Goal: Task Accomplishment & Management: Manage account settings

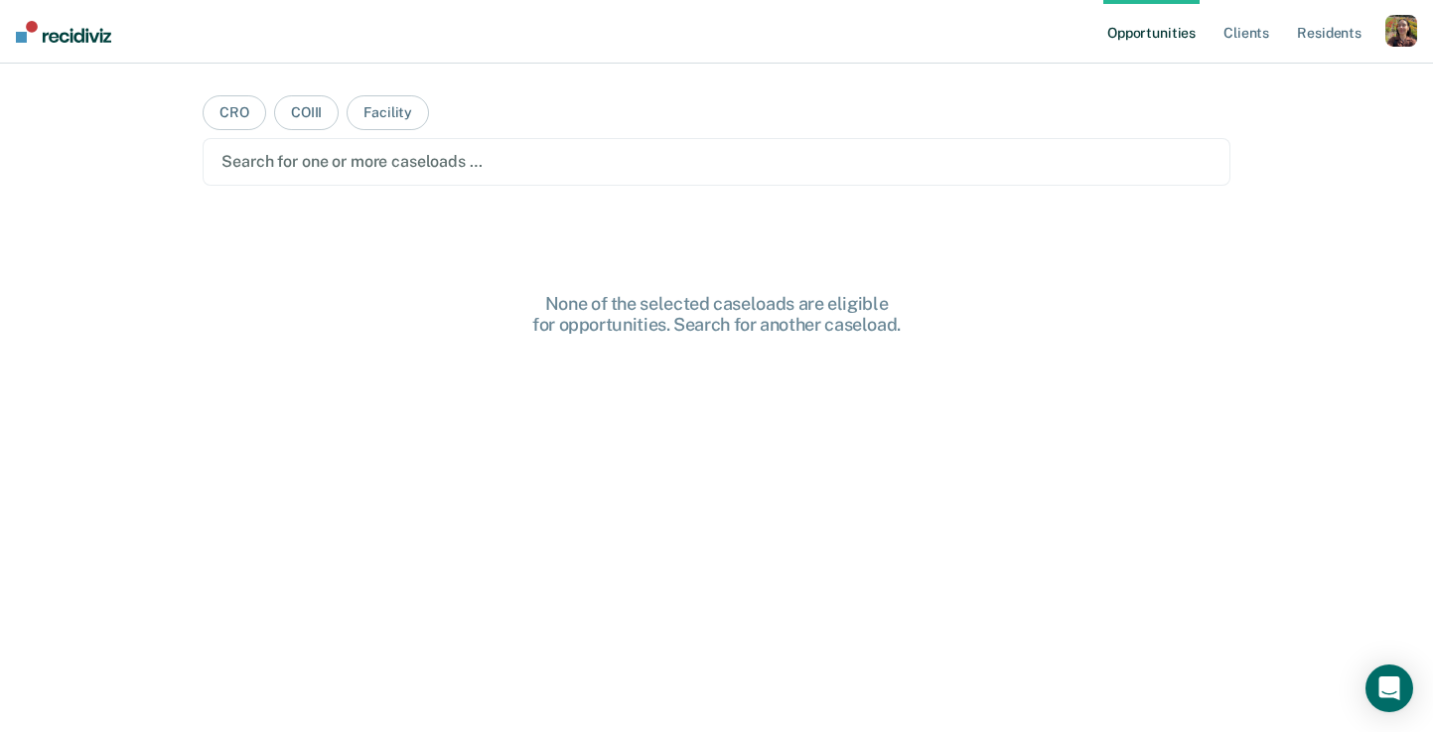
click at [1413, 37] on div "button" at bounding box center [1401, 31] width 32 height 32
click at [1292, 79] on link "Profile" at bounding box center [1321, 80] width 160 height 17
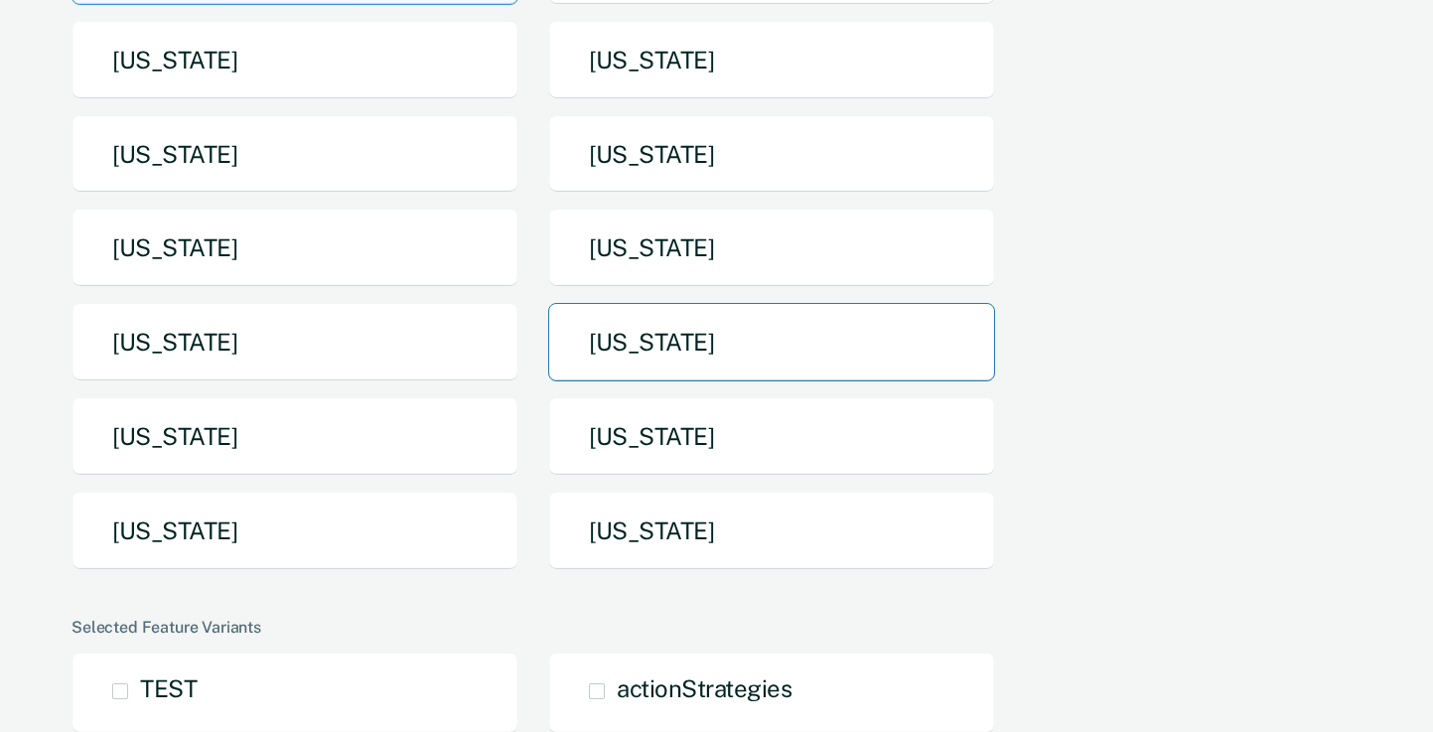
scroll to position [288, 0]
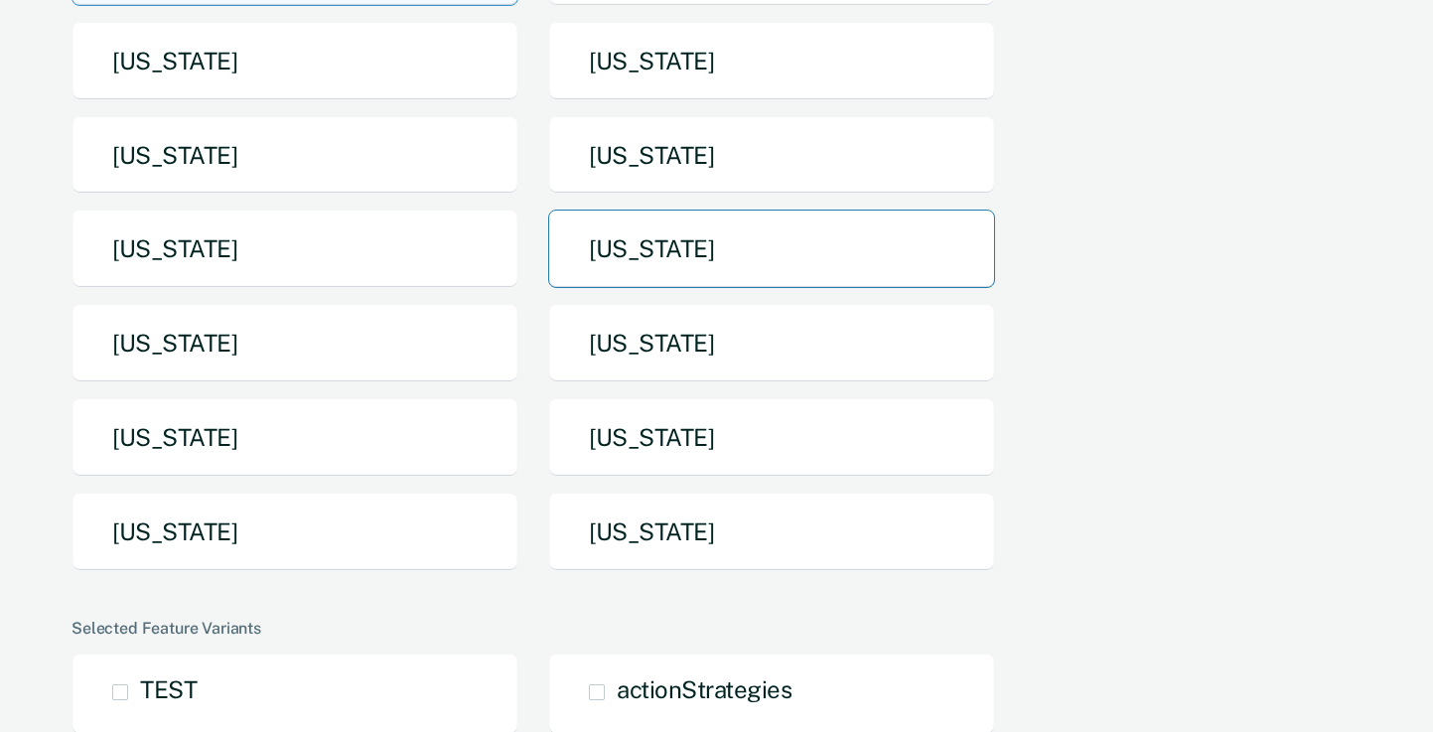
click at [833, 248] on button "Missouri" at bounding box center [771, 248] width 447 height 78
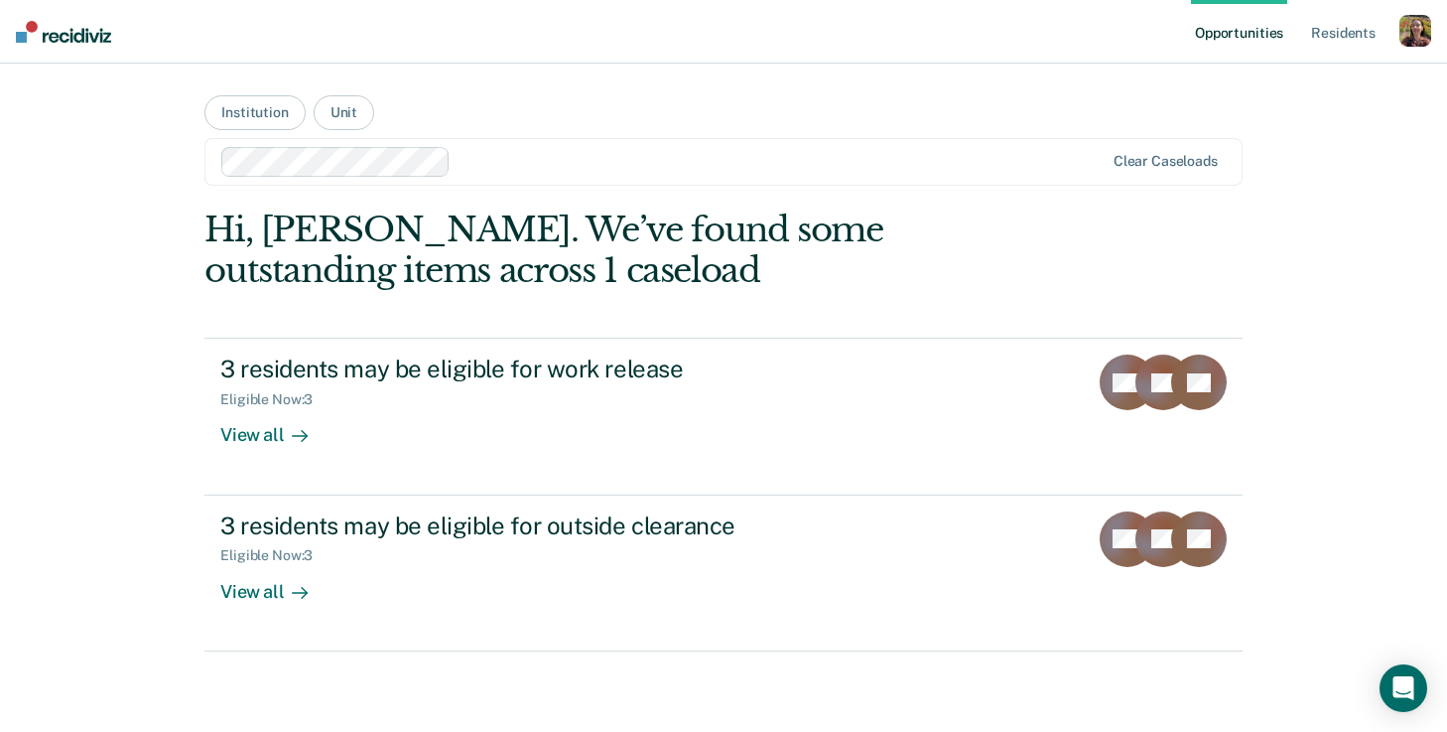
click at [1426, 31] on div "button" at bounding box center [1416, 31] width 32 height 32
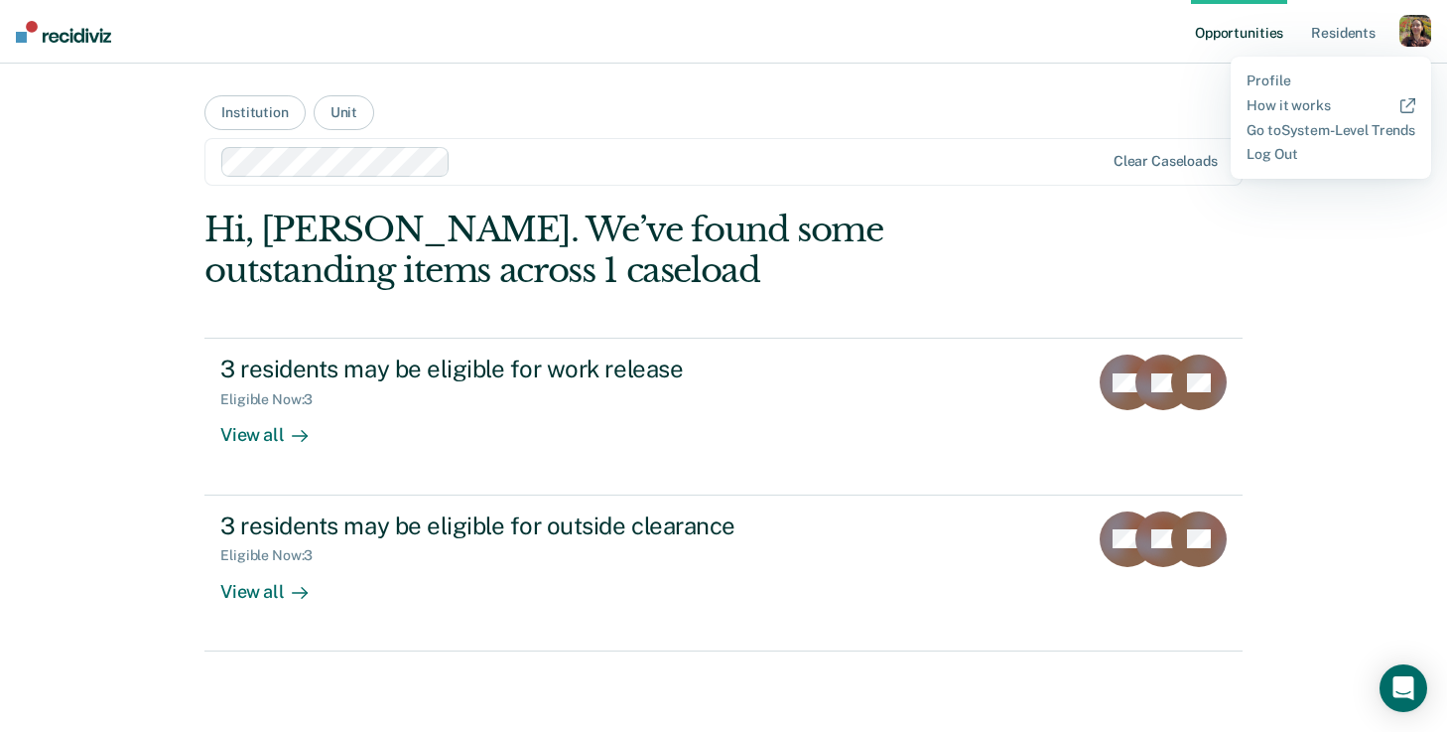
click at [1363, 323] on div "Opportunities Resident s Profile How it works Go to System-Level Trends Log Out…" at bounding box center [723, 366] width 1447 height 732
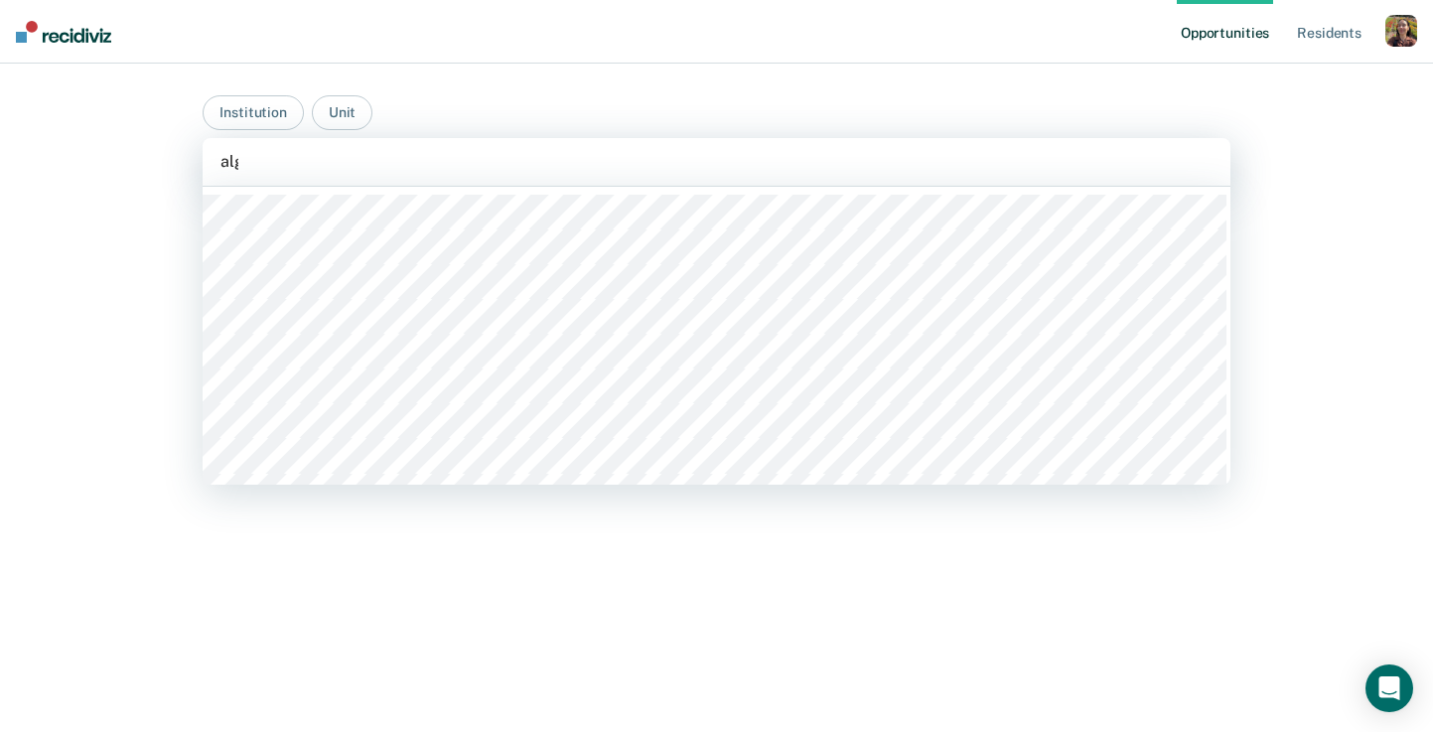
type input "algo"
click at [586, 154] on div at bounding box center [766, 161] width 651 height 23
type input "boonville"
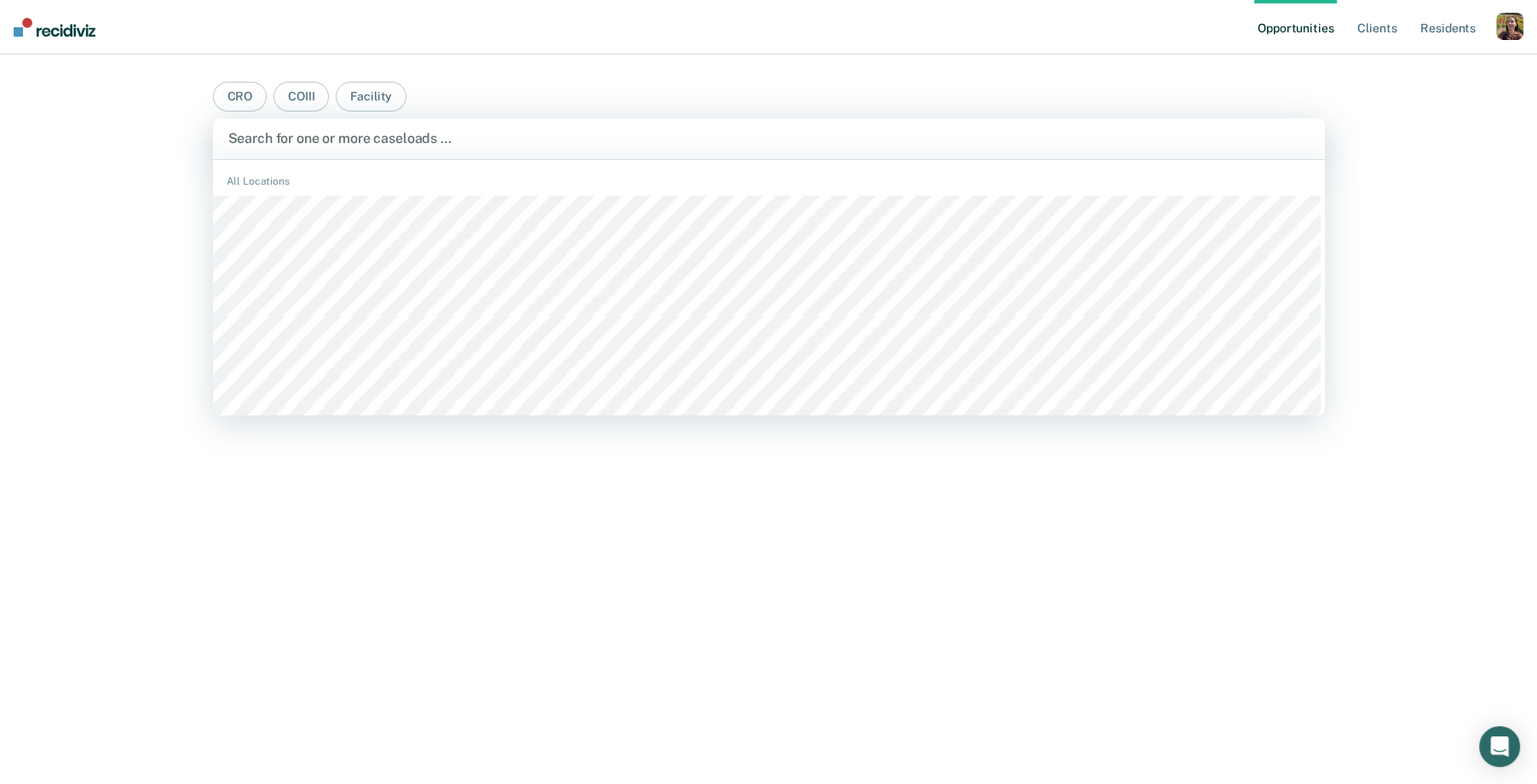
click at [662, 140] on div at bounding box center [769, 138] width 1081 height 20
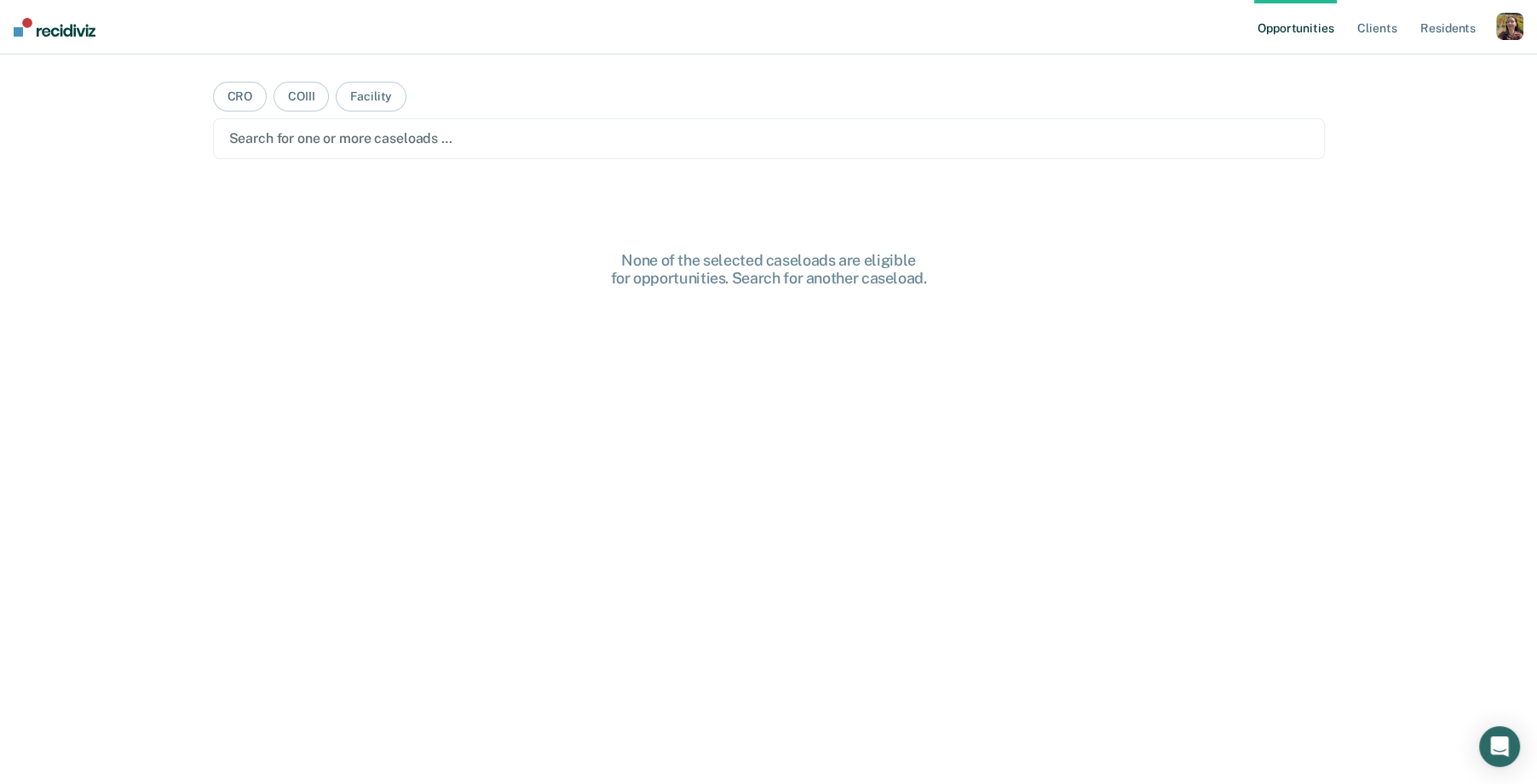
click at [1513, 33] on div "button" at bounding box center [1510, 27] width 27 height 27
click at [1401, 65] on link "Profile" at bounding box center [1441, 69] width 137 height 15
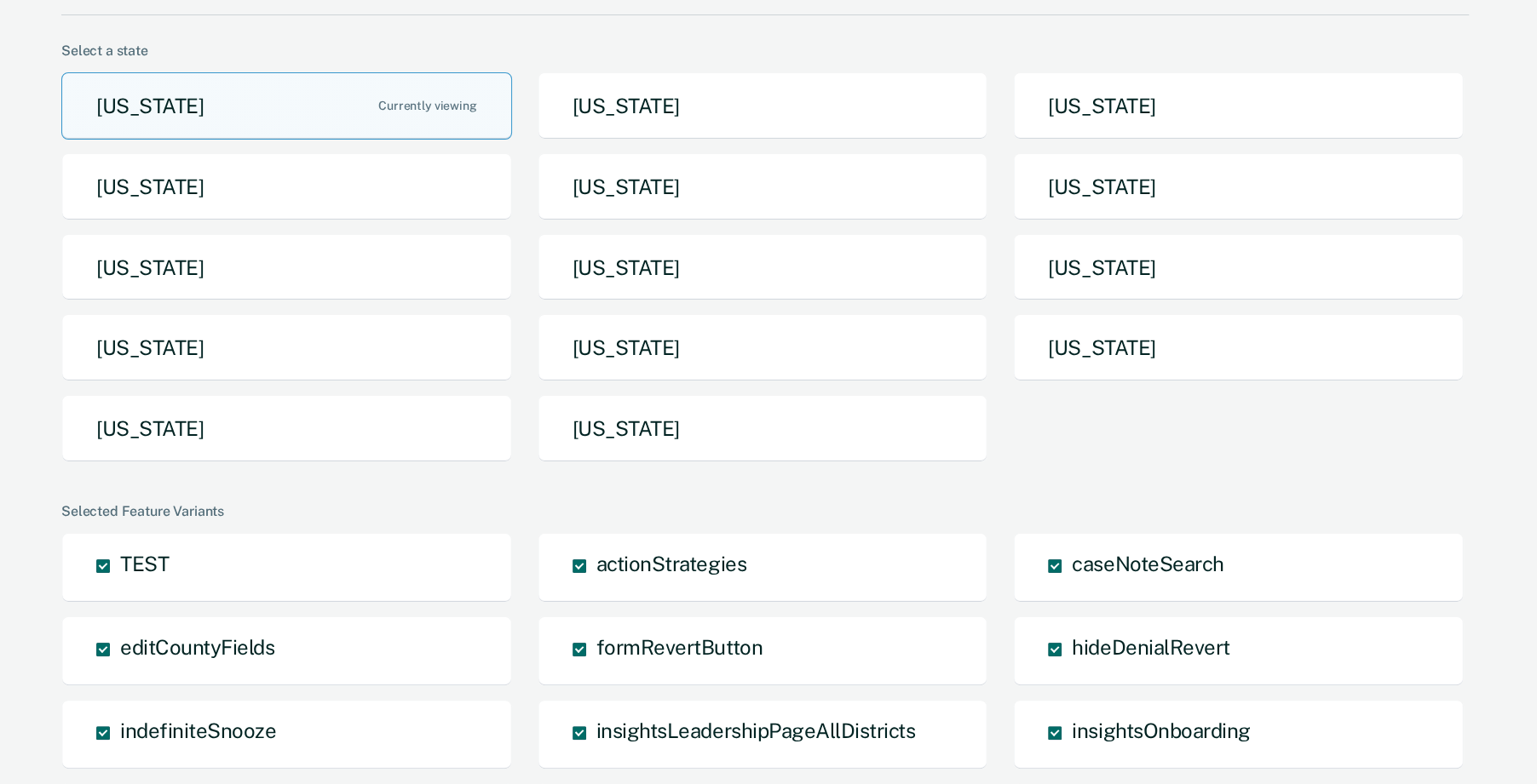
scroll to position [141, 0]
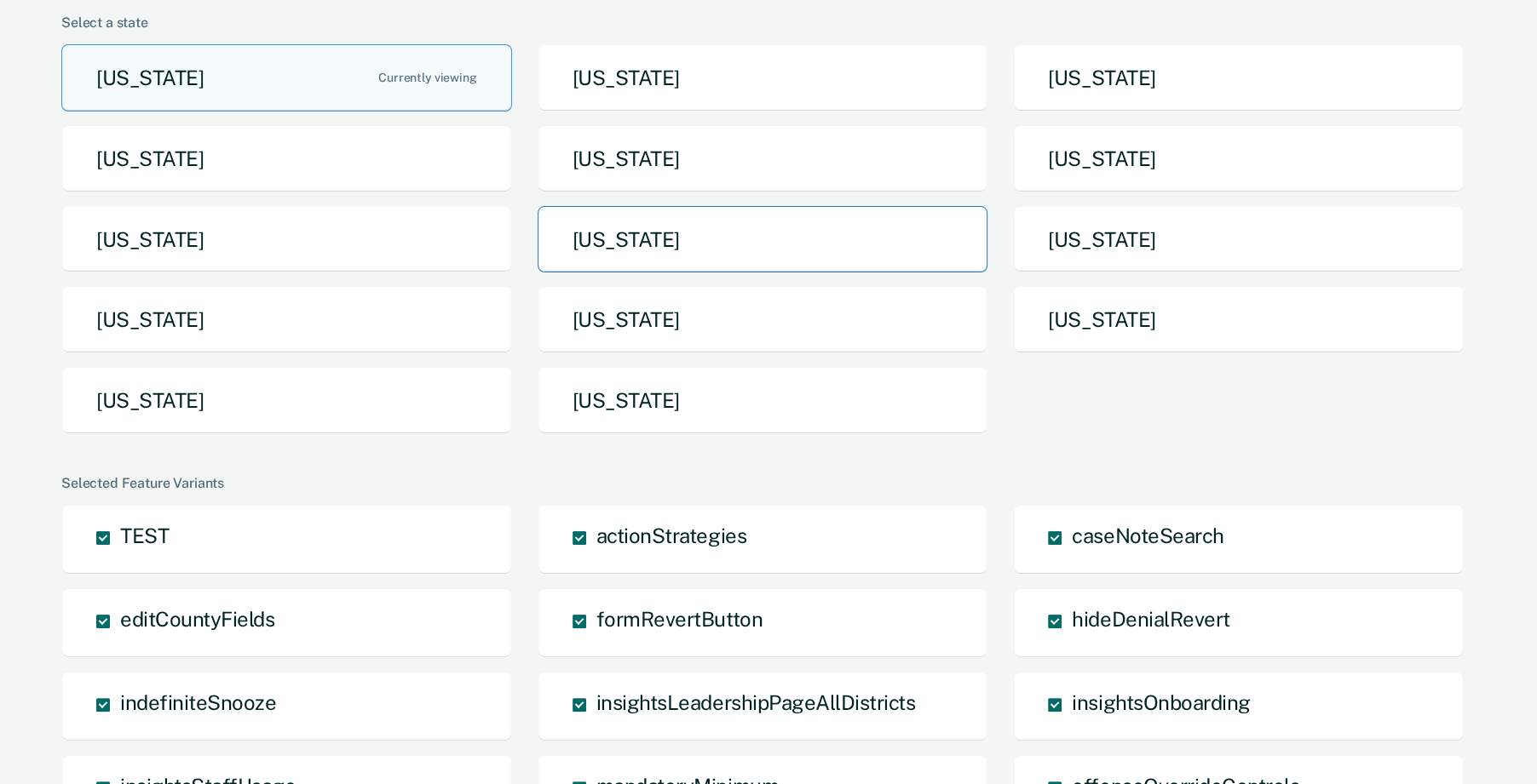
click at [630, 220] on button "Missouri" at bounding box center [762, 239] width 451 height 67
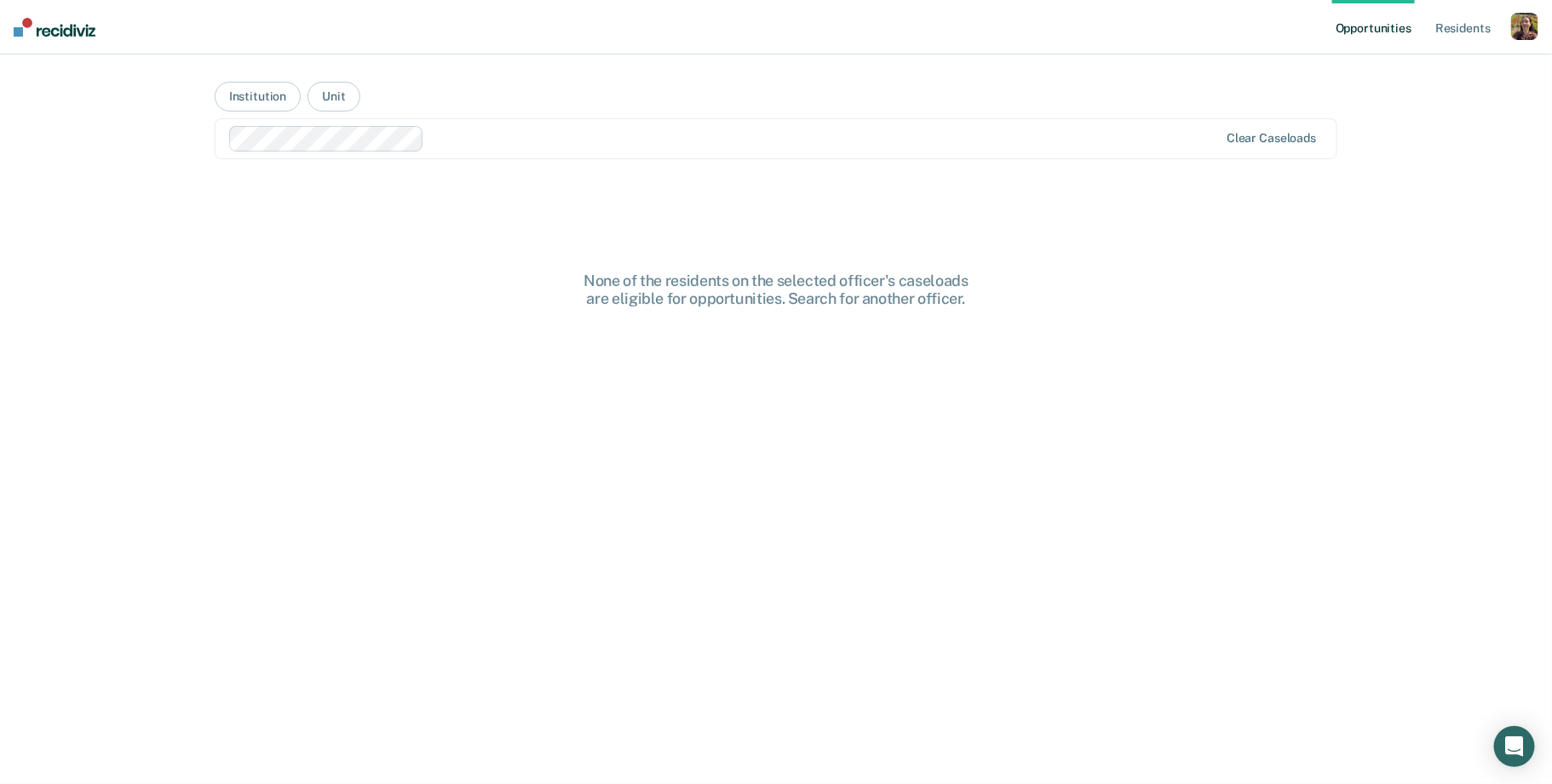
click at [514, 138] on div at bounding box center [824, 138] width 787 height 20
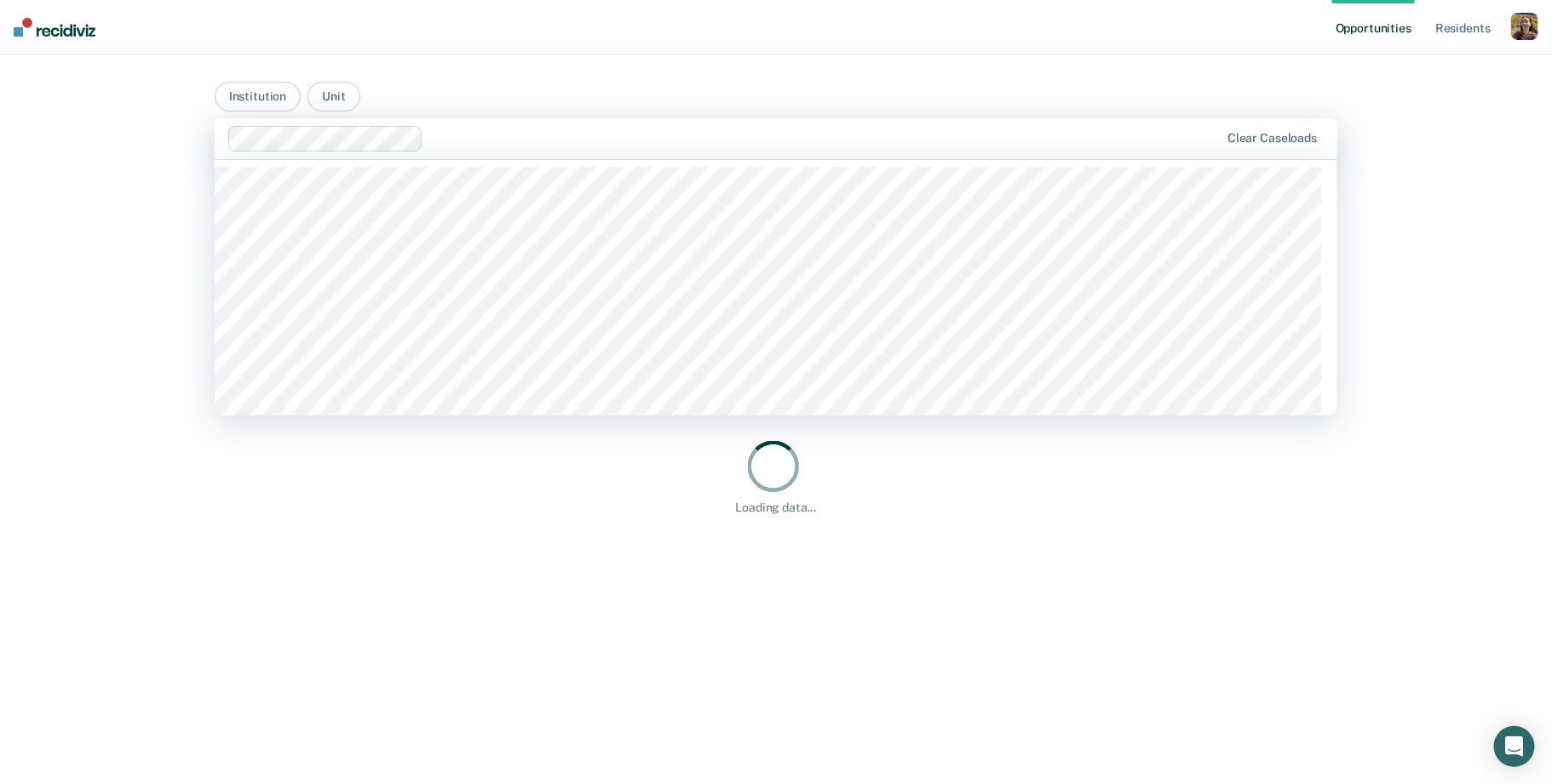
click at [659, 57] on main "Institution Unit Algoa Correctional Center, 1 of 550. 550 results available. Us…" at bounding box center [776, 399] width 1164 height 689
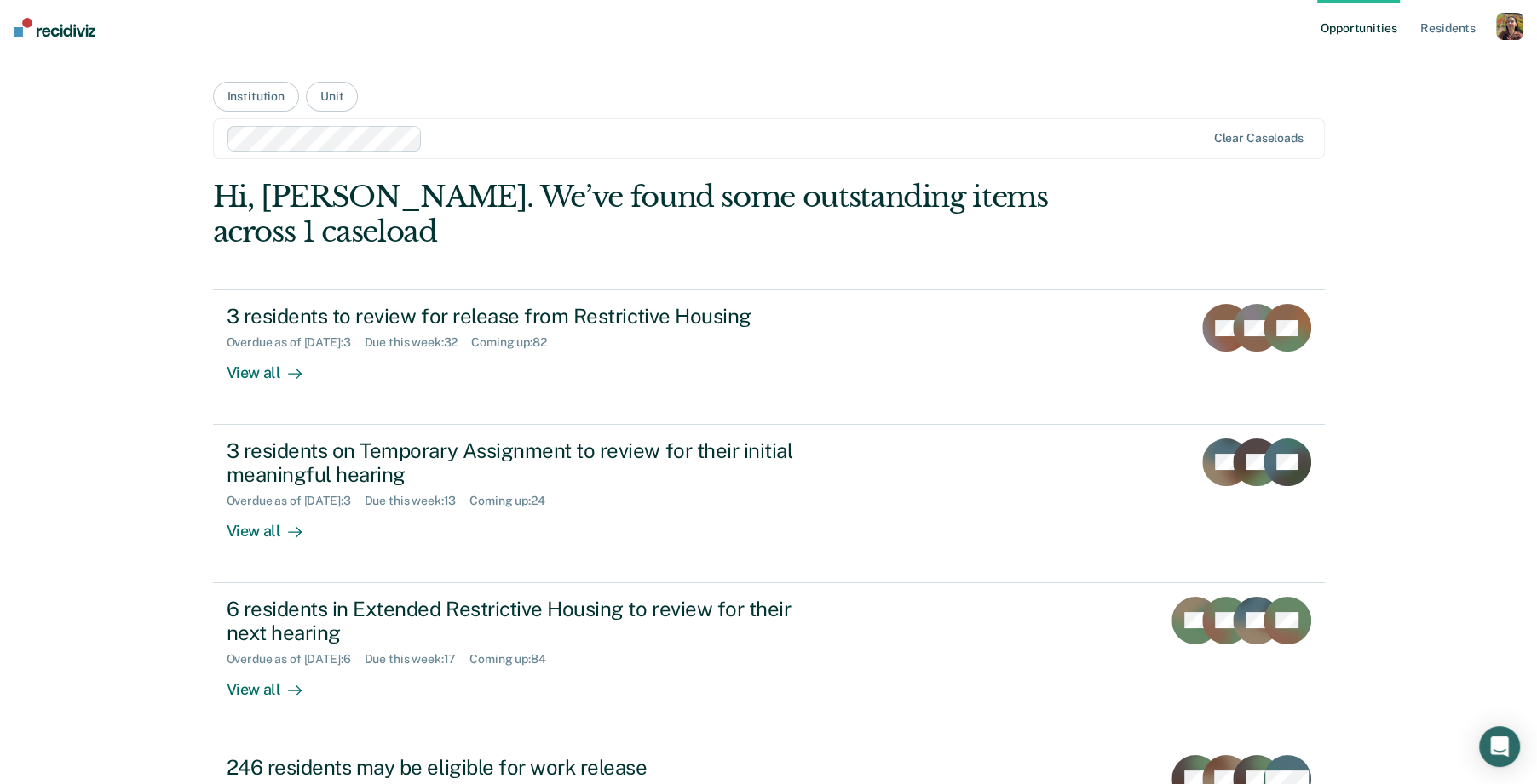
click at [1505, 22] on div "button" at bounding box center [1510, 27] width 27 height 27
click at [1375, 144] on div "Profile How it works Go to System-Level Trends Log Out" at bounding box center [1437, 101] width 172 height 105
click at [1389, 138] on link "Log Out" at bounding box center [1437, 132] width 145 height 15
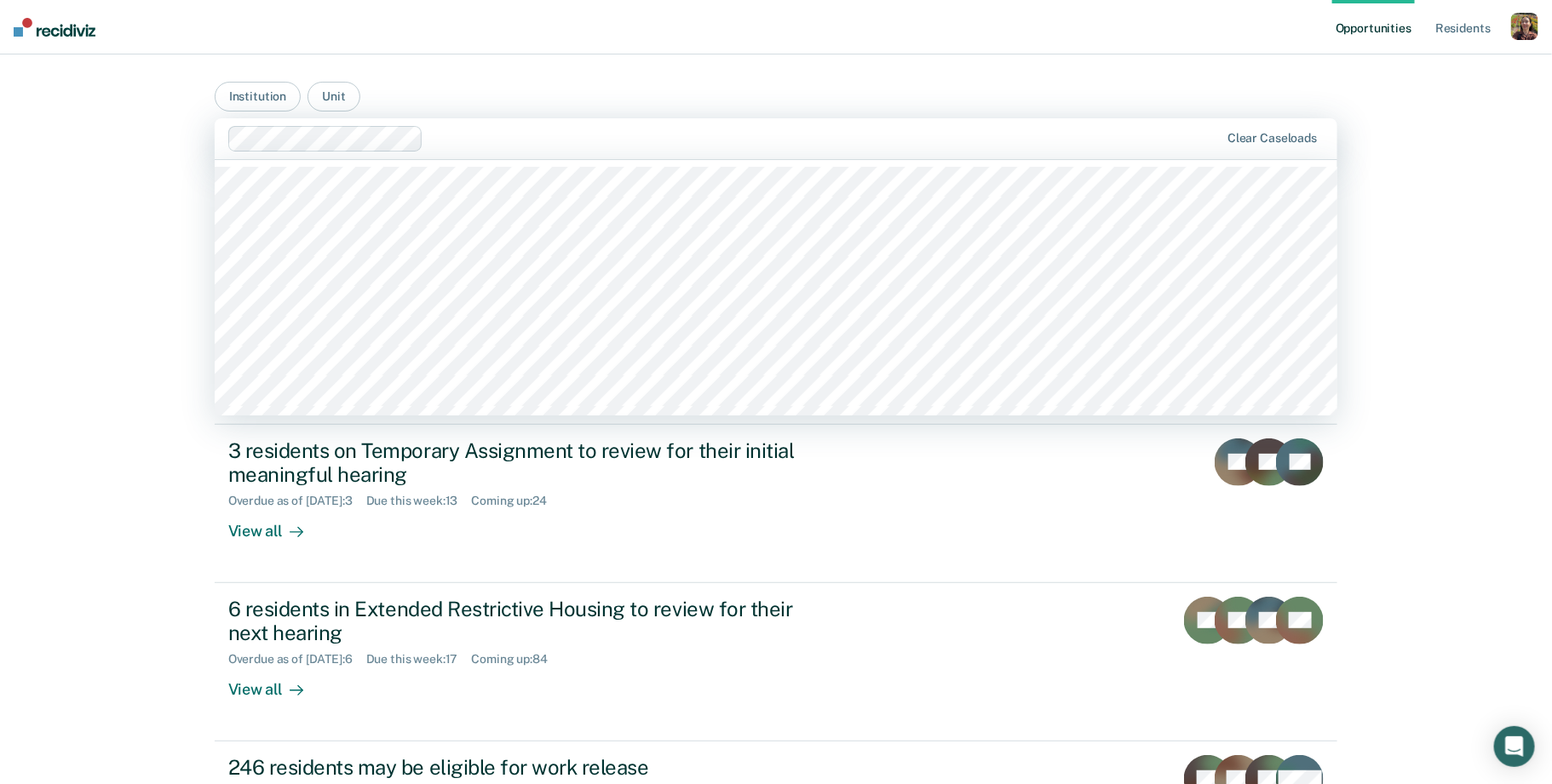
click at [468, 142] on div at bounding box center [824, 138] width 788 height 20
click at [115, 164] on div "Opportunities Resident s Profile How it works Go to System-Level Trends Log Out…" at bounding box center [776, 539] width 1552 height 1077
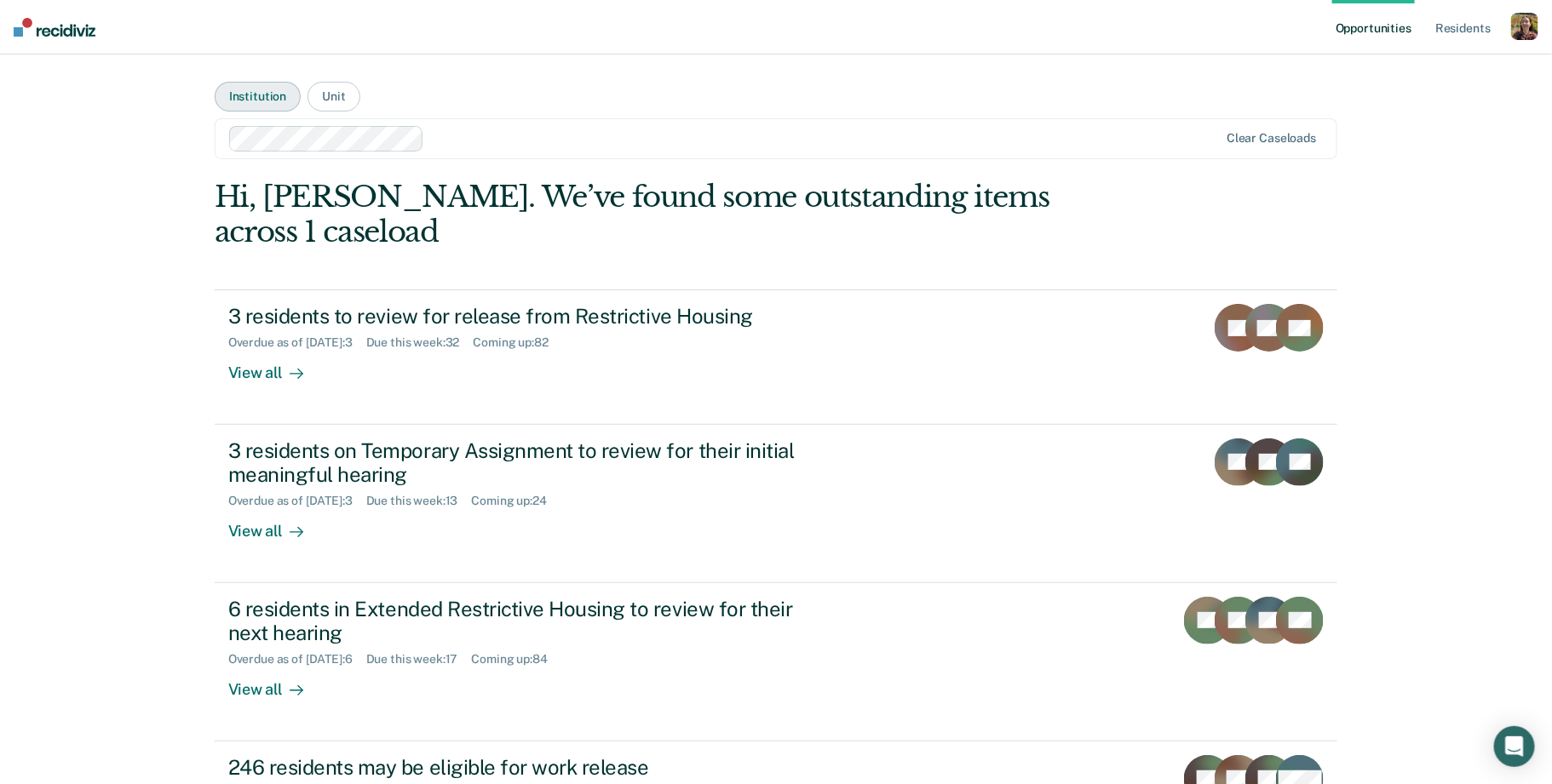
click at [267, 95] on button "Institution" at bounding box center [257, 96] width 86 height 30
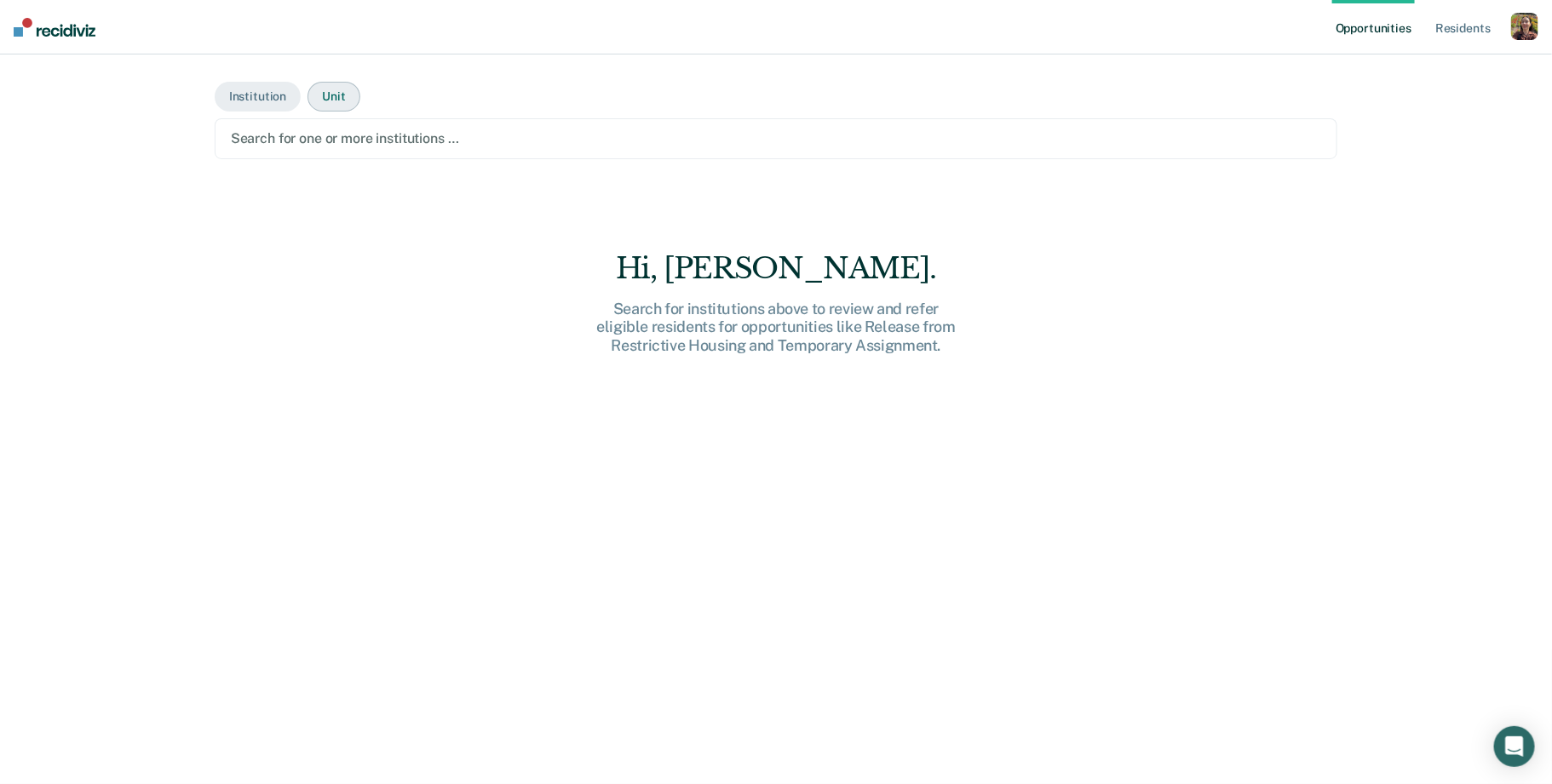
click at [336, 101] on button "Unit" at bounding box center [333, 96] width 52 height 30
click at [386, 135] on div at bounding box center [776, 138] width 1091 height 20
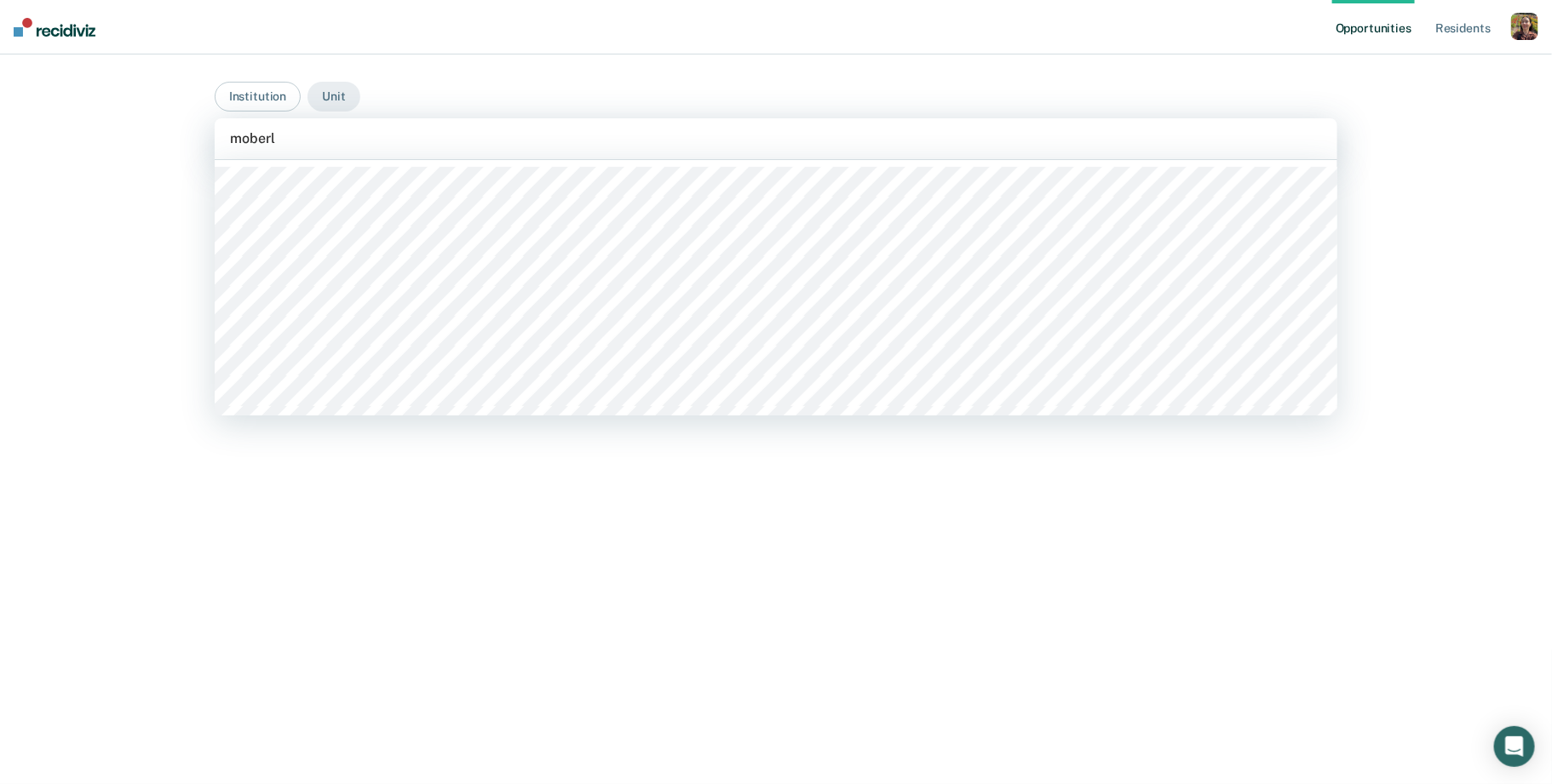
type input "moberly"
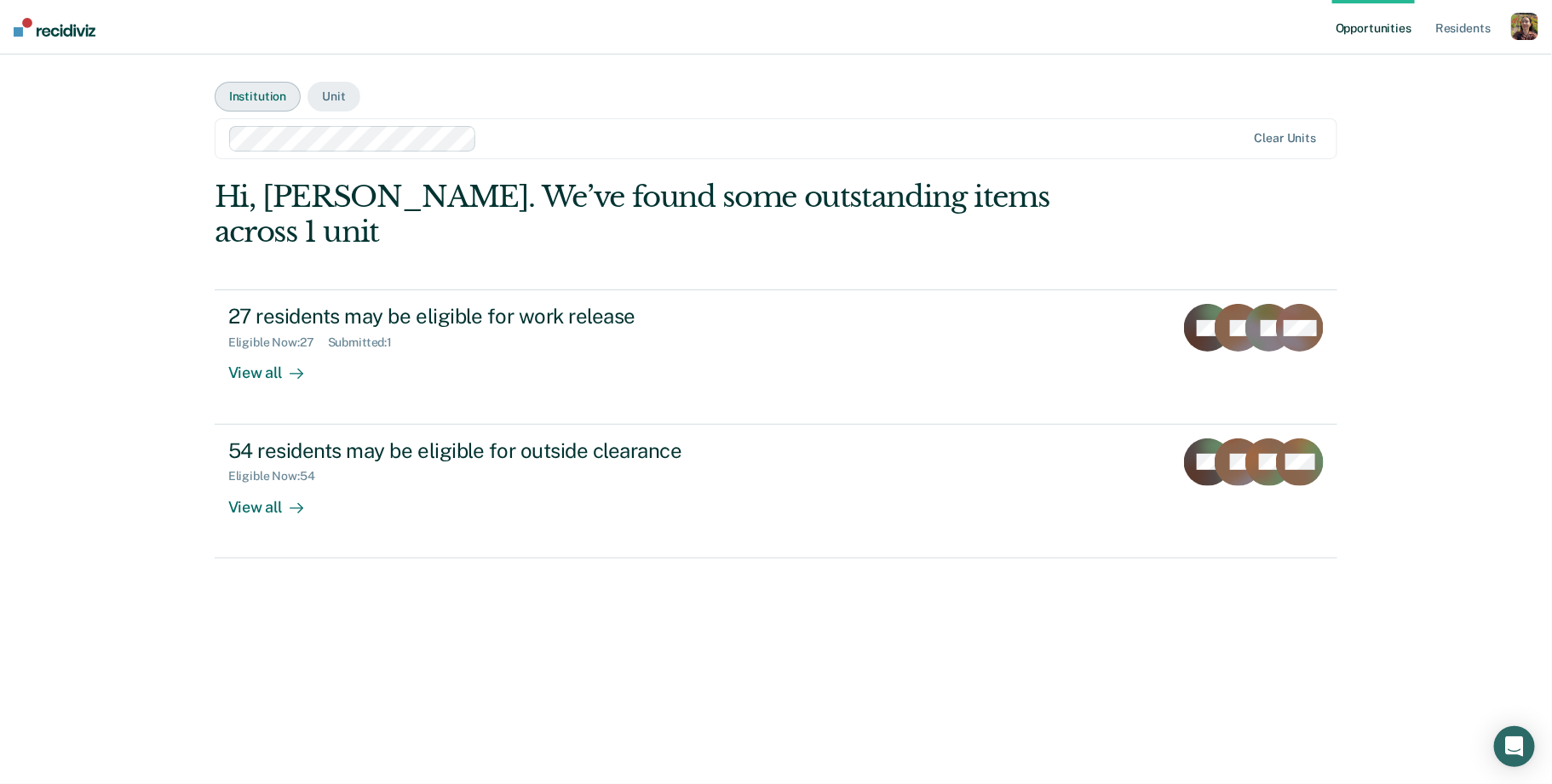
click at [263, 93] on button "Institution" at bounding box center [257, 96] width 86 height 30
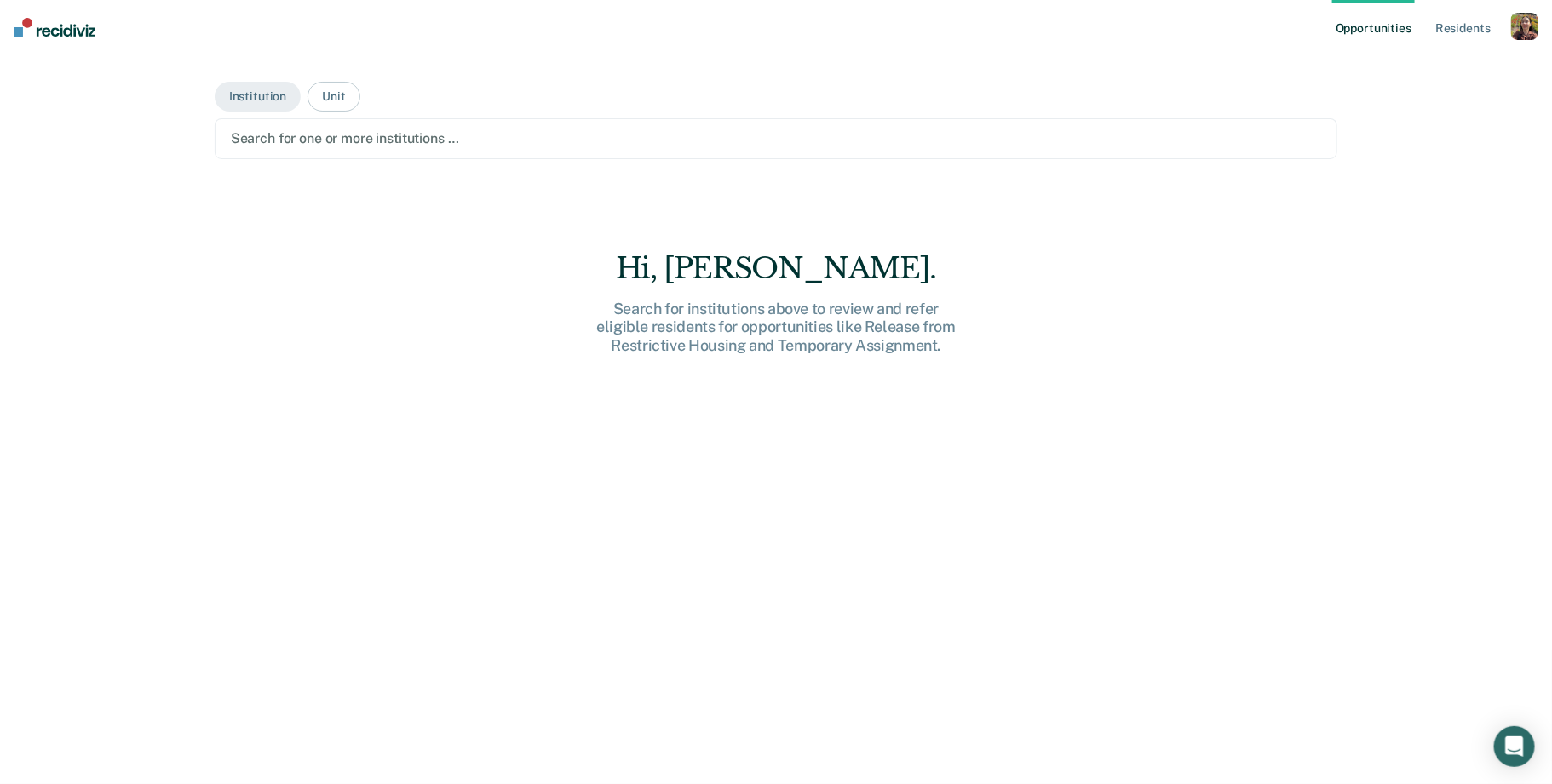
click at [423, 135] on div at bounding box center [776, 138] width 1091 height 20
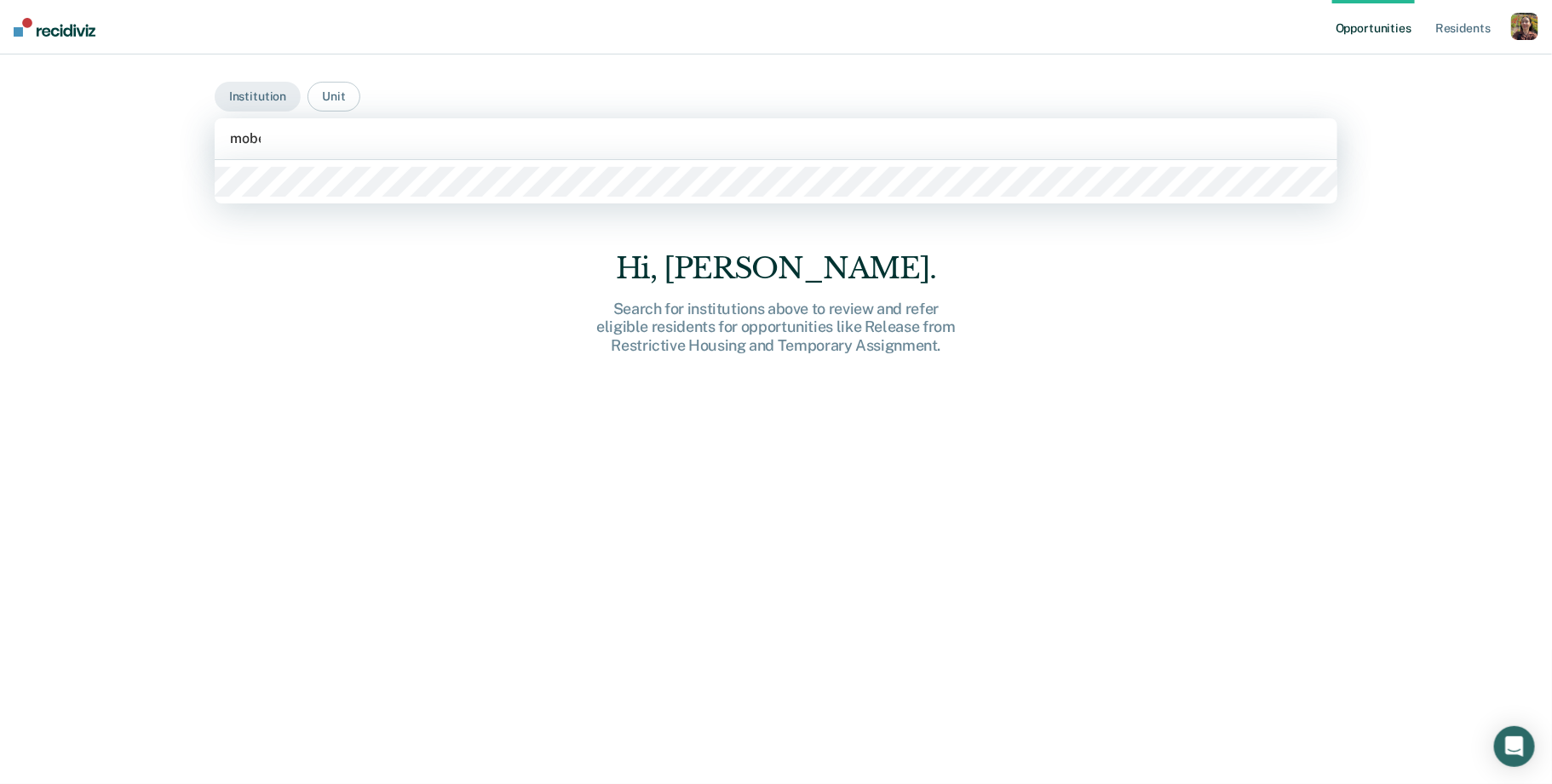
type input "mober"
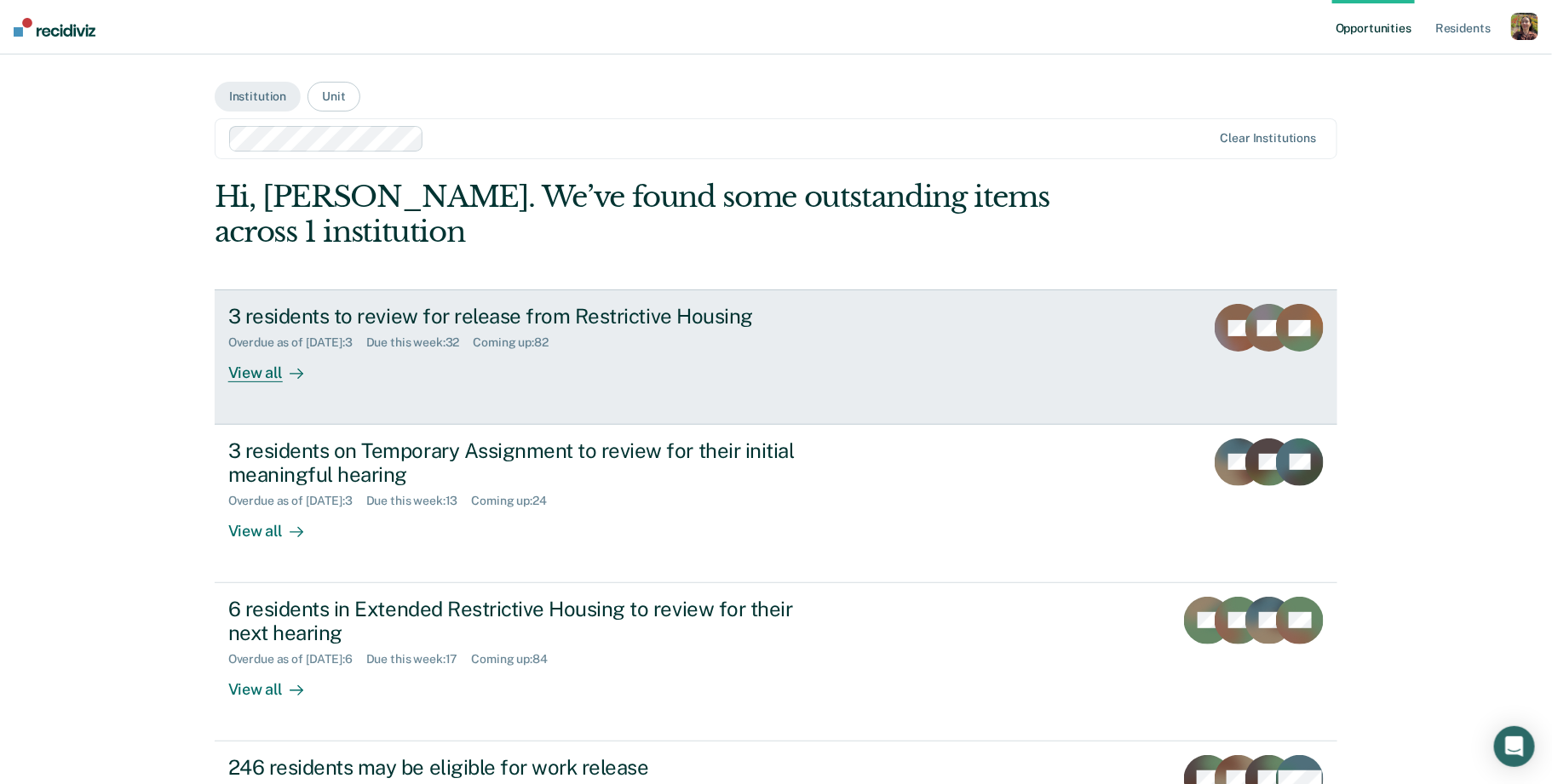
click at [265, 374] on div "View all" at bounding box center [275, 366] width 95 height 33
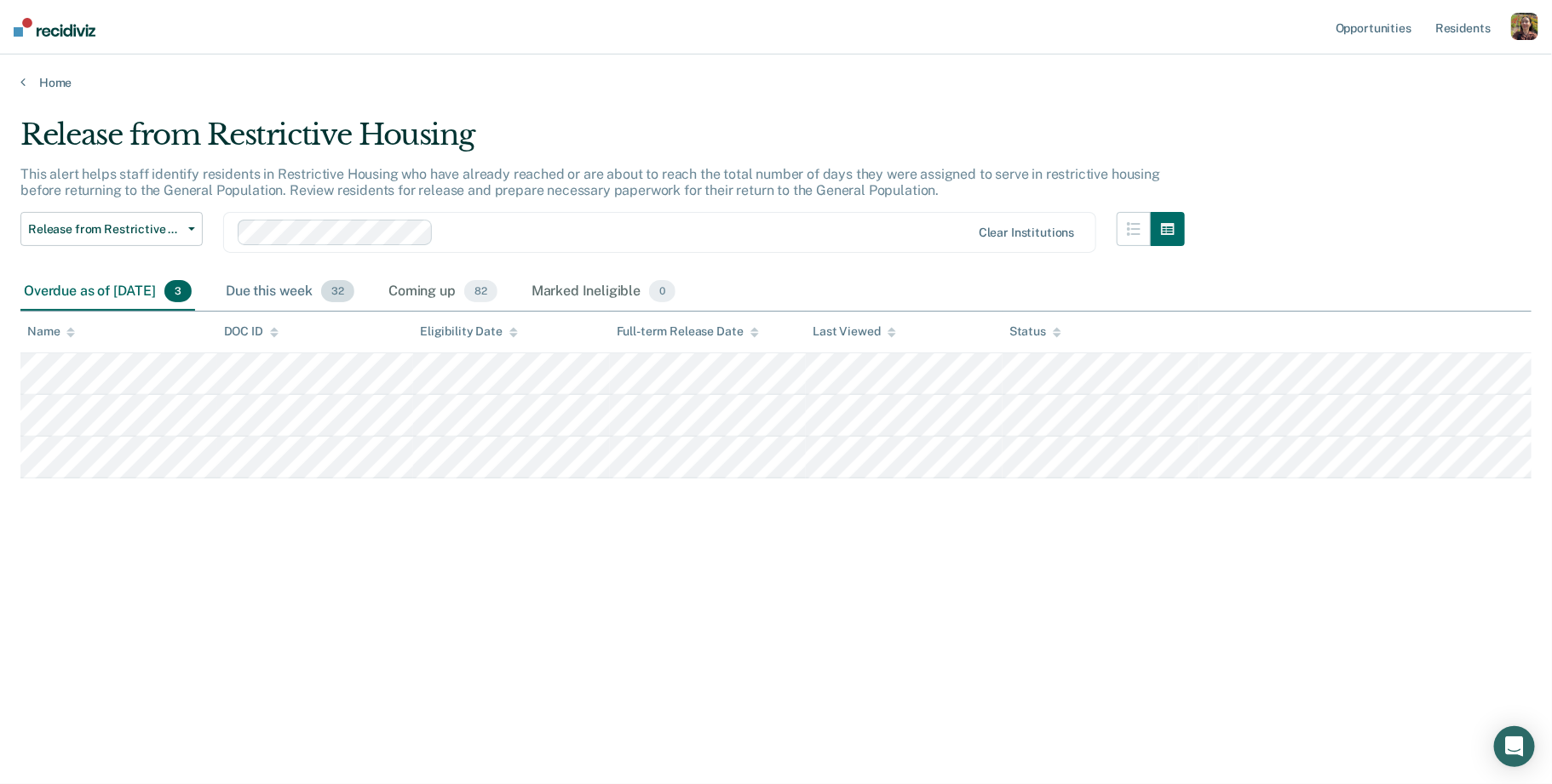
click at [329, 296] on div "Due this week 32" at bounding box center [290, 292] width 136 height 38
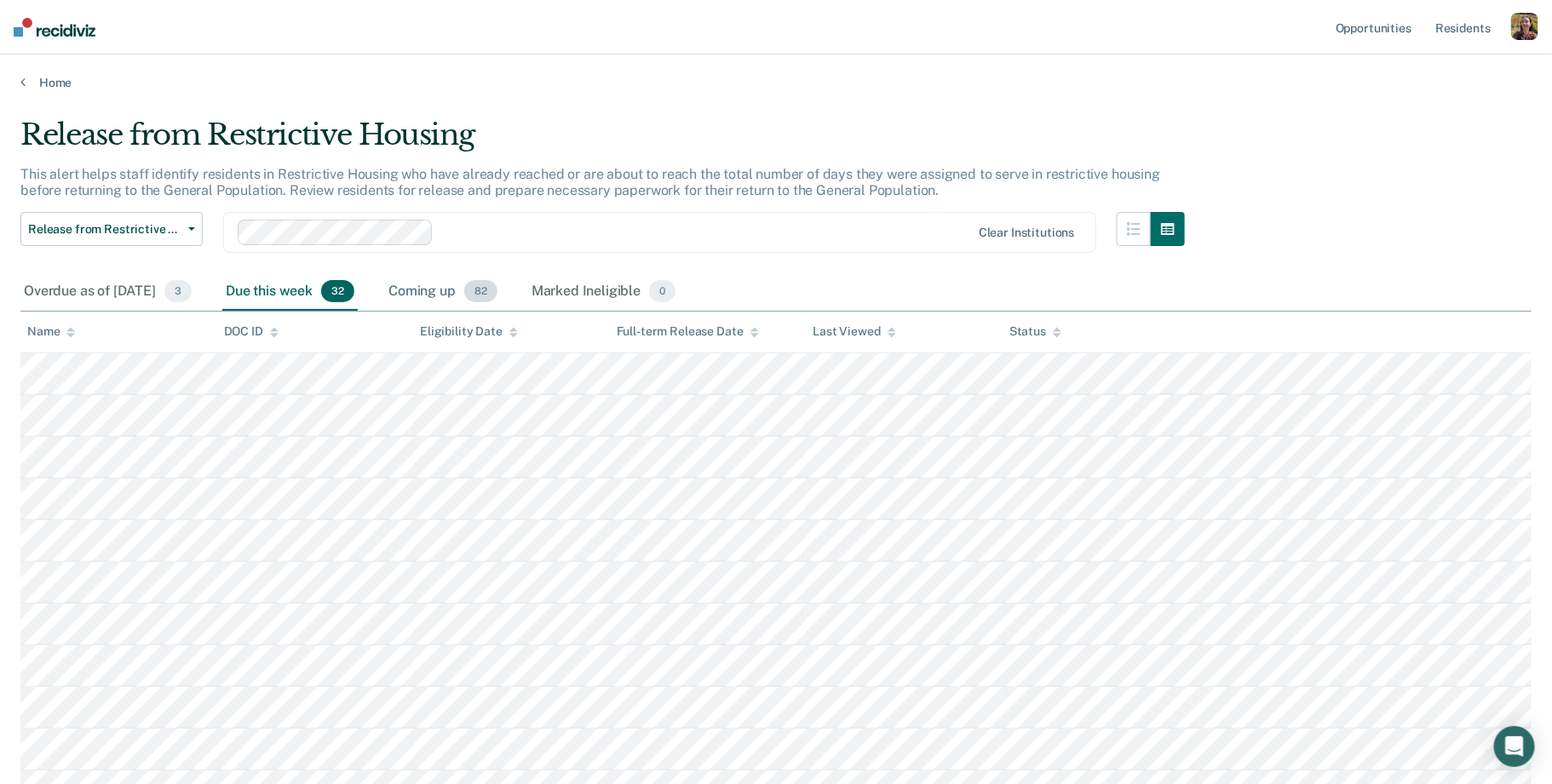
click at [477, 294] on div "Coming up 82" at bounding box center [443, 292] width 116 height 38
click at [637, 294] on div "Marked Ineligible 0" at bounding box center [604, 292] width 152 height 38
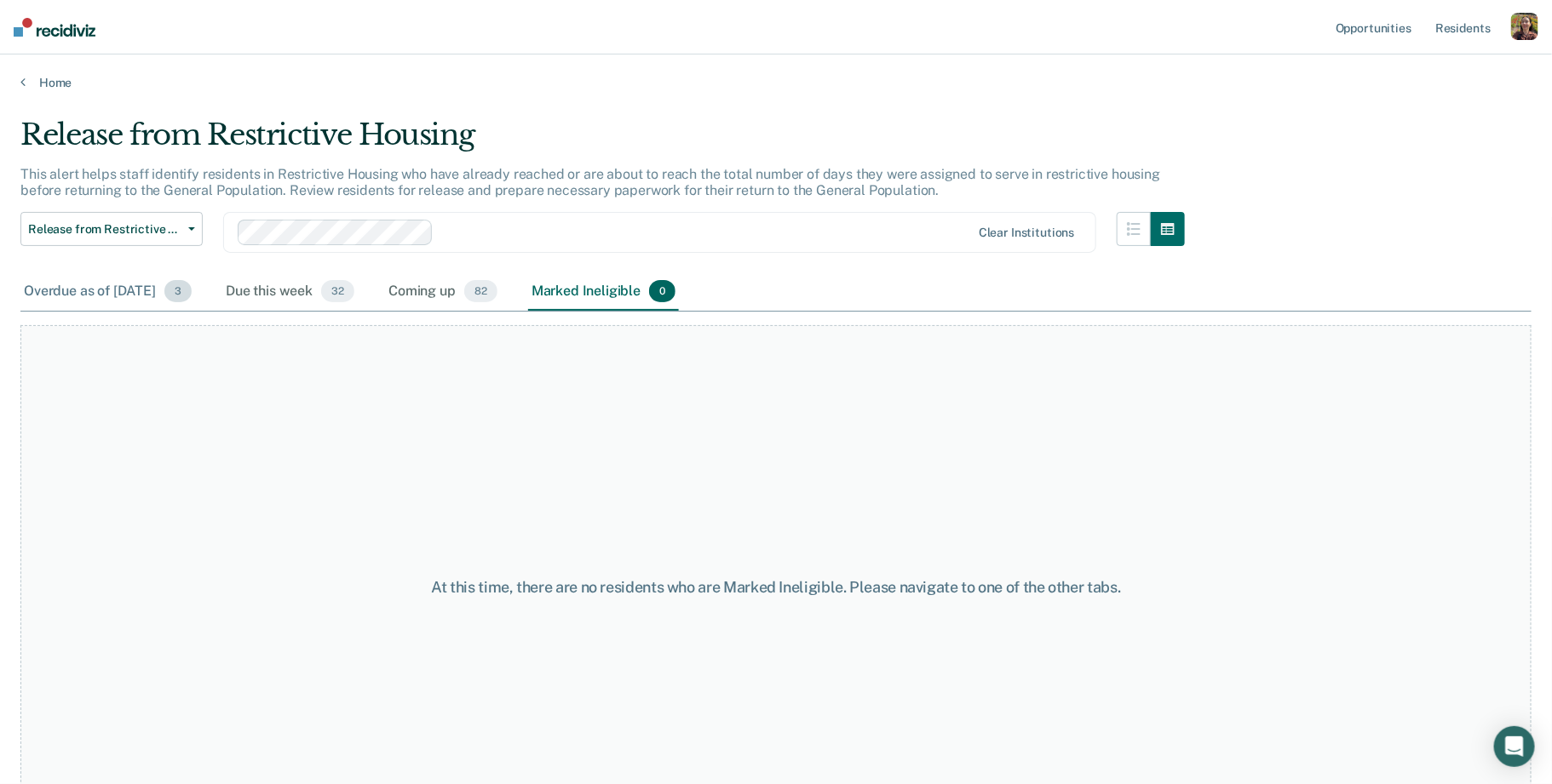
click at [137, 293] on div "Overdue as of Sep 8, 2025 3" at bounding box center [108, 292] width 175 height 38
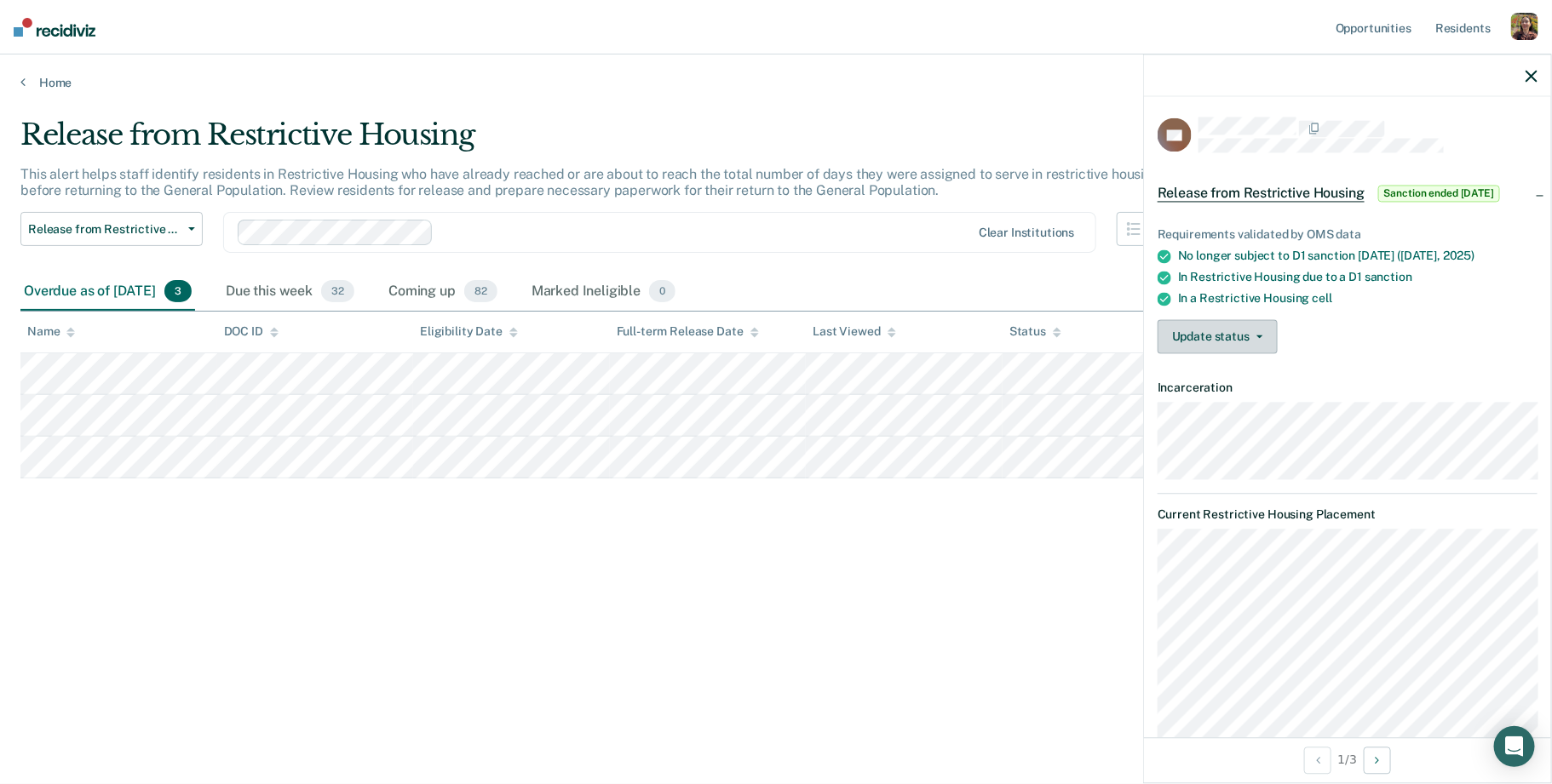
click at [1245, 338] on button "Update status" at bounding box center [1217, 336] width 120 height 34
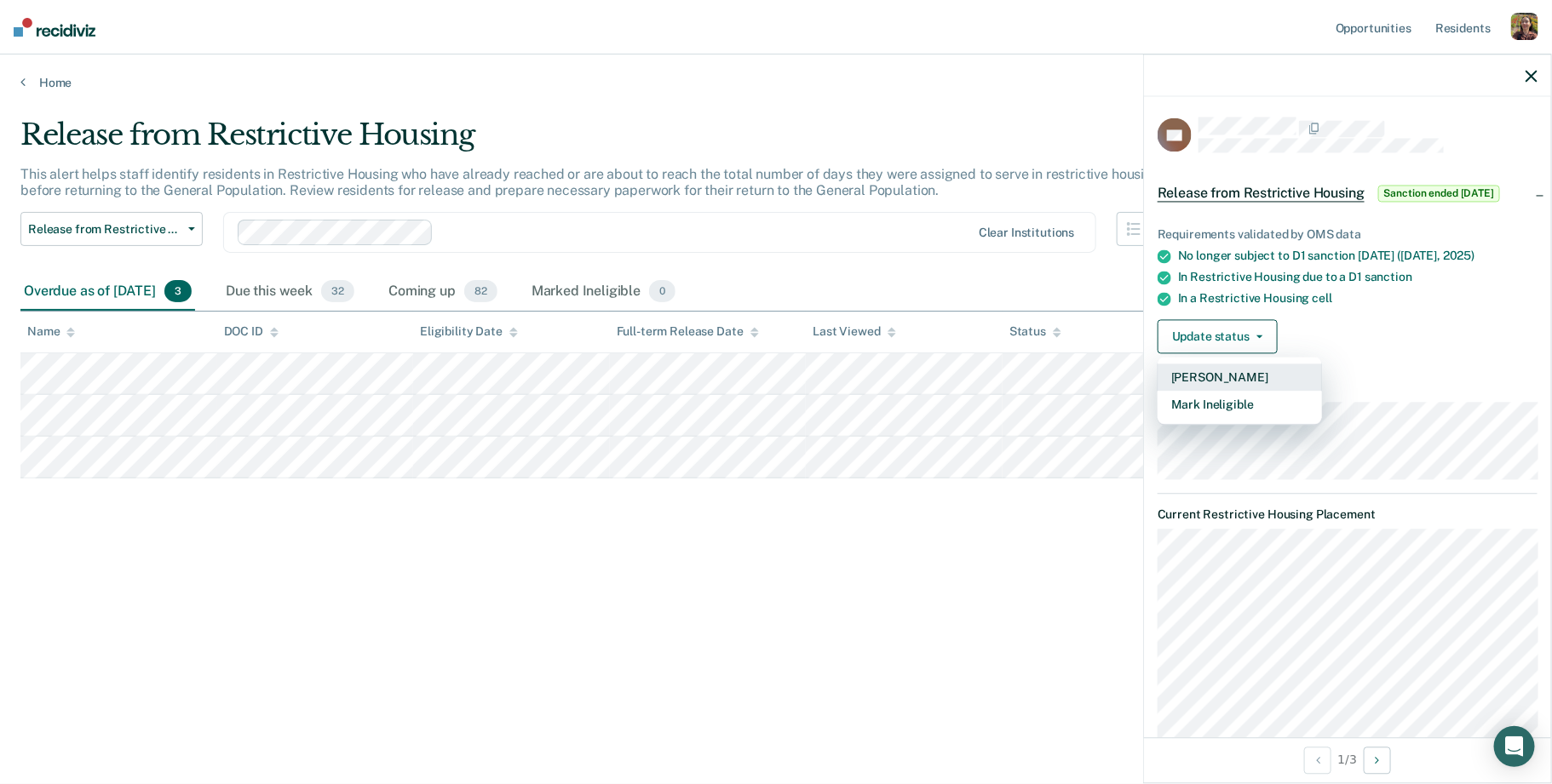
click at [1239, 383] on button "Mark Pending" at bounding box center [1240, 377] width 165 height 27
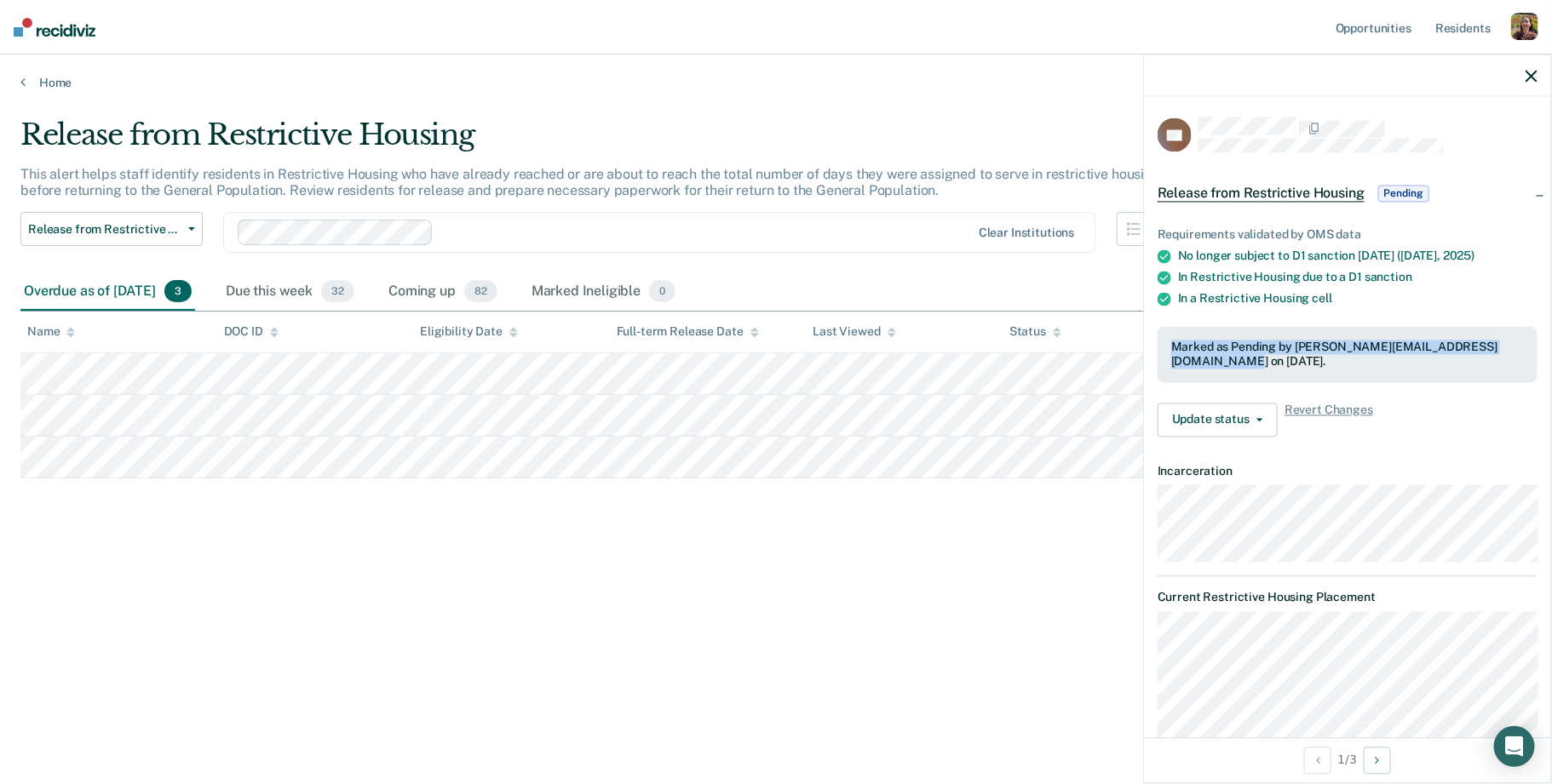
drag, startPoint x: 1171, startPoint y: 341, endPoint x: 1517, endPoint y: 352, distance: 346.2
click at [1517, 352] on div "Marked as Pending by raj@recidiviz.org on September 10, 2025." at bounding box center [1347, 354] width 353 height 29
click at [1404, 403] on div "Update status Revert from Pending Mark Ineligible Revert Changes" at bounding box center [1347, 420] width 380 height 34
click at [1332, 403] on span "Revert Changes" at bounding box center [1328, 420] width 88 height 34
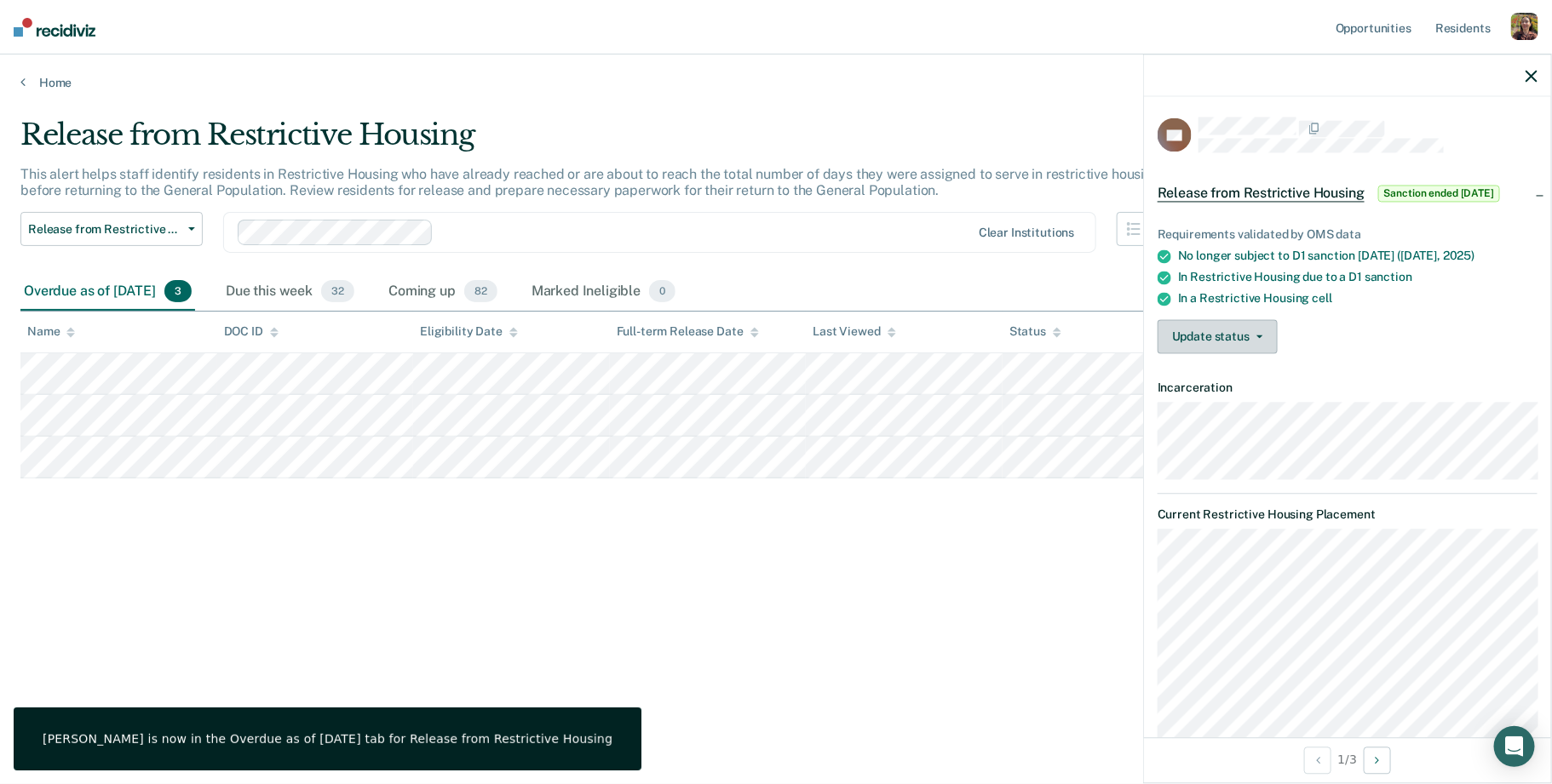
click at [1240, 335] on button "Update status" at bounding box center [1217, 336] width 120 height 34
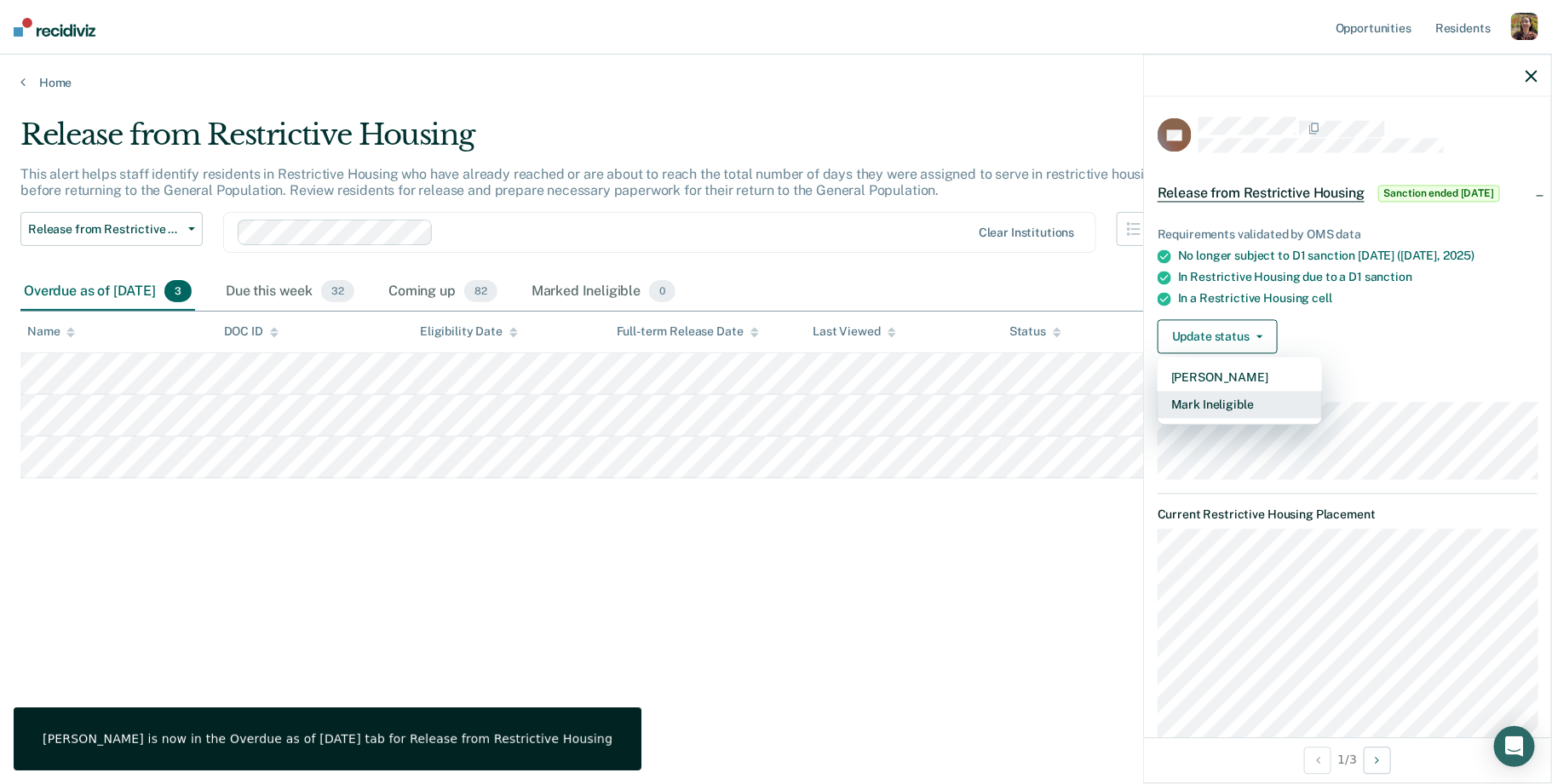
click at [1241, 410] on button "Mark Ineligible" at bounding box center [1240, 405] width 165 height 27
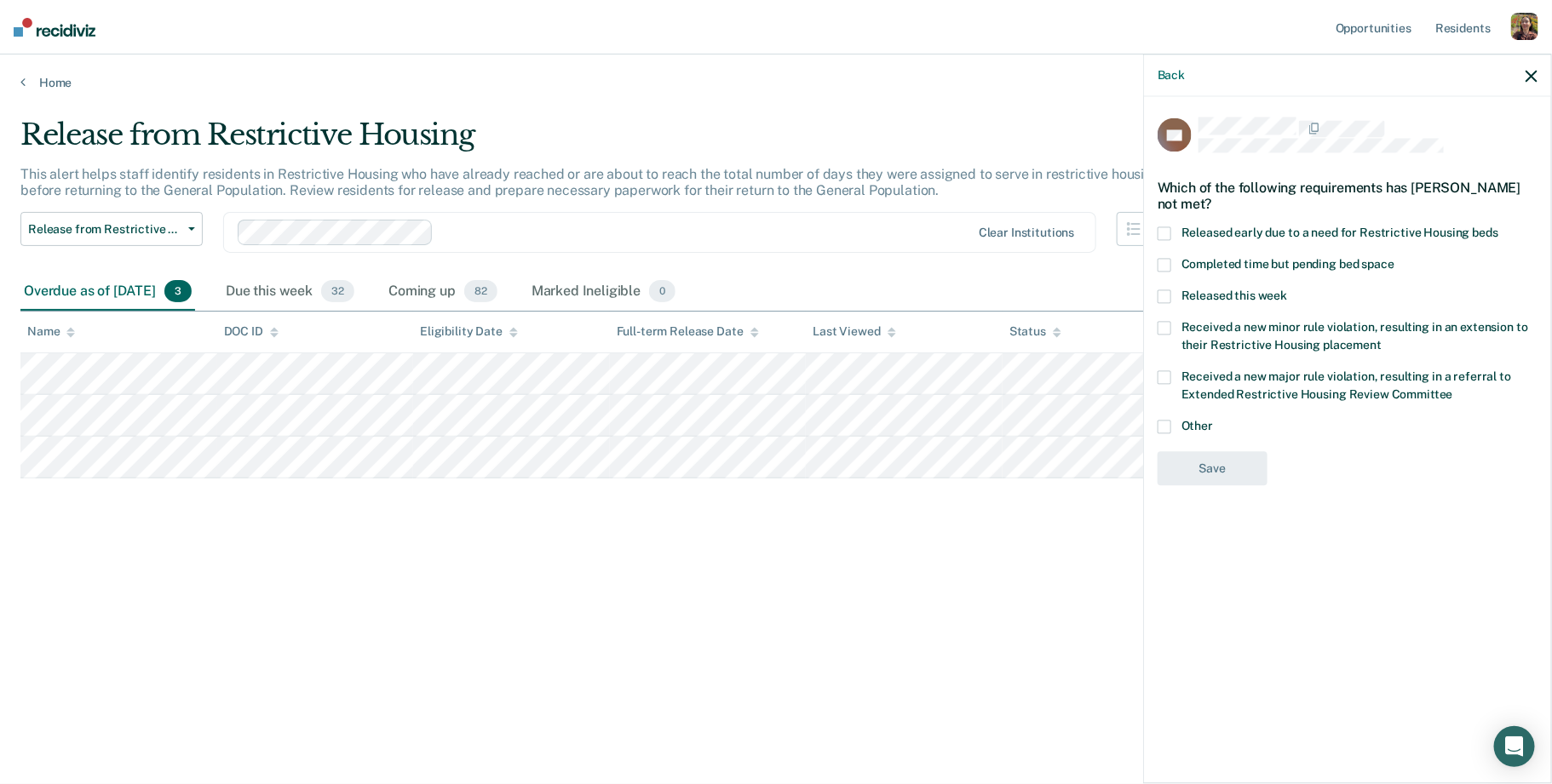
click at [1221, 292] on span "Released this week" at bounding box center [1234, 296] width 106 height 14
click at [1287, 290] on input "Released this week" at bounding box center [1287, 290] width 0 height 0
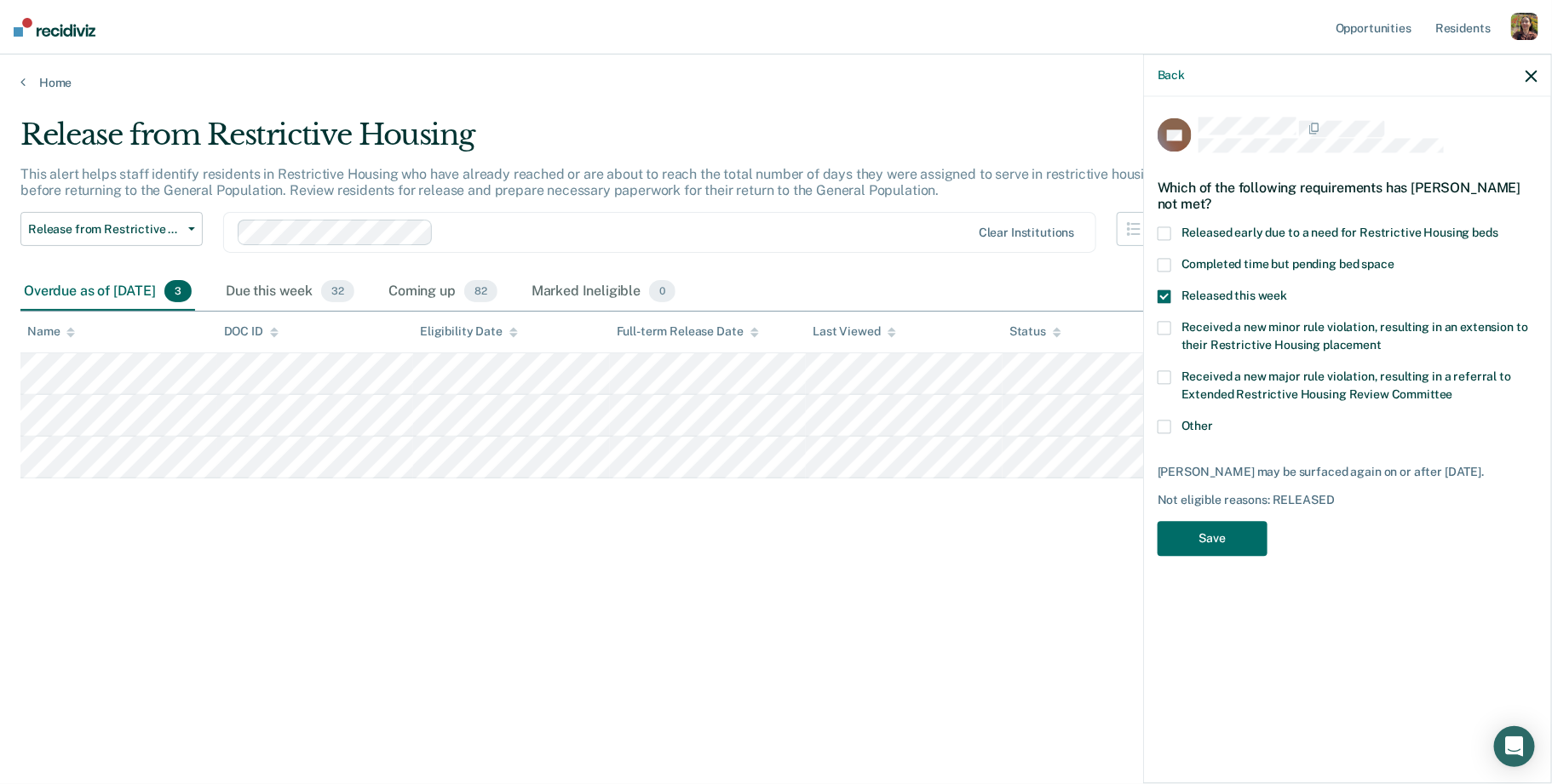
click at [1193, 425] on span "Other" at bounding box center [1197, 425] width 32 height 14
click at [1213, 419] on input "Other" at bounding box center [1213, 419] width 0 height 0
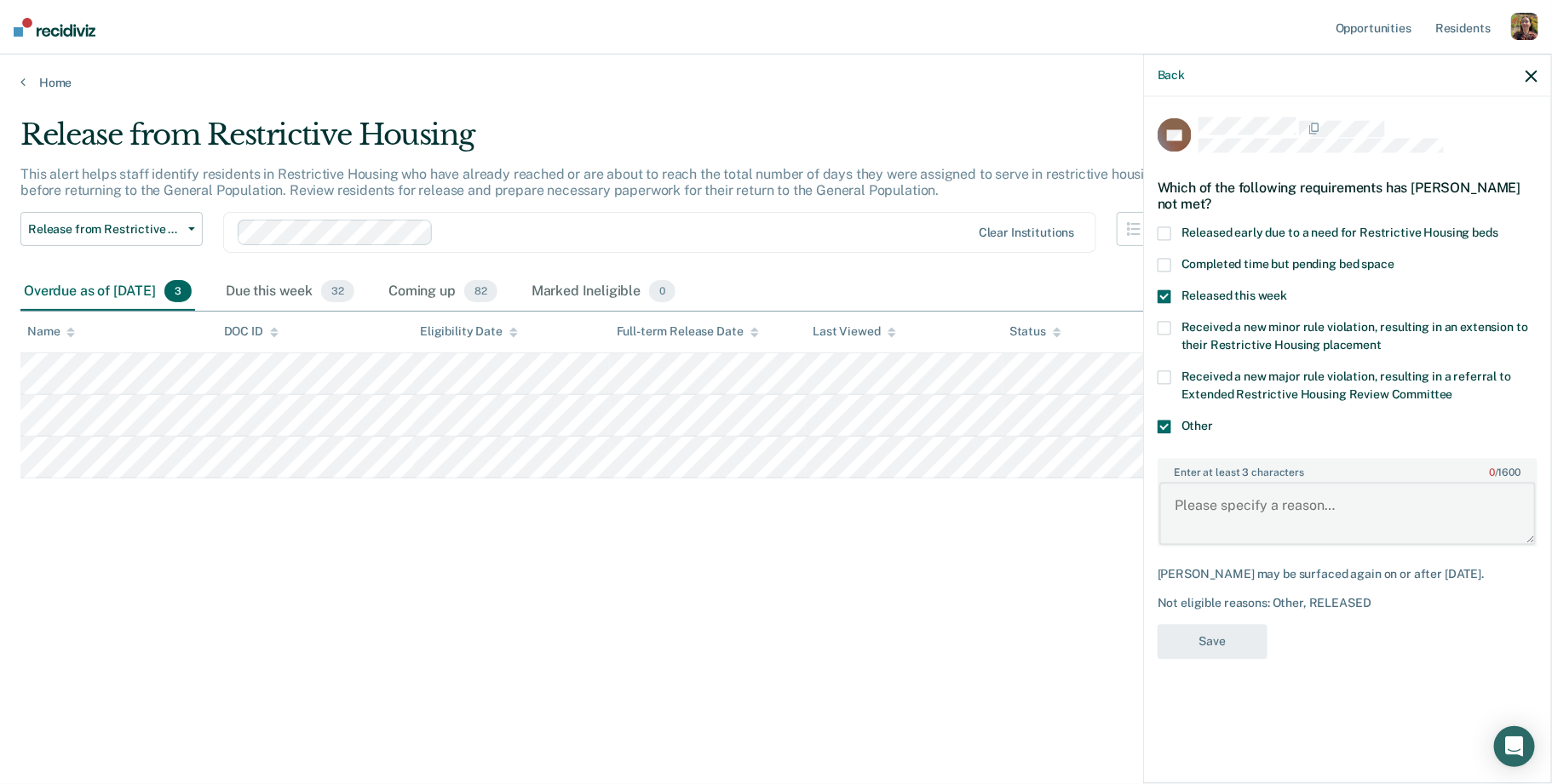
click at [1239, 495] on textarea "Enter at least 3 characters 0 / 1600" at bounding box center [1347, 513] width 377 height 63
type textarea "test"
click at [1224, 648] on button "Save" at bounding box center [1212, 642] width 110 height 35
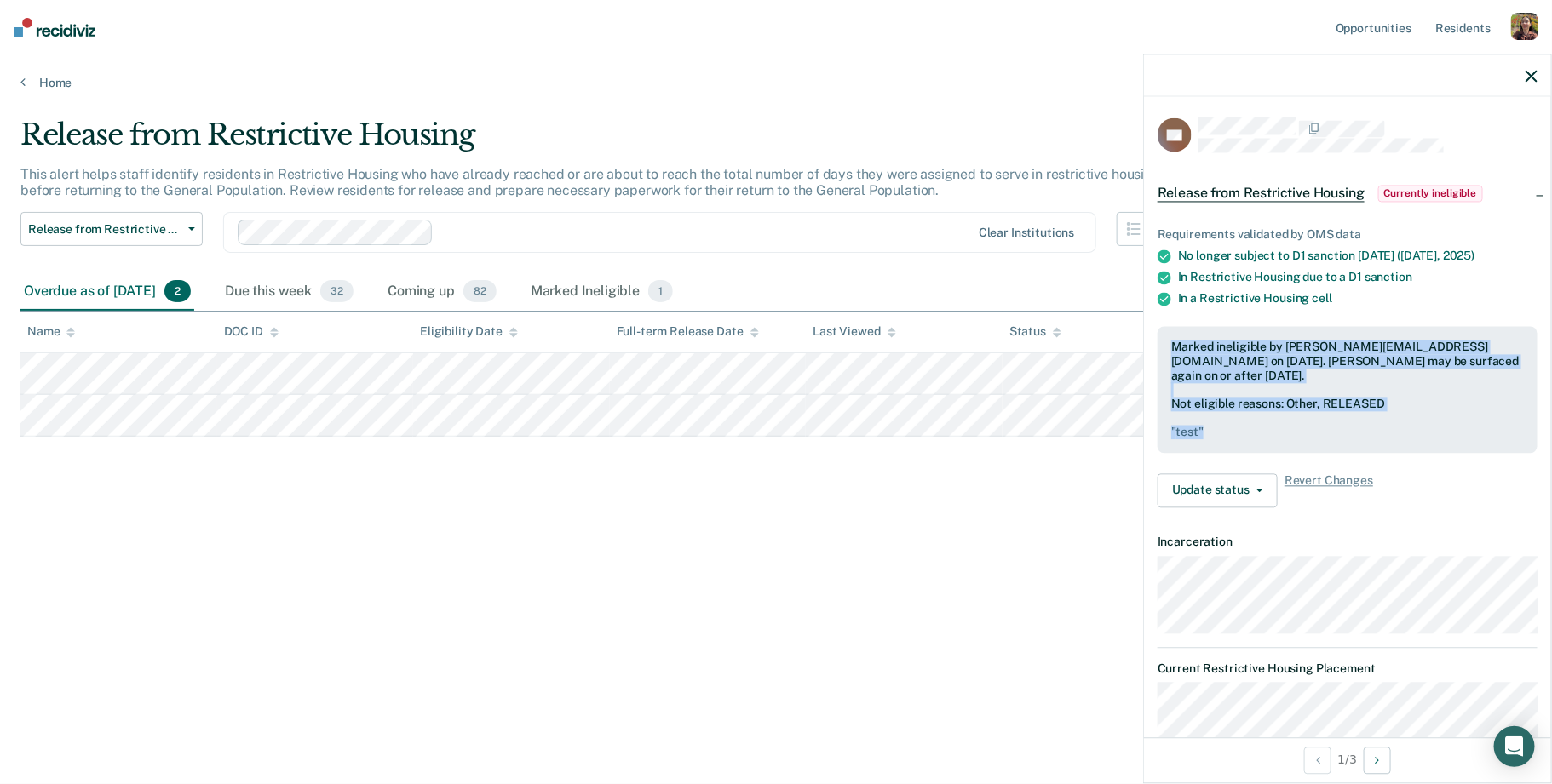
drag, startPoint x: 1171, startPoint y: 345, endPoint x: 1379, endPoint y: 432, distance: 225.5
click at [1379, 432] on div "Marked ineligible by raj@recidiviz.org on September 10, 2025. Gregory Floyd may…" at bounding box center [1347, 389] width 380 height 127
click at [1341, 369] on div "Marked ineligible by raj@recidiviz.org on September 10, 2025. Gregory Floyd may…" at bounding box center [1347, 361] width 353 height 43
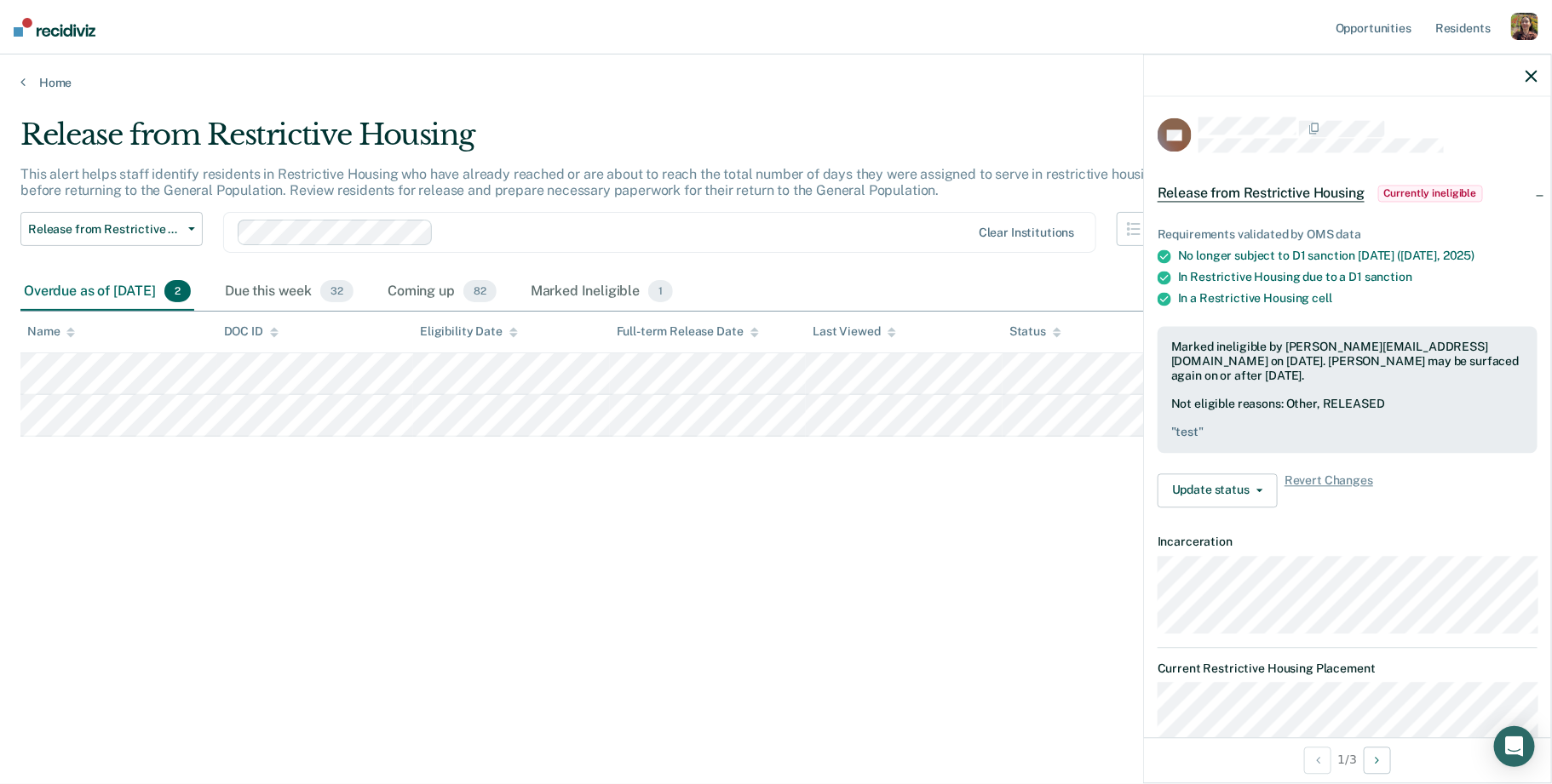
click at [1537, 82] on div at bounding box center [1347, 76] width 408 height 43
click at [1536, 75] on icon "button" at bounding box center [1531, 75] width 12 height 12
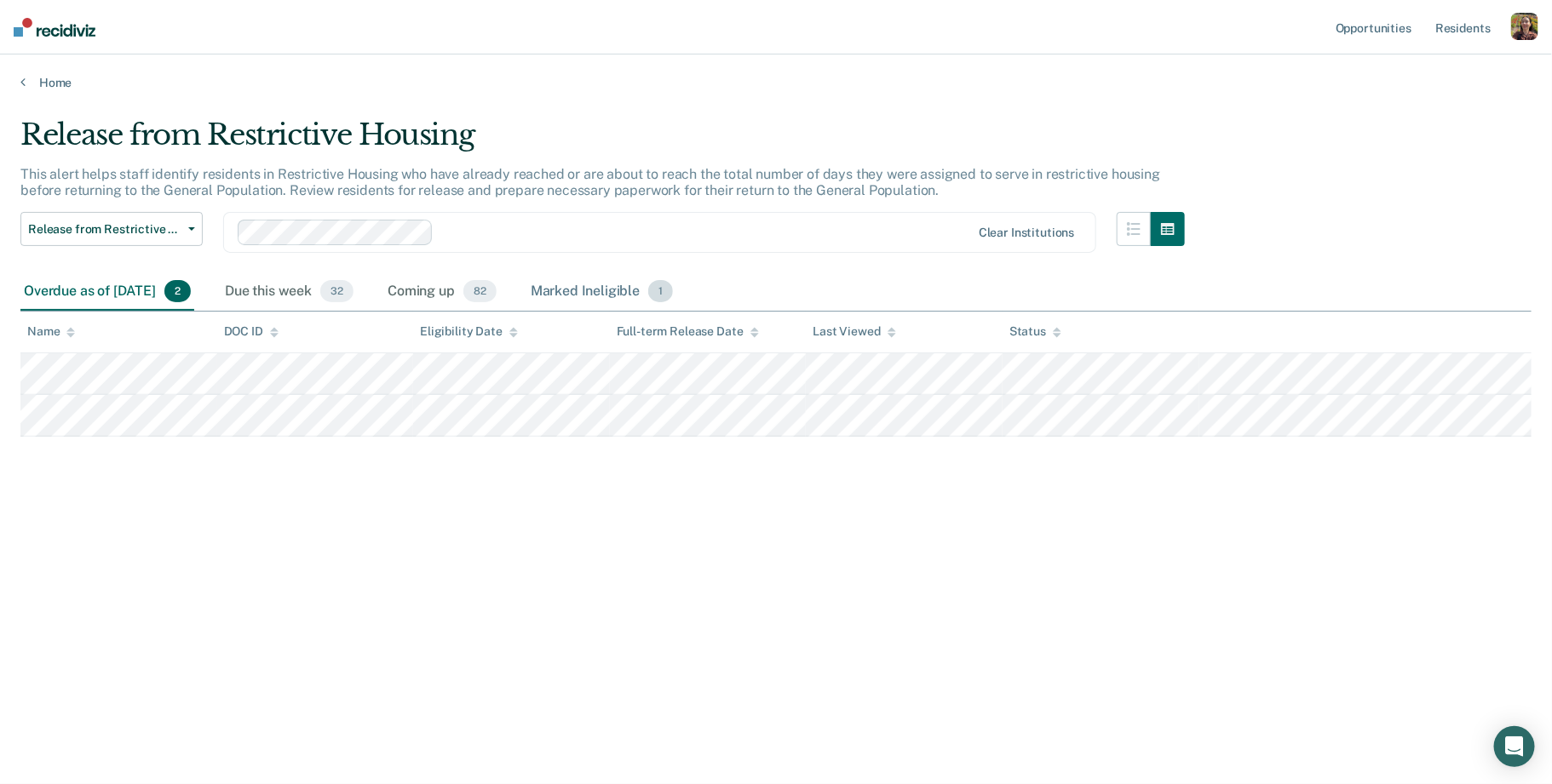
click at [613, 293] on div "Marked Ineligible 1" at bounding box center [602, 292] width 150 height 38
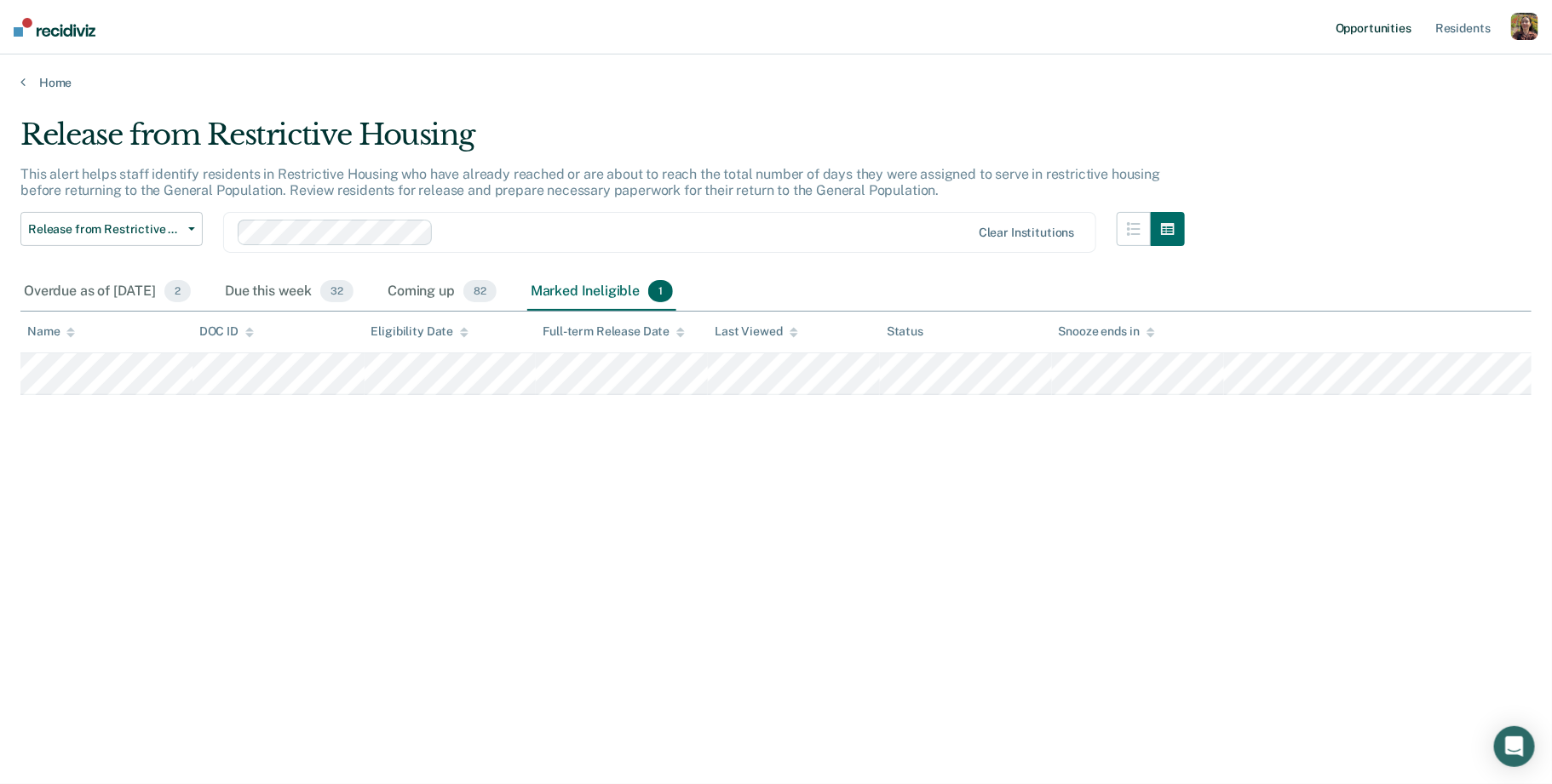
click at [1384, 25] on link "Opportunities" at bounding box center [1374, 27] width 82 height 55
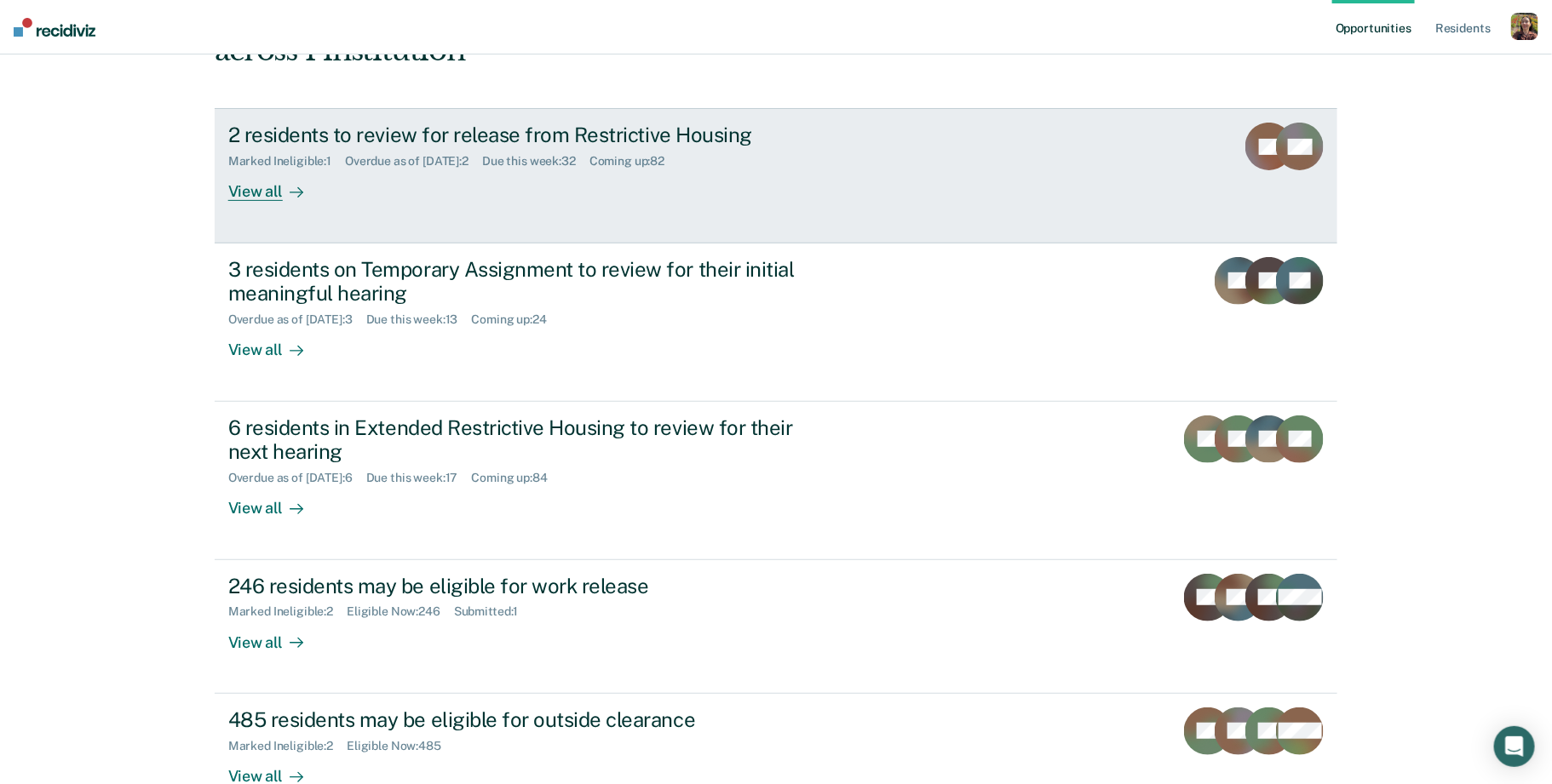
scroll to position [183, 0]
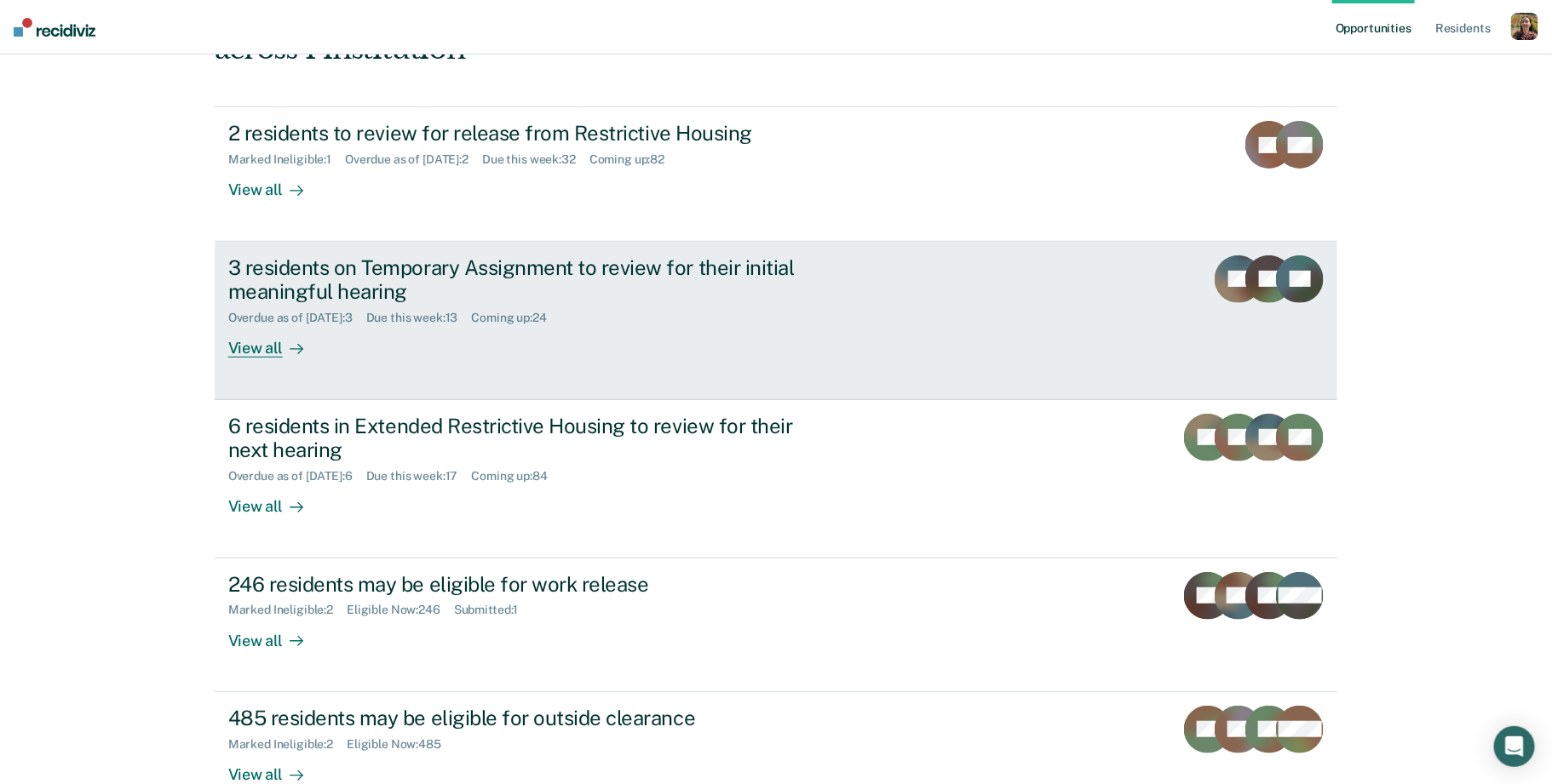
click at [271, 355] on div "View all" at bounding box center [275, 341] width 95 height 33
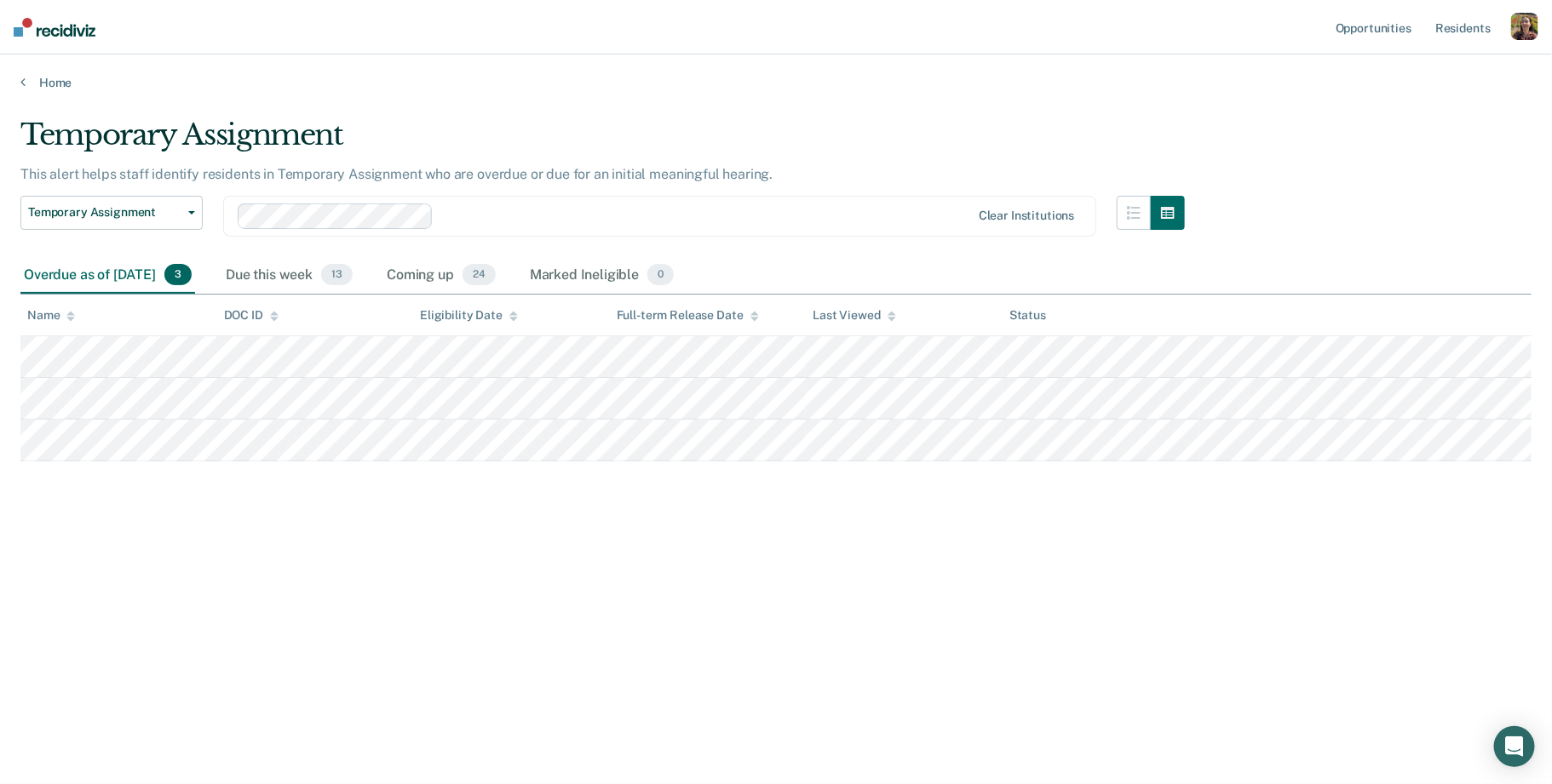
drag, startPoint x: 1295, startPoint y: 532, endPoint x: 250, endPoint y: 315, distance: 1067.3
click at [1183, 593] on div "Temporary Assignment This alert helps staff identify residents in Temporary Ass…" at bounding box center [776, 387] width 1511 height 539
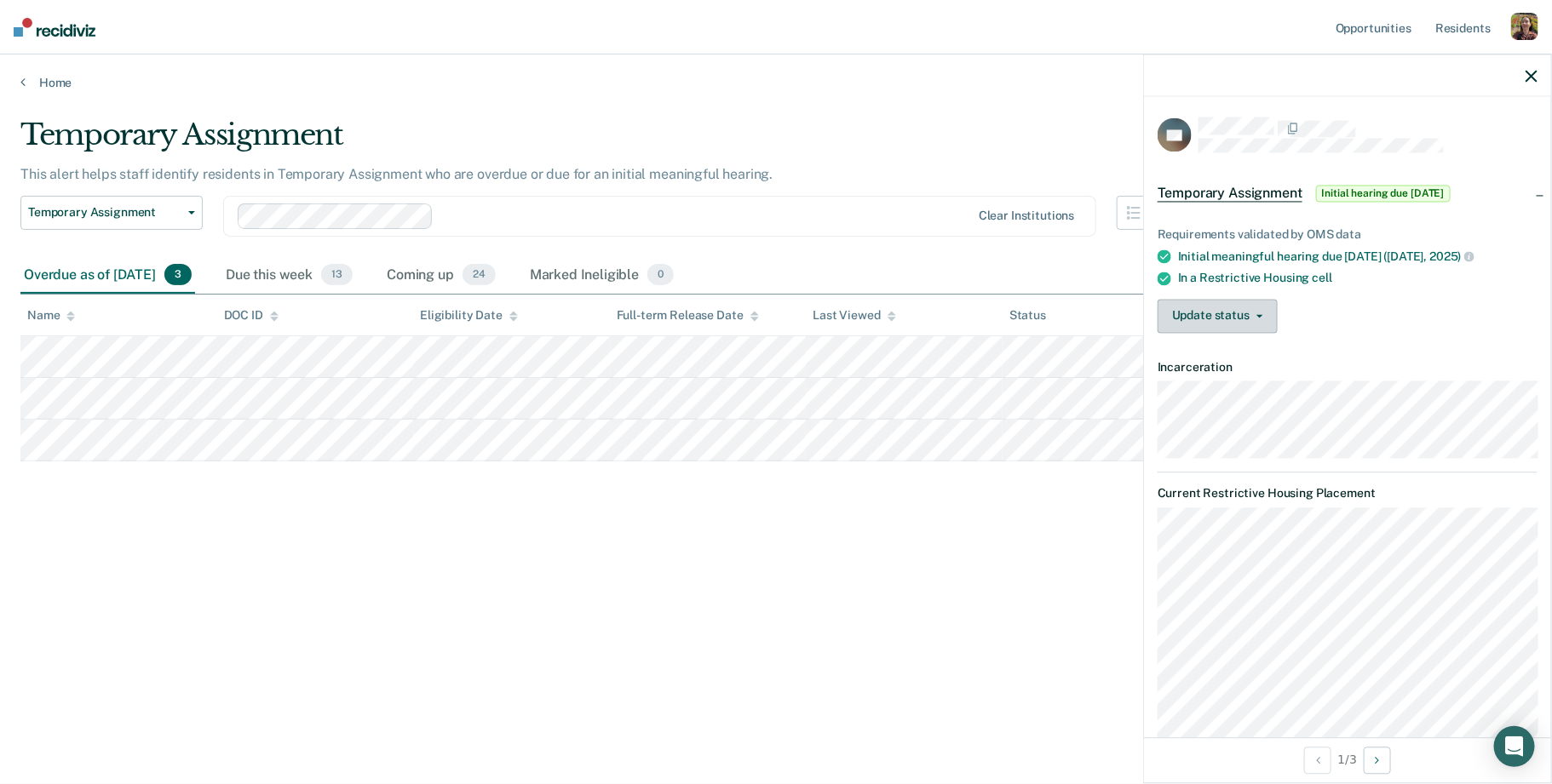
click at [1255, 318] on button "Update status" at bounding box center [1217, 316] width 120 height 34
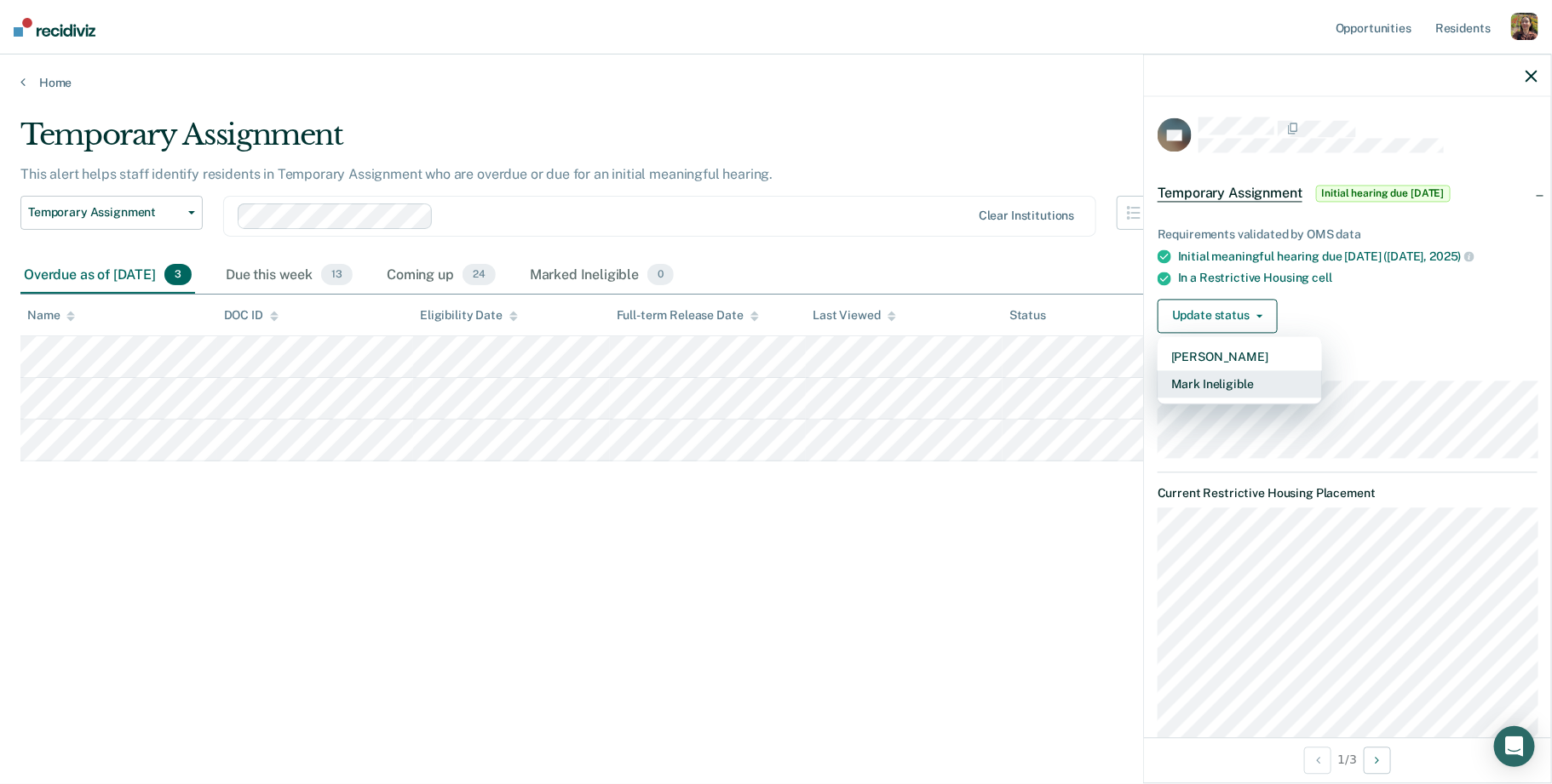
click at [1233, 382] on button "Mark Ineligible" at bounding box center [1240, 384] width 165 height 27
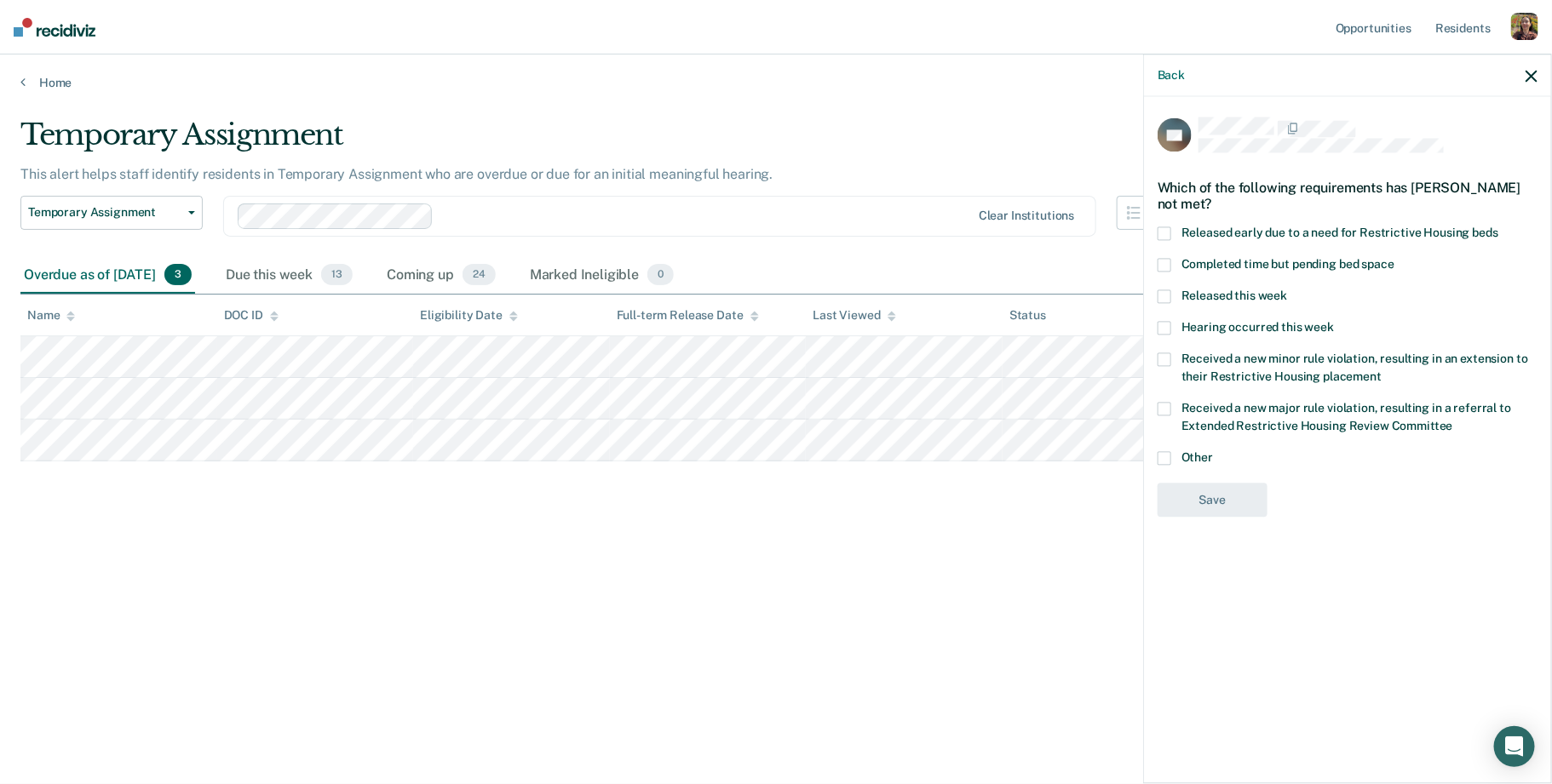
click at [1214, 276] on div "Completed time but pending bed space" at bounding box center [1347, 274] width 380 height 32
click at [1214, 286] on div "Completed time but pending bed space" at bounding box center [1347, 274] width 380 height 32
click at [1531, 75] on icon "button" at bounding box center [1531, 75] width 12 height 12
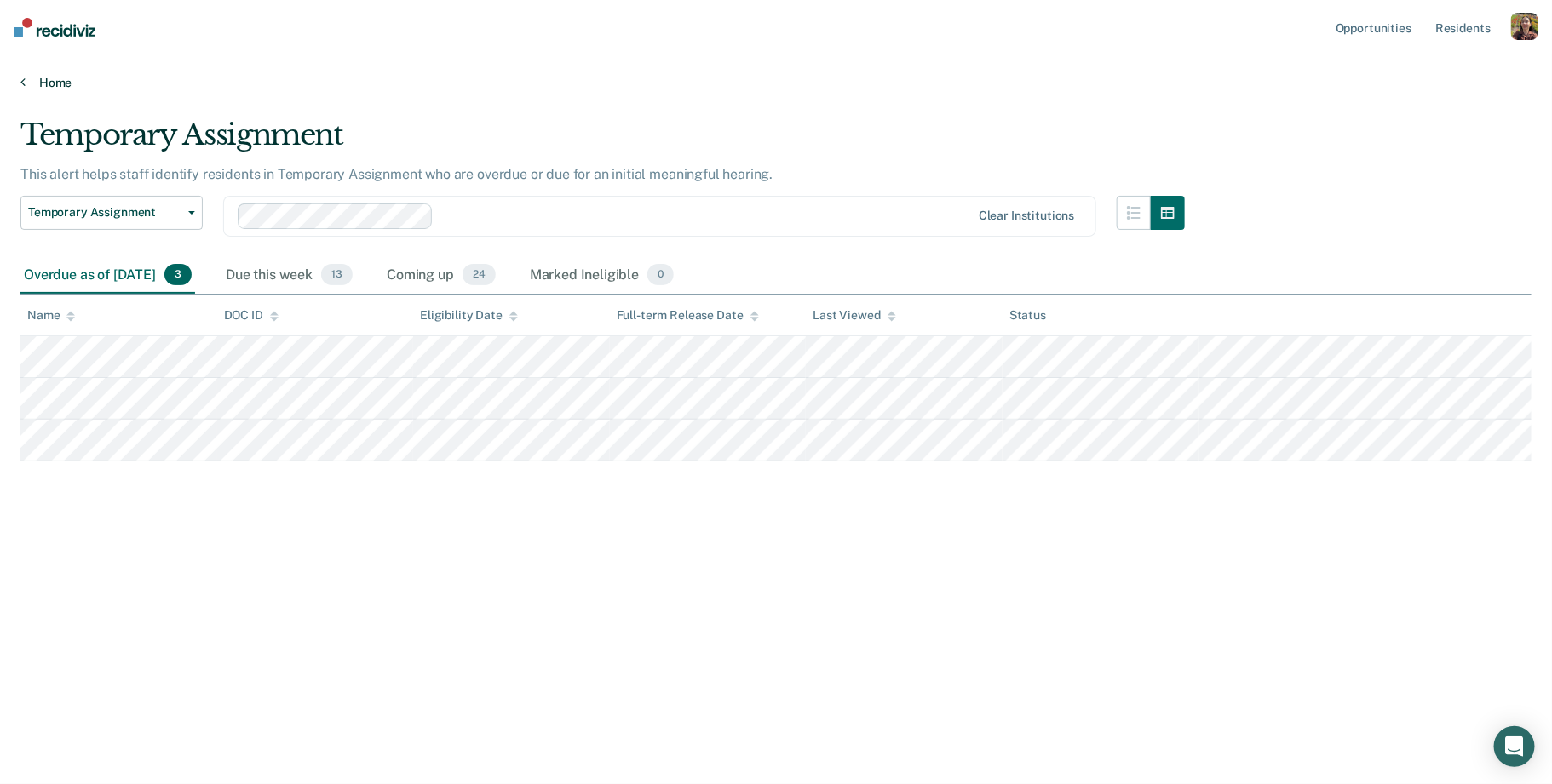
click at [51, 86] on link "Home" at bounding box center [776, 82] width 1511 height 15
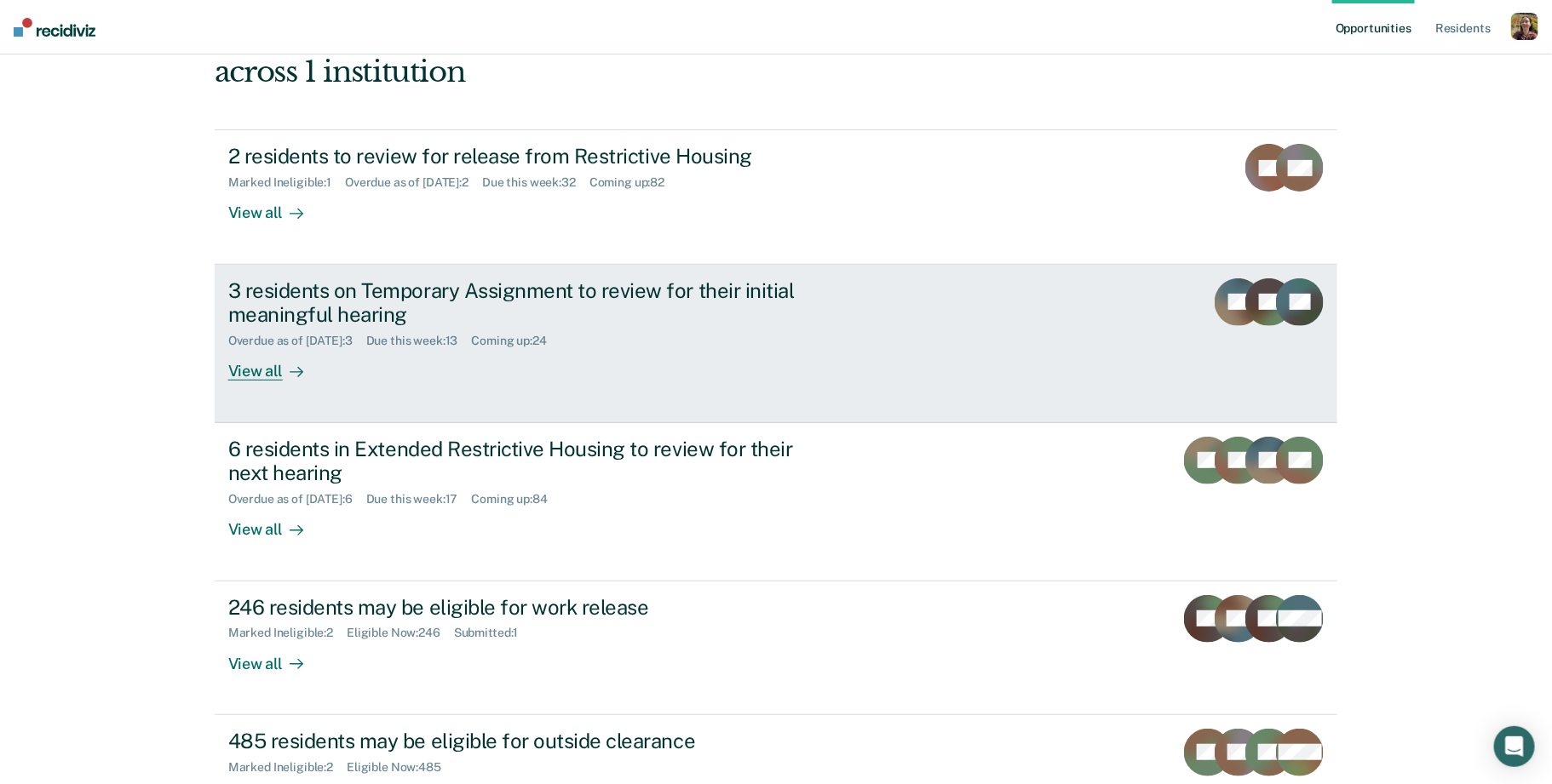
scroll to position [162, 0]
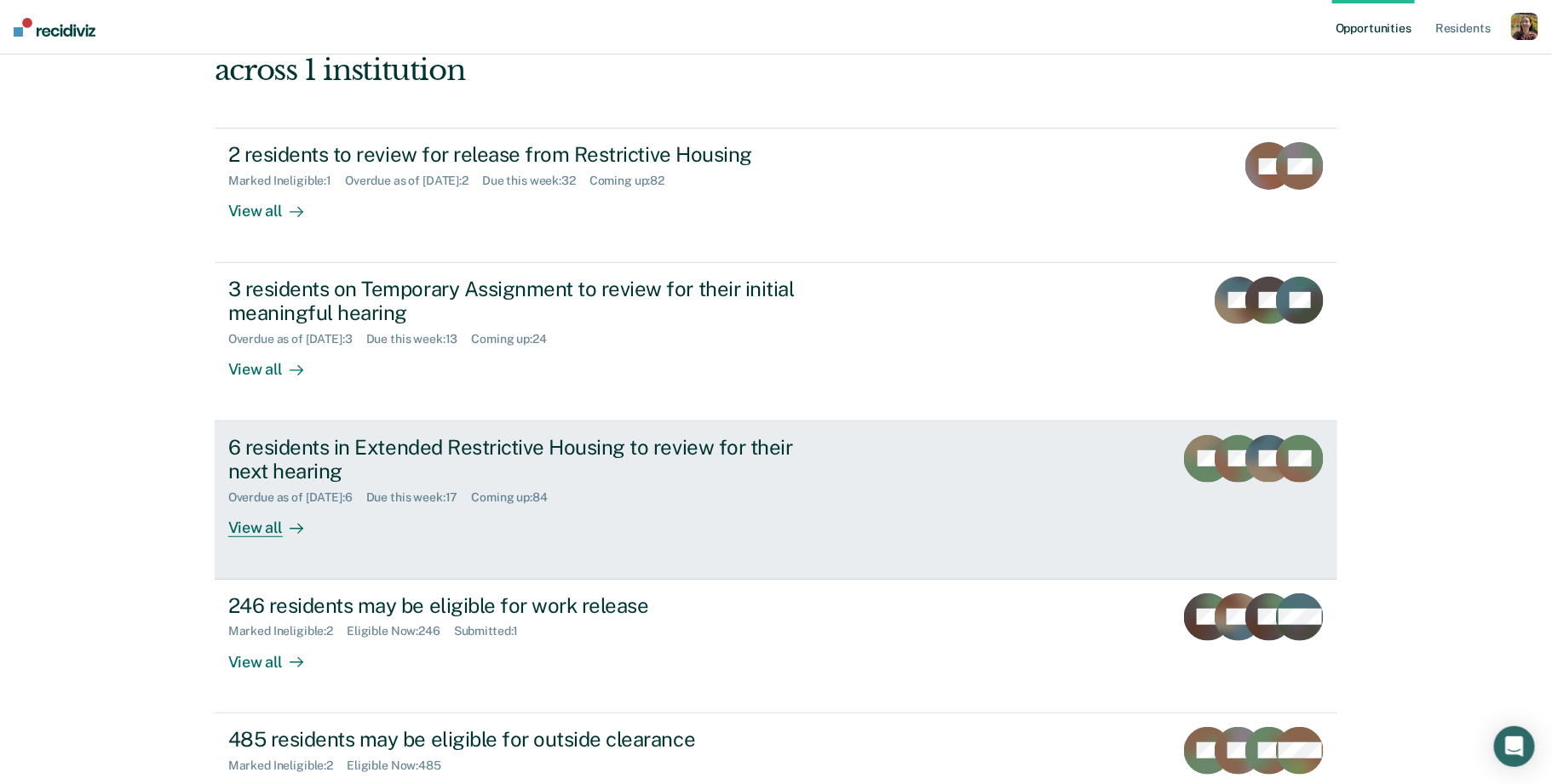
click at [317, 521] on div "View all" at bounding box center [275, 522] width 95 height 33
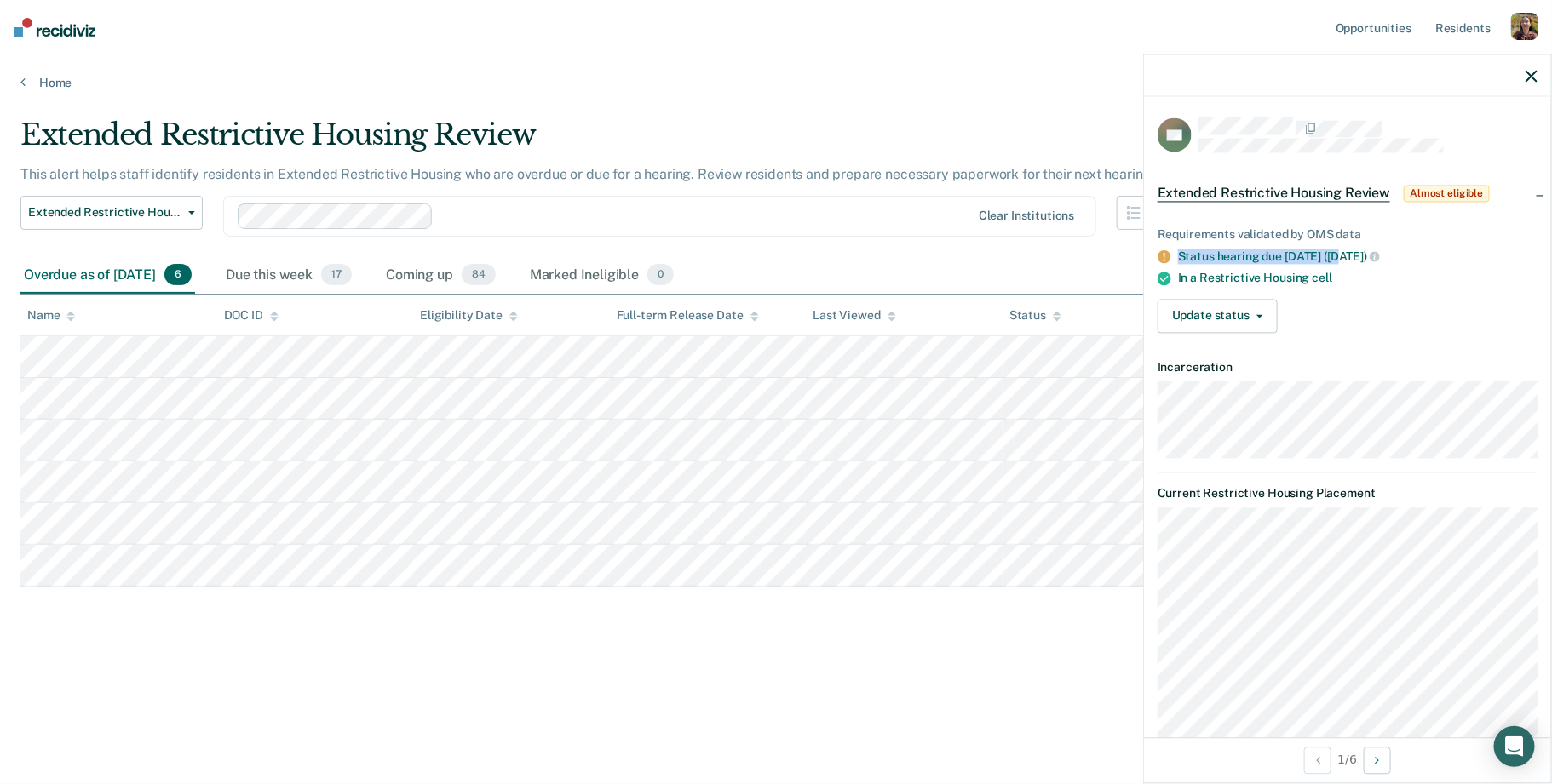
drag, startPoint x: 1181, startPoint y: 253, endPoint x: 1341, endPoint y: 253, distance: 160.0
click at [1341, 253] on div "Status hearing due 48 days ago (Jul 24, 2025)" at bounding box center [1357, 256] width 359 height 15
click at [1373, 284] on div "Requirements validated by OMS data Status hearing due 48 days ago (Jul 24, 2025…" at bounding box center [1347, 274] width 408 height 146
click at [1259, 318] on button "Update status" at bounding box center [1217, 316] width 120 height 34
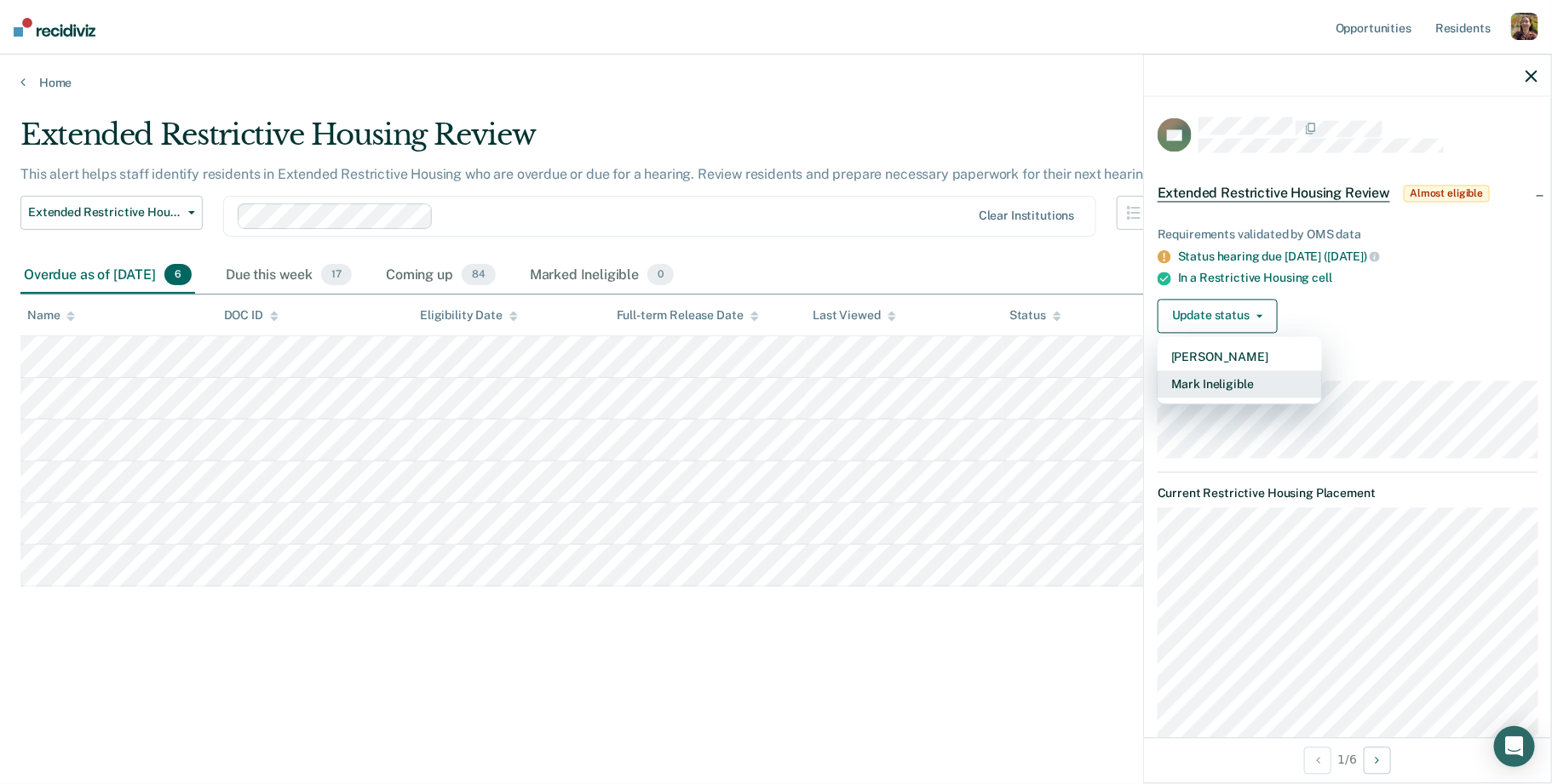
click at [1260, 382] on button "Mark Ineligible" at bounding box center [1240, 384] width 165 height 27
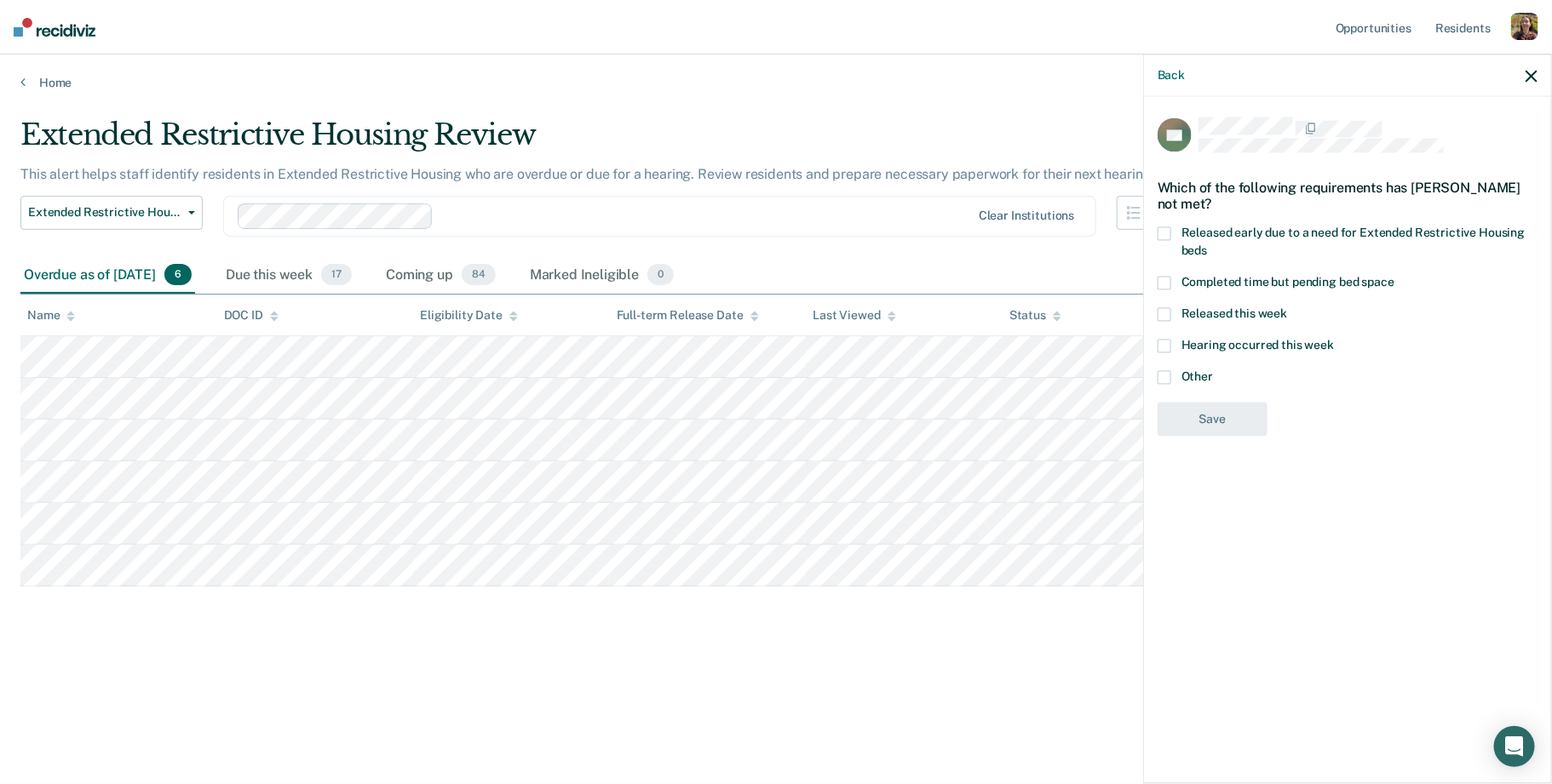
click at [1195, 303] on div "Completed time but pending bed space" at bounding box center [1347, 292] width 380 height 32
click at [53, 83] on link "Home" at bounding box center [776, 82] width 1511 height 15
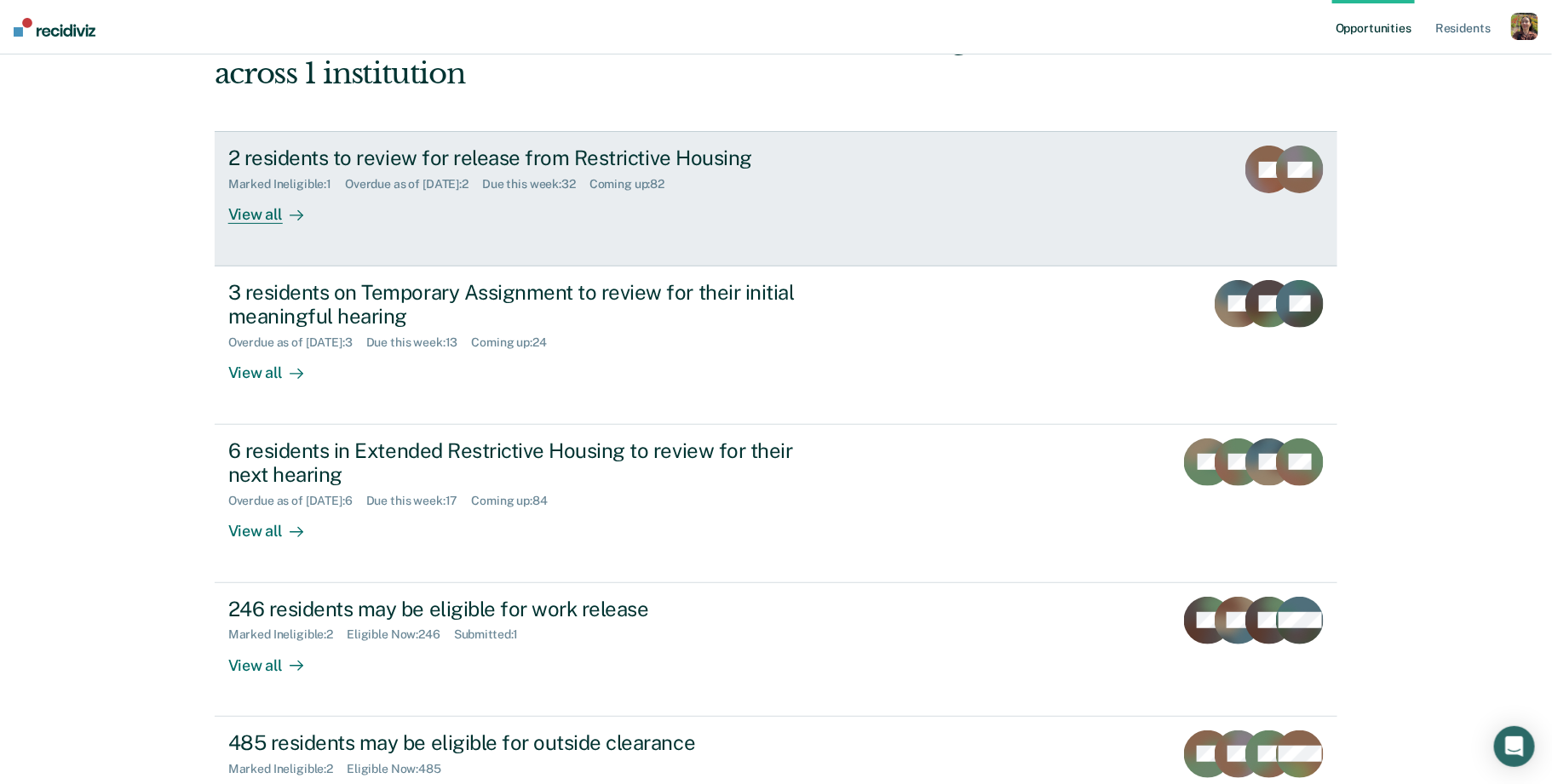
scroll to position [290, 0]
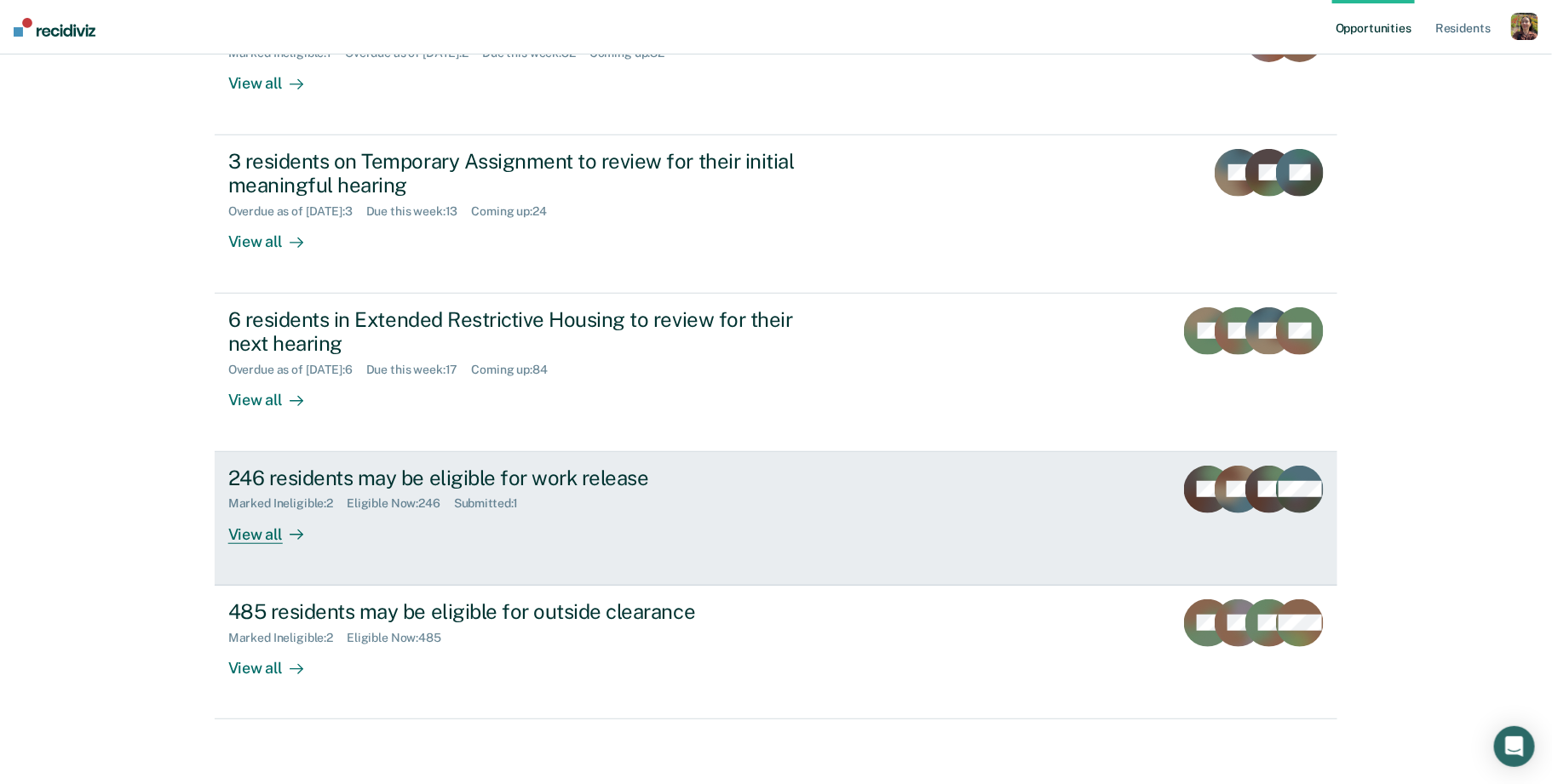
click at [338, 553] on link "246 residents may be eligible for work release Marked Ineligible : 2 Eligible N…" at bounding box center [776, 519] width 1123 height 134
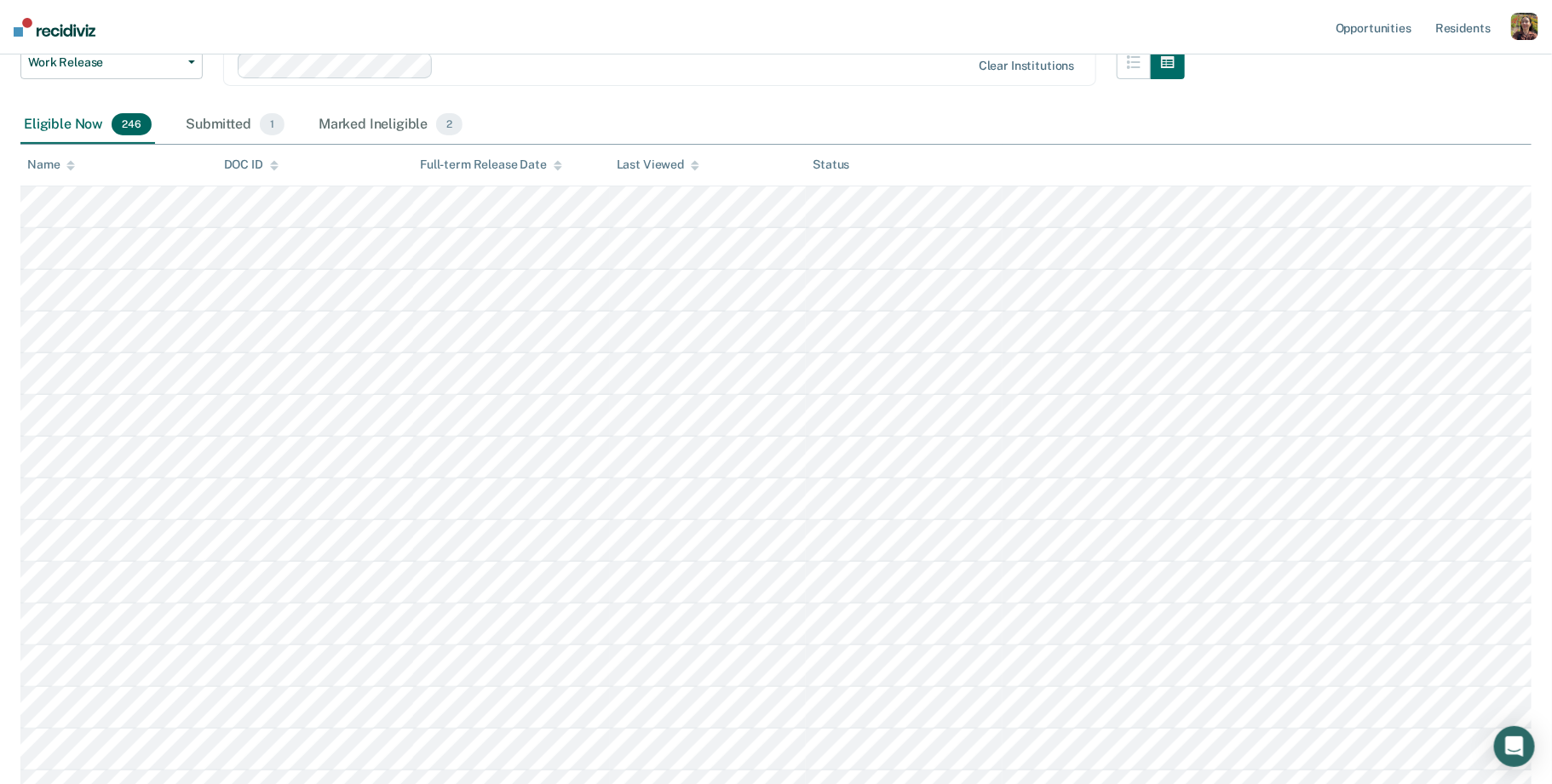
scroll to position [183, 0]
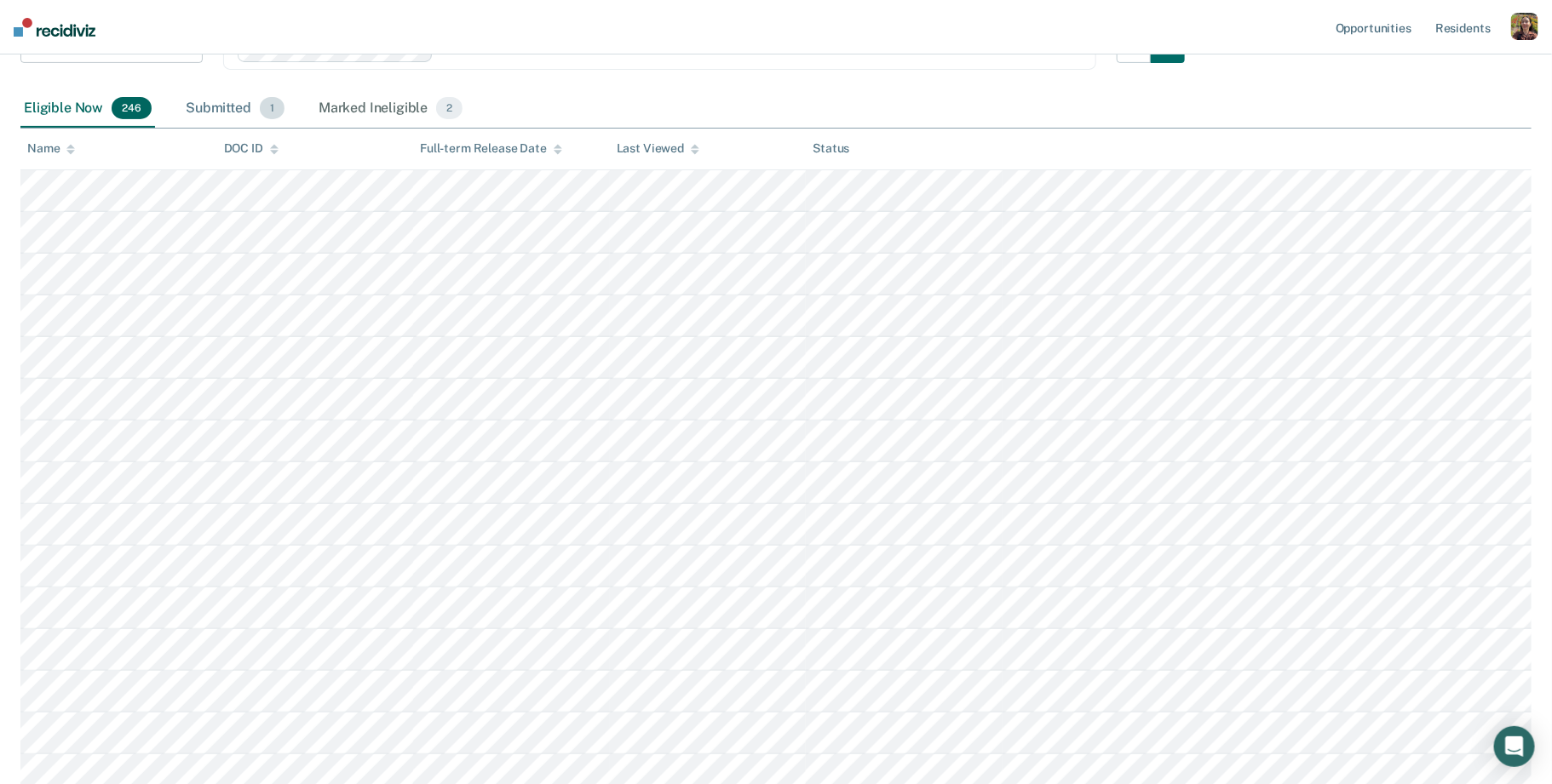
click at [228, 111] on div "Submitted 1" at bounding box center [234, 109] width 106 height 38
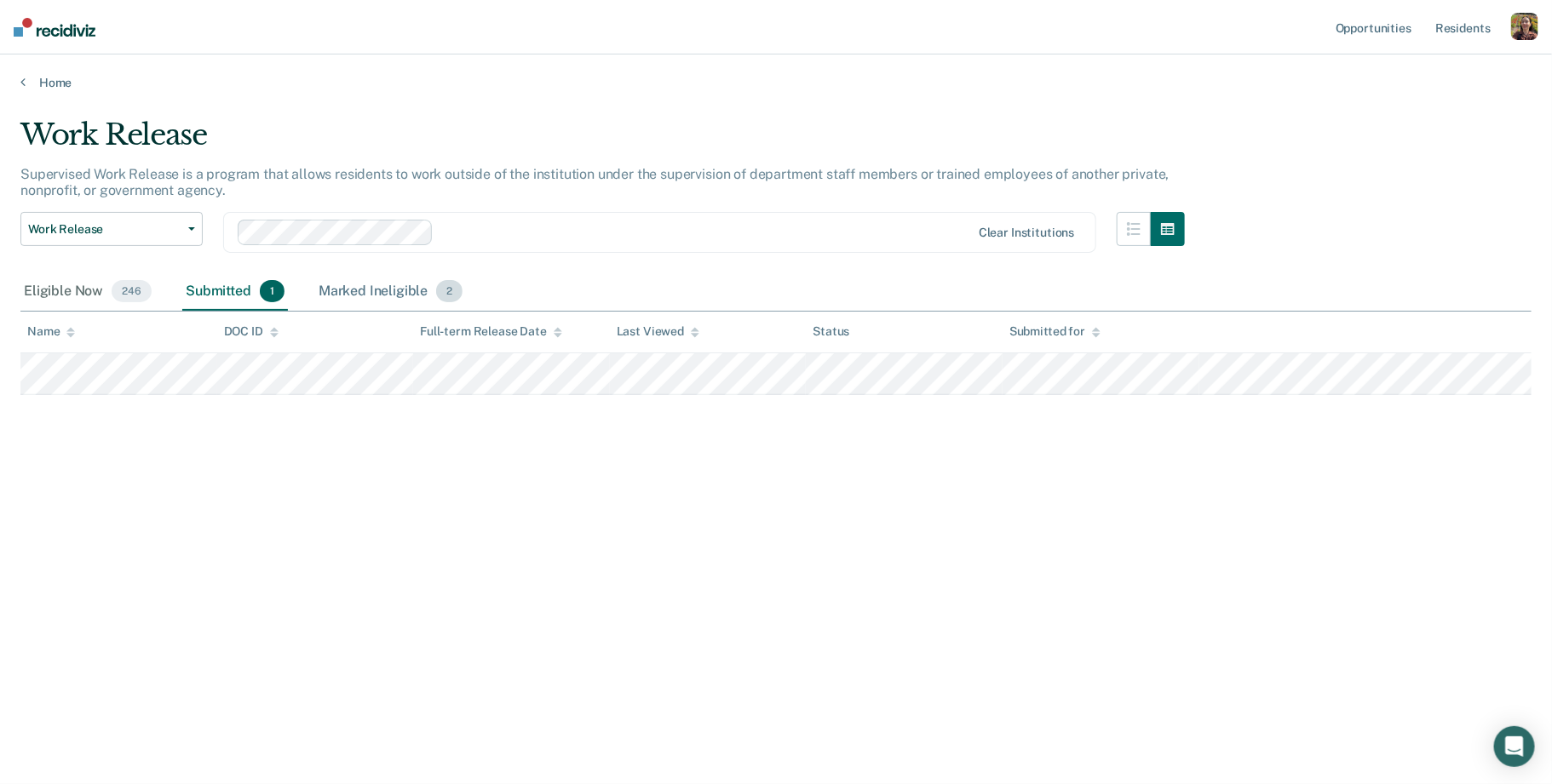
click at [396, 298] on div "Marked Ineligible 2" at bounding box center [390, 292] width 152 height 38
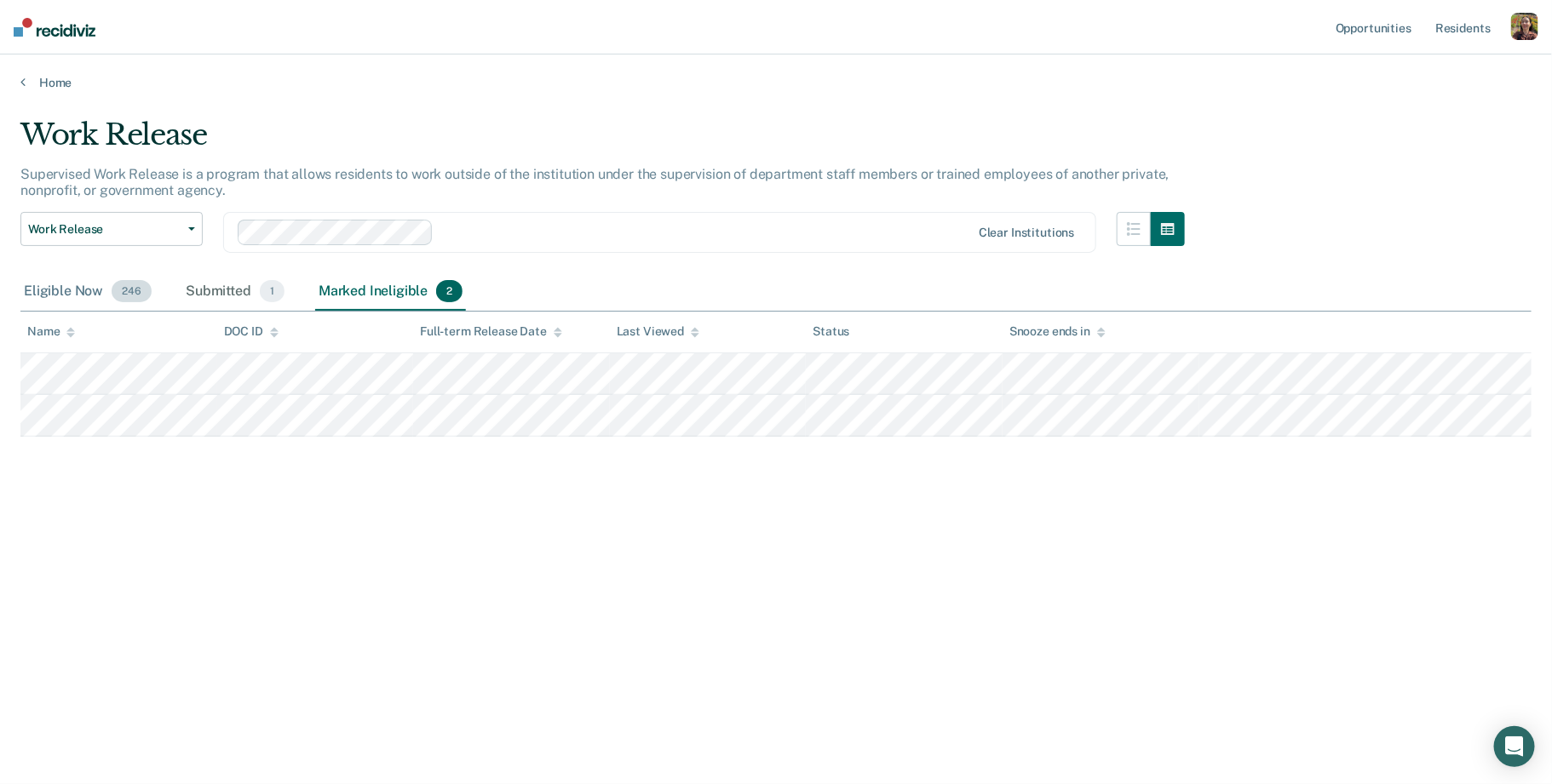
click at [83, 292] on div "Eligible Now 246" at bounding box center [88, 292] width 135 height 38
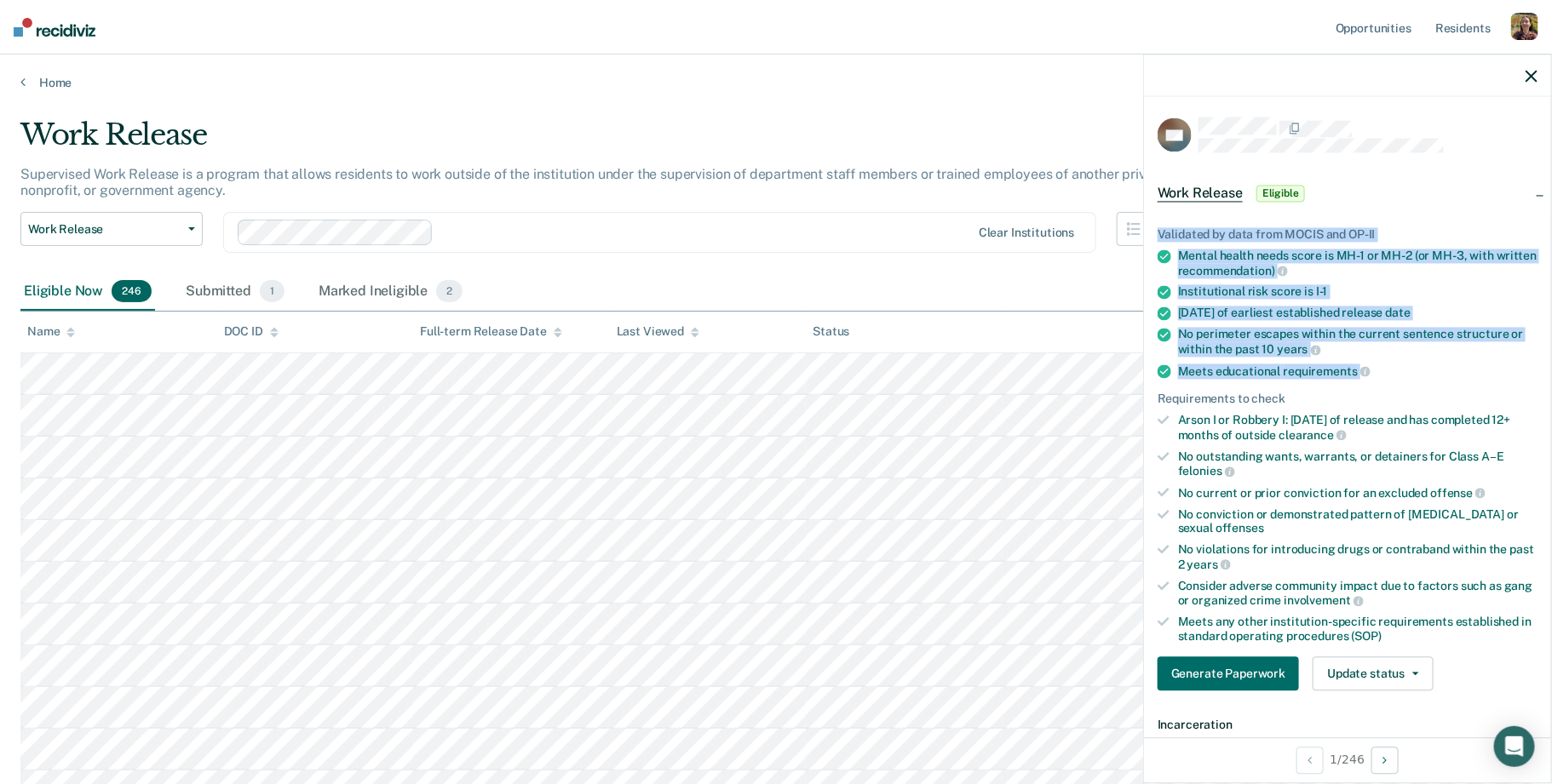
drag, startPoint x: 1160, startPoint y: 233, endPoint x: 1381, endPoint y: 376, distance: 263.2
click at [1381, 376] on ul "Validated by data from MOCIS and OP-II Mental health needs score is MH-1 or MH-…" at bounding box center [1347, 436] width 380 height 415
click at [1398, 368] on div "Meets educational requirements" at bounding box center [1357, 371] width 359 height 15
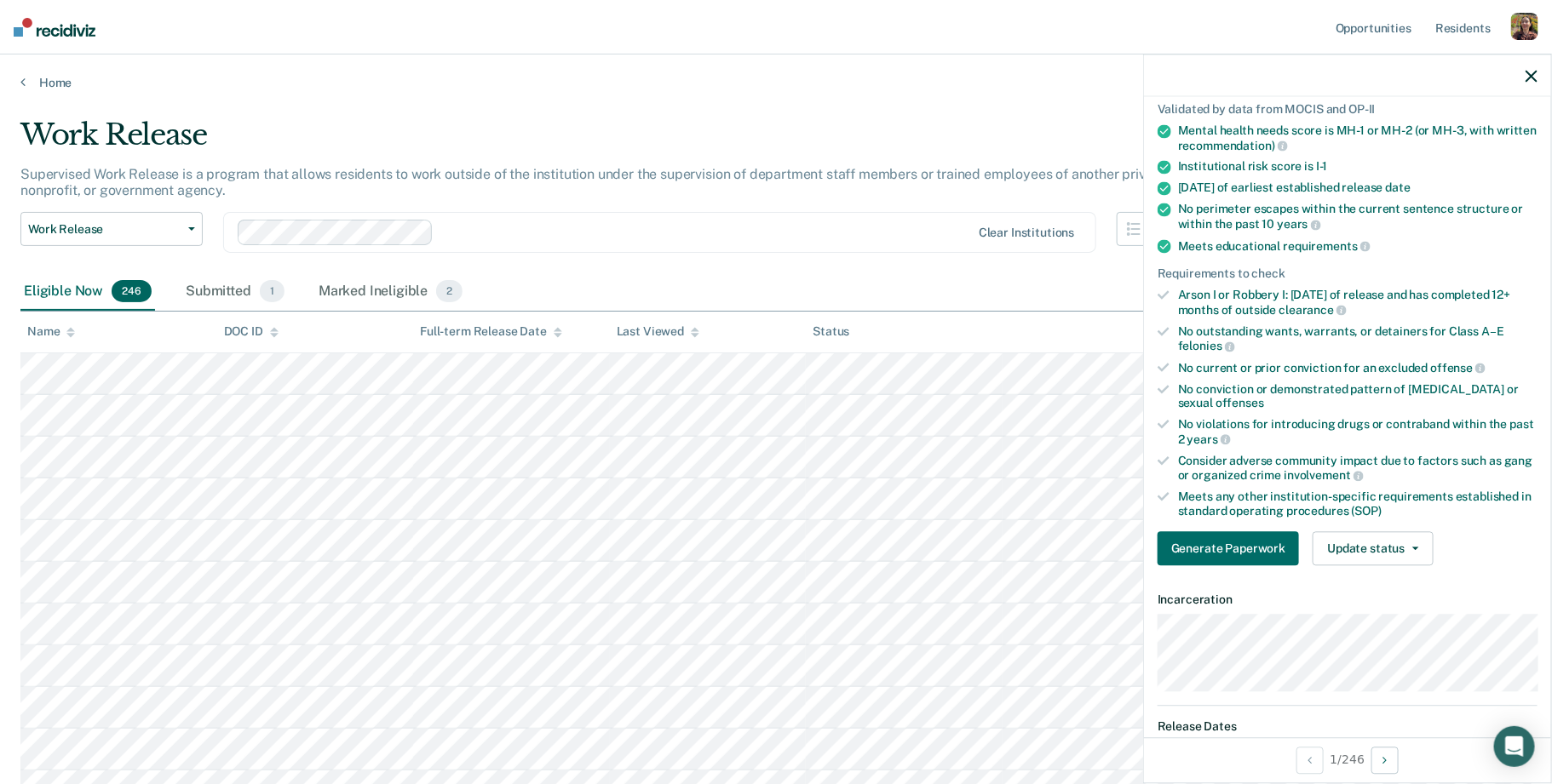
scroll to position [129, 0]
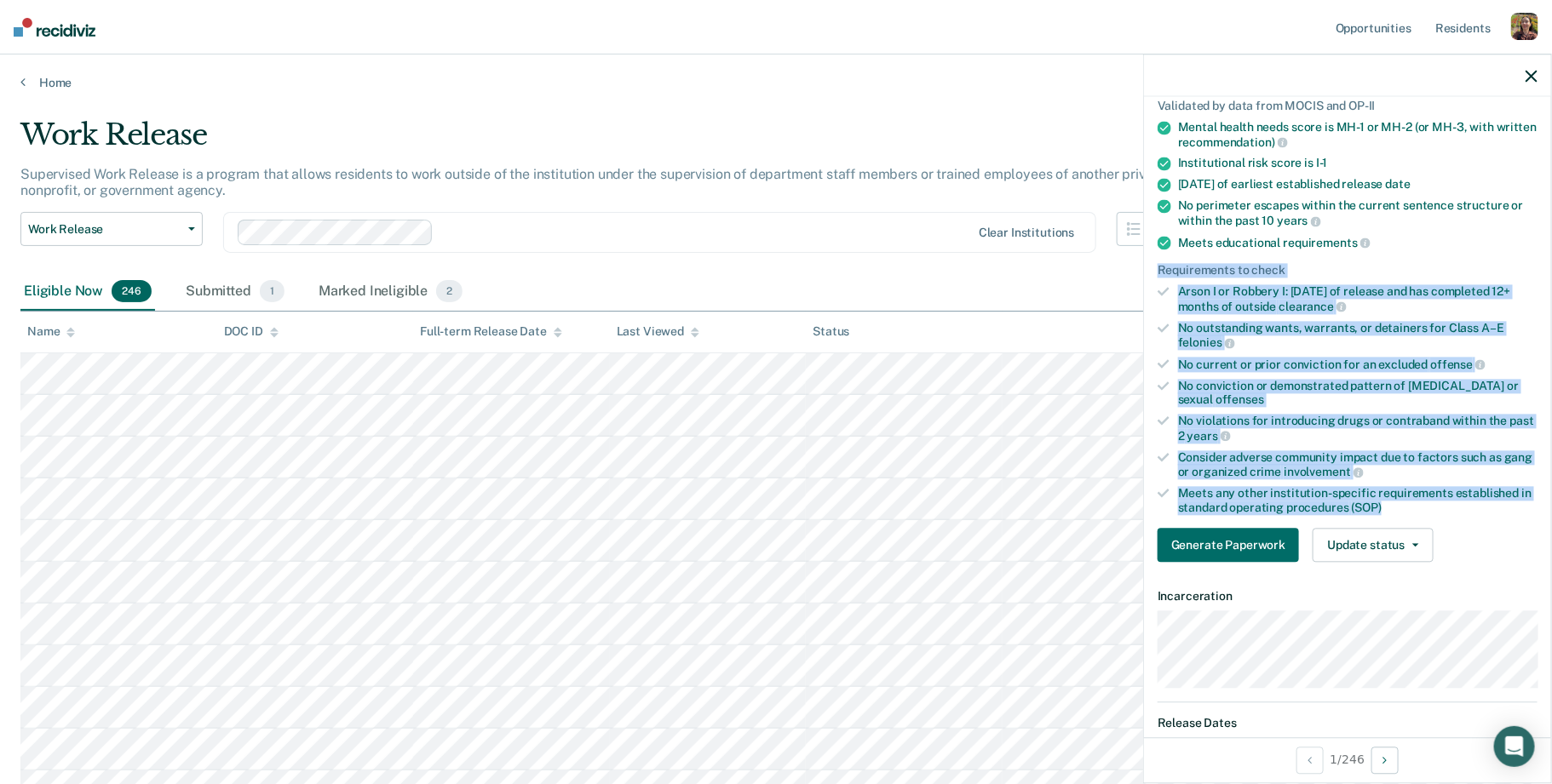
drag, startPoint x: 1157, startPoint y: 269, endPoint x: 1390, endPoint y: 503, distance: 330.2
click at [1390, 503] on ul "Validated by data from MOCIS and OP-II Mental health needs score is MH-1 or MH-…" at bounding box center [1347, 307] width 380 height 415
click at [1314, 266] on div "Requirements to check" at bounding box center [1347, 271] width 380 height 15
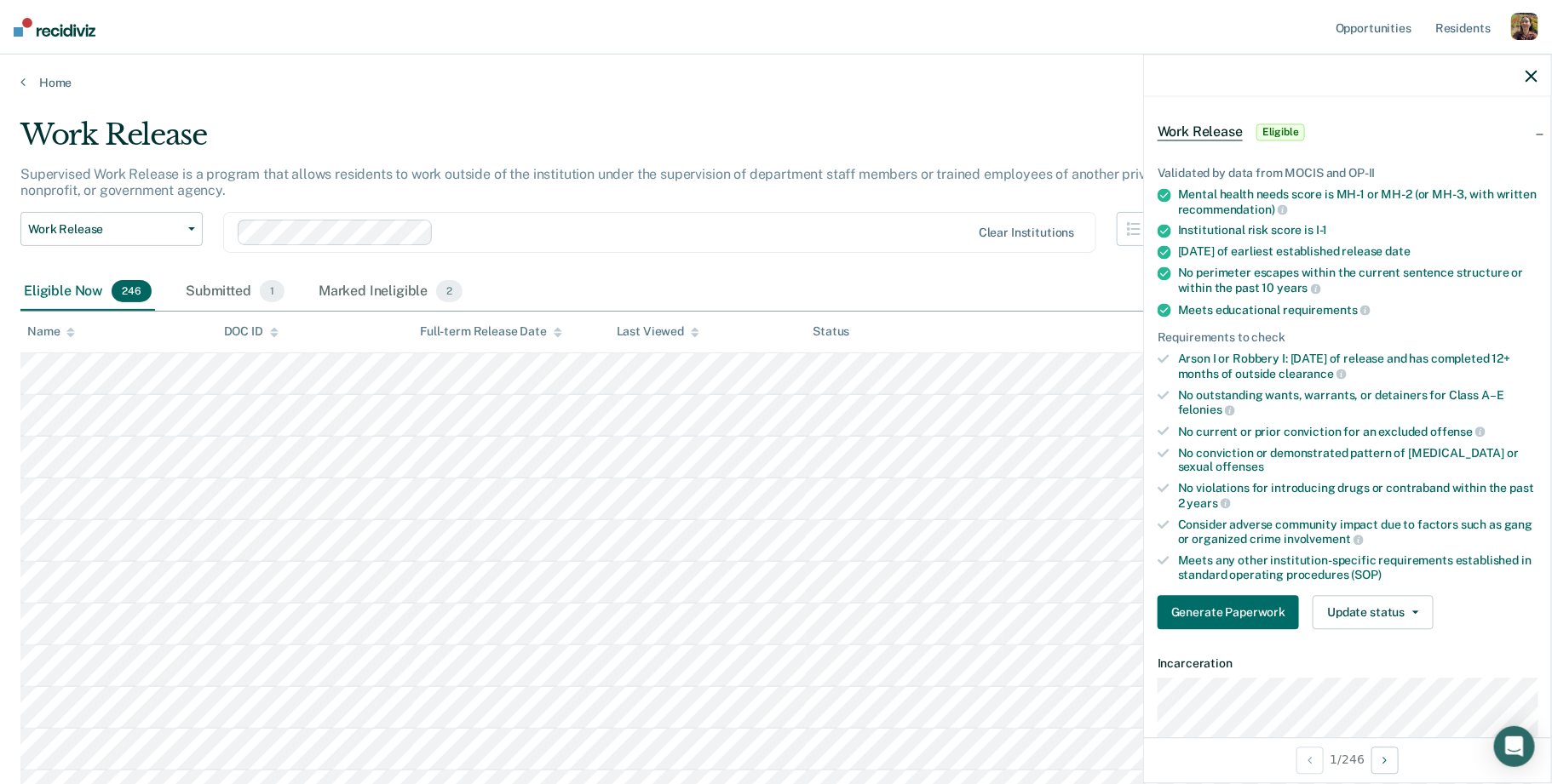
scroll to position [81, 0]
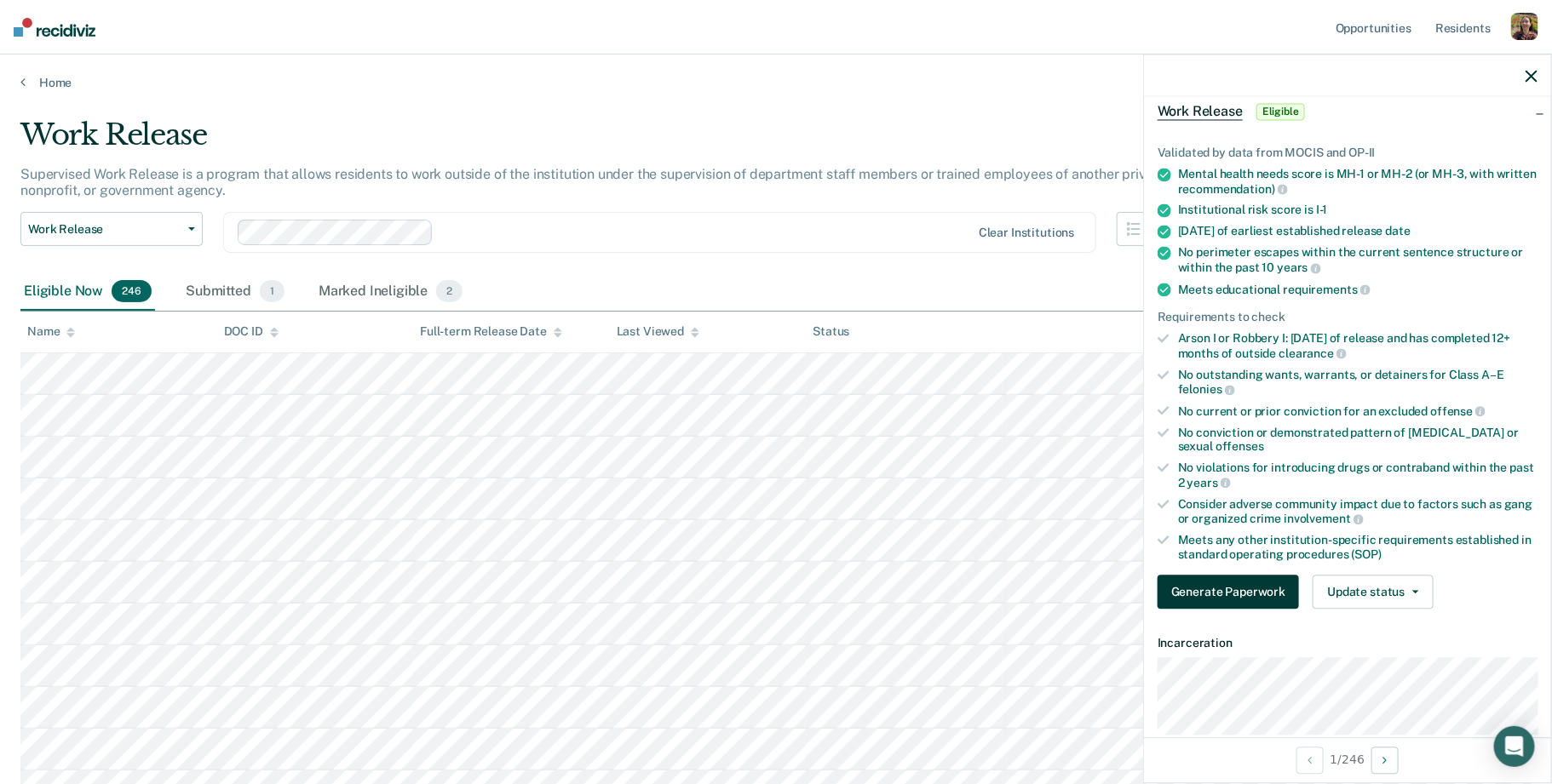
click at [1226, 596] on button "Generate Paperwork" at bounding box center [1228, 593] width 142 height 34
click at [1374, 598] on button "Update status" at bounding box center [1373, 593] width 120 height 34
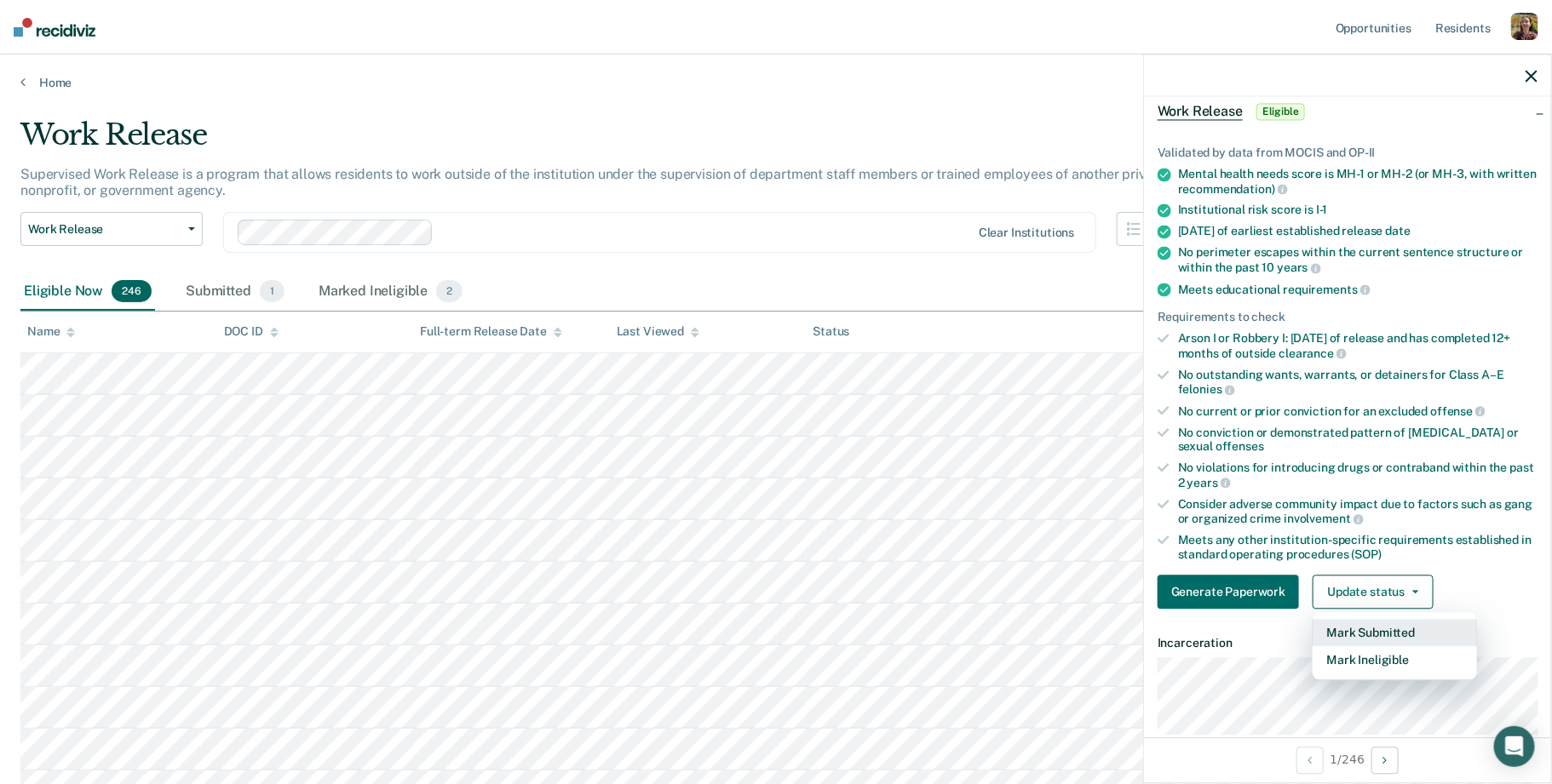
click at [1398, 631] on button "Mark Submitted" at bounding box center [1395, 634] width 165 height 27
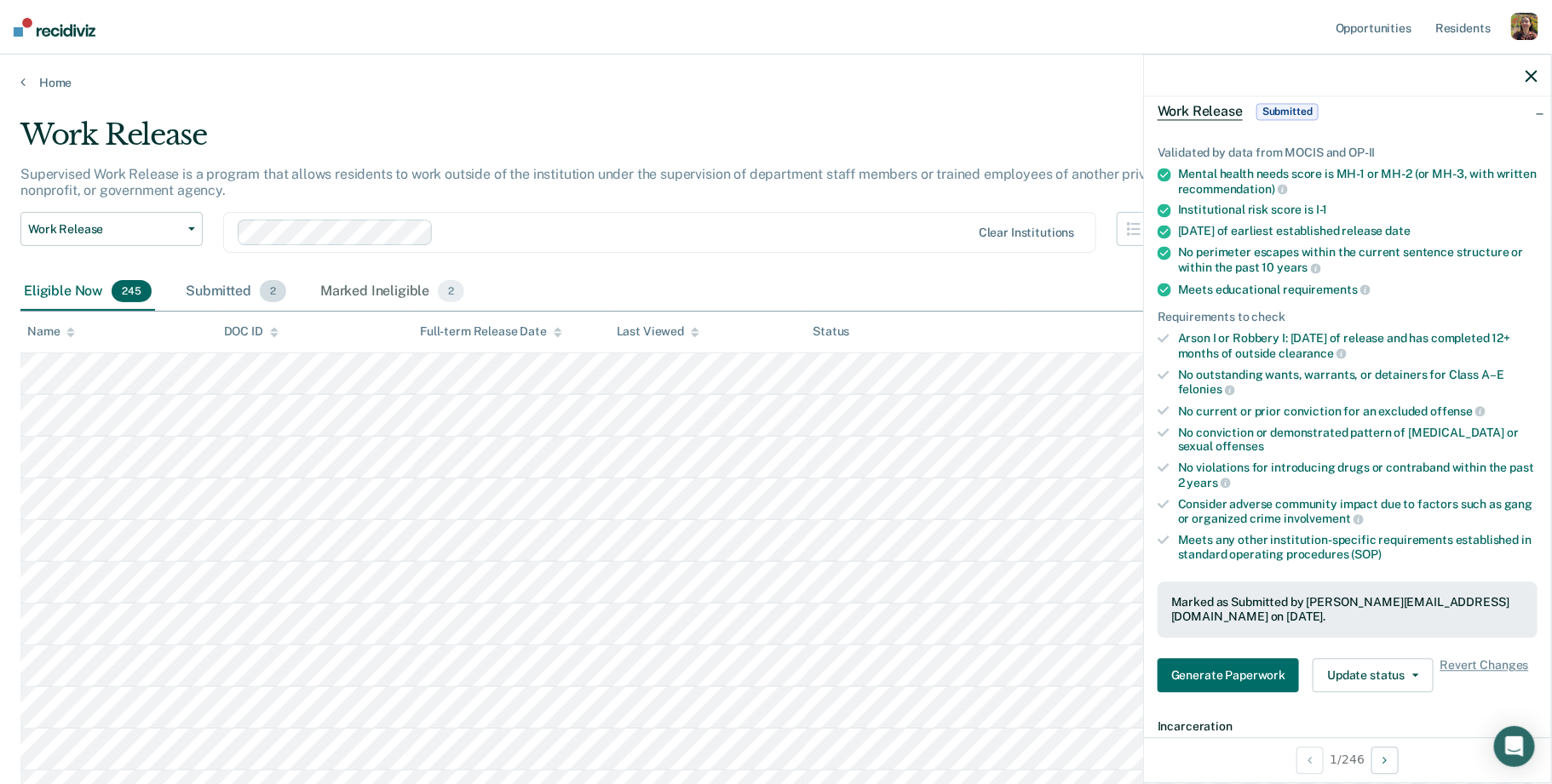
click at [224, 293] on div "Submitted 2" at bounding box center [235, 292] width 107 height 38
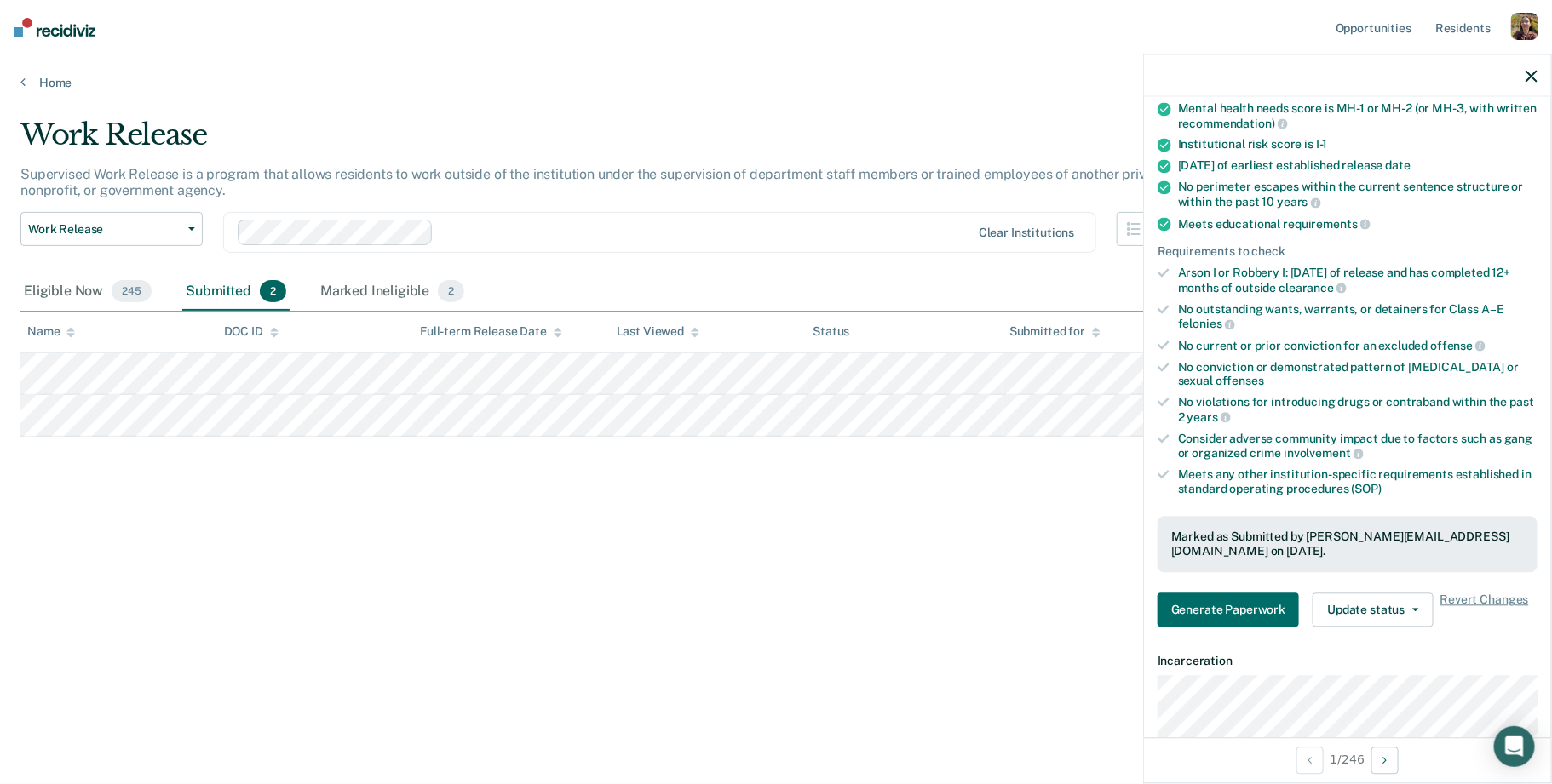
scroll to position [149, 0]
click at [1499, 592] on span "Revert Changes" at bounding box center [1484, 609] width 88 height 34
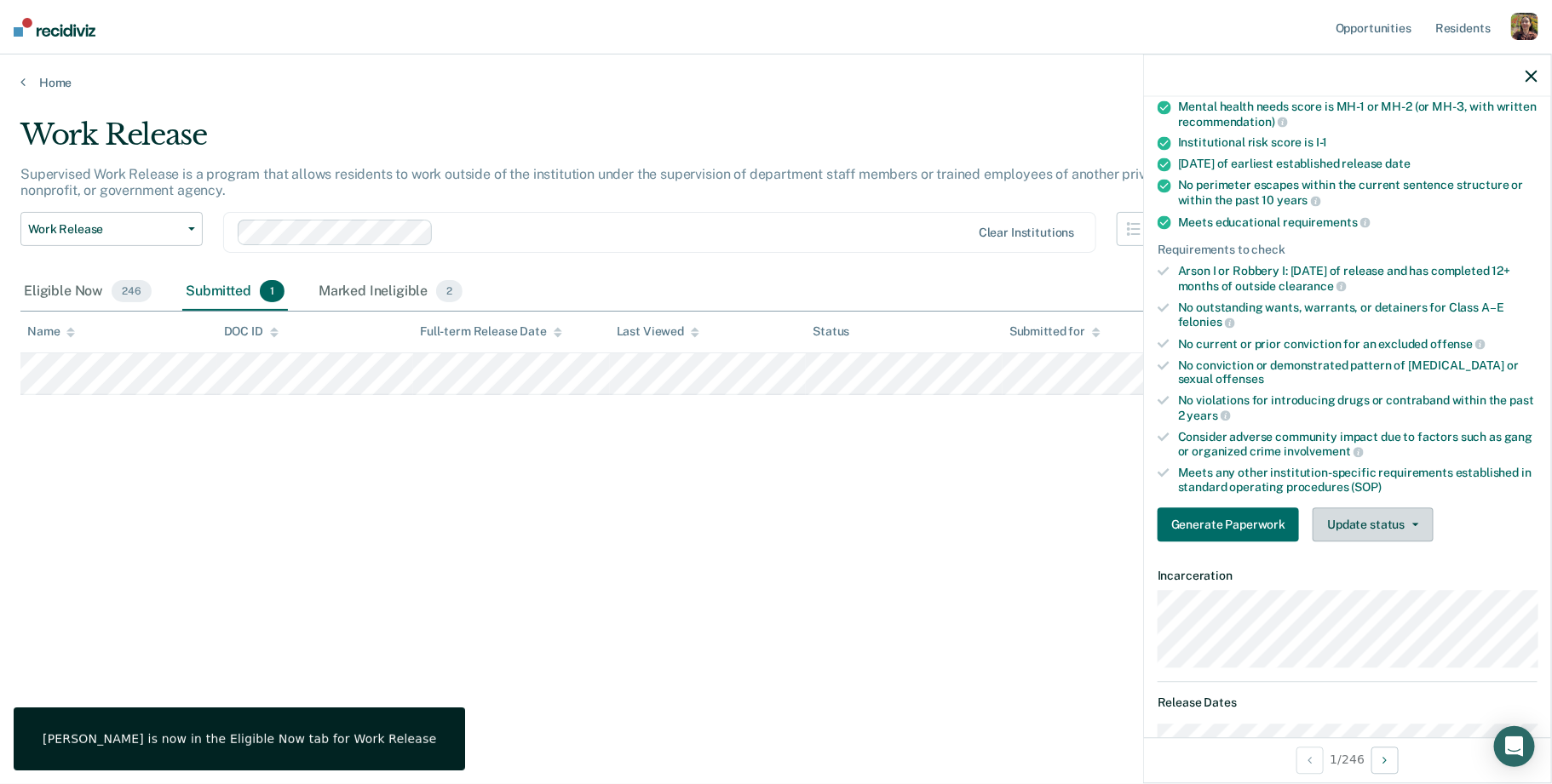
click at [1407, 525] on button "Update status" at bounding box center [1373, 526] width 120 height 34
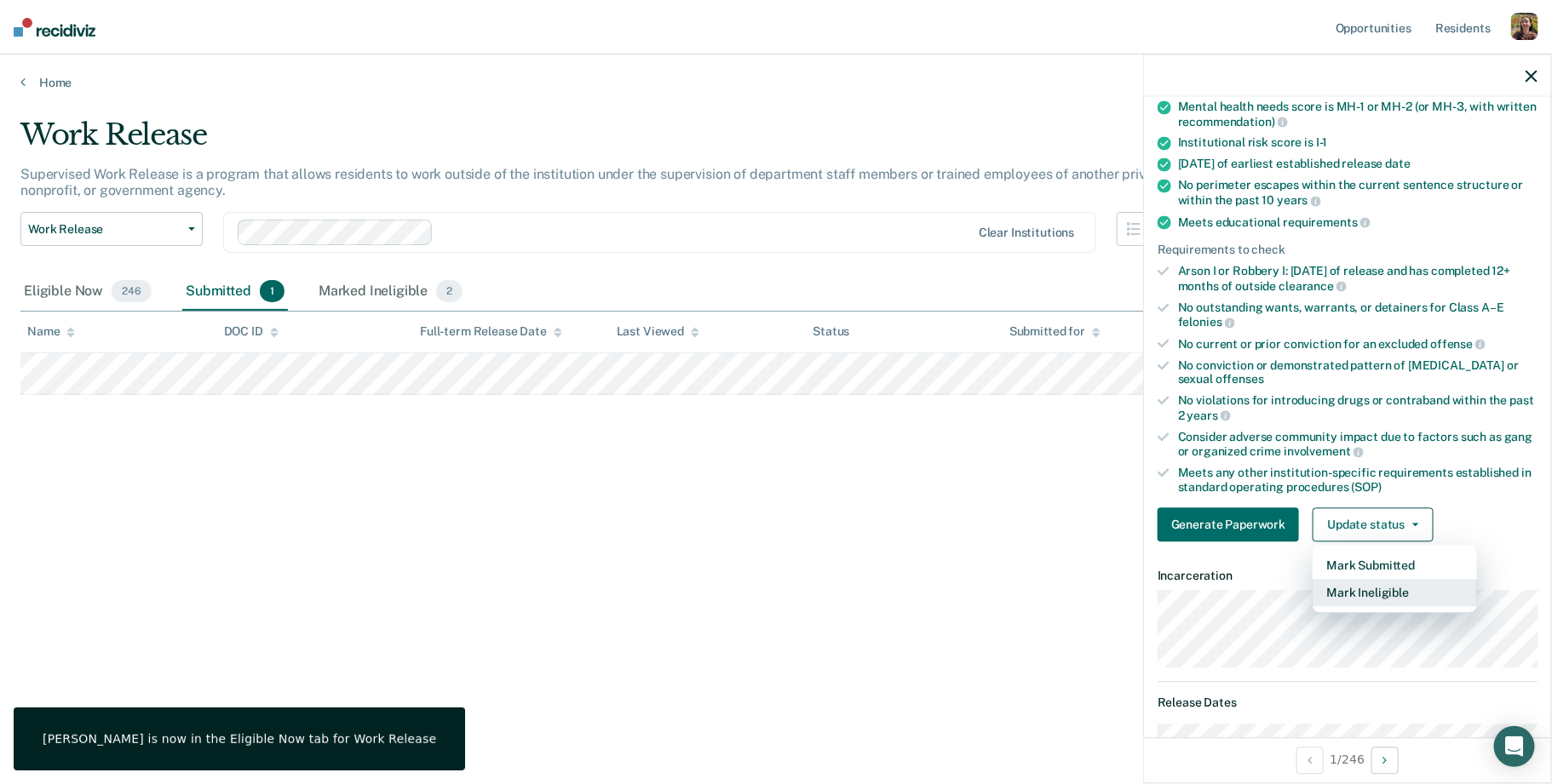
click at [1399, 592] on button "Mark Ineligible" at bounding box center [1395, 594] width 165 height 27
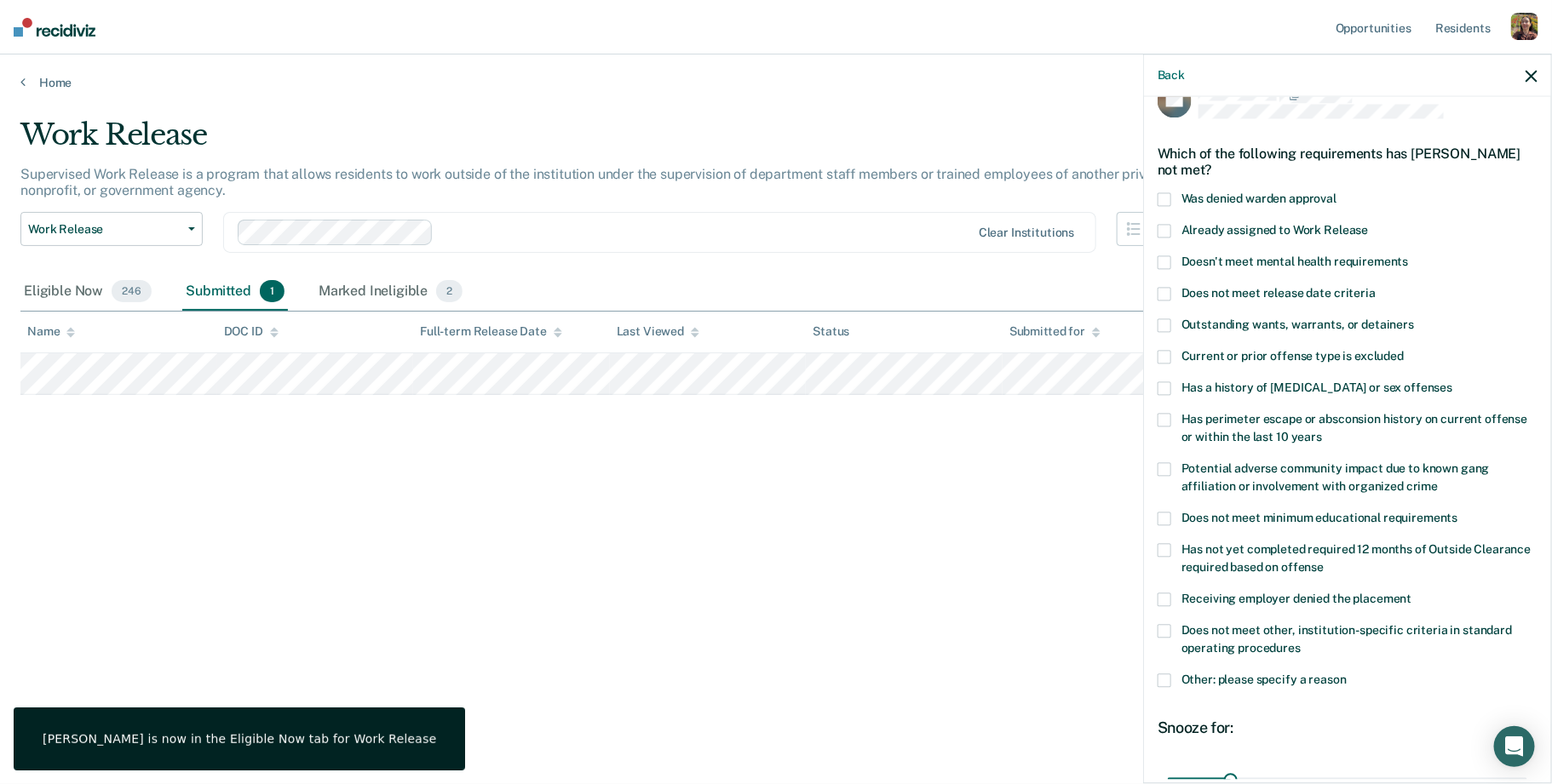
scroll to position [0, 0]
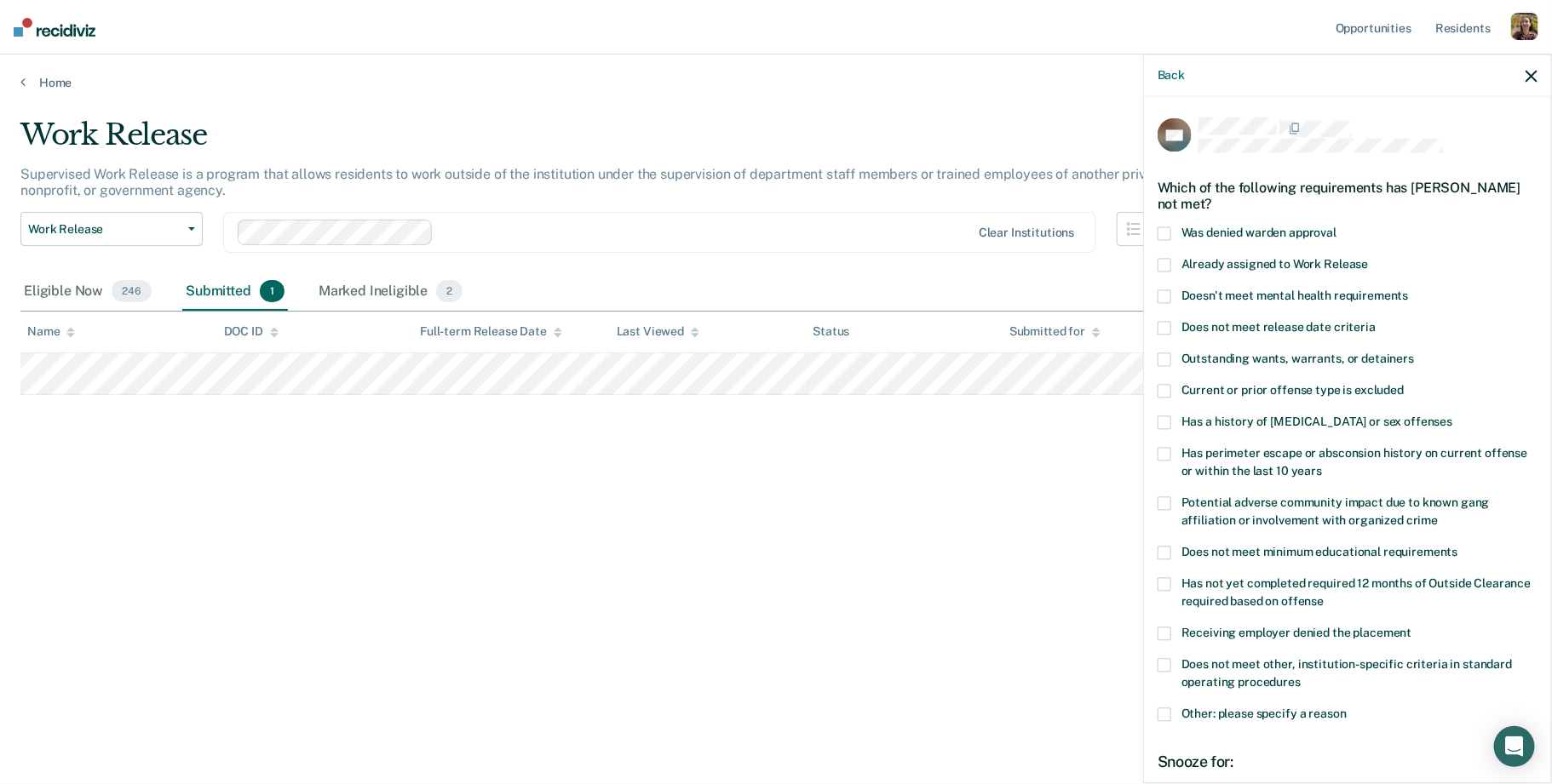
click at [1257, 339] on div "Does not meet release date criteria" at bounding box center [1347, 336] width 380 height 32
click at [1269, 327] on span "Does not meet release date criteria" at bounding box center [1278, 327] width 194 height 14
click at [1375, 321] on input "Does not meet release date criteria" at bounding box center [1375, 321] width 0 height 0
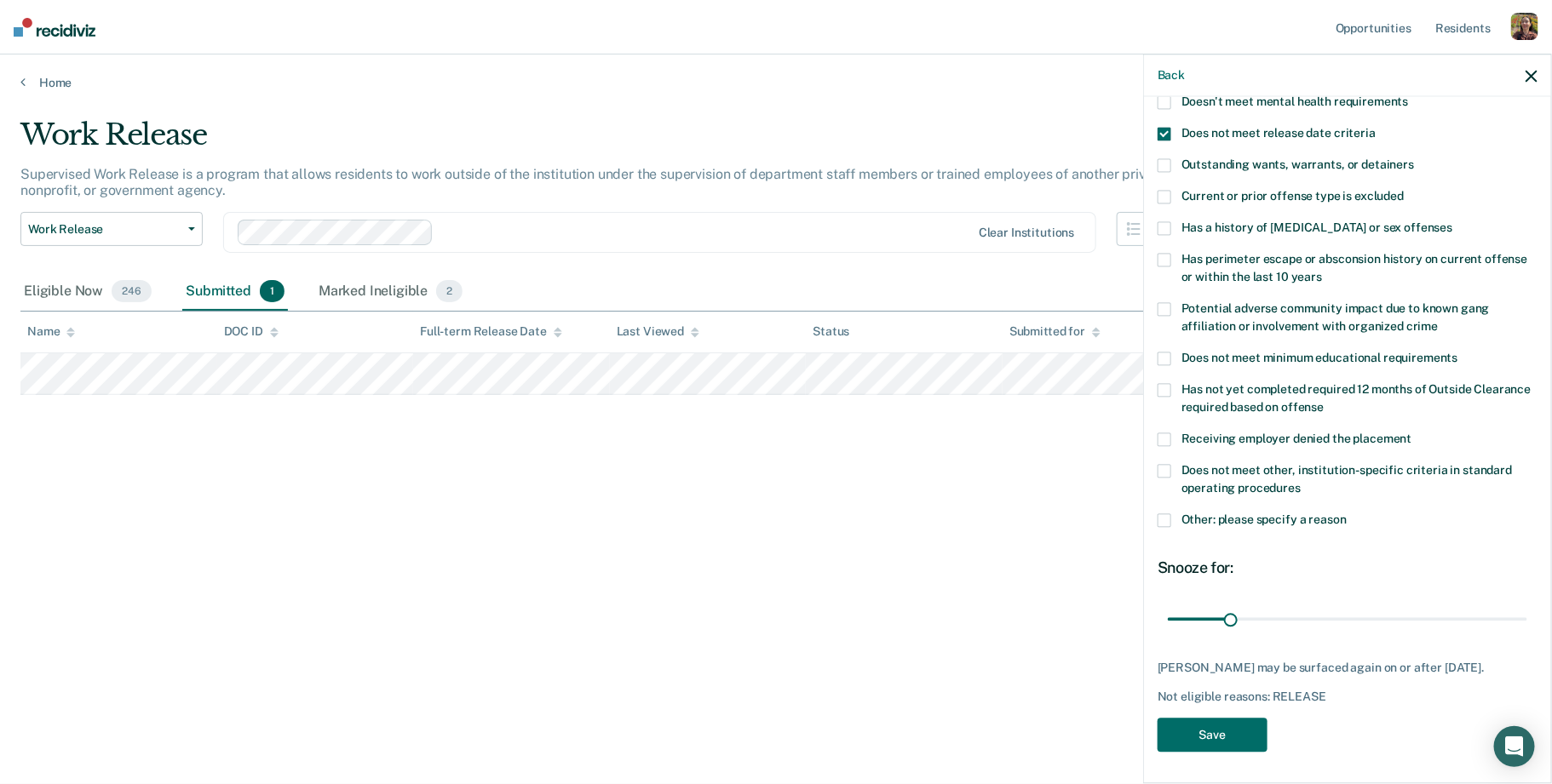
click at [1263, 520] on span "Other: please specify a reason" at bounding box center [1264, 520] width 166 height 14
click at [1347, 514] on input "Other: please specify a reason" at bounding box center [1347, 514] width 0 height 0
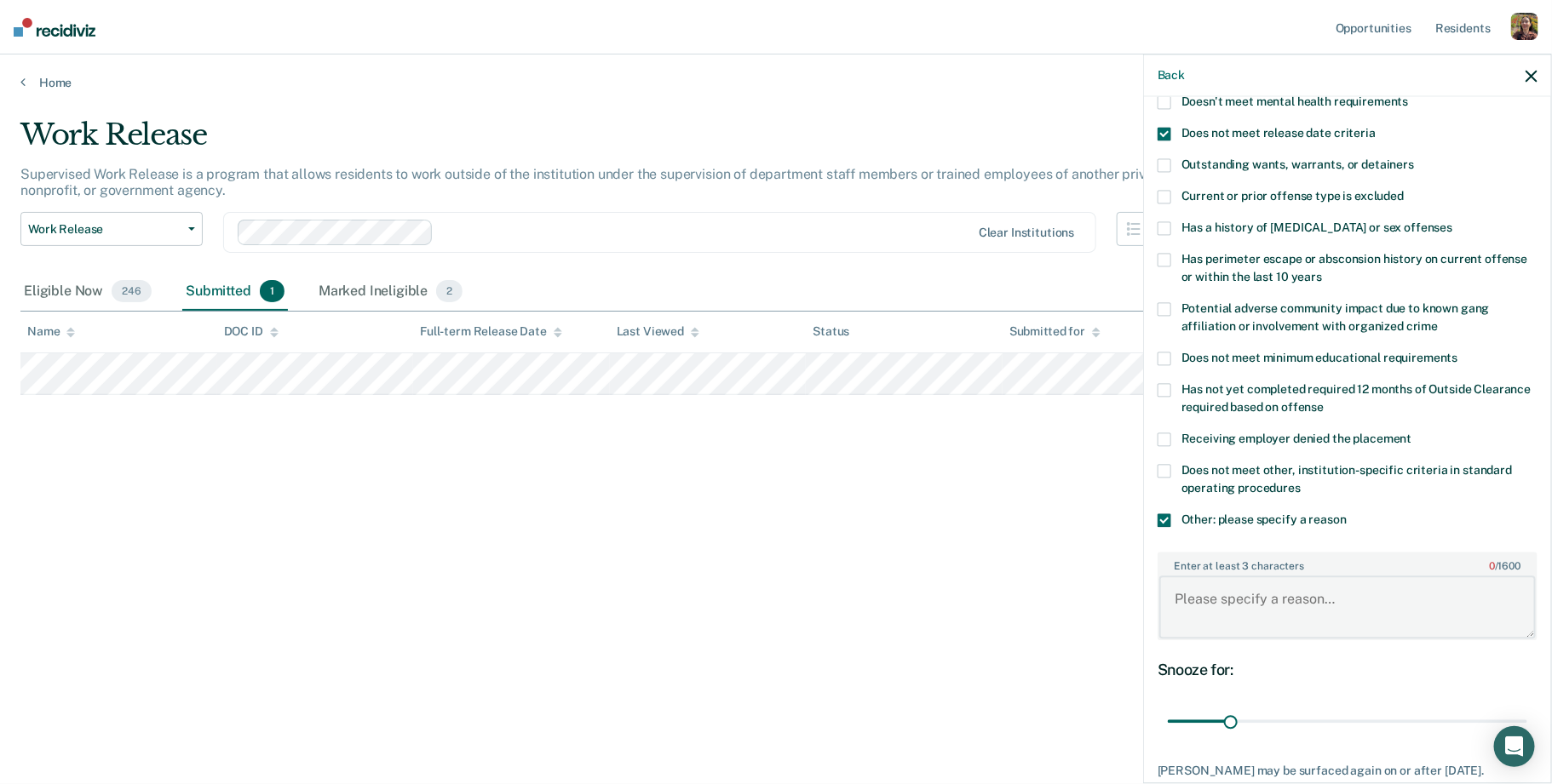
click at [1234, 613] on textarea "Enter at least 3 characters 0 / 1600" at bounding box center [1347, 606] width 377 height 63
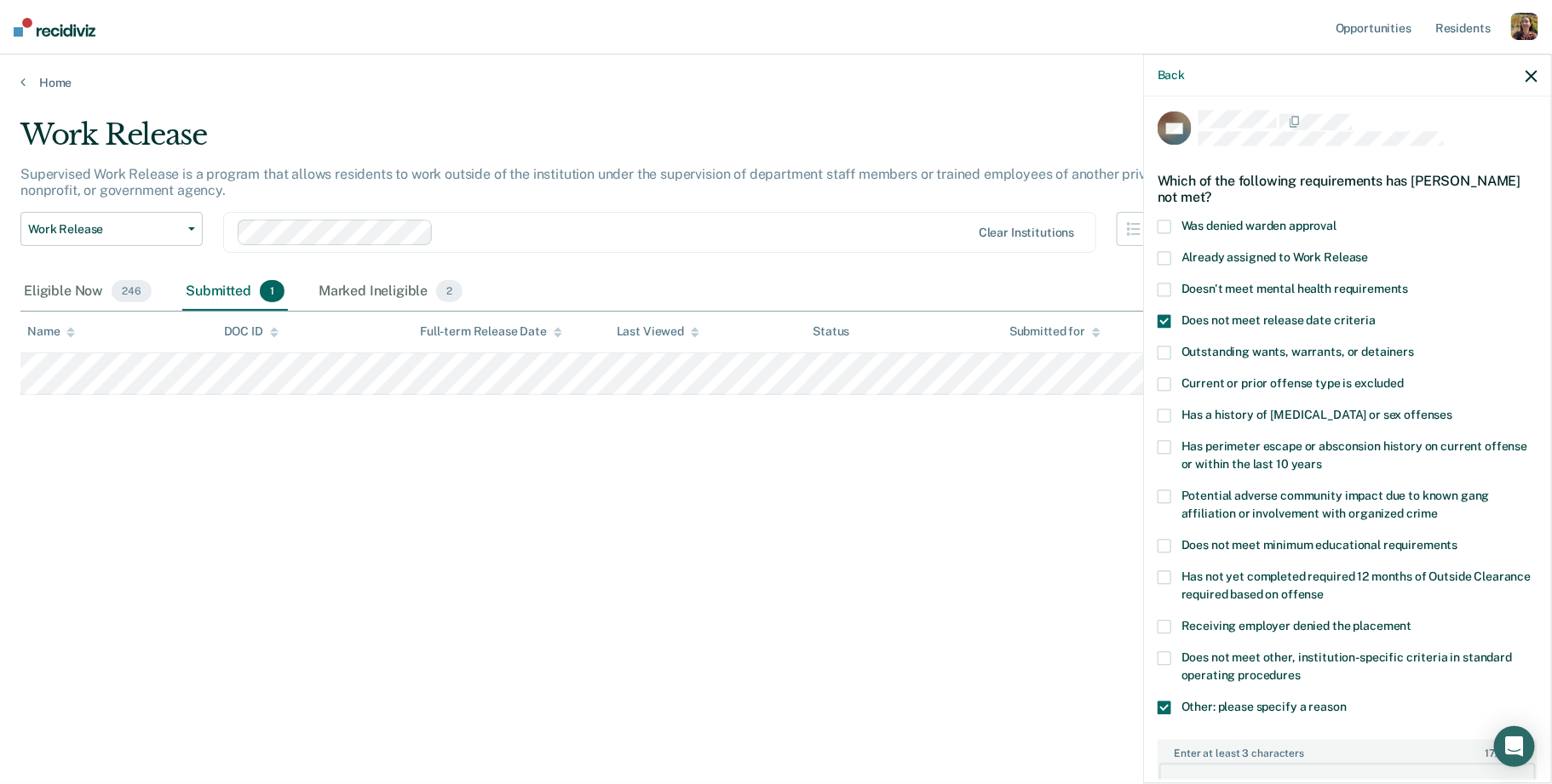
scroll to position [154, 0]
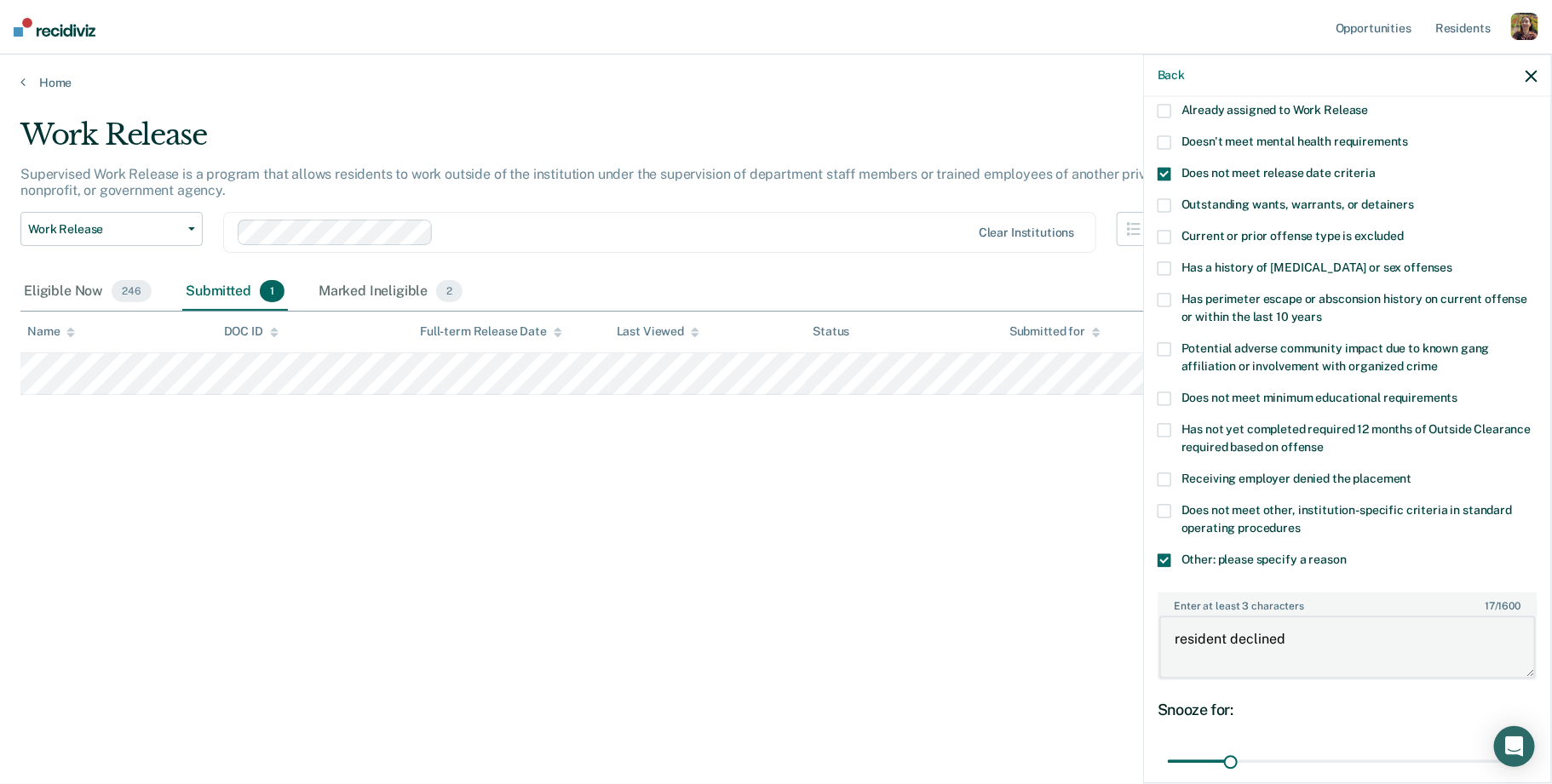
type textarea "resident declined"
click at [1304, 560] on span "Other: please specify a reason" at bounding box center [1264, 559] width 166 height 14
click at [1347, 553] on input "Other: please specify a reason" at bounding box center [1347, 553] width 0 height 0
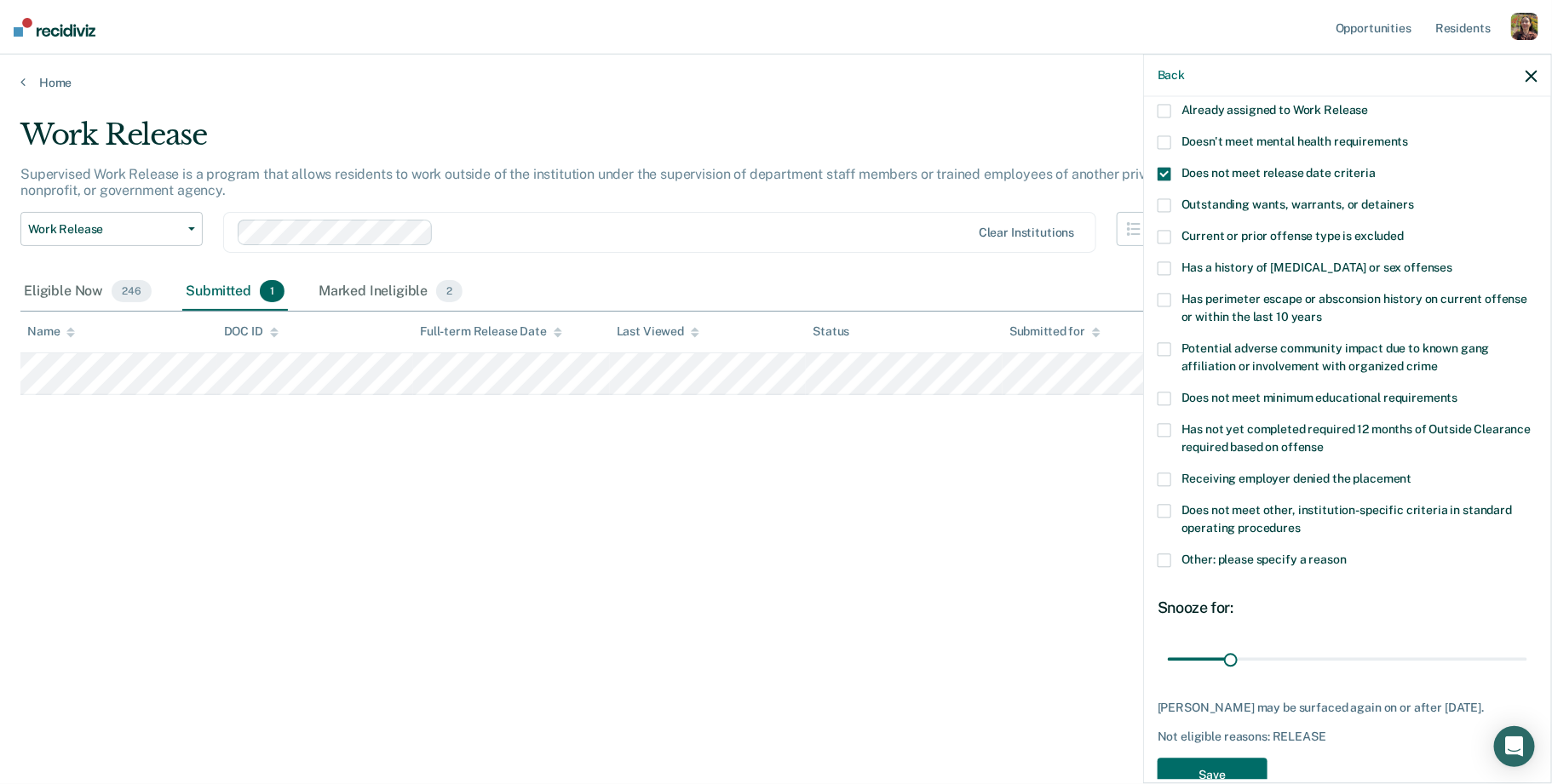
scroll to position [194, 0]
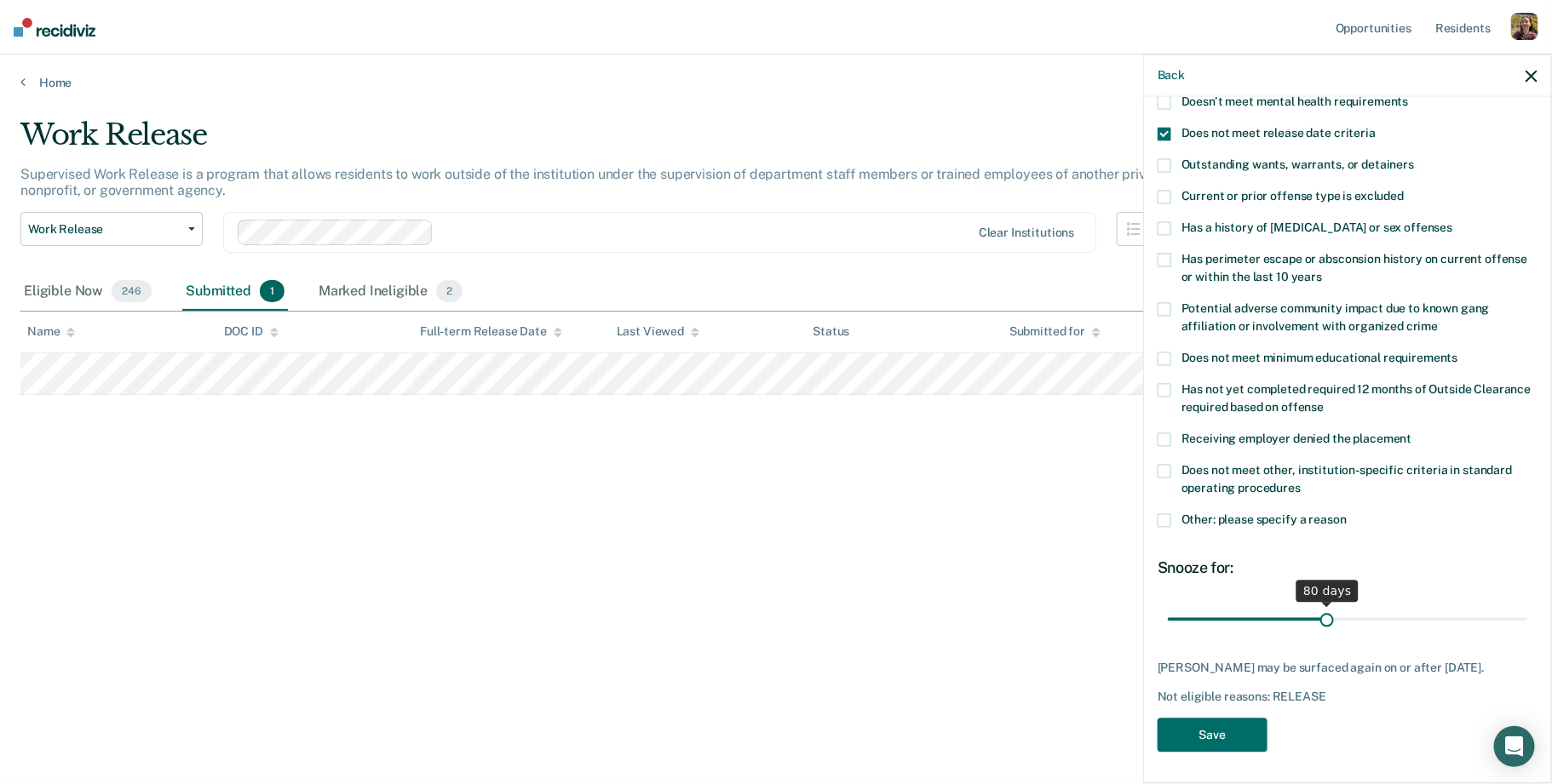
drag, startPoint x: 1227, startPoint y: 613, endPoint x: 1327, endPoint y: 615, distance: 100.0
click at [1327, 615] on input "range" at bounding box center [1347, 619] width 359 height 30
drag, startPoint x: 1162, startPoint y: 663, endPoint x: 1524, endPoint y: 665, distance: 362.0
click at [1525, 666] on div "Nick Alcala may be surfaced again on or after November 29, 2025." at bounding box center [1347, 668] width 380 height 15
click at [1350, 697] on div "Not eligible reasons: RELEASE" at bounding box center [1347, 697] width 380 height 15
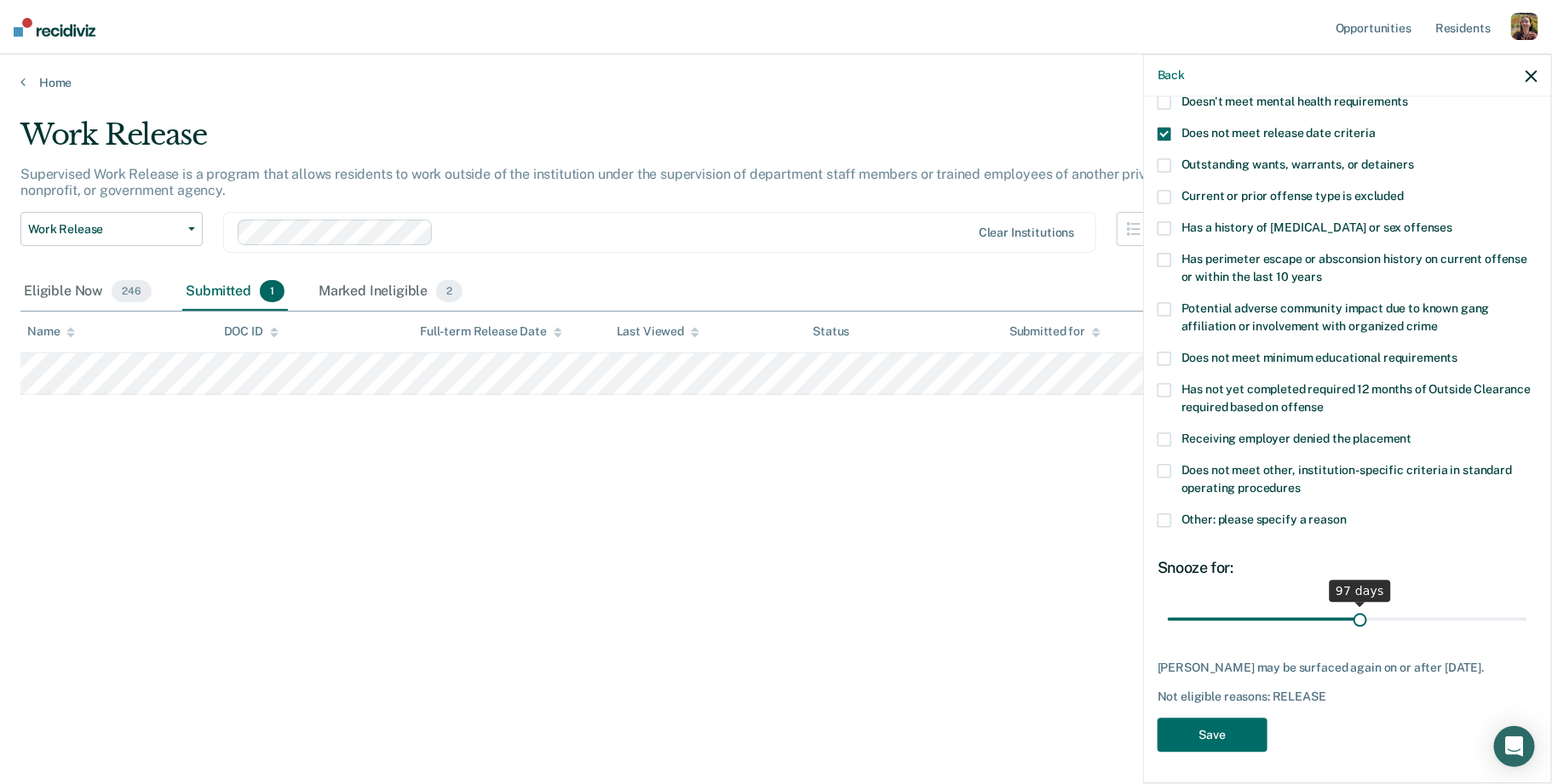
drag, startPoint x: 1330, startPoint y: 618, endPoint x: 1359, endPoint y: 614, distance: 29.3
type input "97"
click at [1360, 614] on input "range" at bounding box center [1347, 619] width 359 height 30
click at [1236, 728] on button "Save" at bounding box center [1212, 735] width 110 height 35
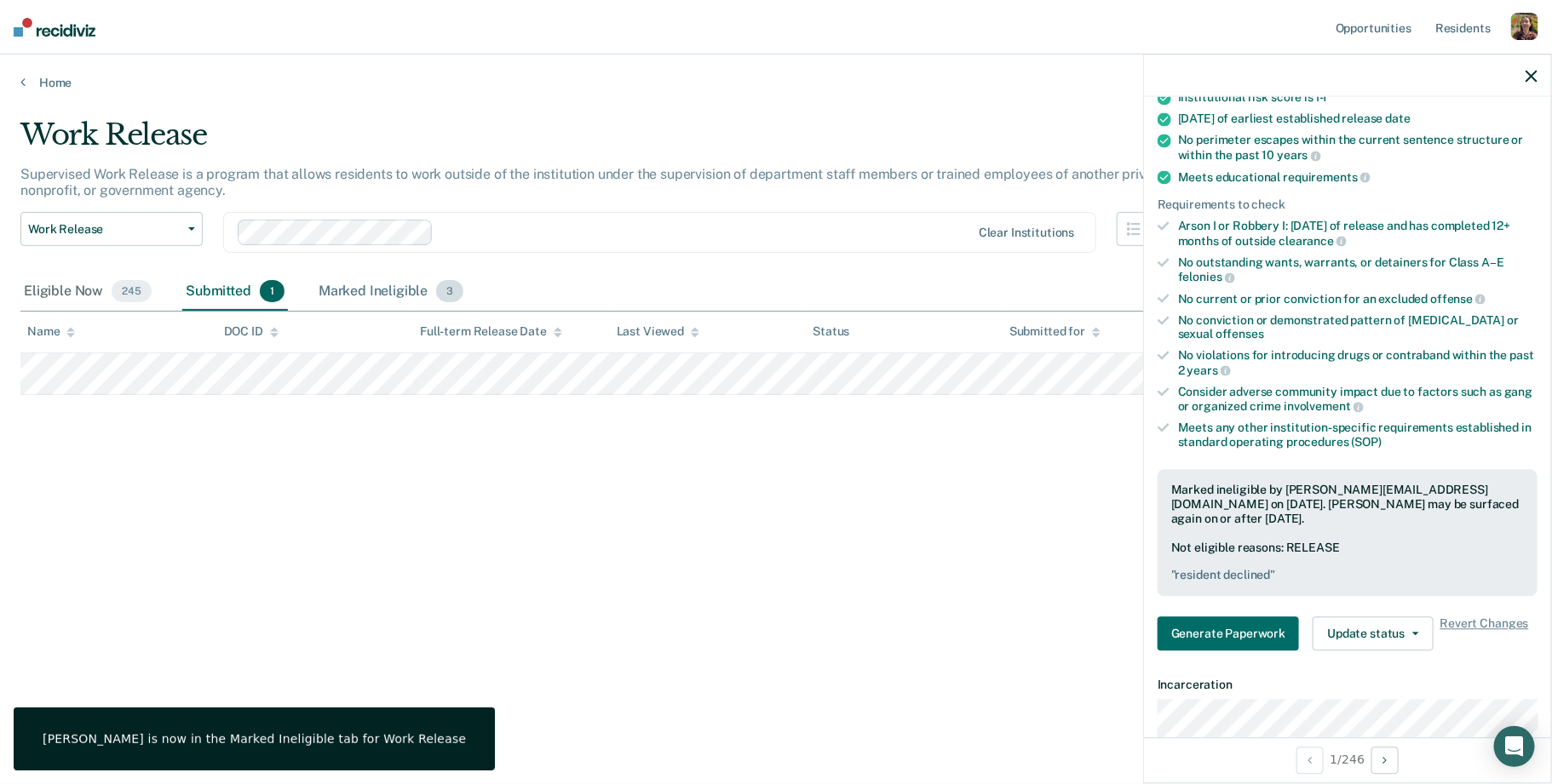
click at [394, 289] on div "Marked Ineligible 3" at bounding box center [391, 292] width 153 height 38
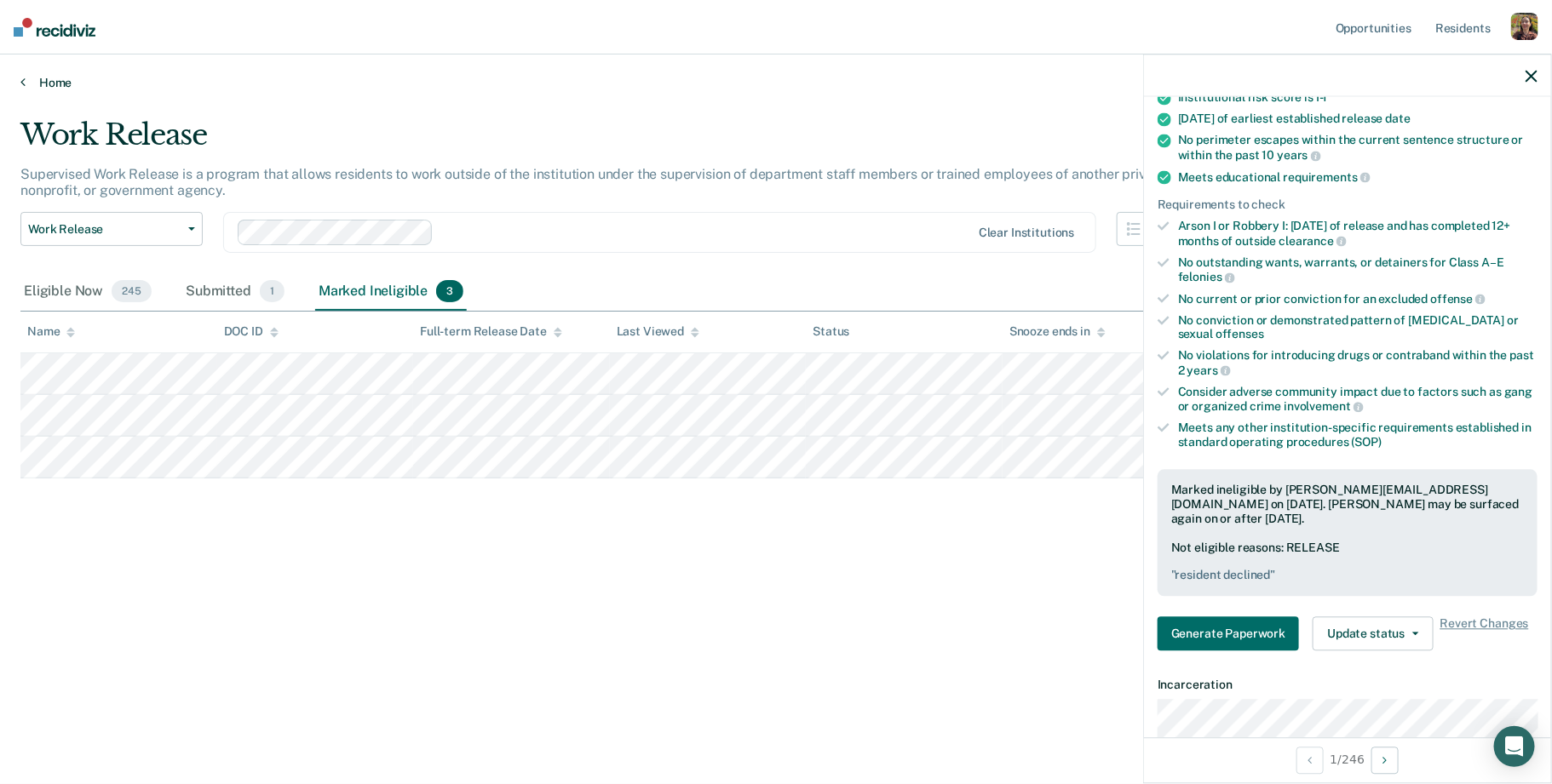
click at [46, 80] on link "Home" at bounding box center [776, 82] width 1511 height 15
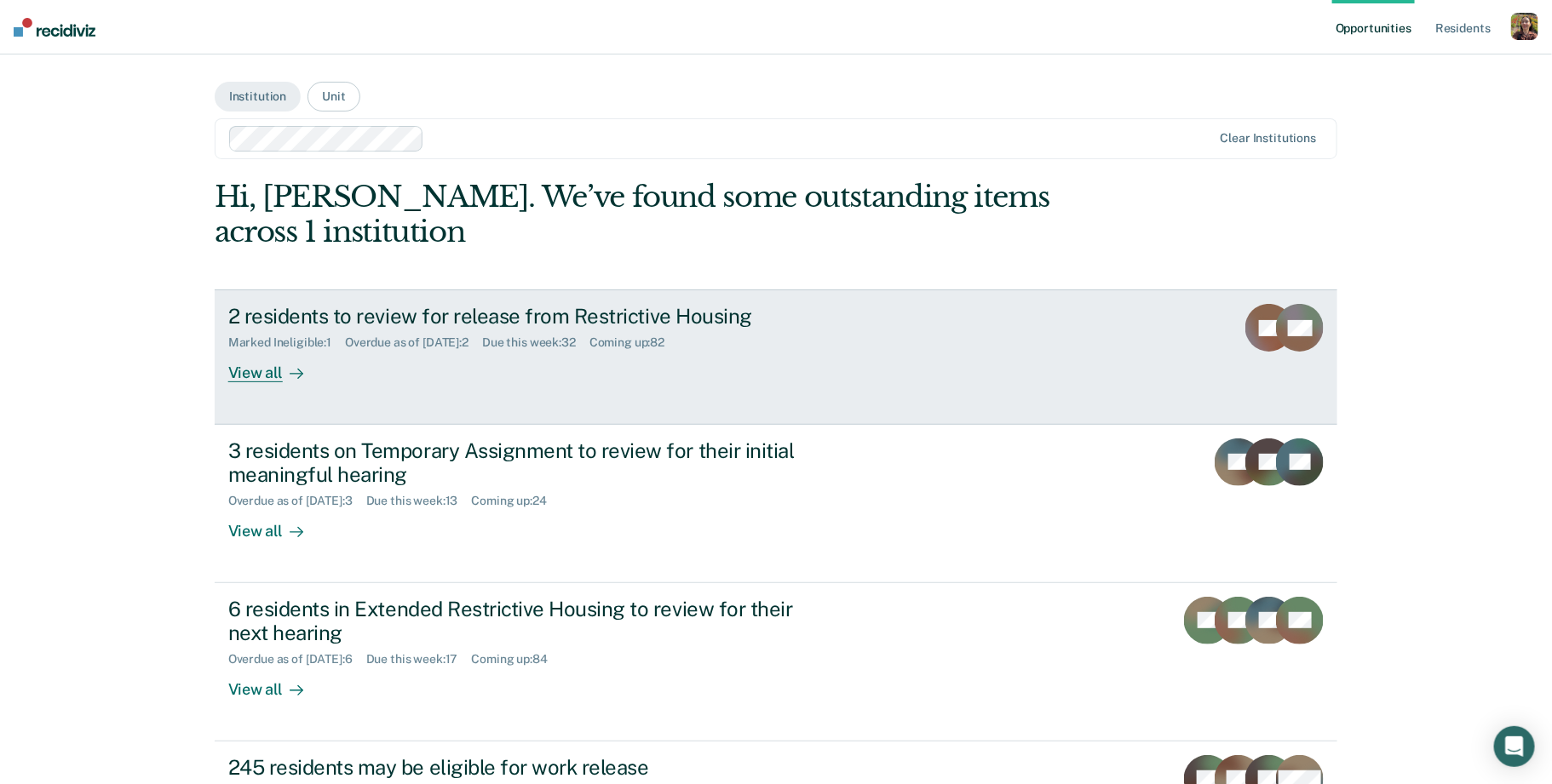
scroll to position [290, 0]
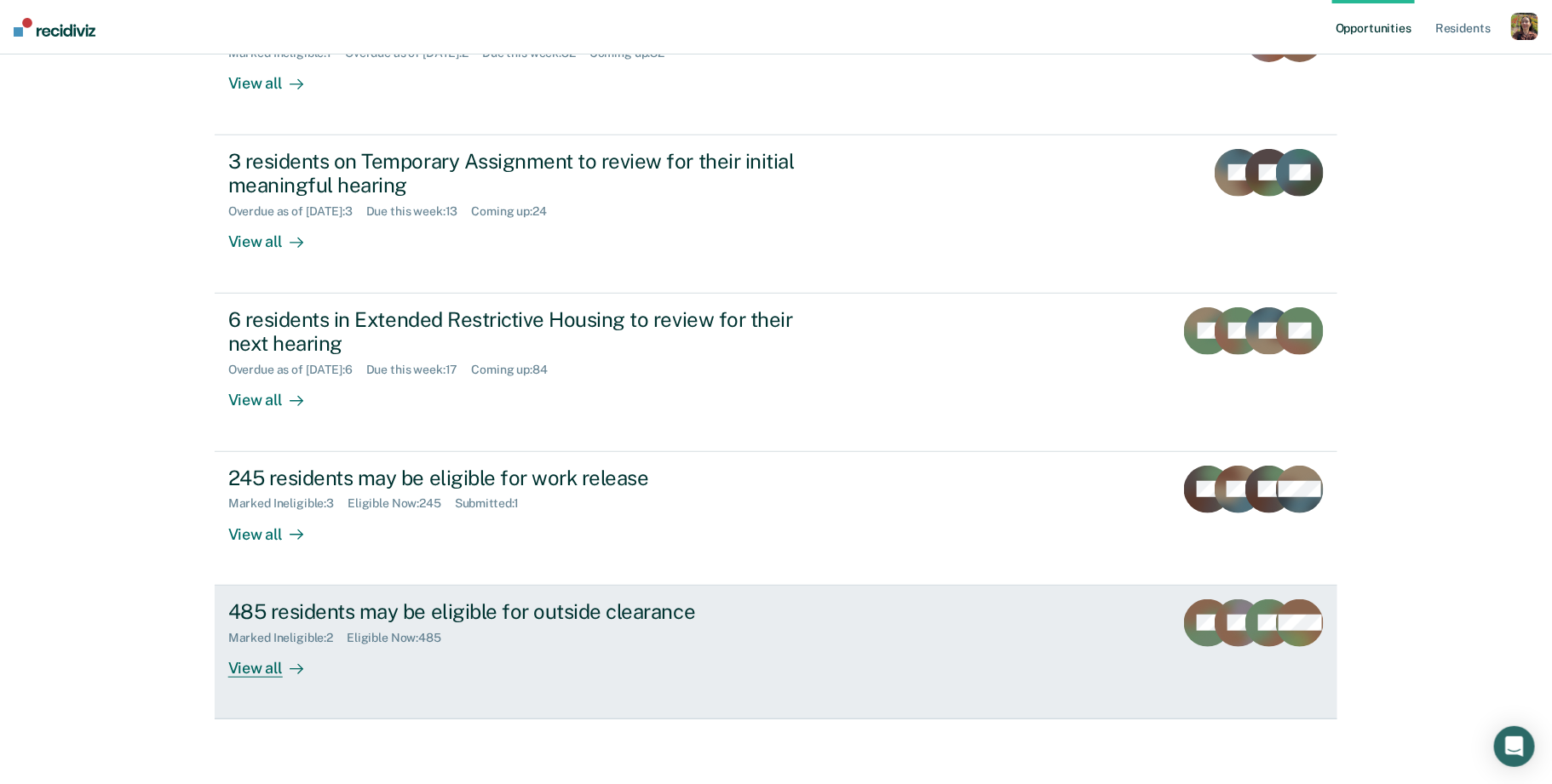
click at [276, 660] on div "View all" at bounding box center [275, 661] width 95 height 33
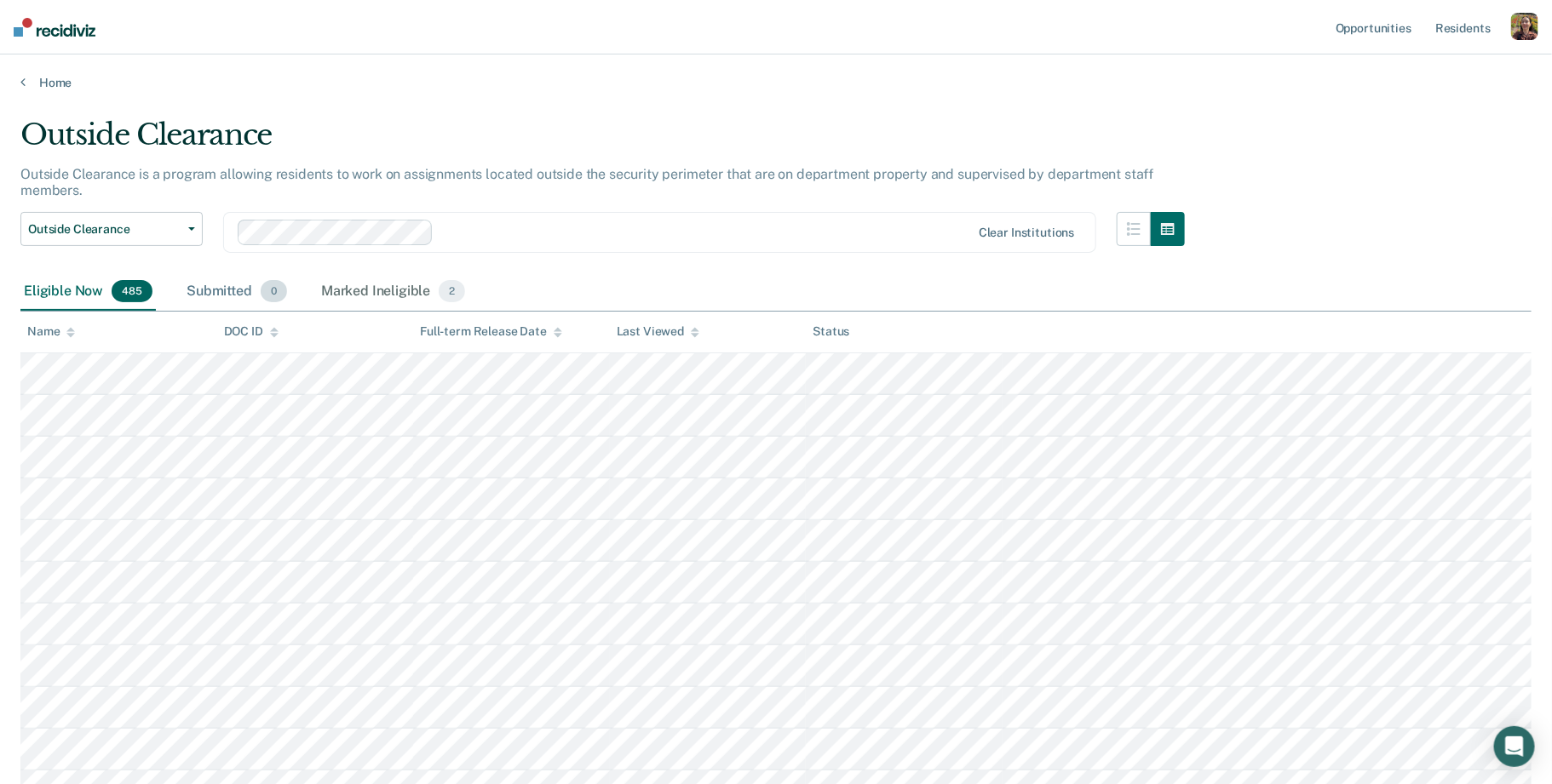
click at [229, 286] on div "Submitted 0" at bounding box center [236, 292] width 107 height 38
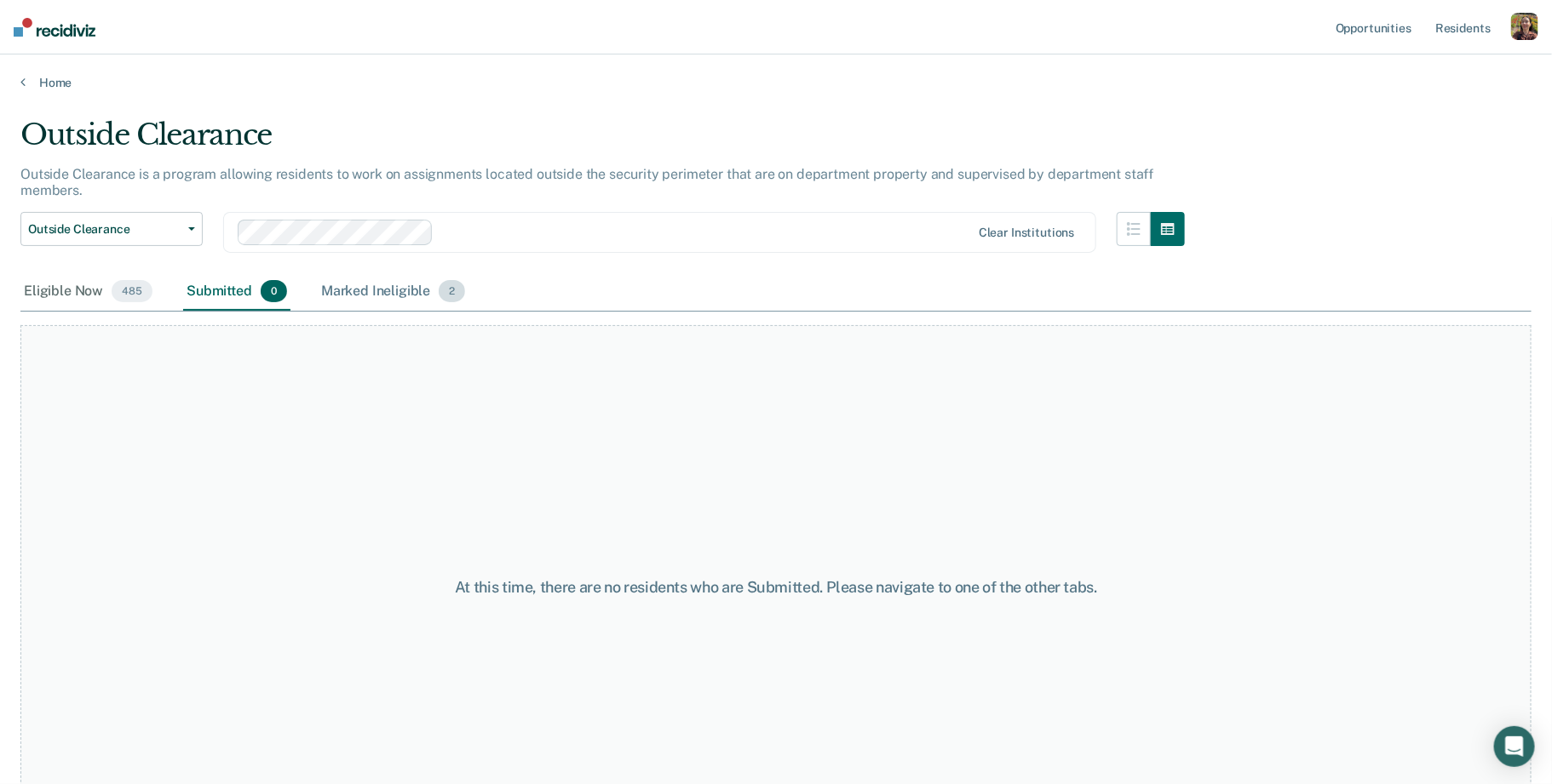
click at [392, 293] on div "Marked Ineligible 2" at bounding box center [393, 292] width 152 height 38
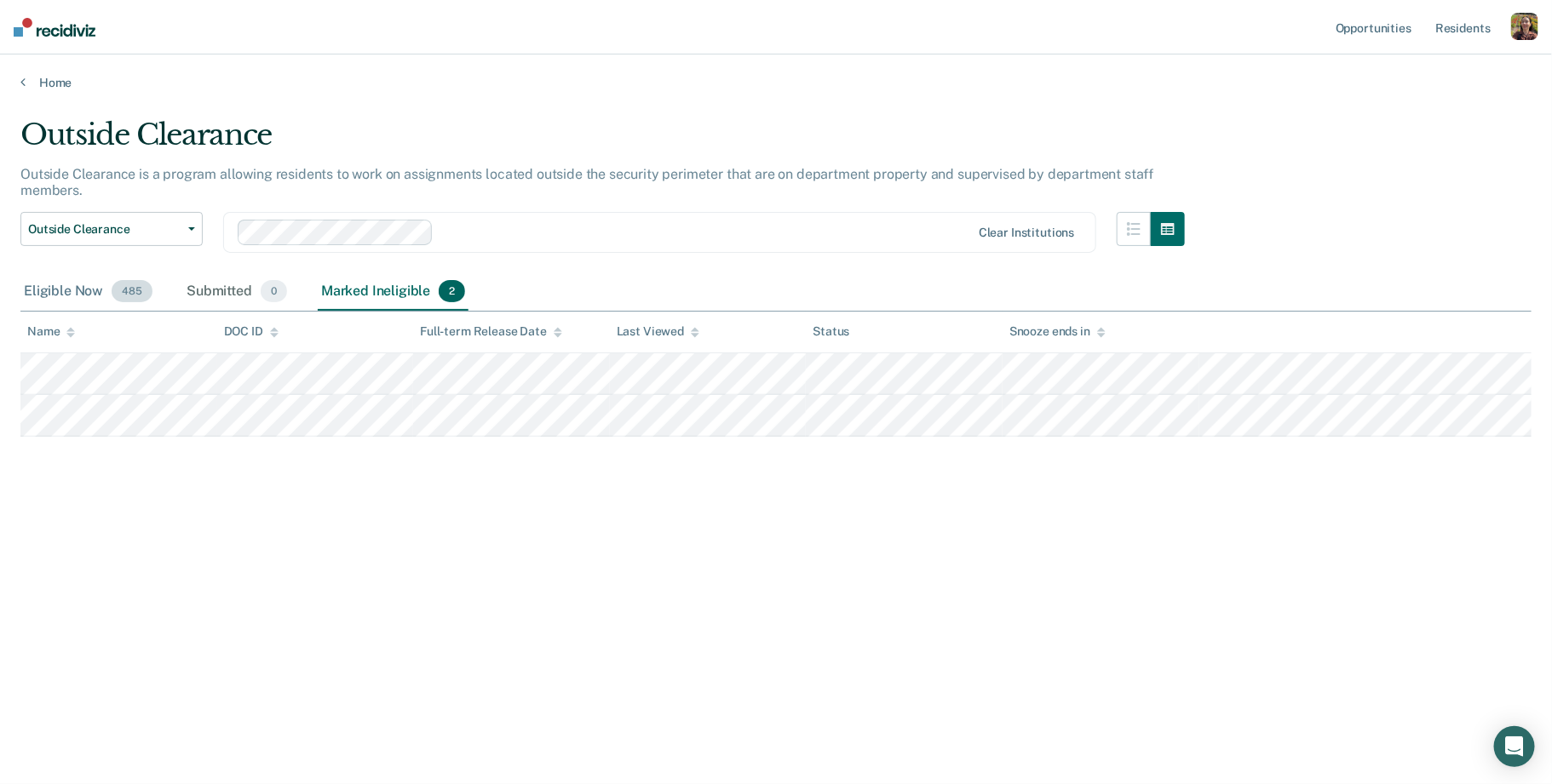
click at [54, 288] on div "Eligible Now 485" at bounding box center [88, 292] width 136 height 38
click at [77, 280] on div "Eligible Now 485" at bounding box center [88, 292] width 136 height 38
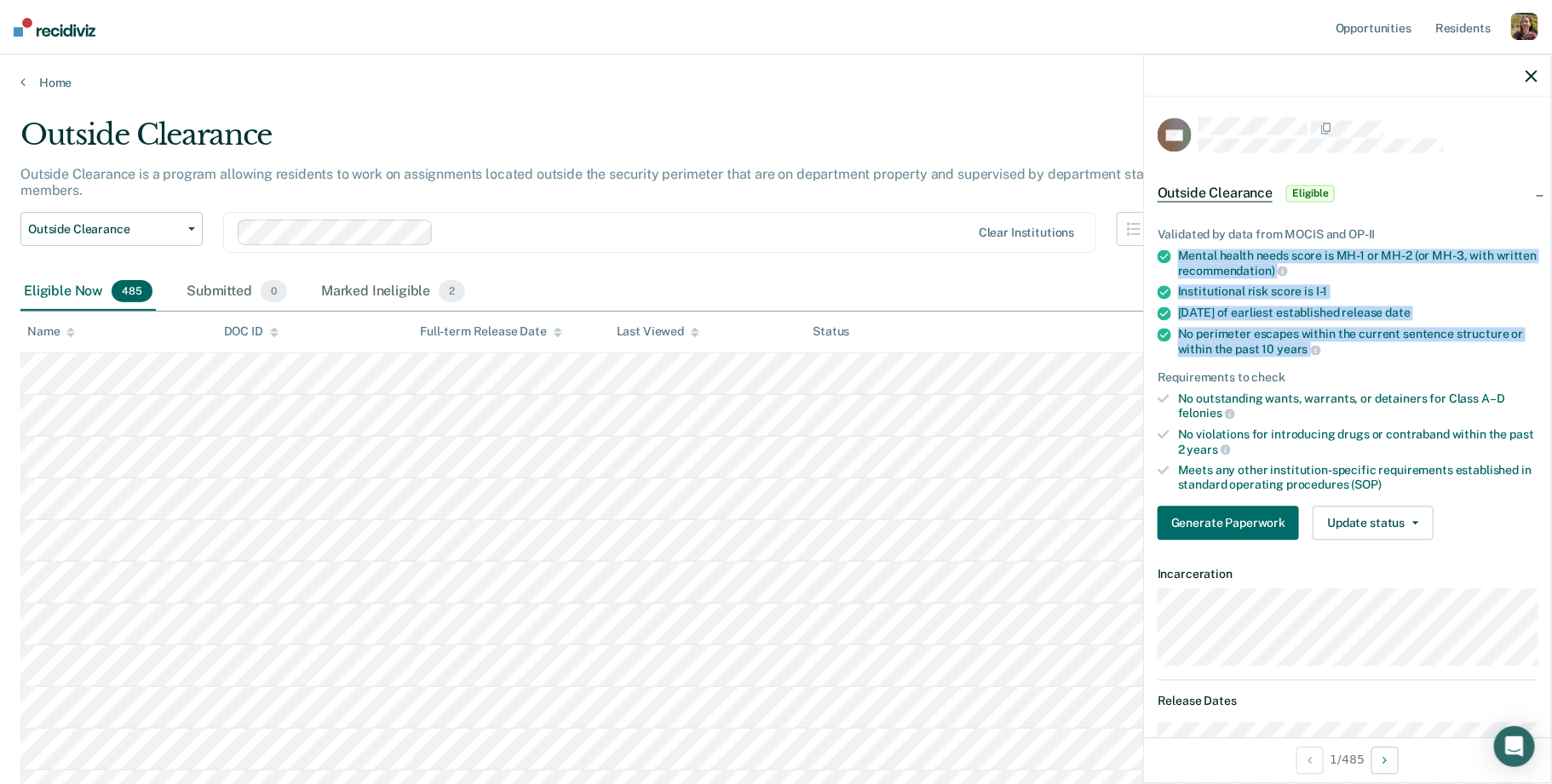
drag, startPoint x: 1181, startPoint y: 252, endPoint x: 1380, endPoint y: 346, distance: 220.1
click at [1380, 346] on ul "Validated by data from MOCIS and OP-II Mental health needs score is MH-1 or MH-…" at bounding box center [1347, 360] width 380 height 265
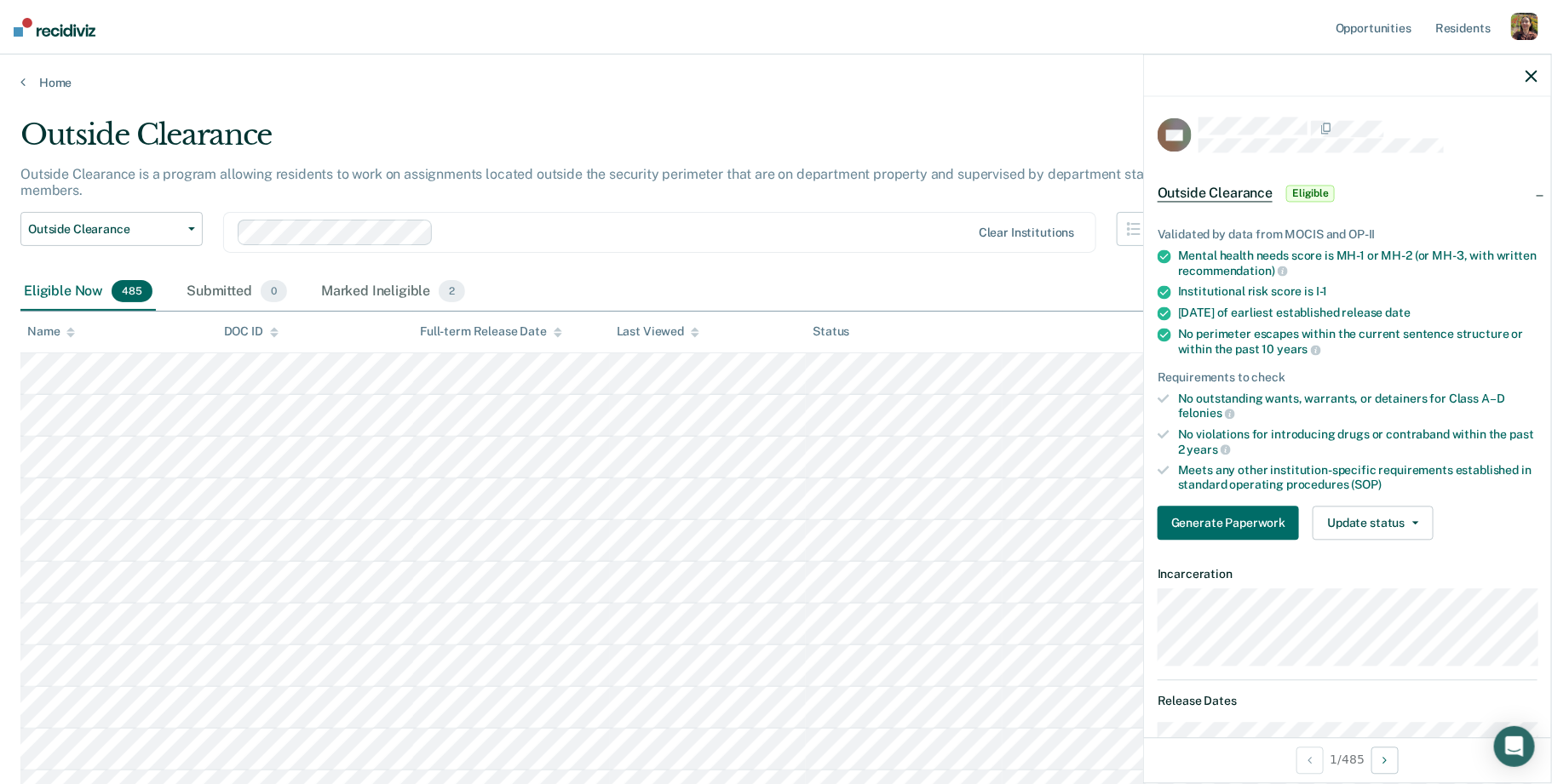
click at [1187, 399] on div "No outstanding wants, warrants, or detainers for Class A–D felonies" at bounding box center [1357, 407] width 359 height 29
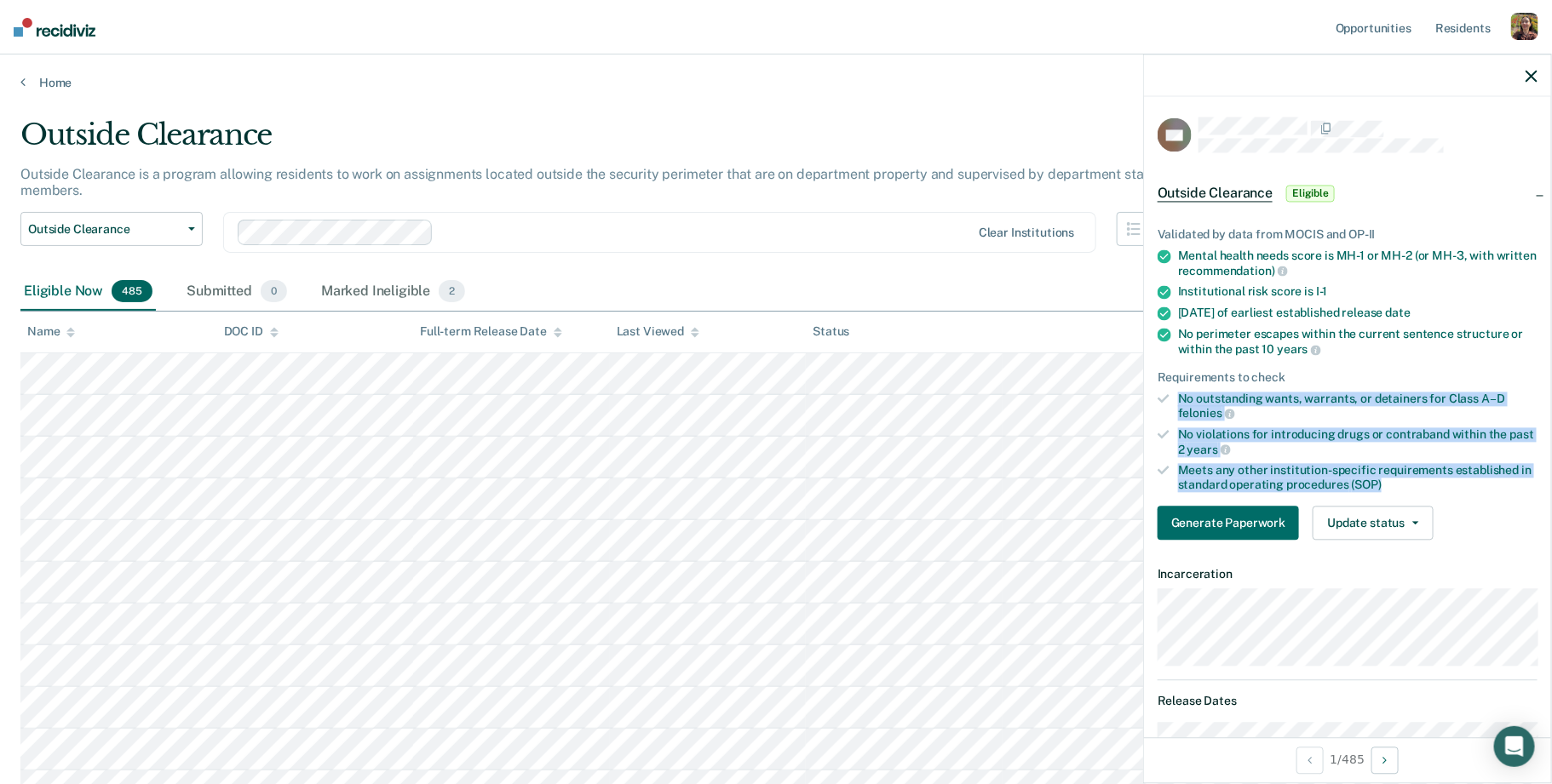
drag, startPoint x: 1179, startPoint y: 400, endPoint x: 1401, endPoint y: 480, distance: 236.0
click at [1401, 480] on ul "Validated by data from MOCIS and OP-II Mental health needs score is MH-1 or MH-…" at bounding box center [1347, 360] width 380 height 265
click at [1386, 430] on div "No violations for introducing drugs or contraband within the past 2 years" at bounding box center [1357, 442] width 359 height 29
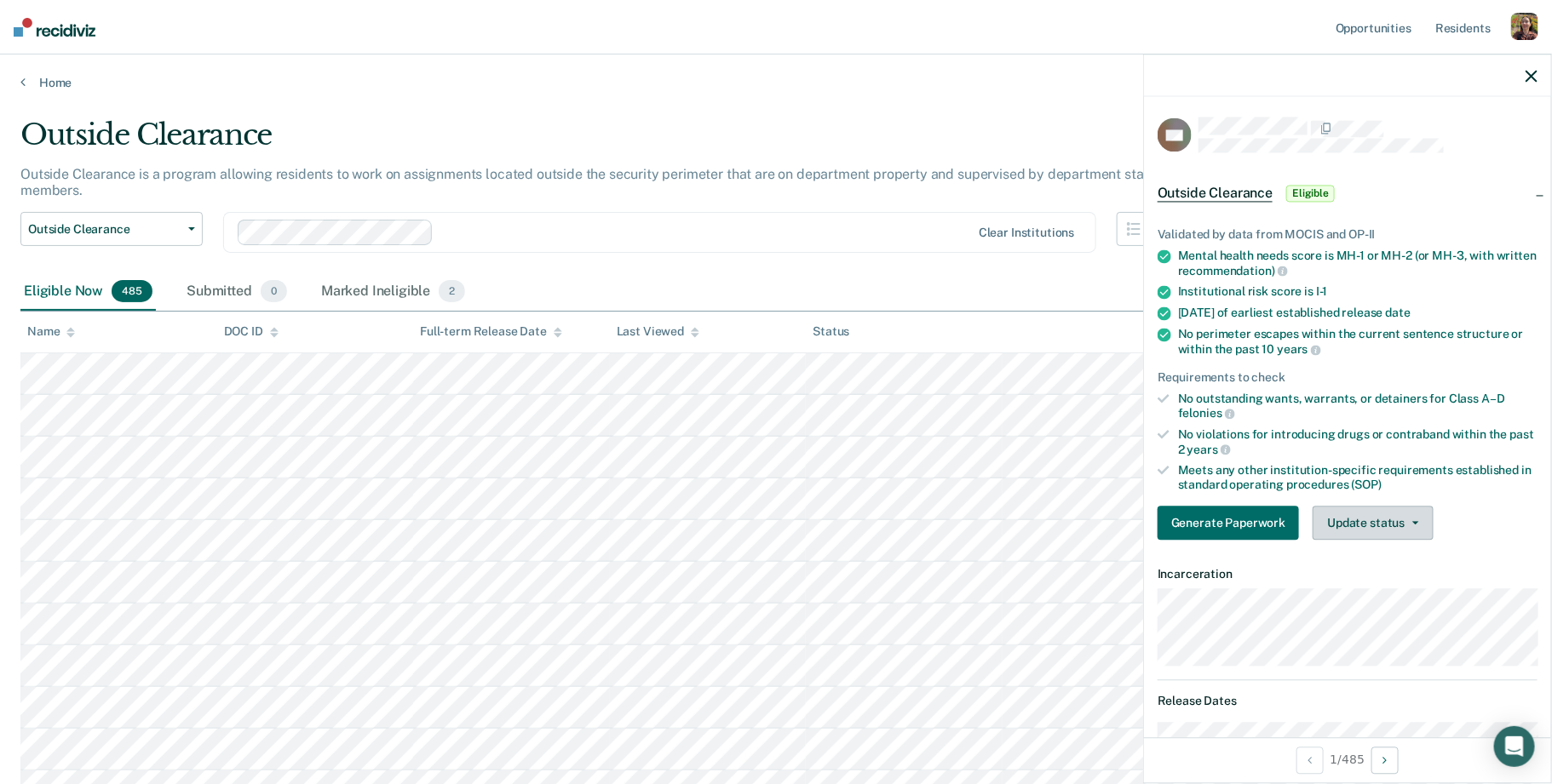
click at [1388, 518] on button "Update status" at bounding box center [1373, 523] width 120 height 34
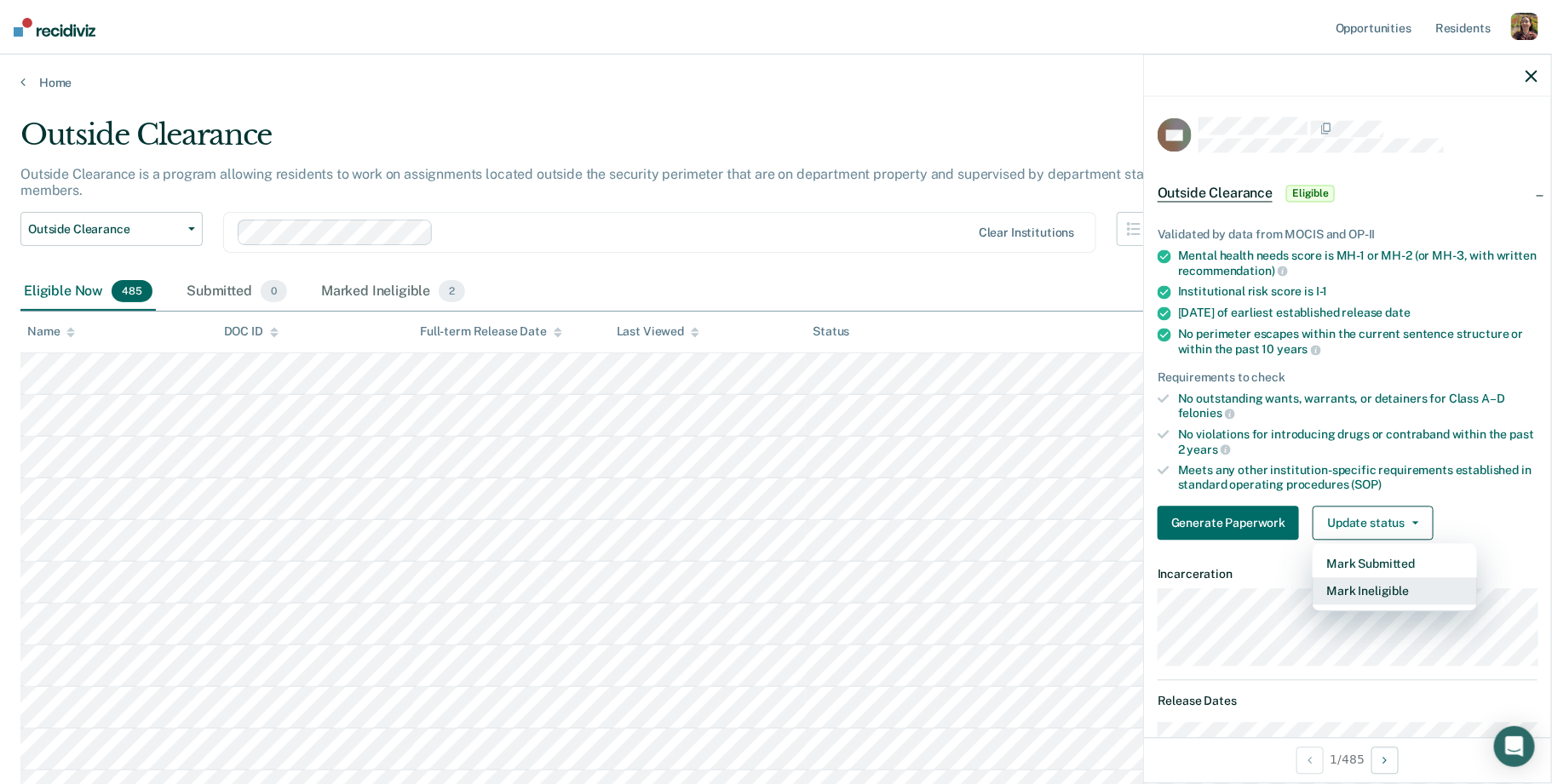
click at [1388, 593] on button "Mark Ineligible" at bounding box center [1395, 591] width 165 height 27
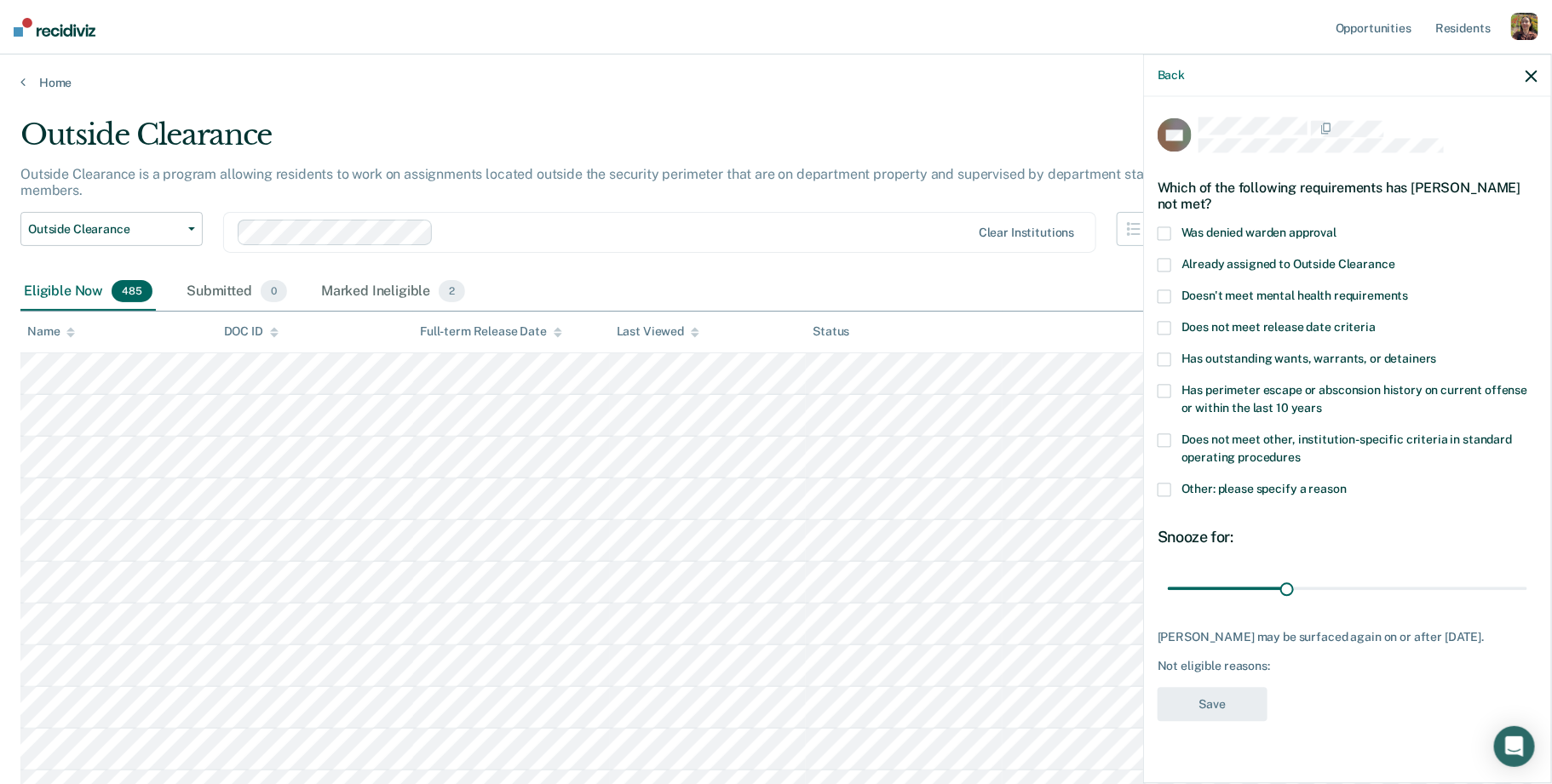
click at [1235, 309] on div "Doesn't meet mental health requirements" at bounding box center [1347, 305] width 380 height 32
click at [1235, 297] on span "Doesn't meet mental health requirements" at bounding box center [1295, 296] width 227 height 14
click at [1409, 290] on input "Doesn't meet mental health requirements" at bounding box center [1409, 290] width 0 height 0
type input "55"
drag, startPoint x: 1283, startPoint y: 587, endPoint x: 1382, endPoint y: 582, distance: 99.1
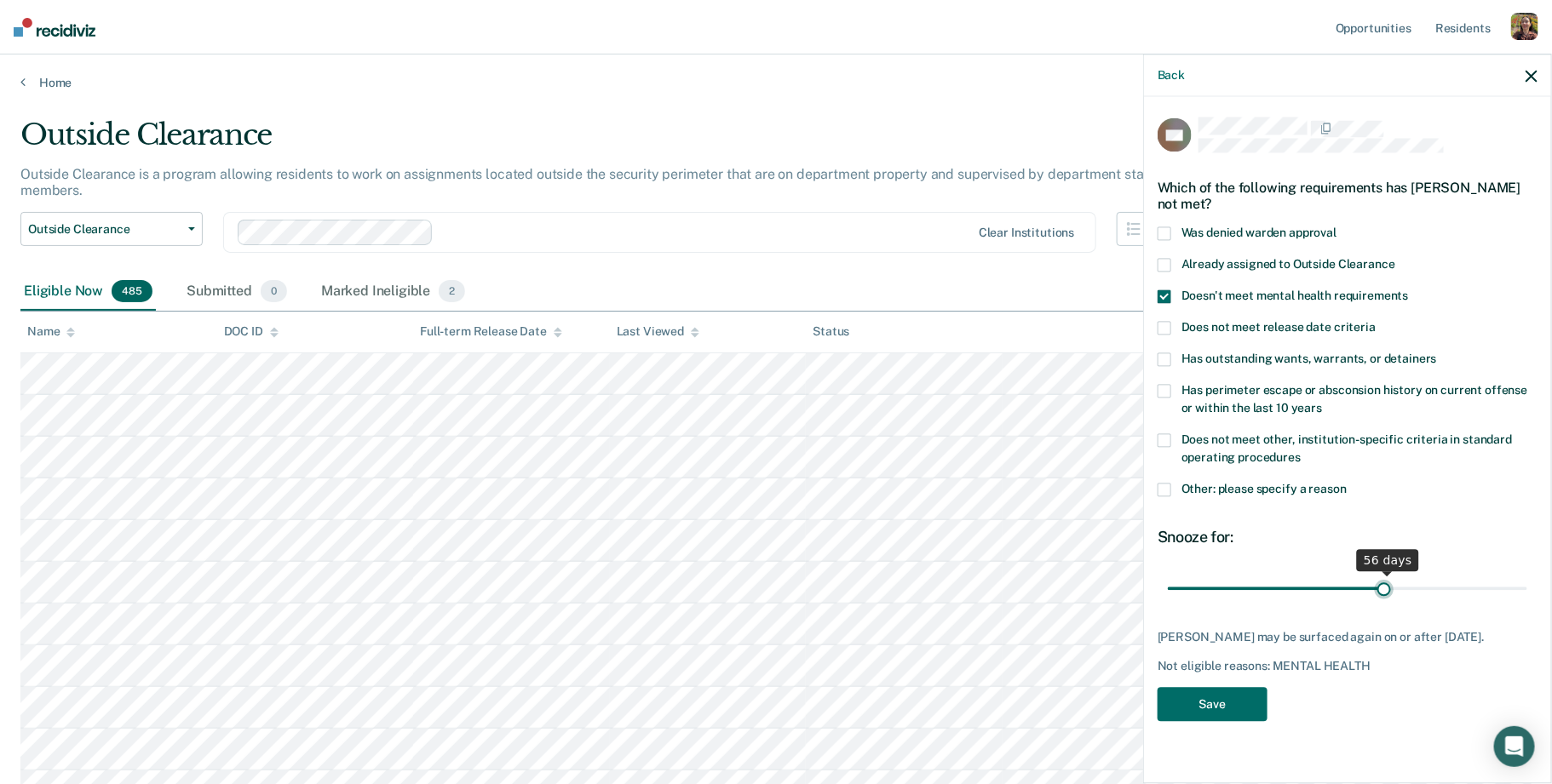
click at [1383, 583] on input "range" at bounding box center [1347, 588] width 359 height 30
click at [1531, 79] on icon "button" at bounding box center [1531, 75] width 12 height 12
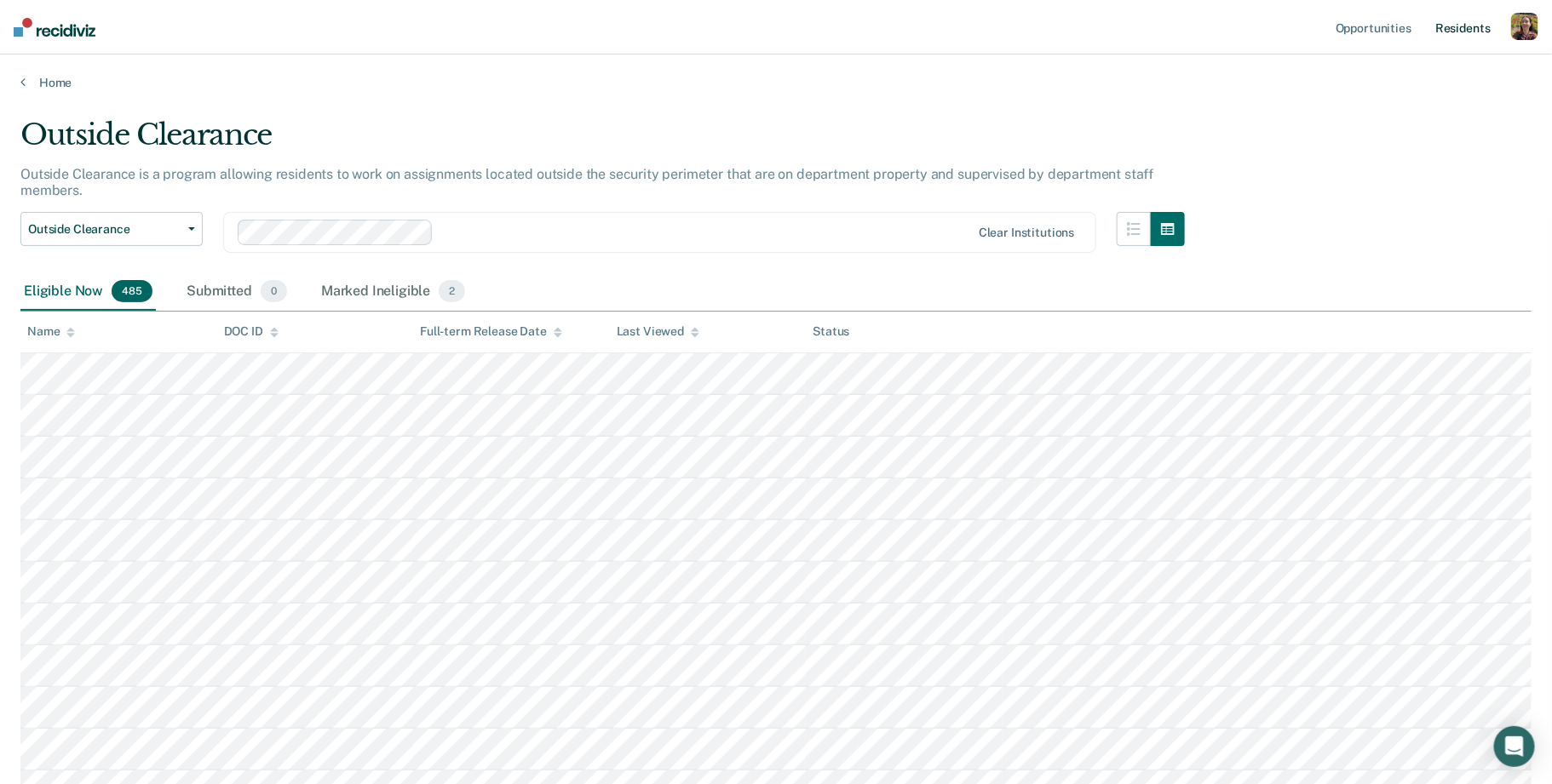
click at [1463, 38] on link "Resident s" at bounding box center [1463, 27] width 62 height 55
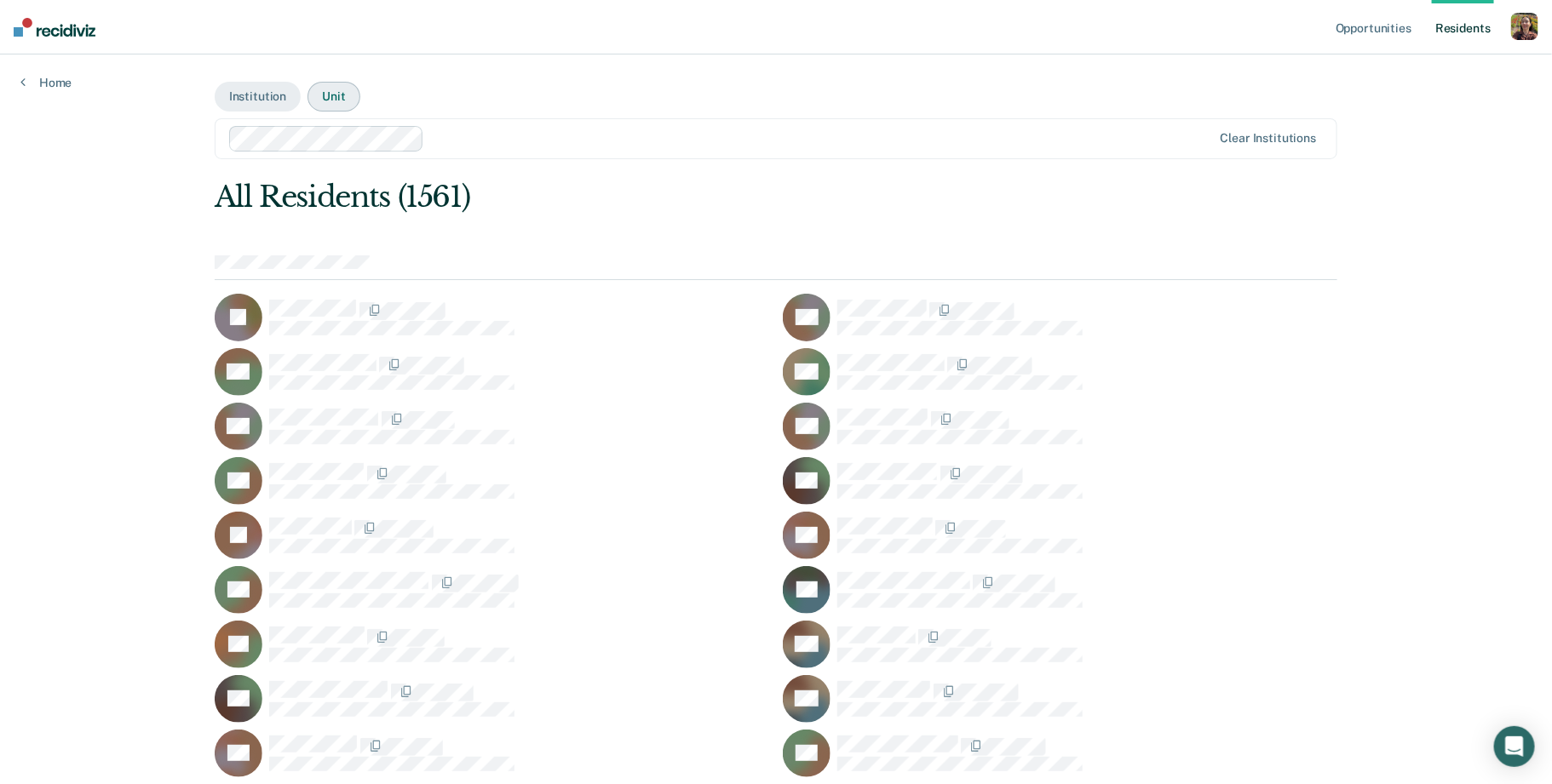
click at [335, 101] on button "Unit" at bounding box center [333, 96] width 52 height 30
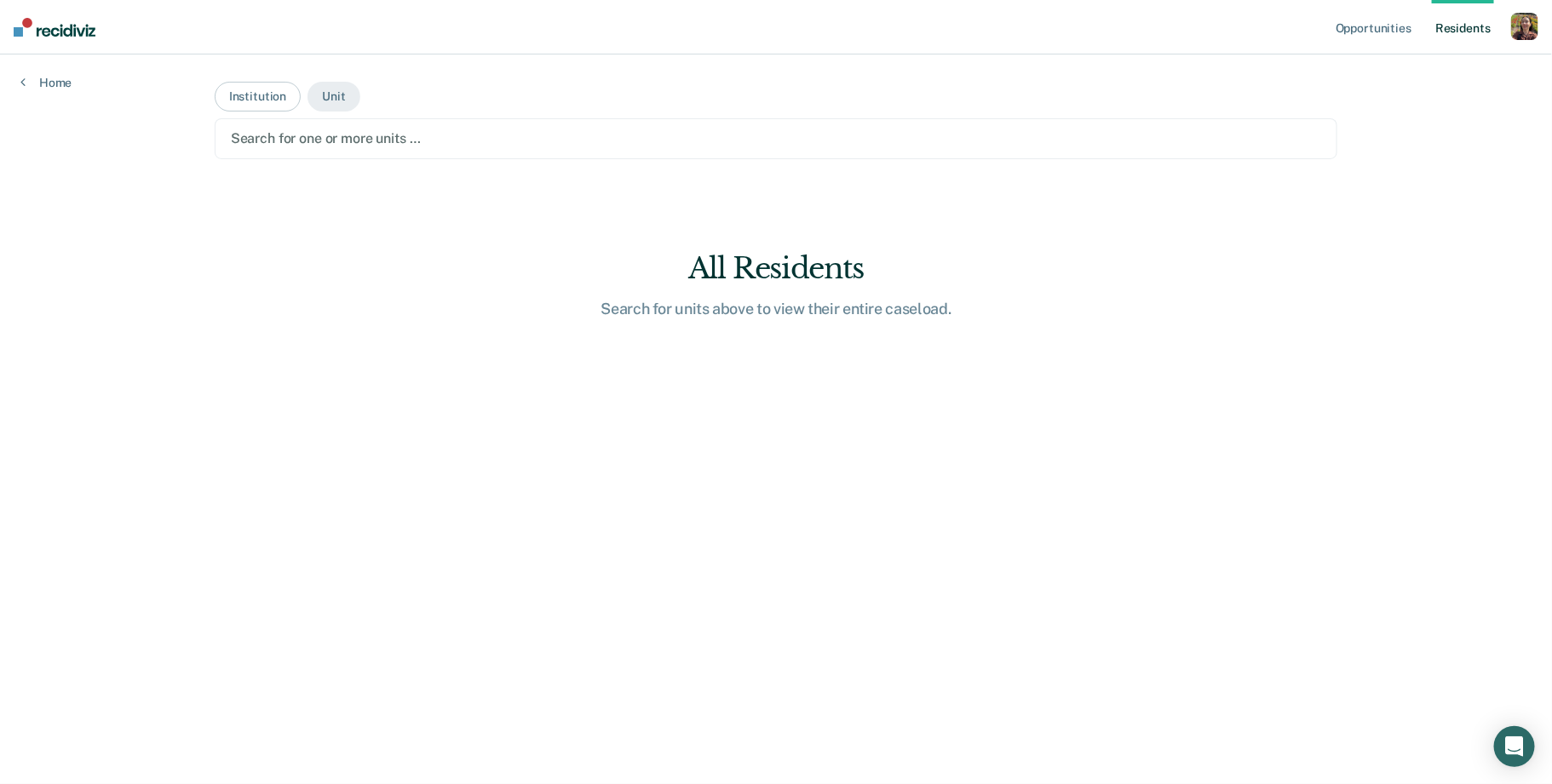
click at [465, 138] on div at bounding box center [776, 138] width 1091 height 20
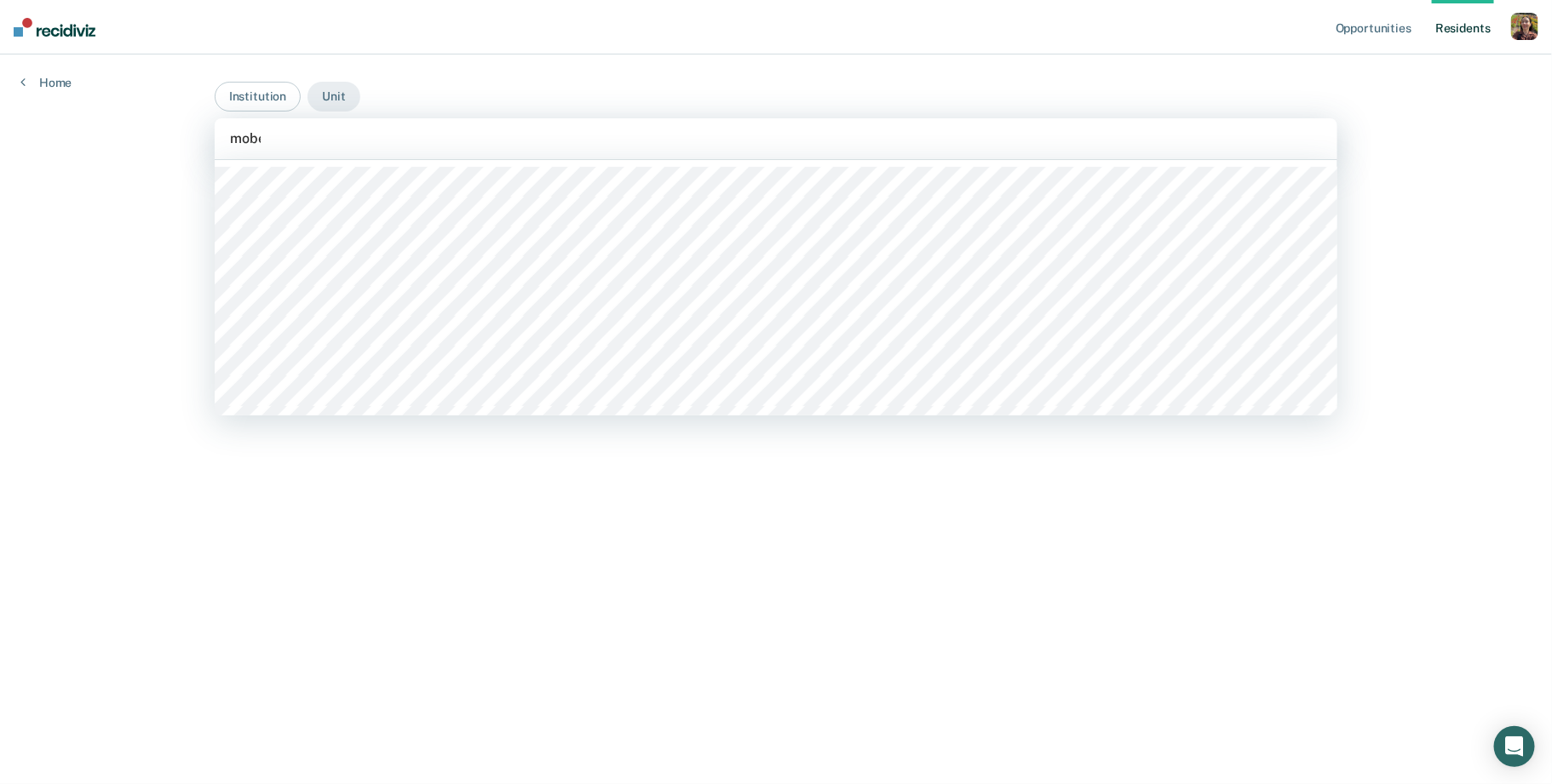
type input "mober"
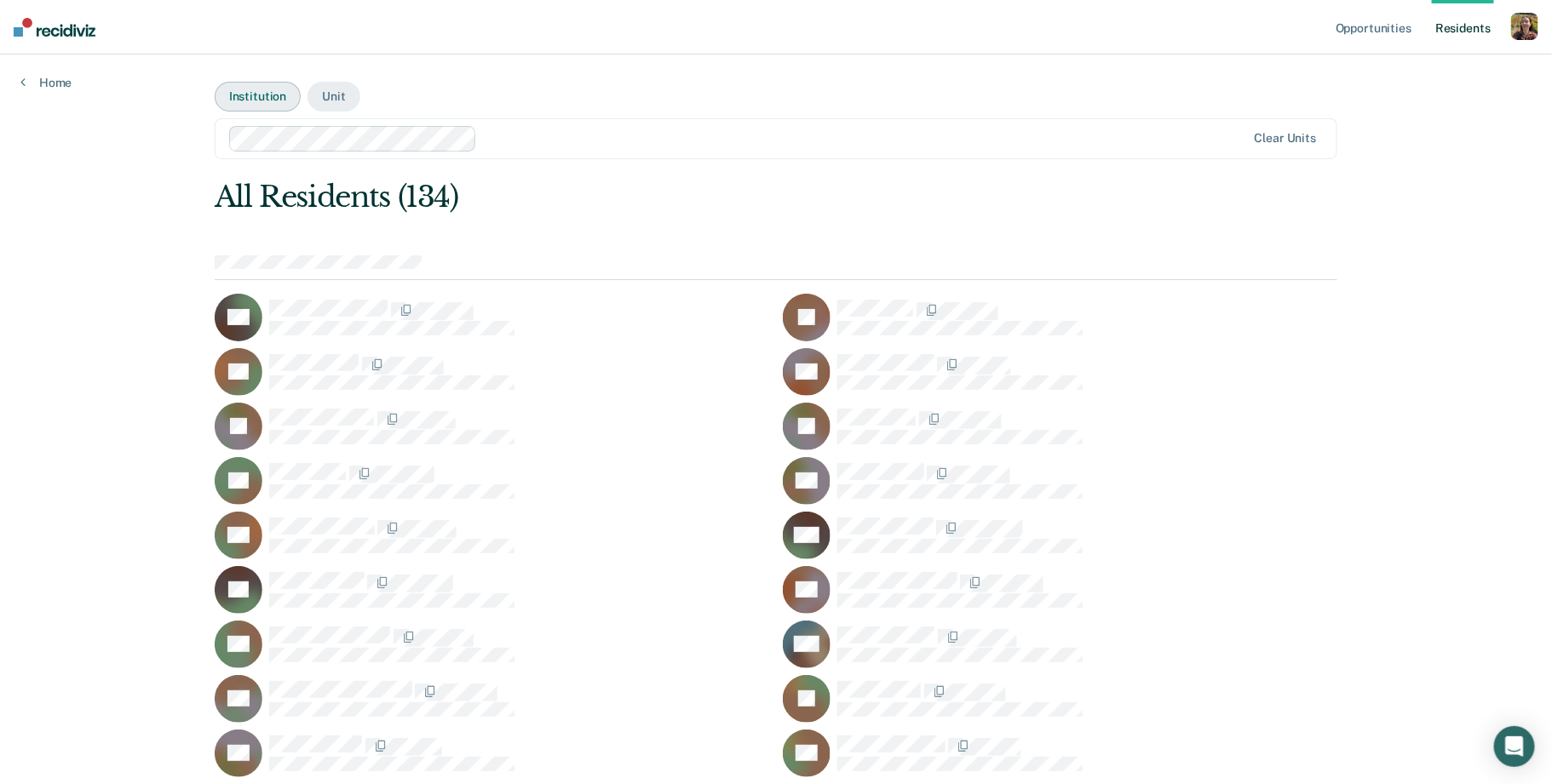
click at [234, 109] on button "Institution" at bounding box center [257, 96] width 86 height 30
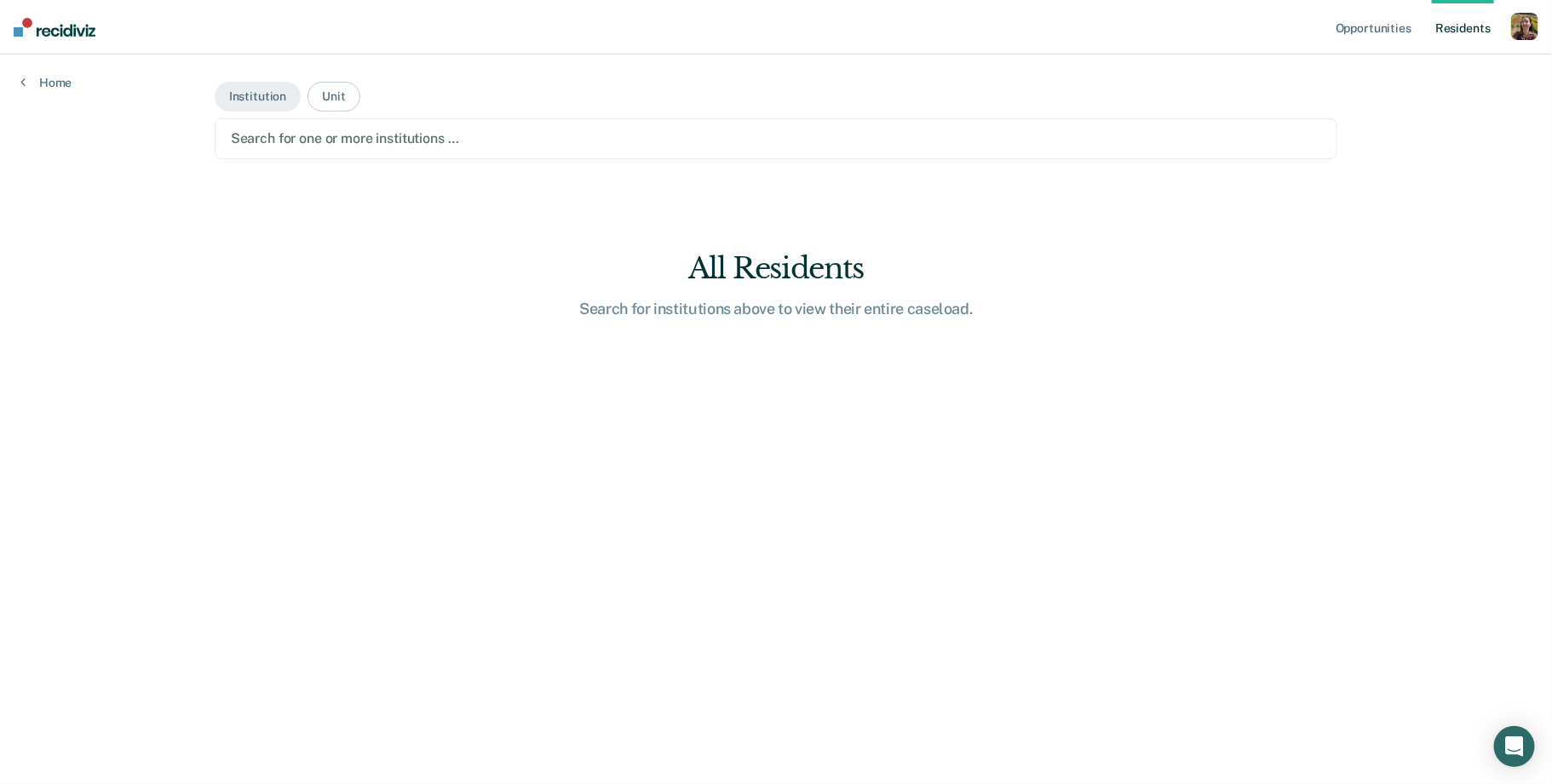
click at [396, 148] on div at bounding box center [776, 138] width 1091 height 20
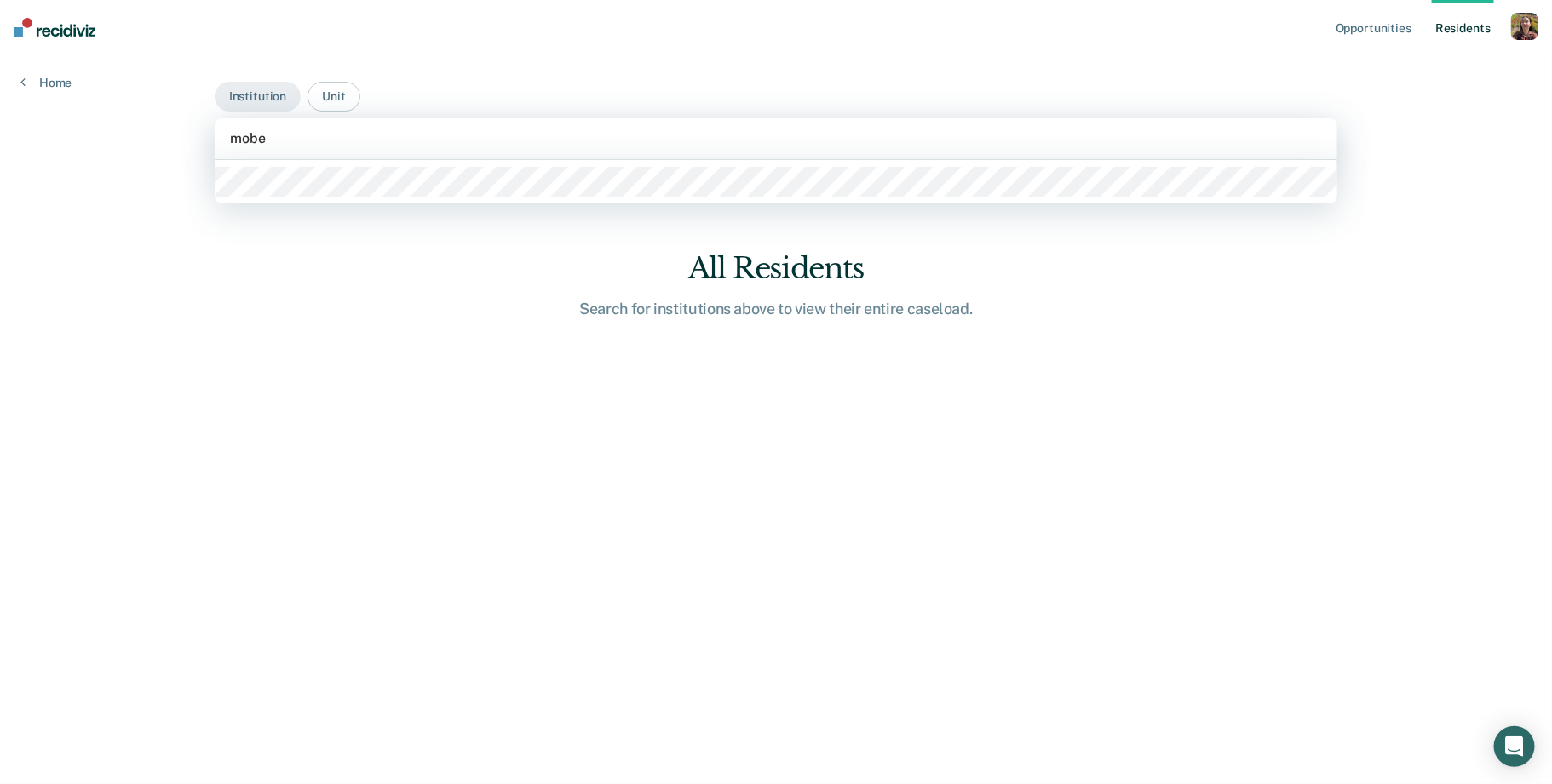
type input "mober"
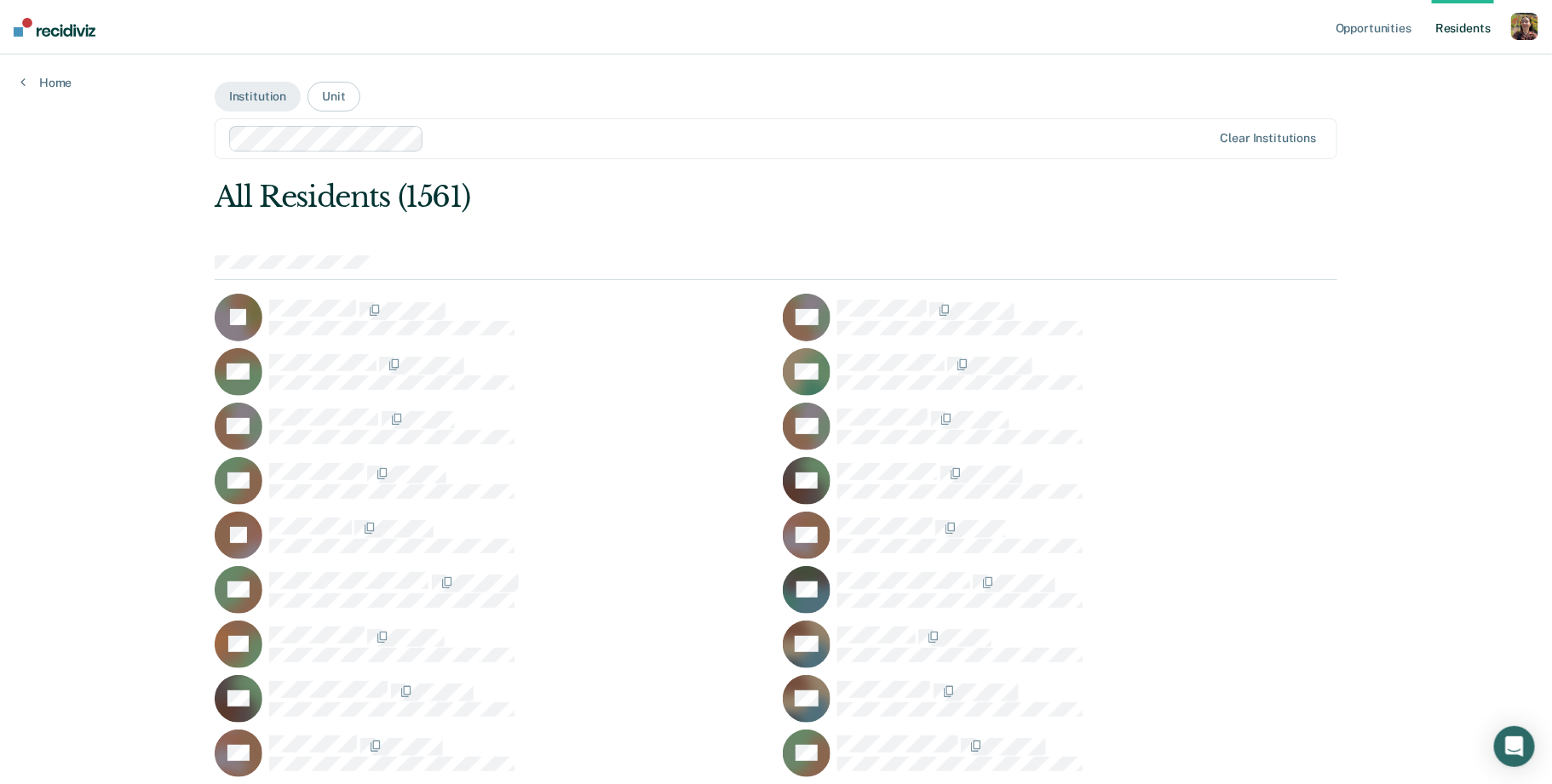
scroll to position [12992, 0]
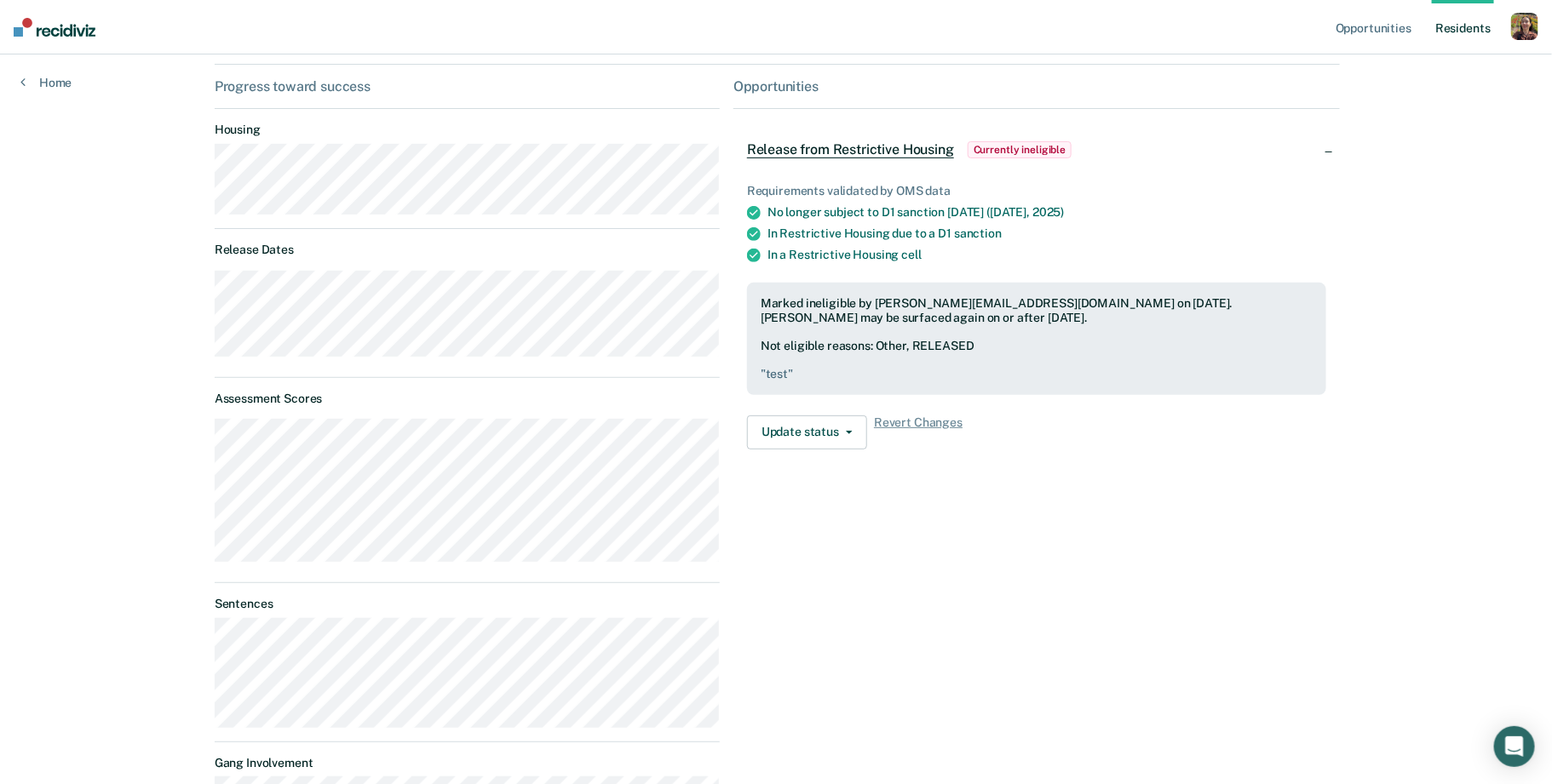
scroll to position [135, 0]
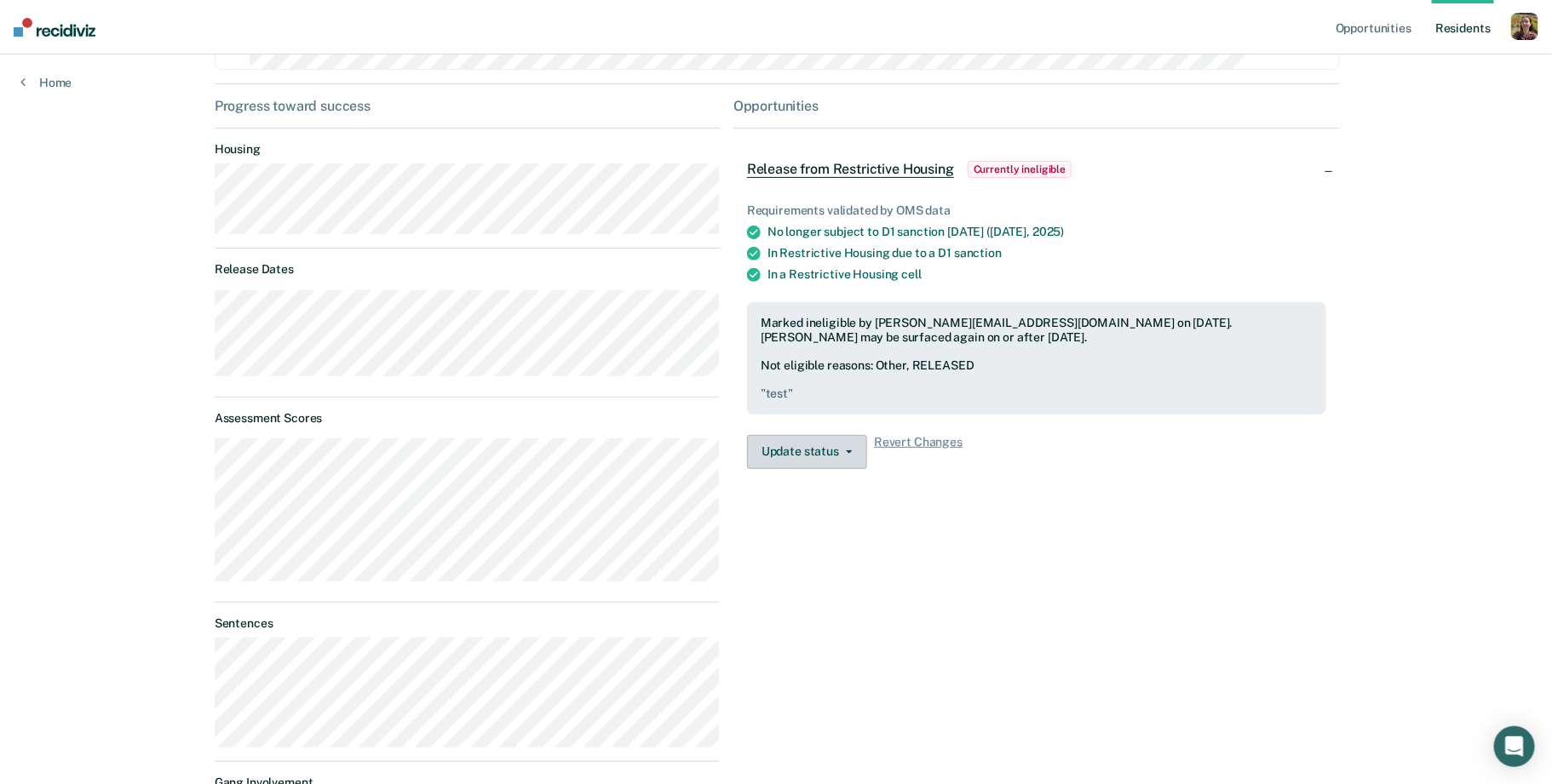
click at [857, 451] on button "Update status" at bounding box center [807, 452] width 120 height 34
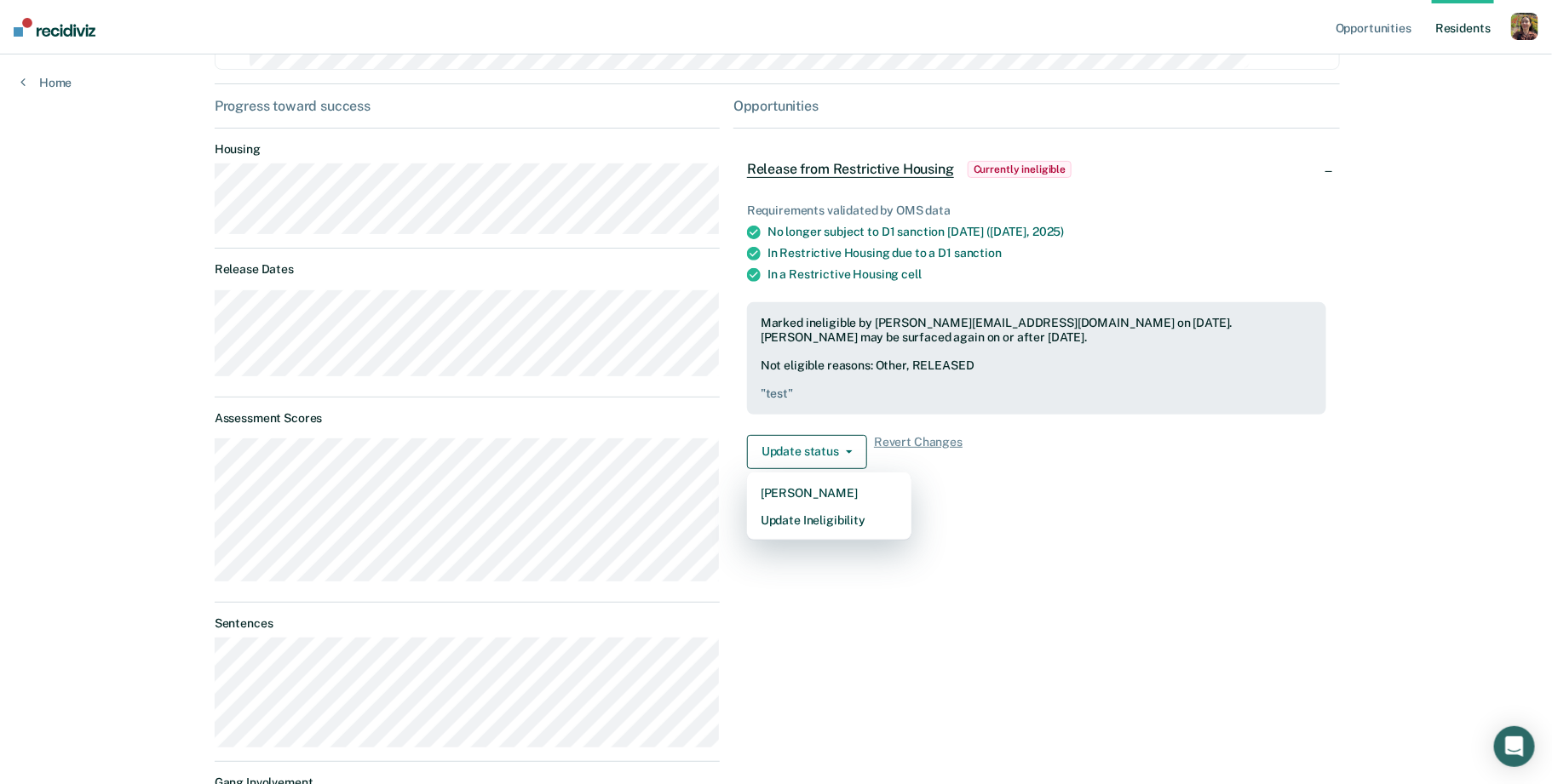
click at [1086, 483] on div "Opportunities Release from Restrictive Housing Currently ineligible Requirement…" at bounding box center [1036, 699] width 607 height 1203
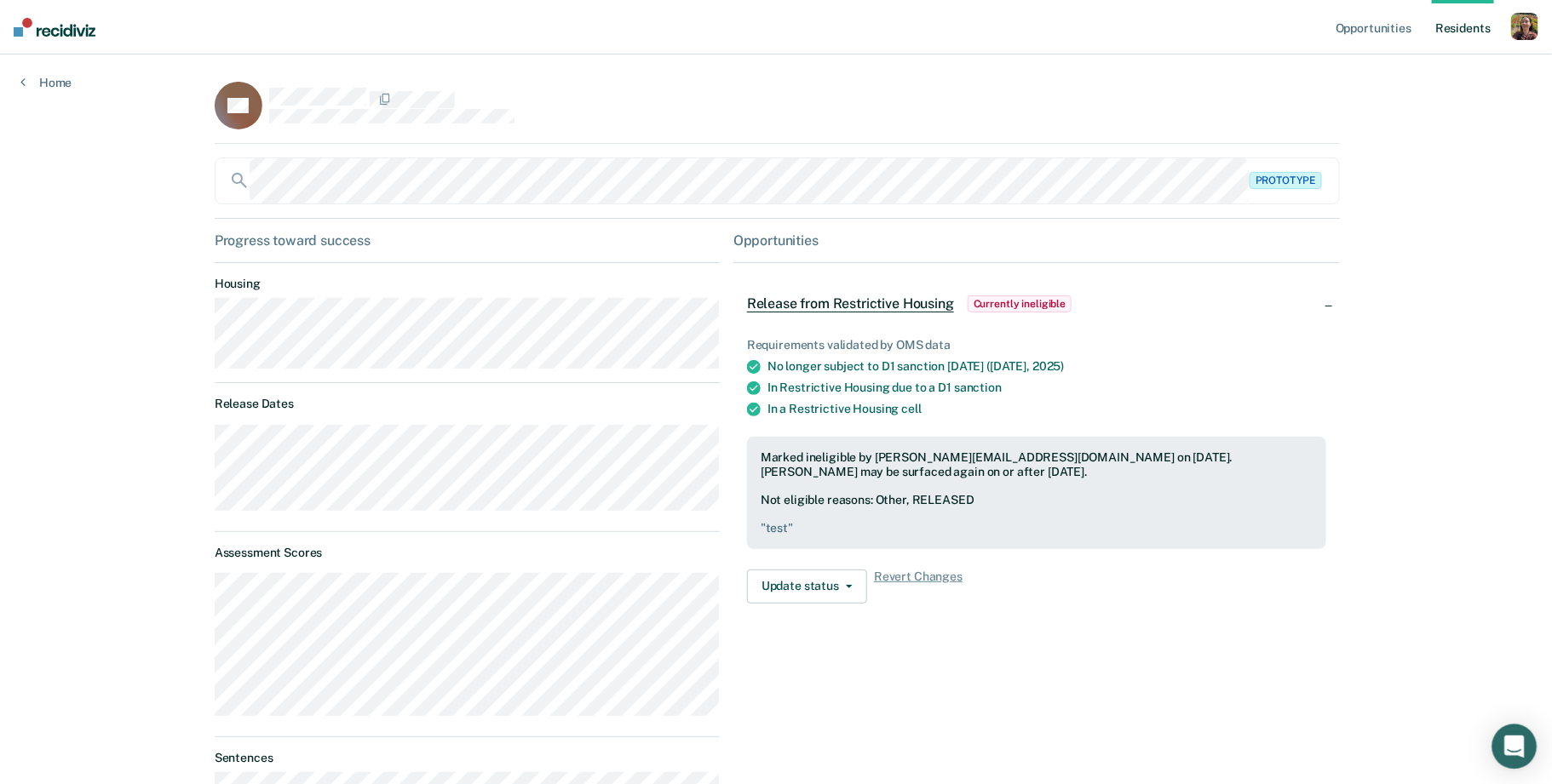
click at [1509, 751] on icon "Open Intercom Messenger" at bounding box center [1514, 747] width 22 height 22
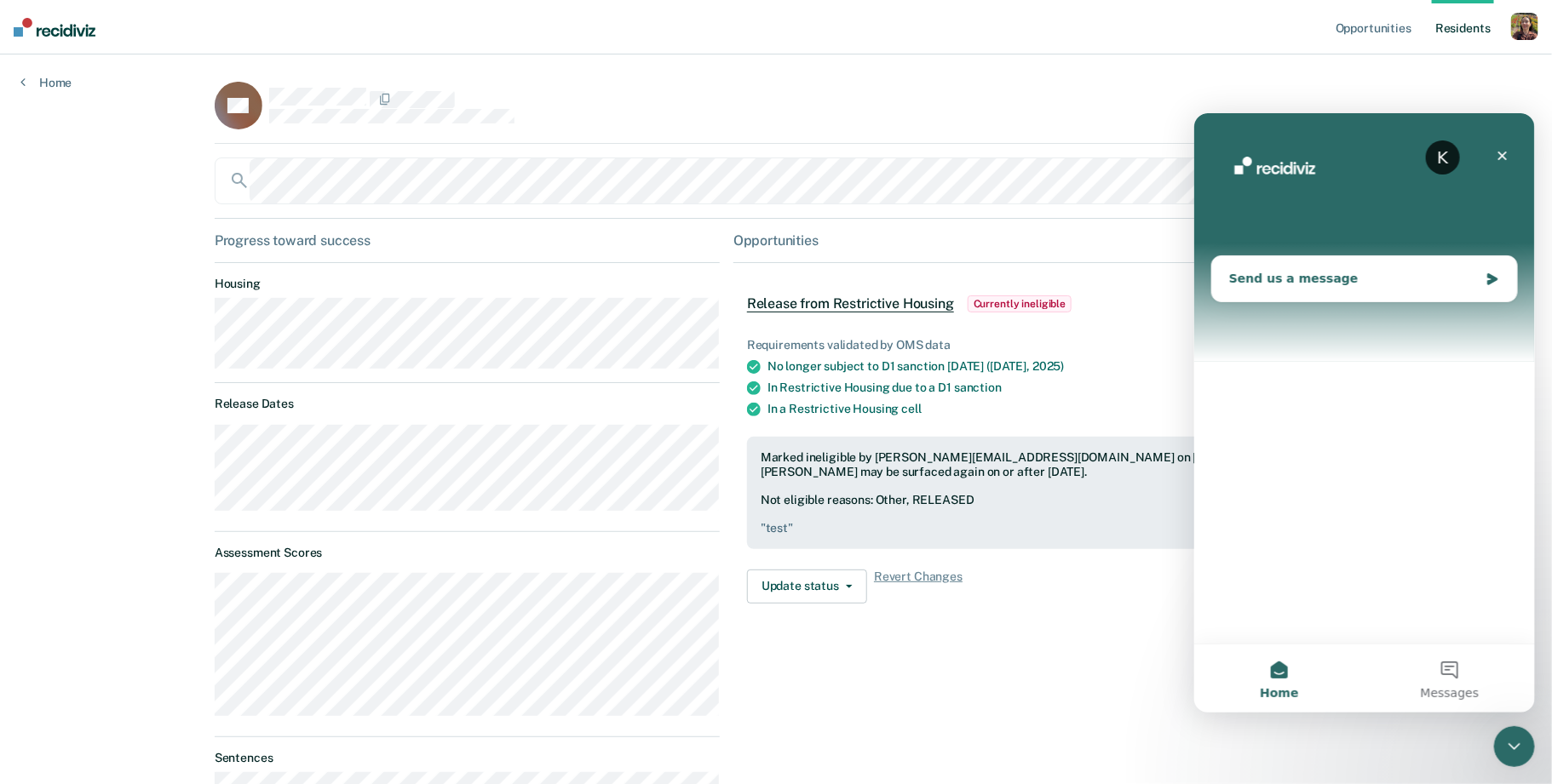
click at [1313, 278] on div "Send us a message" at bounding box center [1353, 278] width 250 height 18
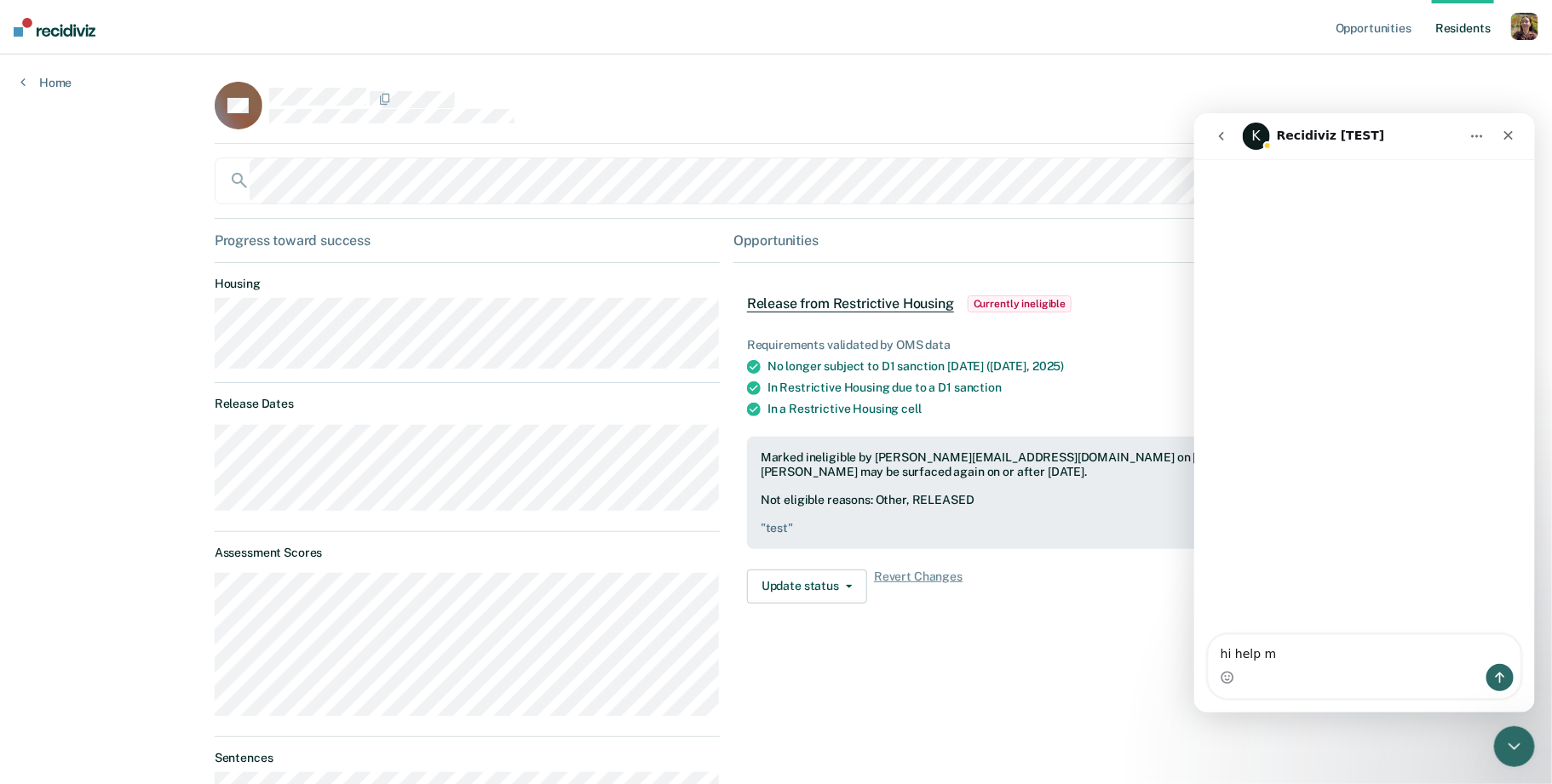
type textarea "hi help me"
drag, startPoint x: 1313, startPoint y: 657, endPoint x: 1156, endPoint y: 654, distance: 157.0
click at [1193, 654] on html "K Recidiviz [TEST] hi help me hi help me" at bounding box center [1363, 412] width 341 height 600
click at [1519, 734] on icon "Close Intercom Messenger" at bounding box center [1512, 745] width 21 height 21
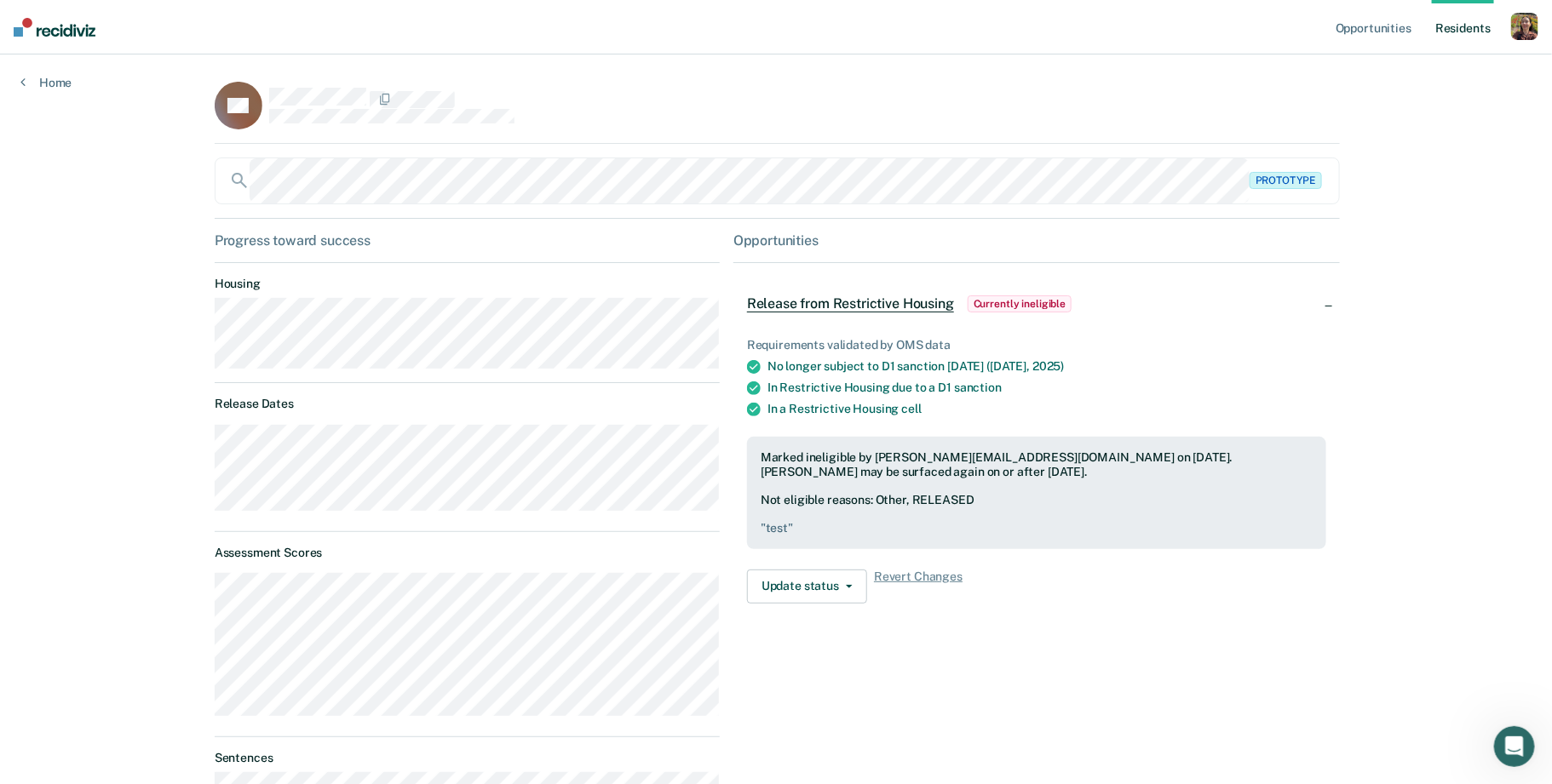
click at [1523, 37] on div "button" at bounding box center [1525, 27] width 27 height 27
click at [1490, 342] on div "Opportunities Resident s Profile How it works Go to System-Level Trends Log Out…" at bounding box center [776, 762] width 1552 height 1523
click at [49, 81] on link "Home" at bounding box center [46, 82] width 51 height 15
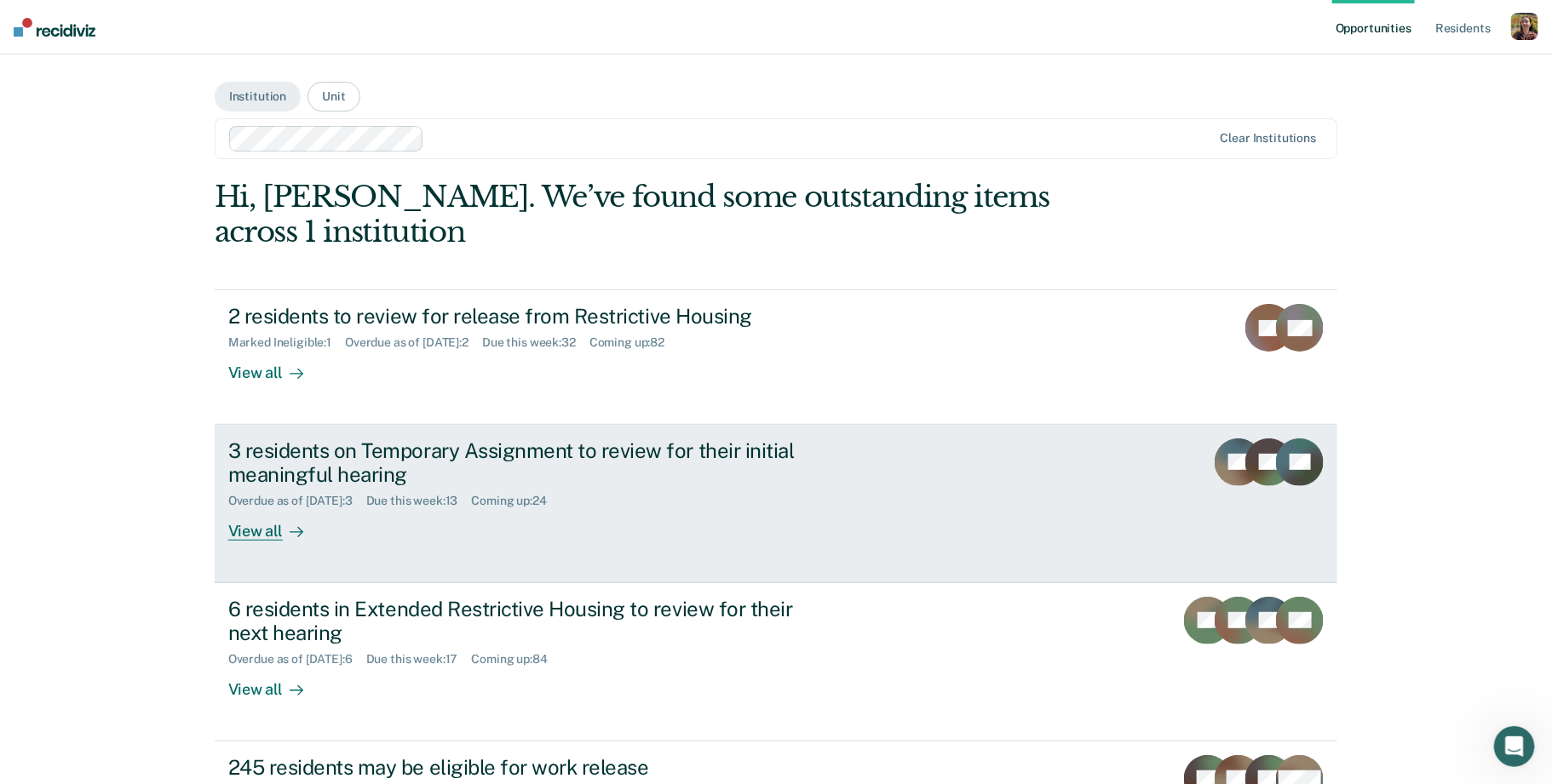
scroll to position [290, 0]
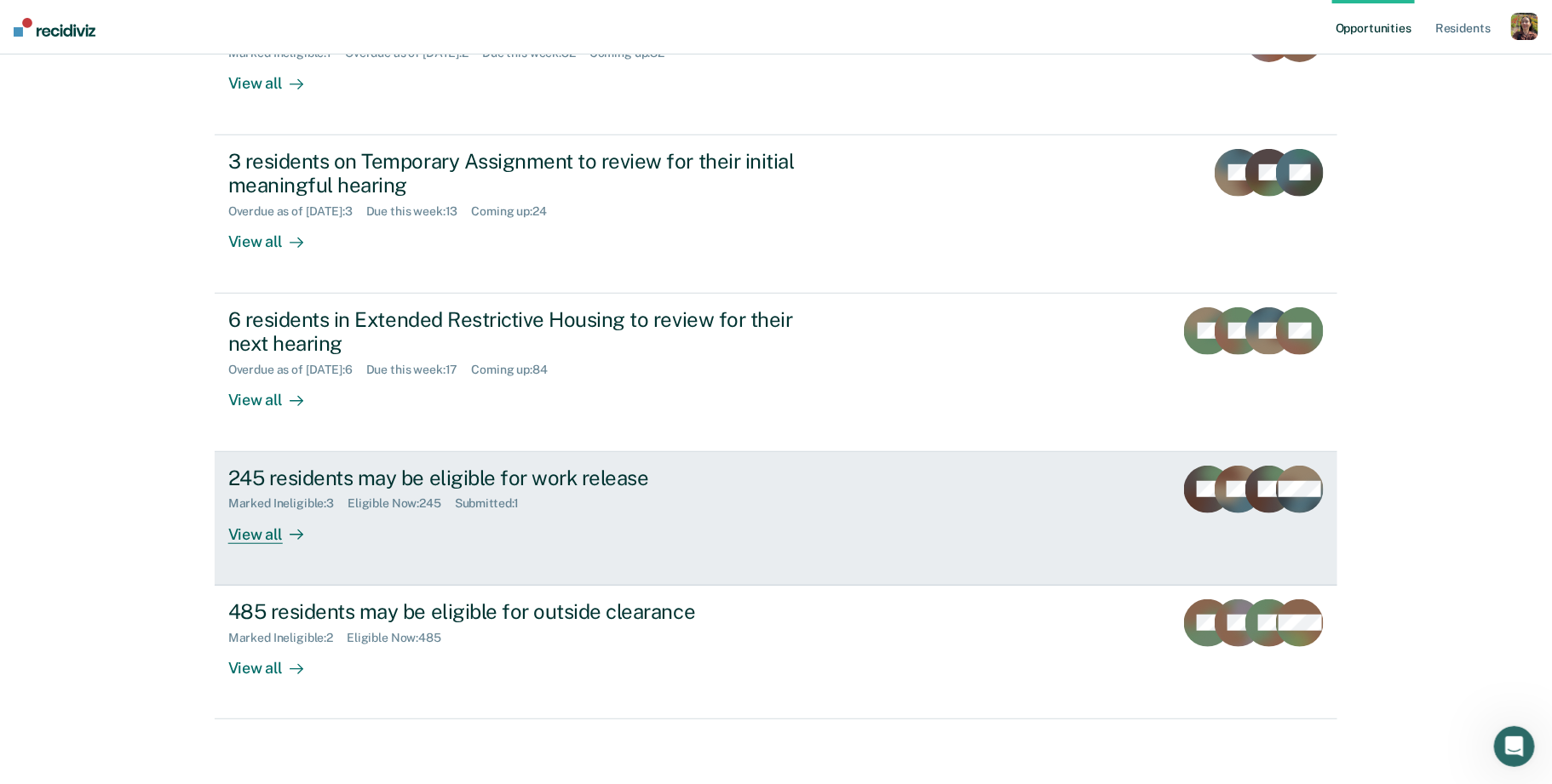
click at [559, 534] on div "245 residents may be eligible for work release Marked Ineligible : 3 Eligible N…" at bounding box center [547, 504] width 639 height 78
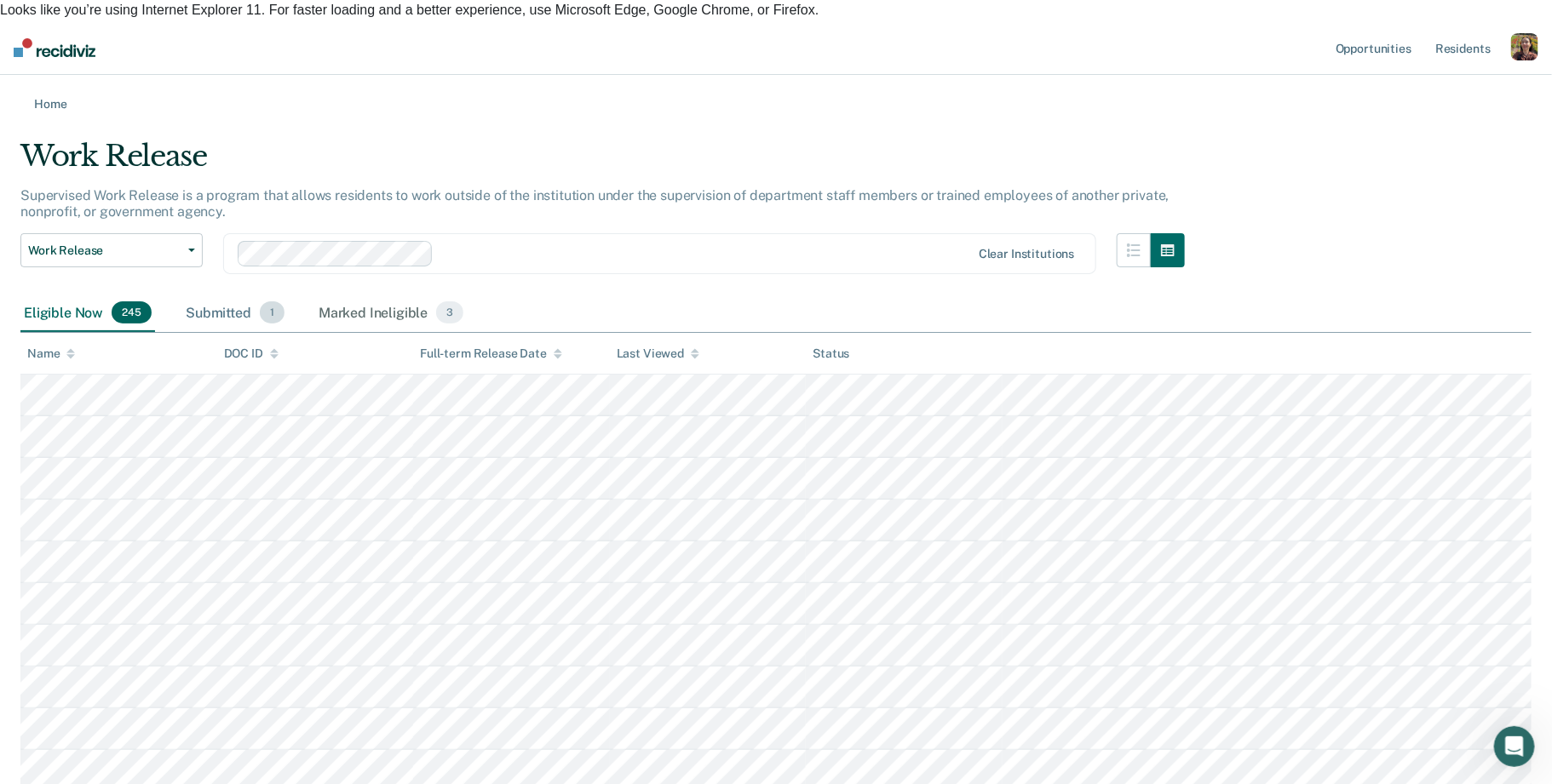
click at [227, 294] on div "Submitted 1" at bounding box center [234, 313] width 106 height 38
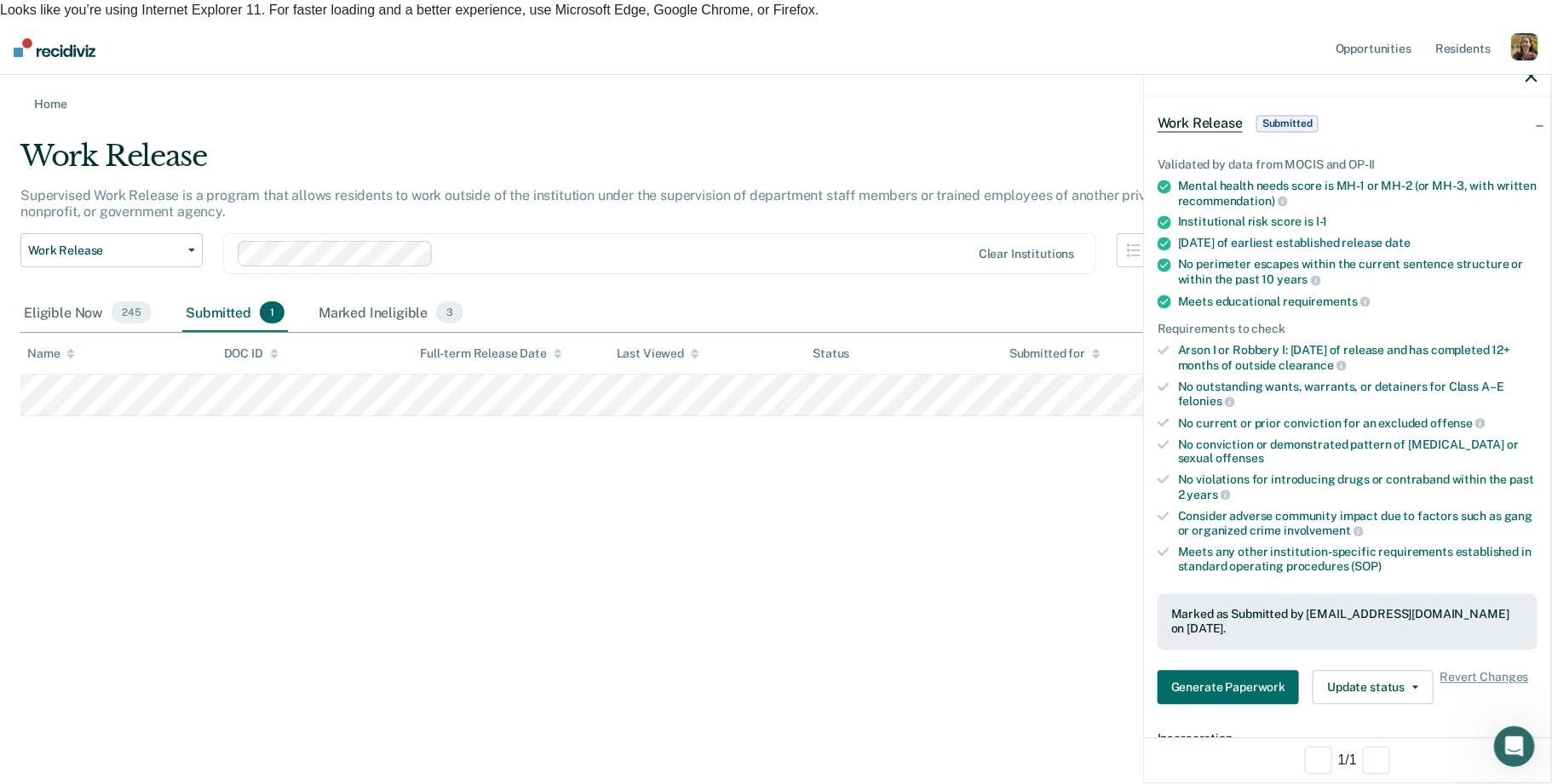
scroll to position [73, 0]
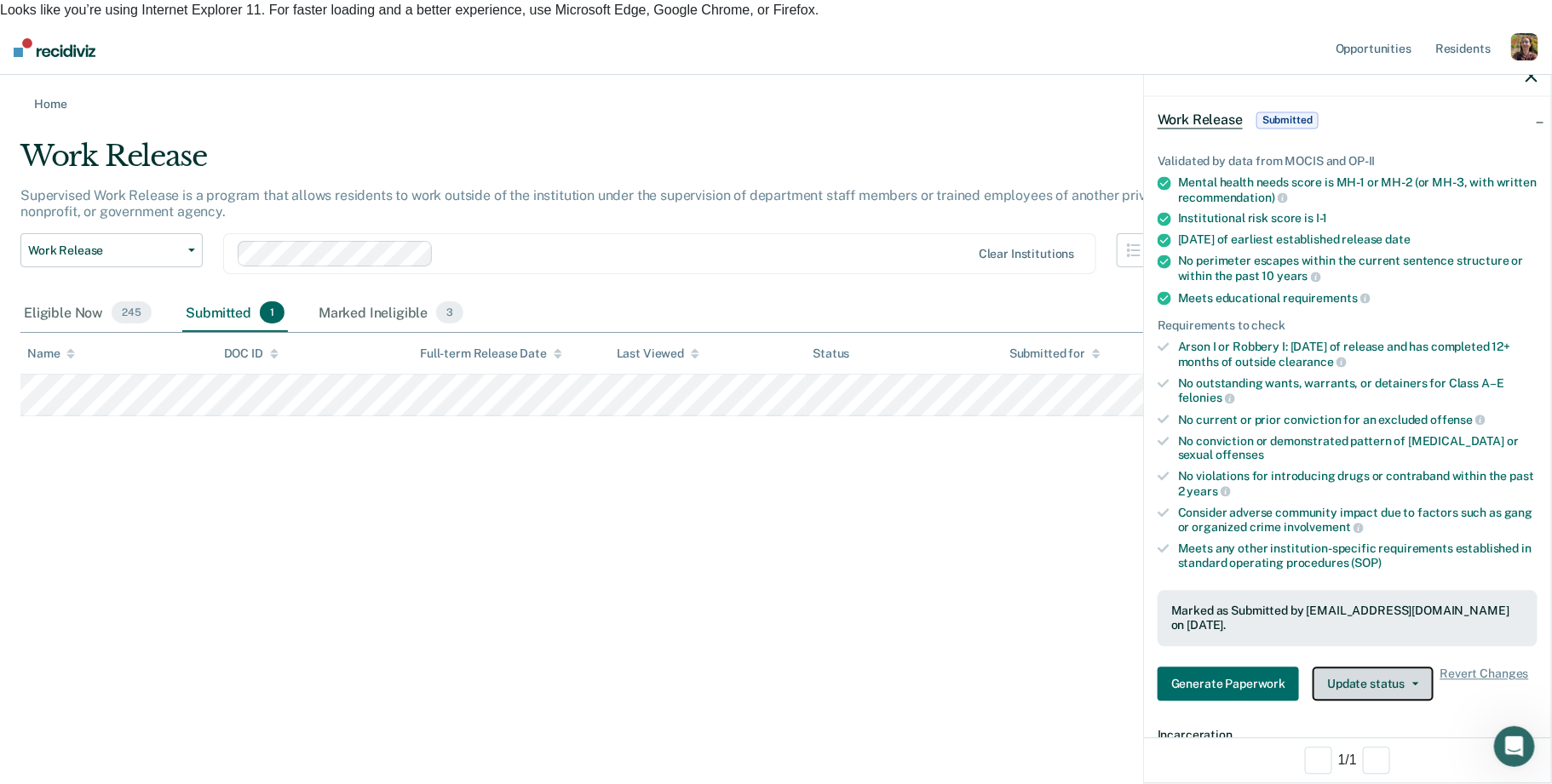
click at [1409, 685] on button "Update status" at bounding box center [1373, 684] width 120 height 34
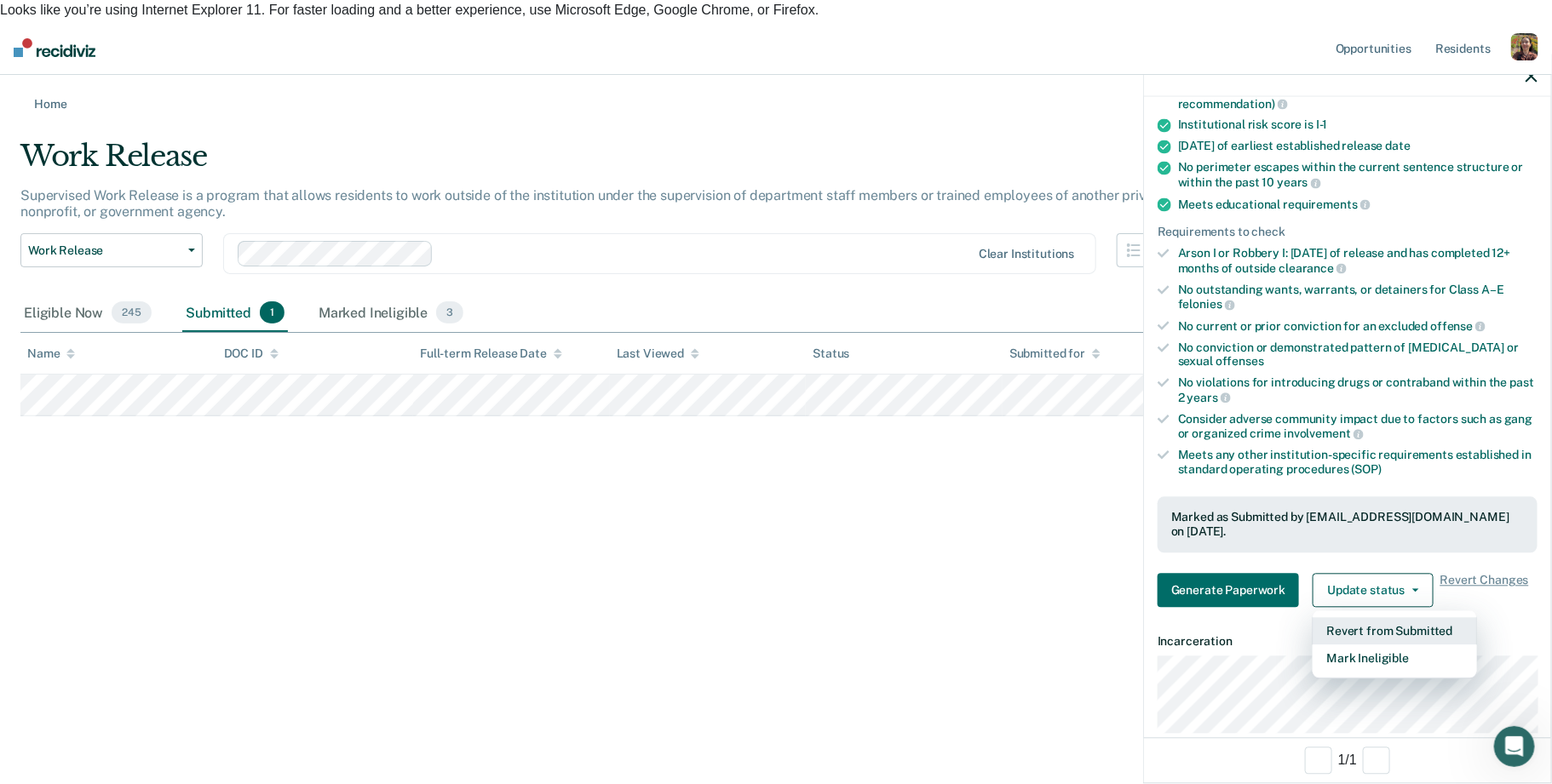
scroll to position [169, 0]
click at [1476, 574] on span "Revert Changes" at bounding box center [1484, 589] width 88 height 34
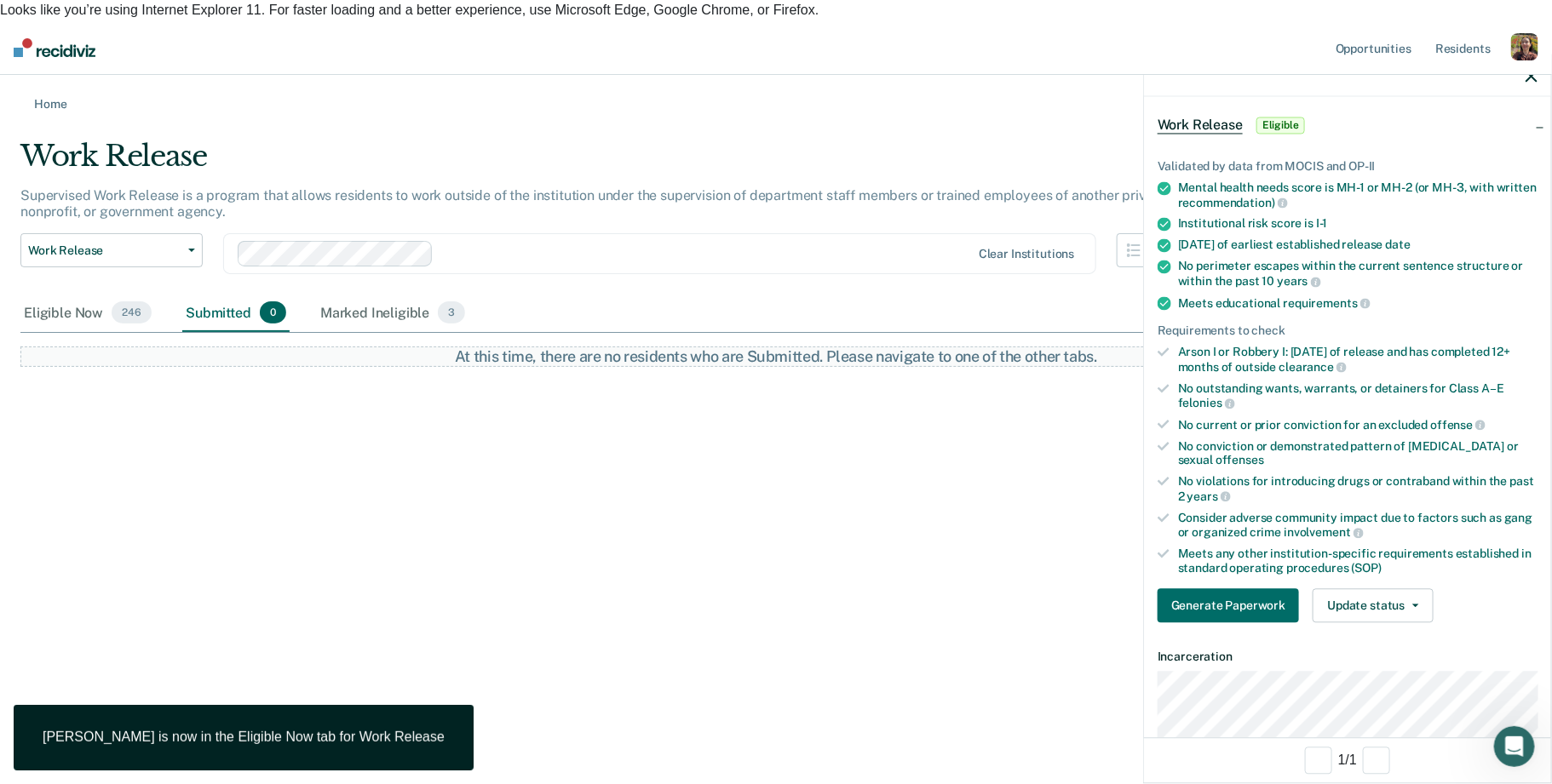
scroll to position [77, 0]
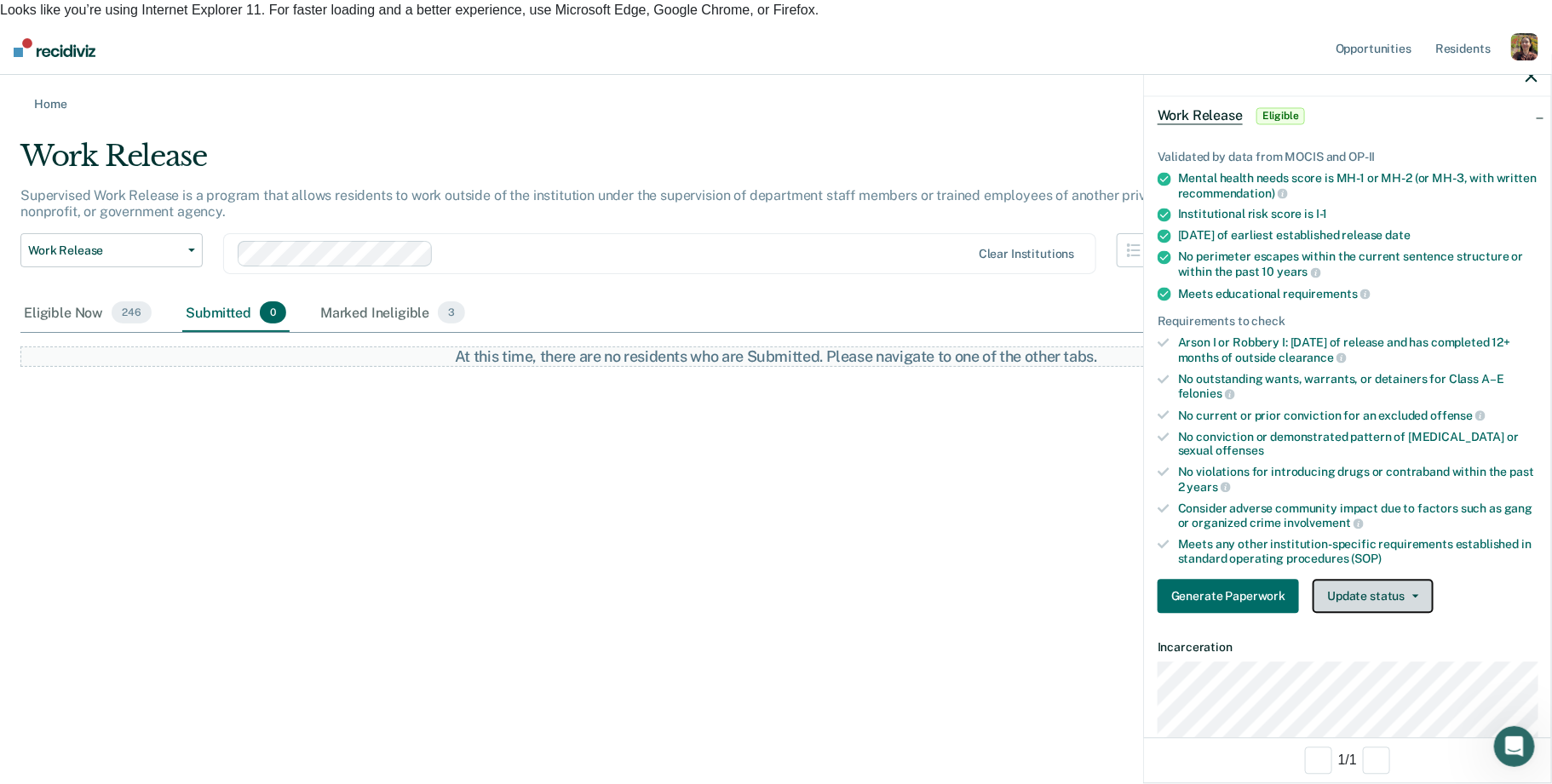
click at [1403, 597] on button "Update status" at bounding box center [1373, 597] width 120 height 34
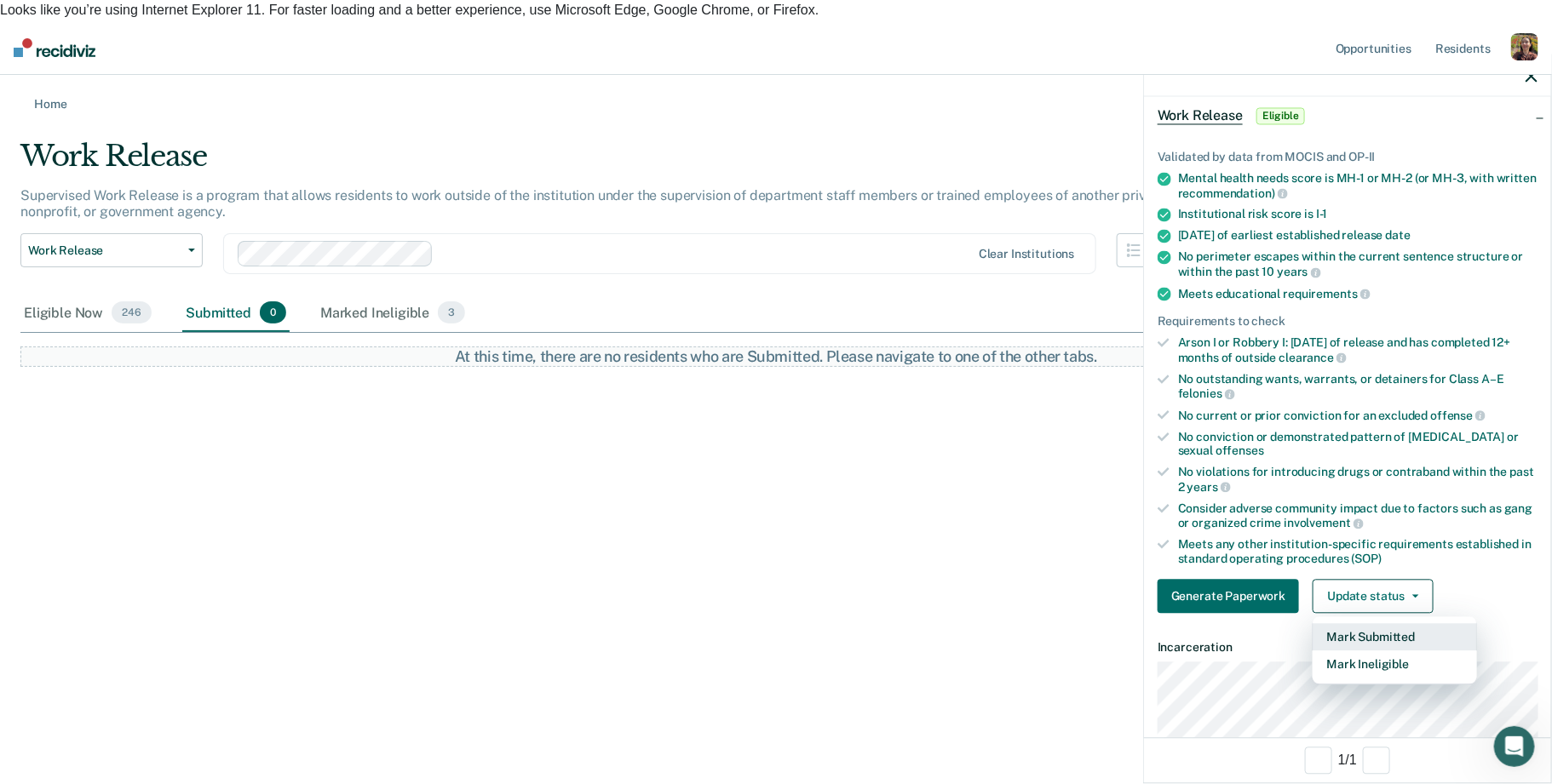
click at [1376, 632] on button "Mark Submitted" at bounding box center [1395, 638] width 165 height 27
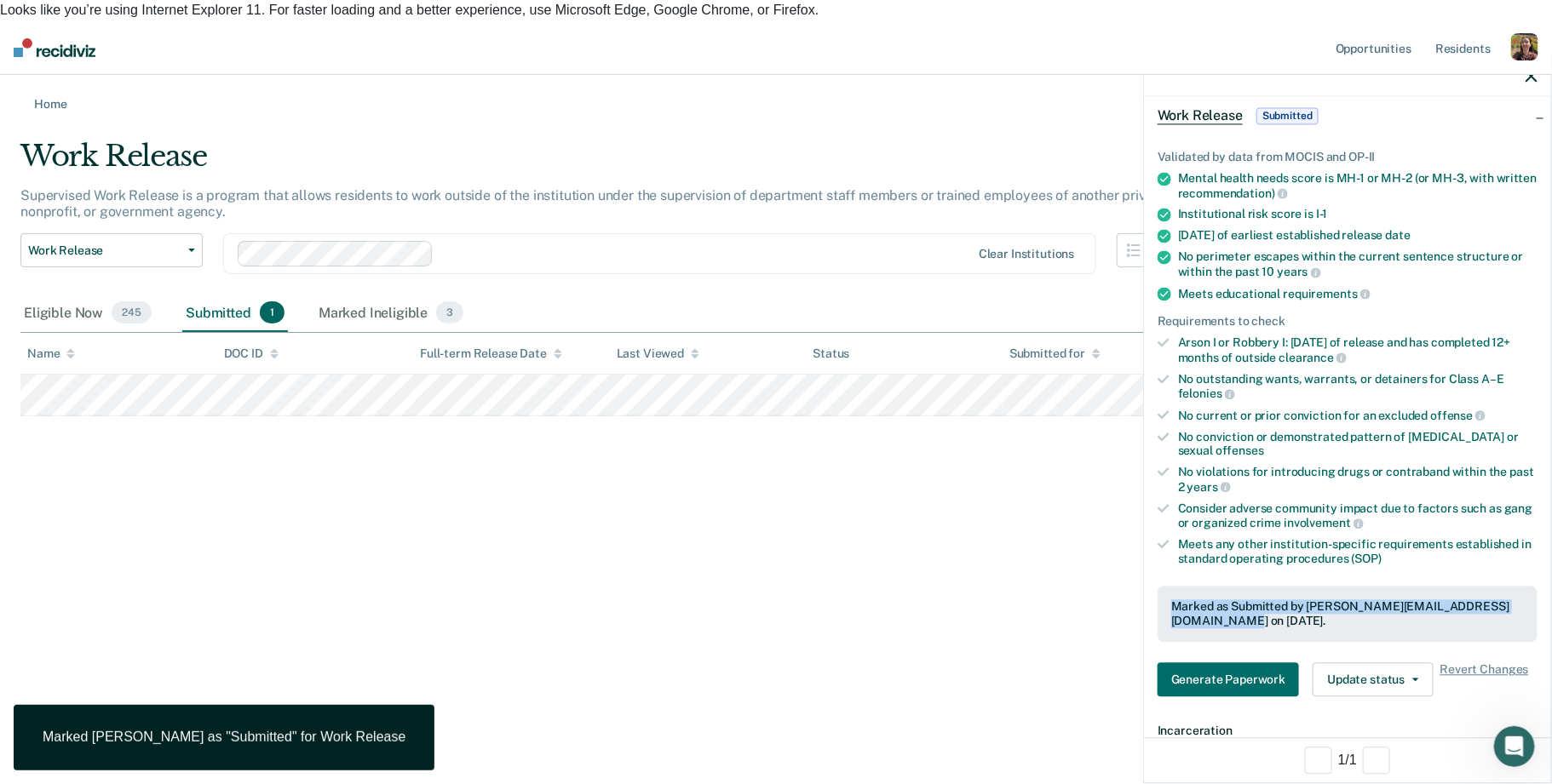
drag, startPoint x: 1223, startPoint y: 624, endPoint x: 1163, endPoint y: 595, distance: 66.6
click at [1163, 595] on div "Marked as Submitted by raj@recidiviz.org on September 10, 2025." at bounding box center [1347, 615] width 380 height 57
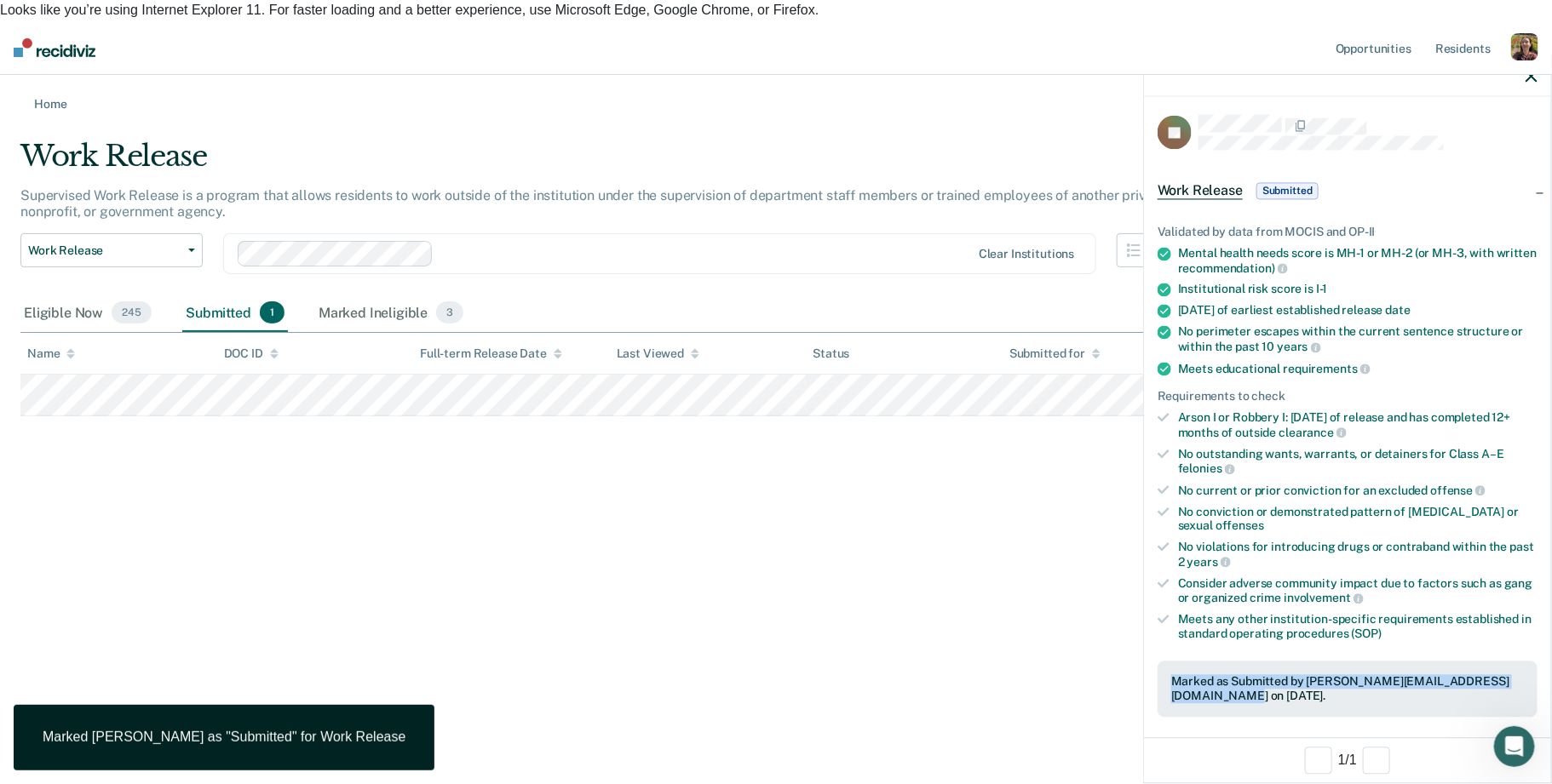
scroll to position [0, 0]
drag, startPoint x: 1323, startPoint y: 183, endPoint x: 1251, endPoint y: 197, distance: 73.3
click at [1251, 197] on div "Work Release Submitted" at bounding box center [1347, 195] width 408 height 55
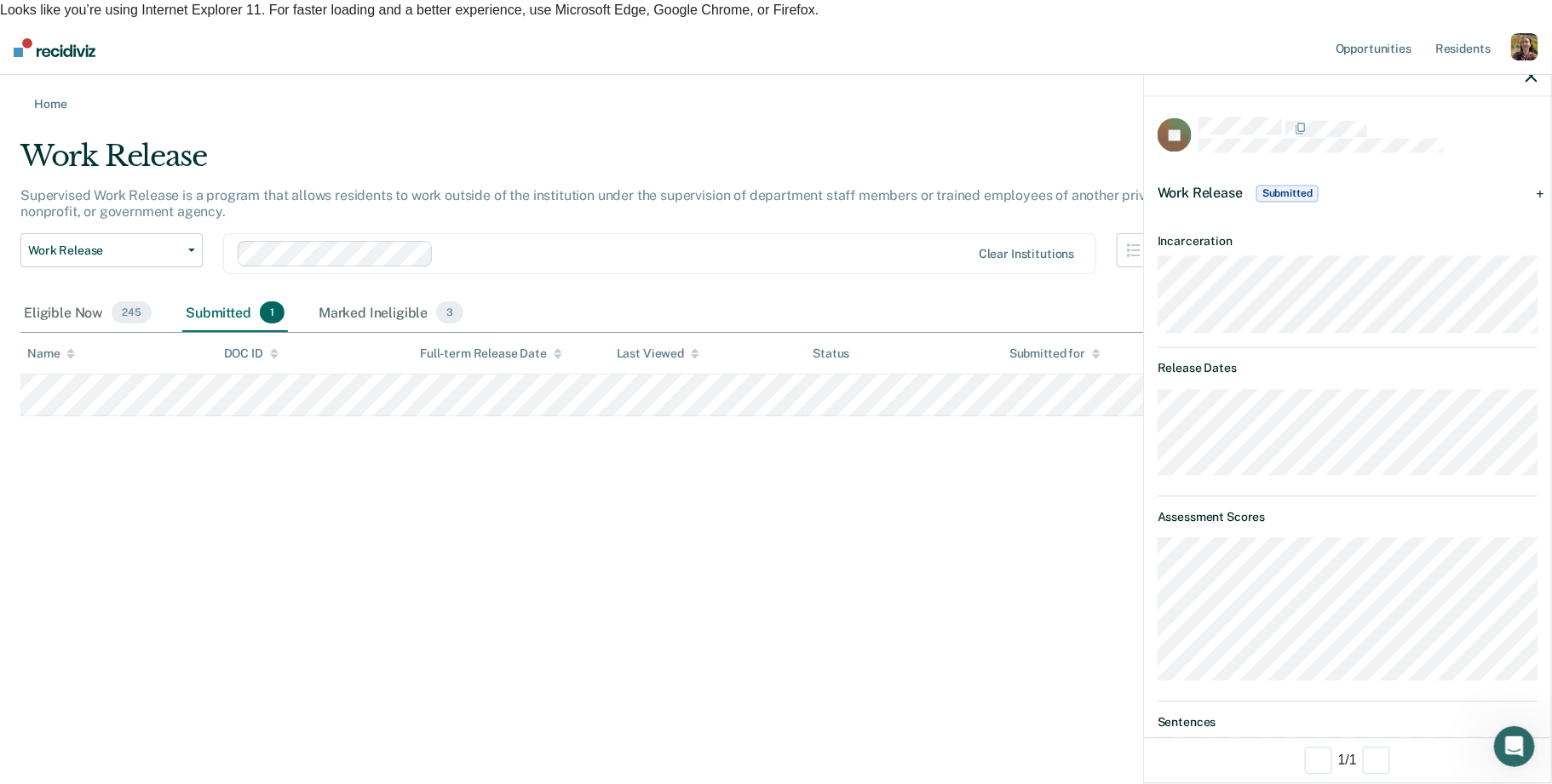
click at [220, 295] on div "Submitted 1" at bounding box center [234, 313] width 106 height 38
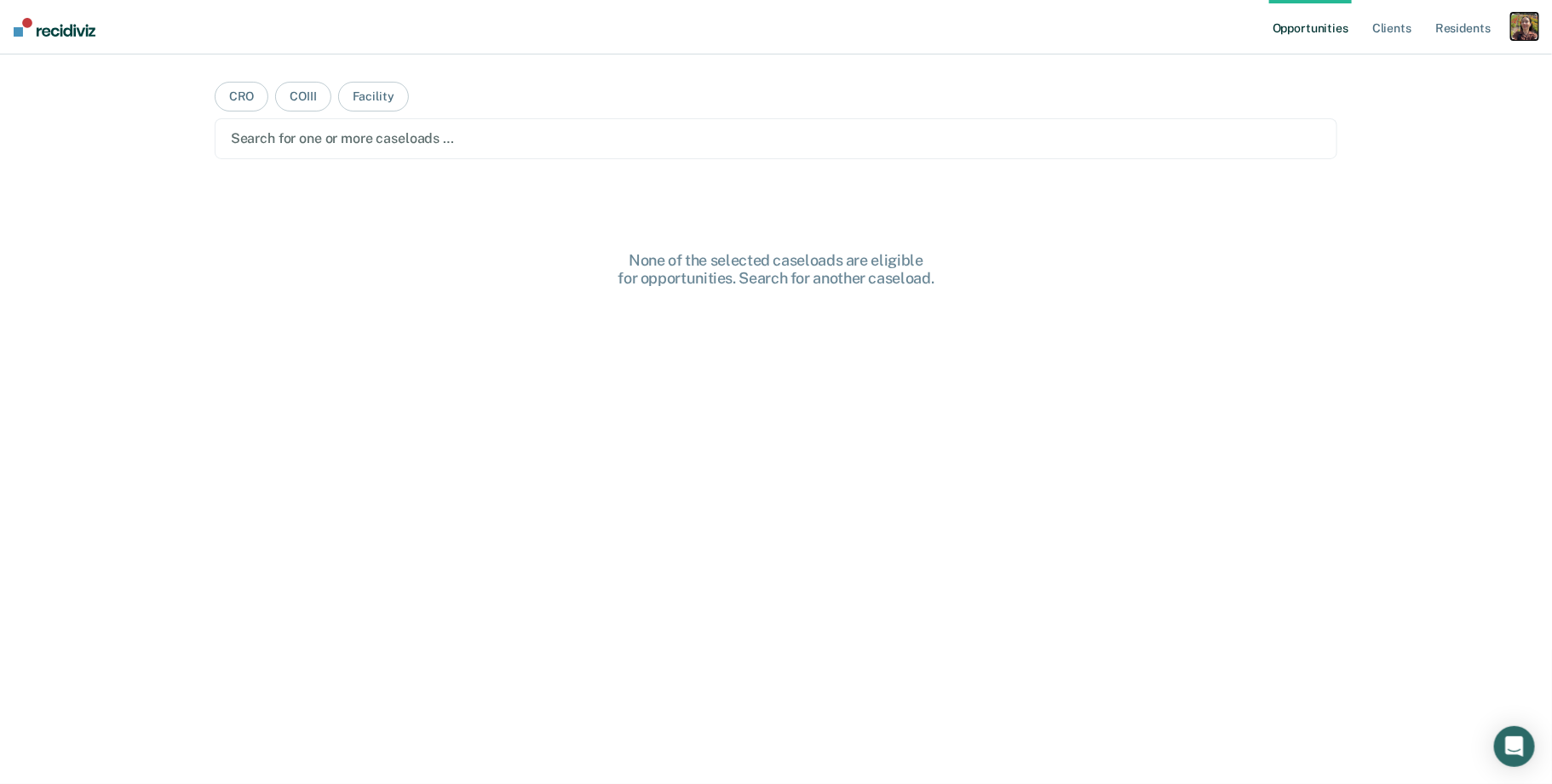
click at [1518, 28] on div "button" at bounding box center [1525, 27] width 27 height 27
click at [1398, 71] on link "Profile" at bounding box center [1456, 69] width 137 height 15
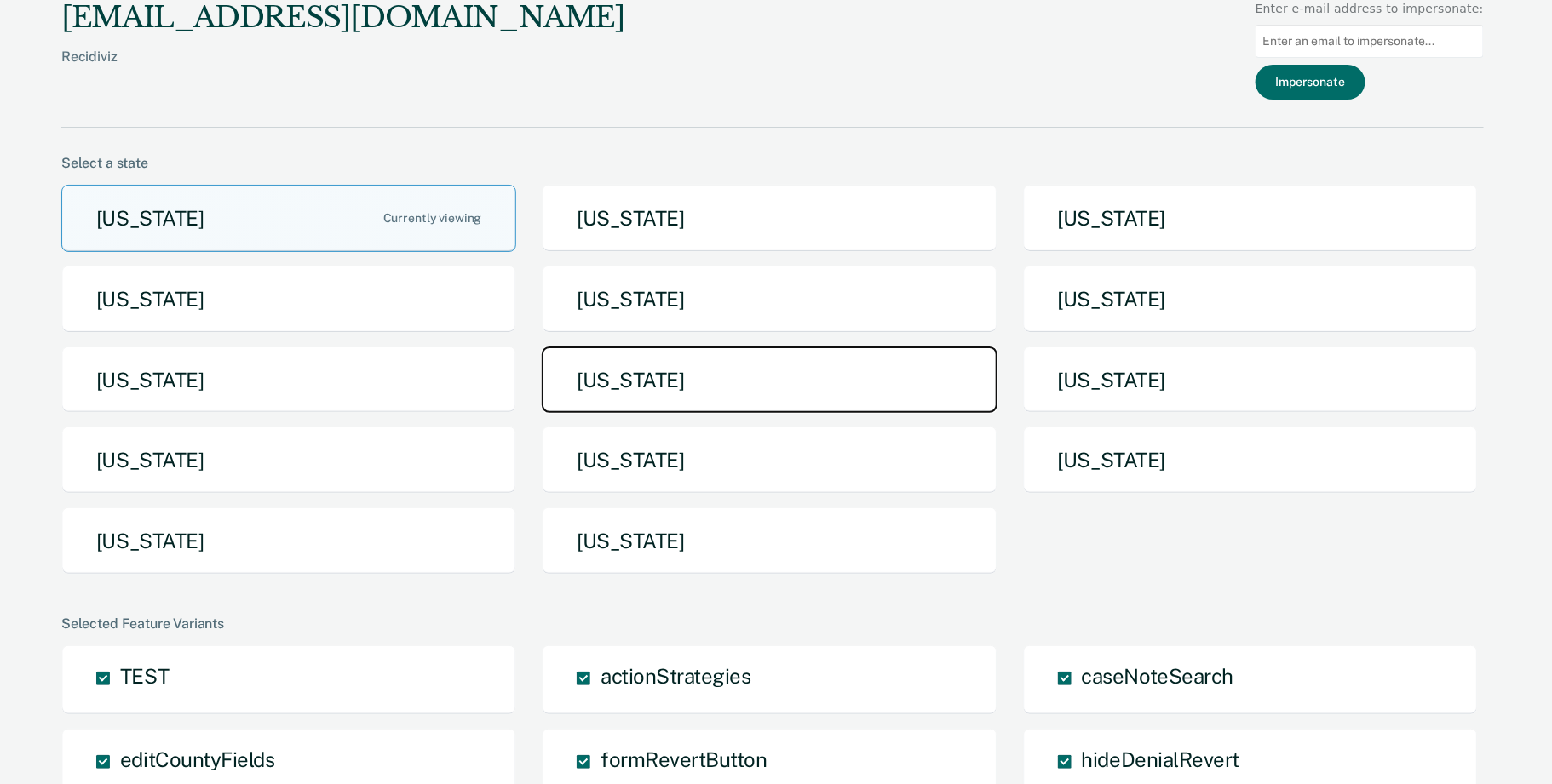
click at [737, 378] on button "[US_STATE]" at bounding box center [769, 380] width 455 height 67
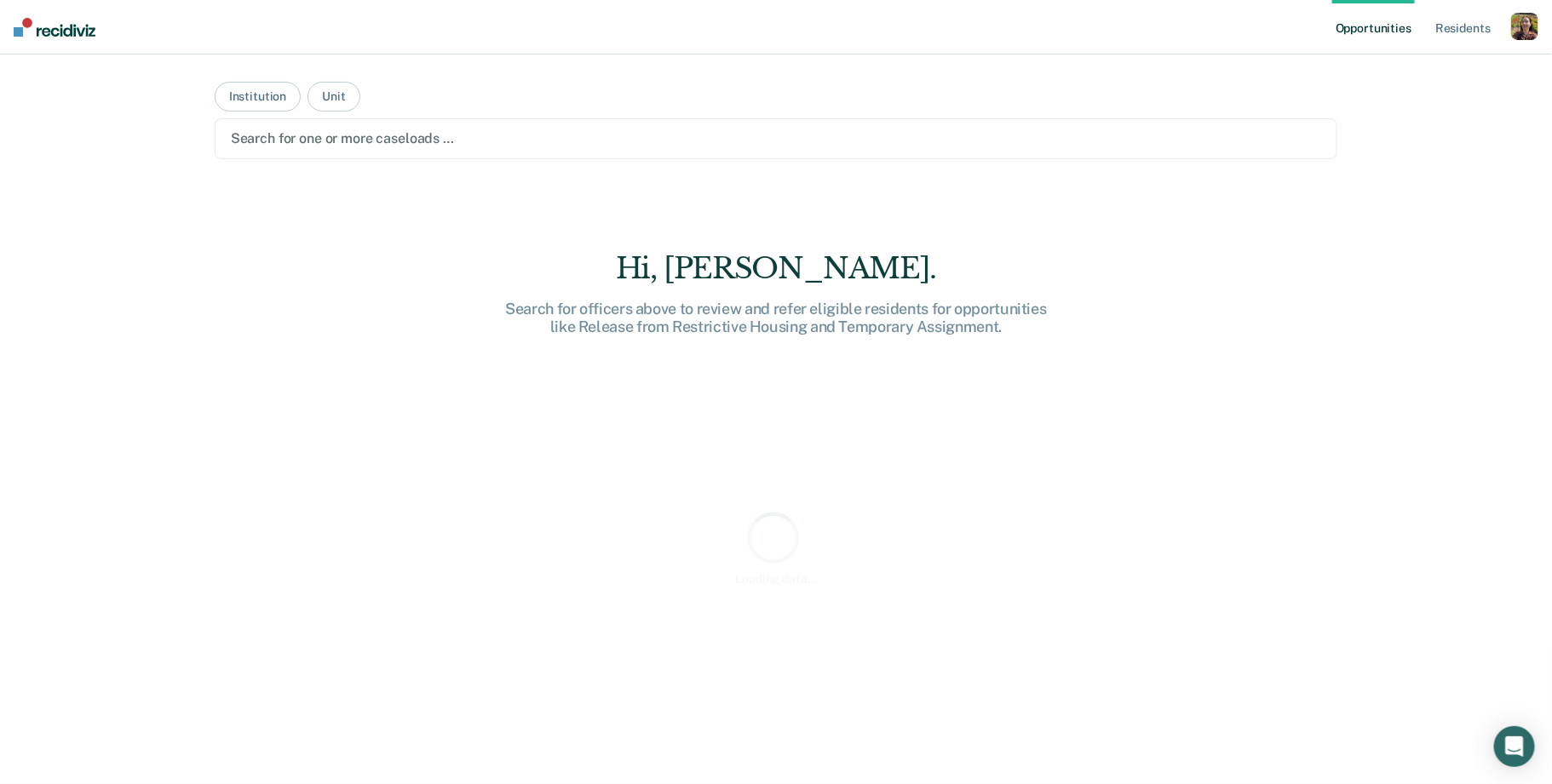
click at [506, 142] on div at bounding box center [776, 138] width 1091 height 20
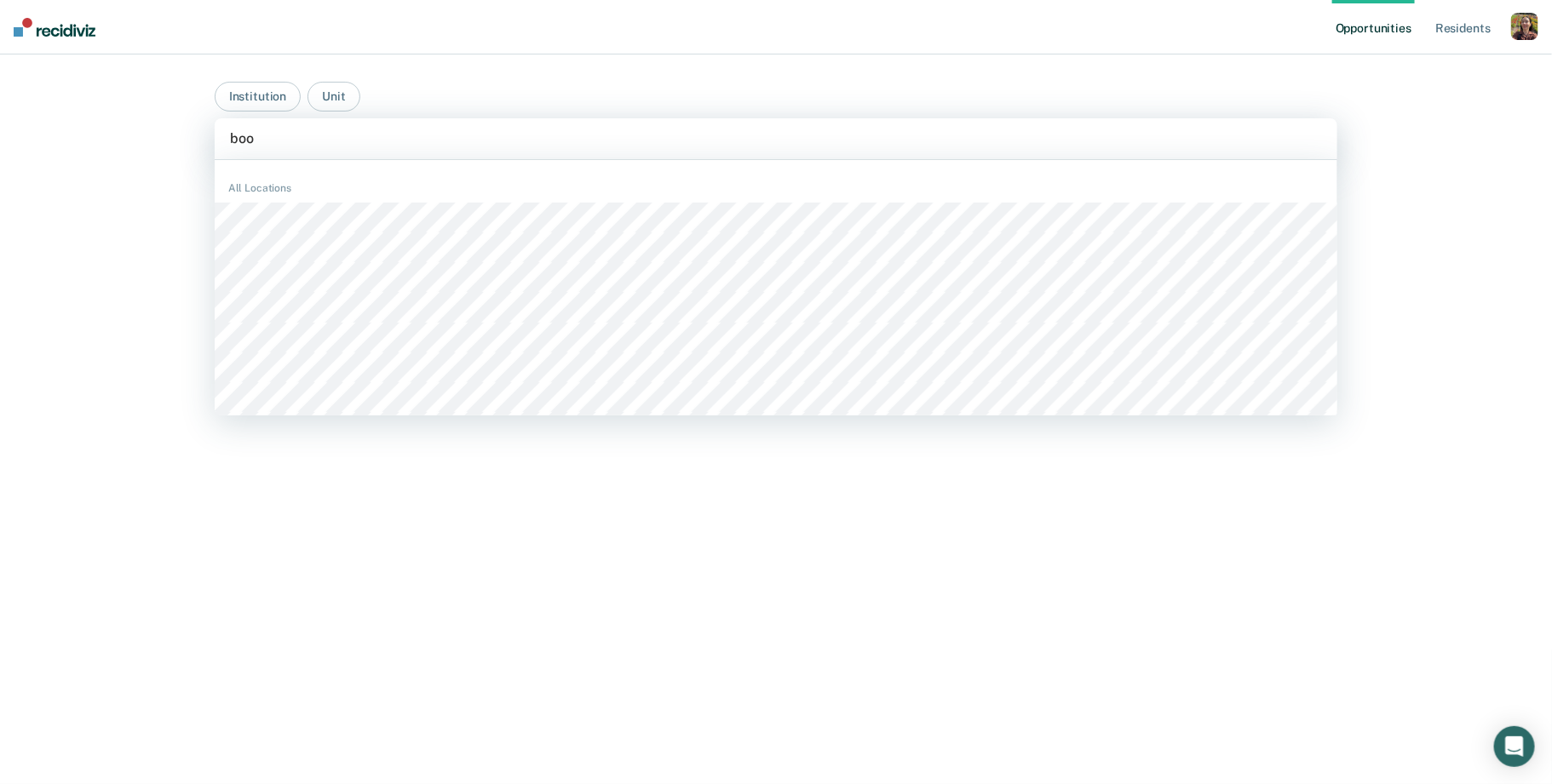
type input "boon"
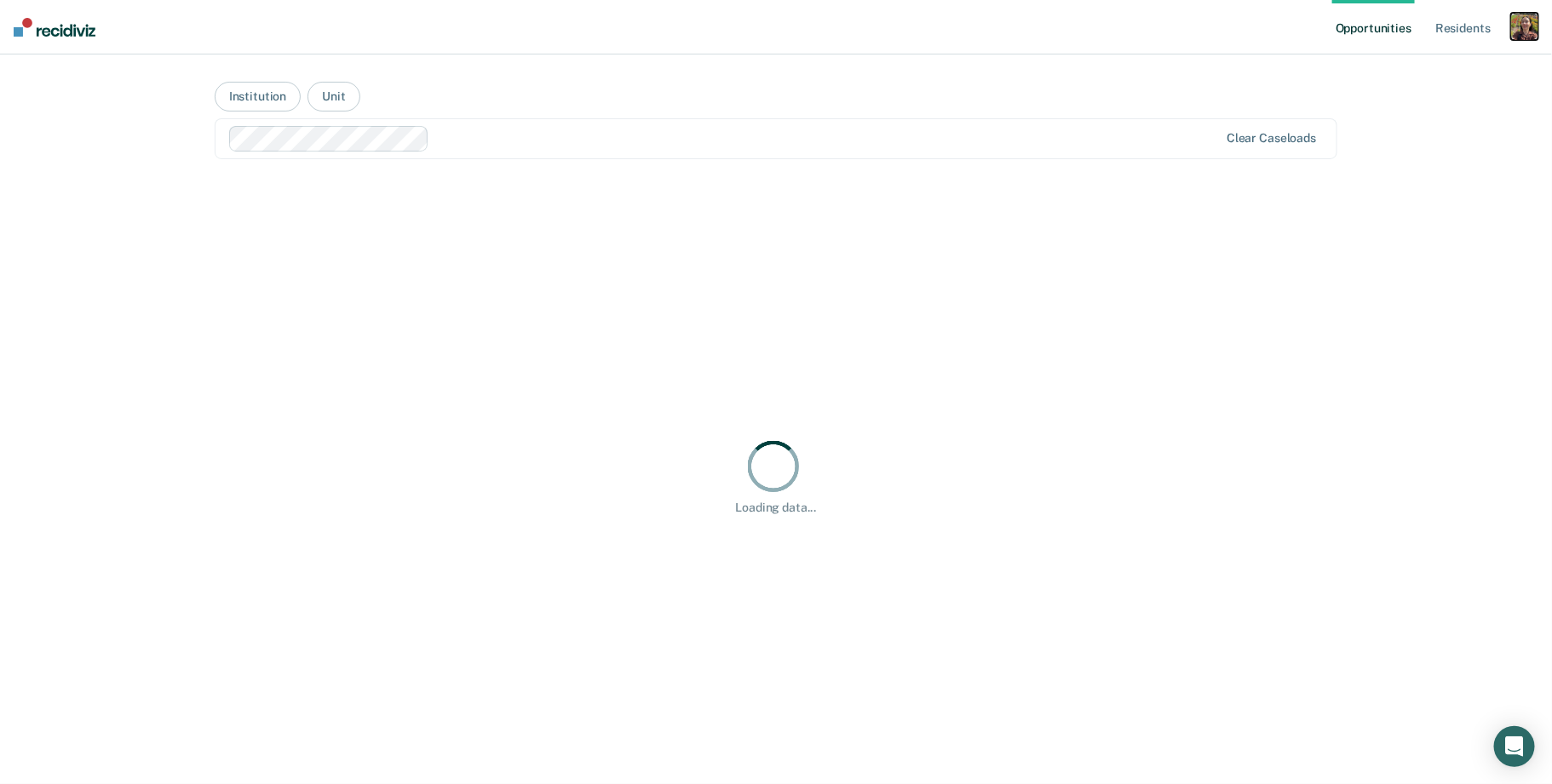
click at [1527, 30] on div "button" at bounding box center [1525, 27] width 27 height 27
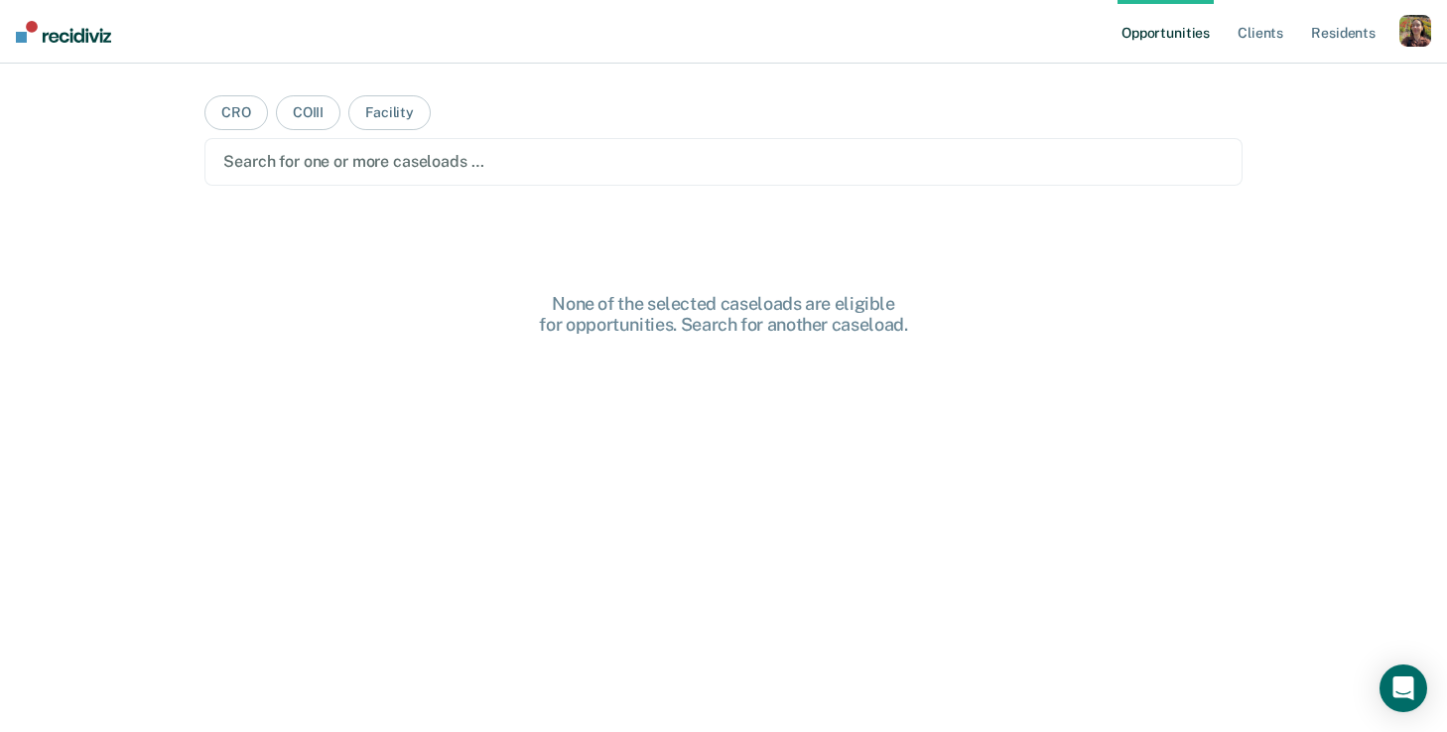
click at [1414, 31] on div "button" at bounding box center [1416, 31] width 32 height 32
click at [1311, 75] on link "Profile" at bounding box center [1336, 80] width 160 height 17
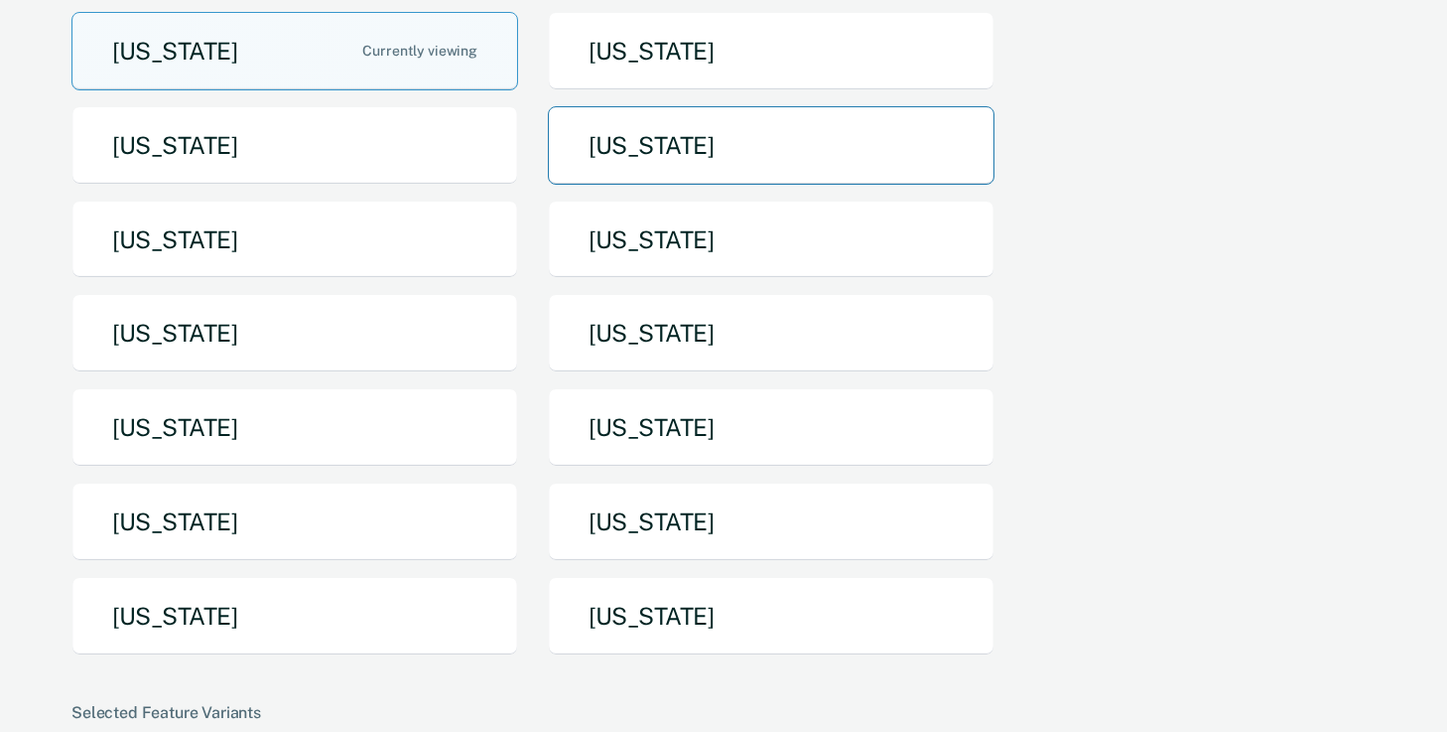
scroll to position [256, 0]
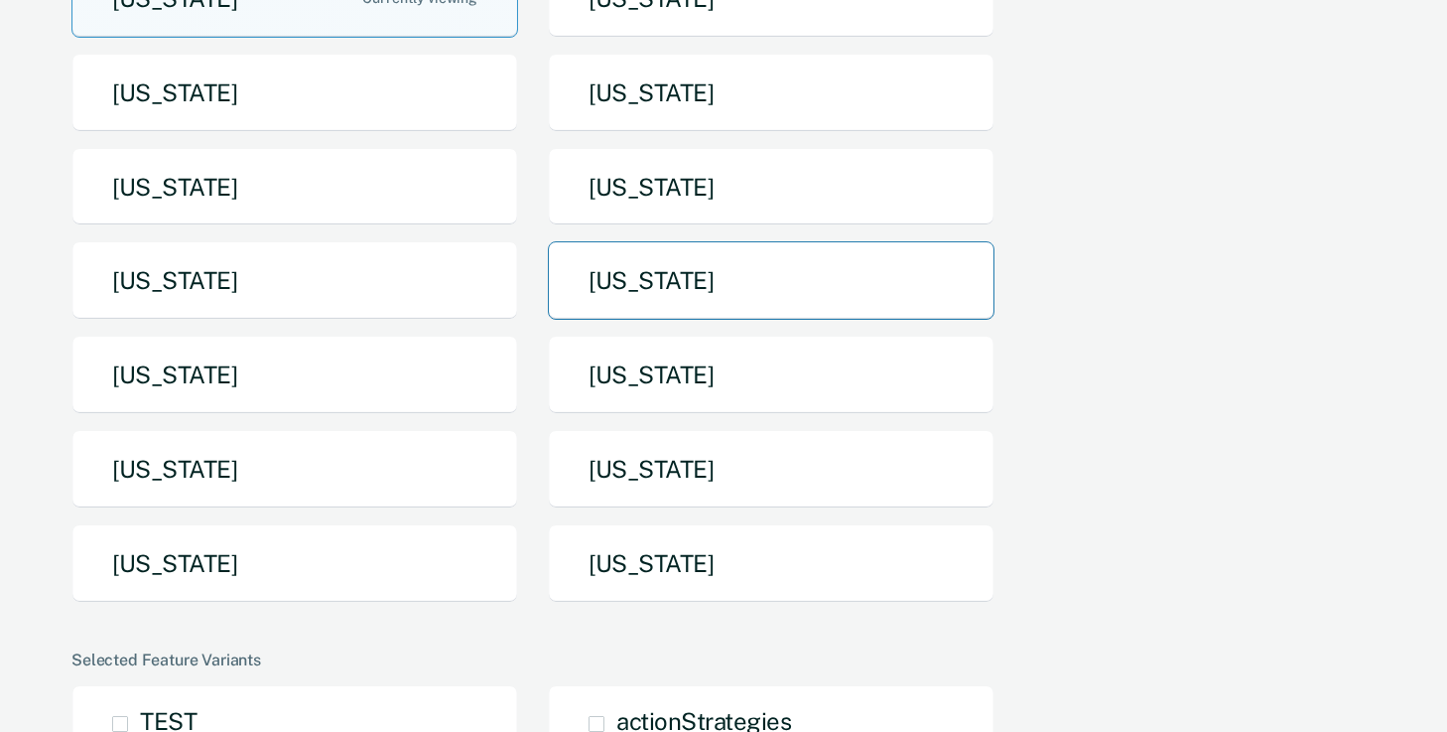
click at [719, 282] on button "[US_STATE]" at bounding box center [771, 280] width 447 height 78
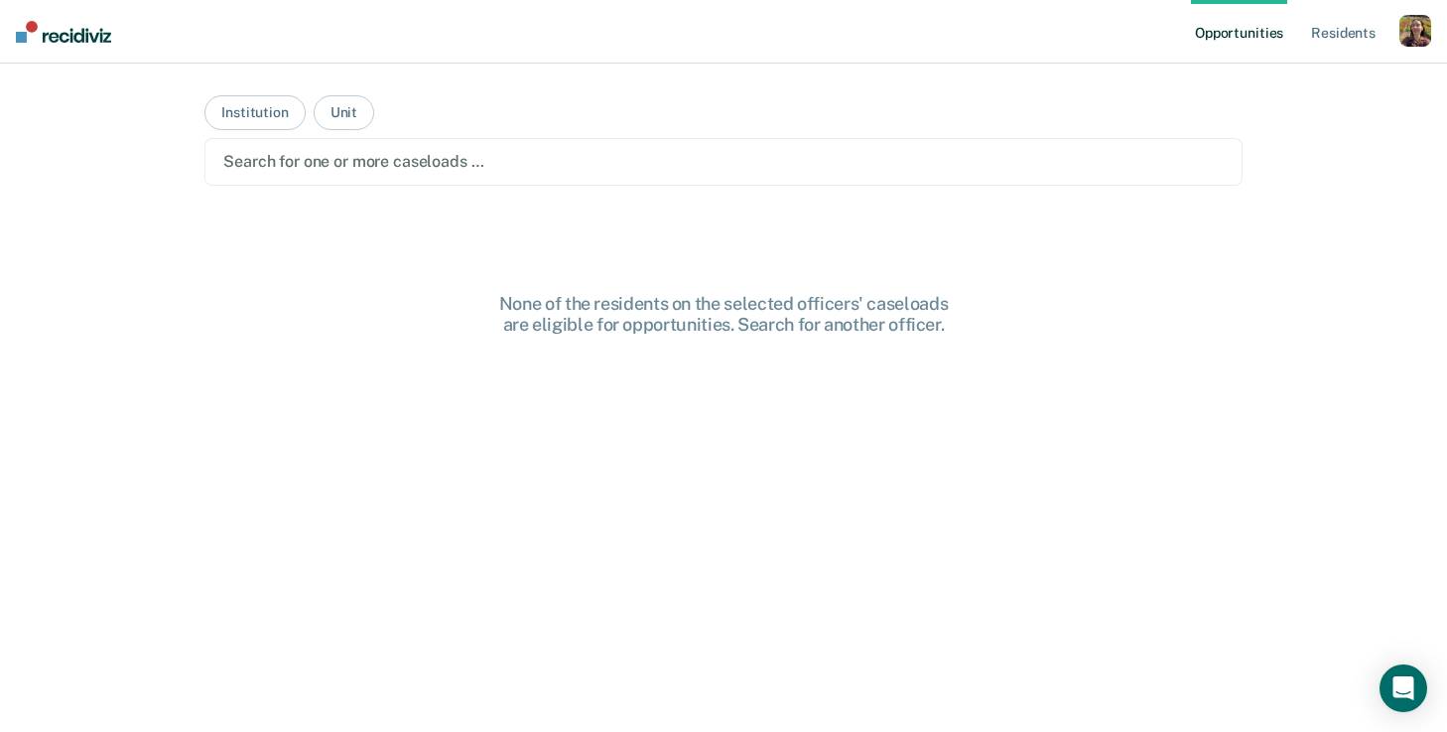
click at [477, 163] on div at bounding box center [723, 161] width 1001 height 23
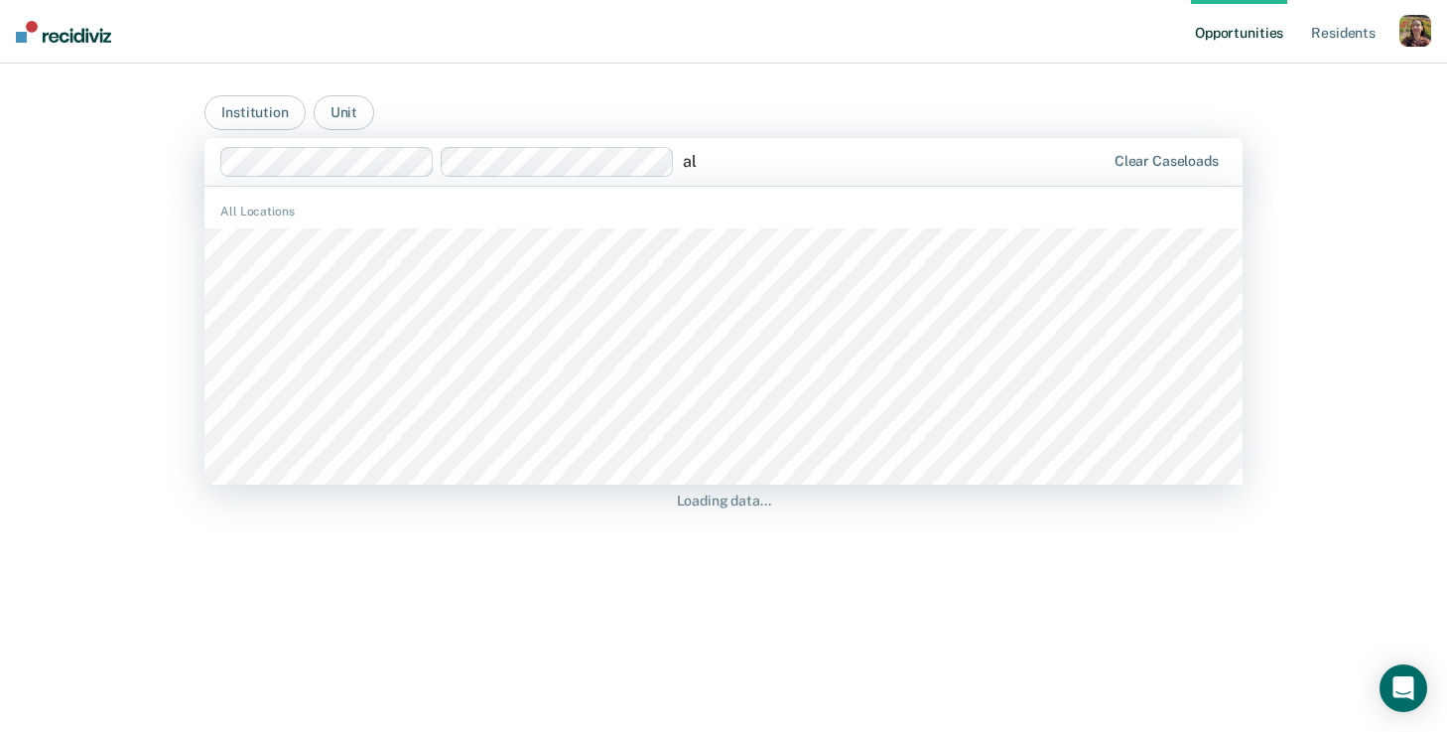
type input "a"
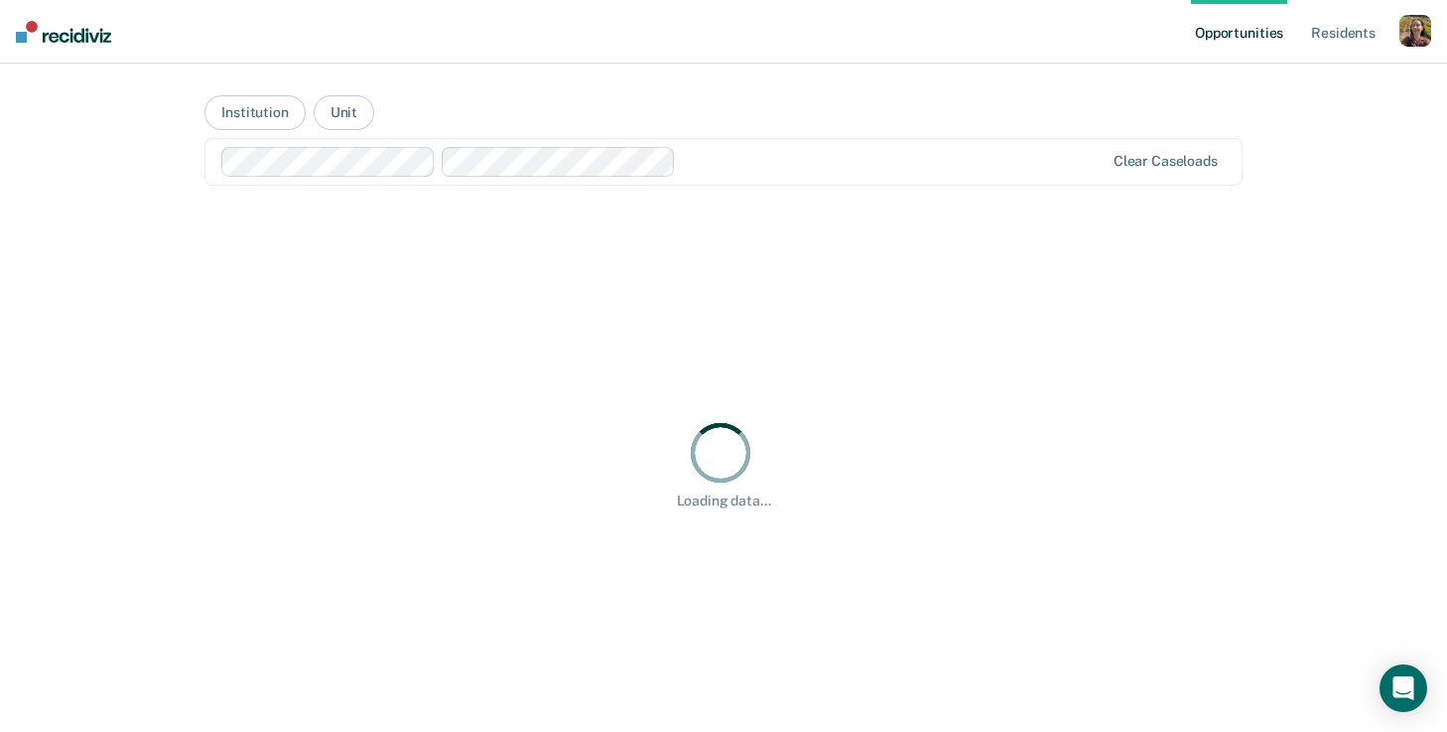
click at [1338, 179] on div "Opportunities Resident s Profile How it works Go to System-Level Trends Log Out…" at bounding box center [723, 366] width 1447 height 732
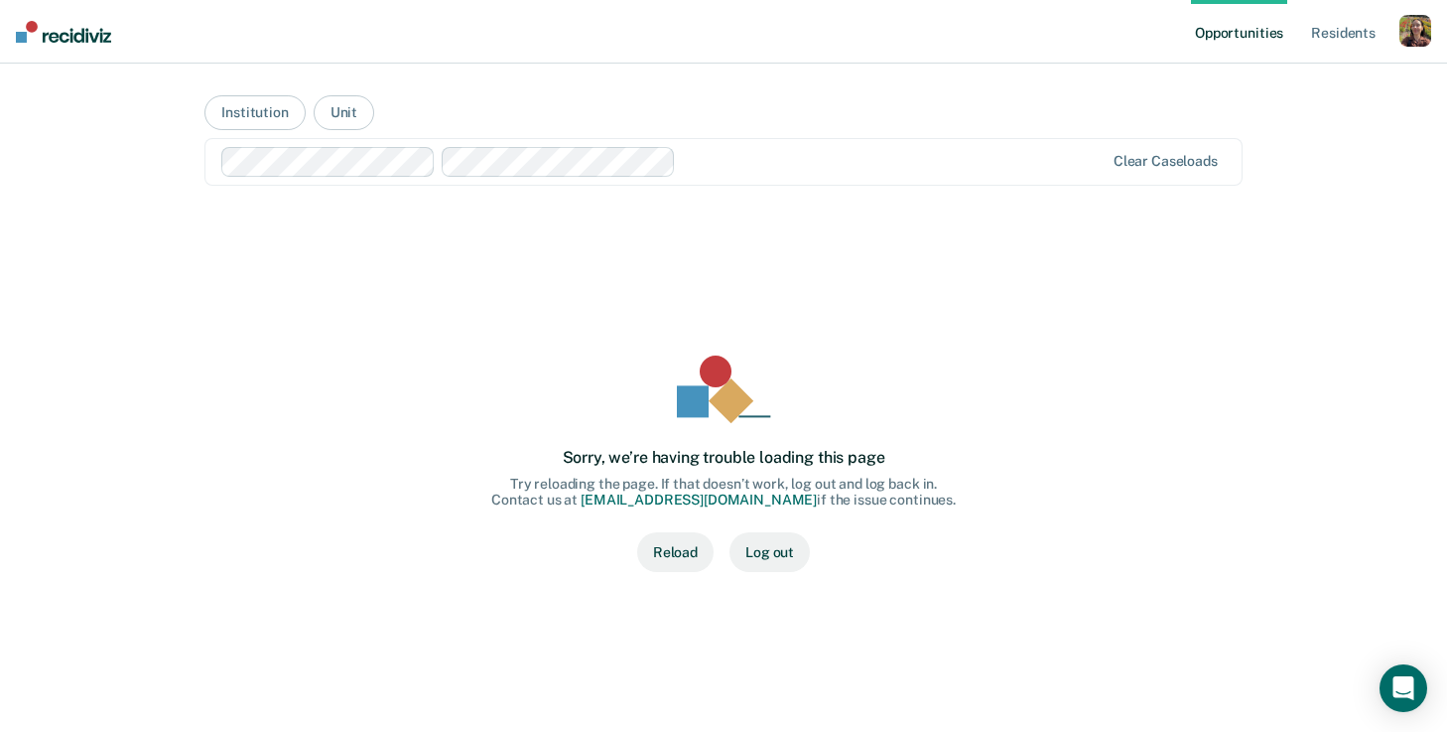
click at [673, 553] on button "Reload" at bounding box center [675, 552] width 76 height 40
click at [687, 555] on button "Reload" at bounding box center [675, 552] width 76 height 40
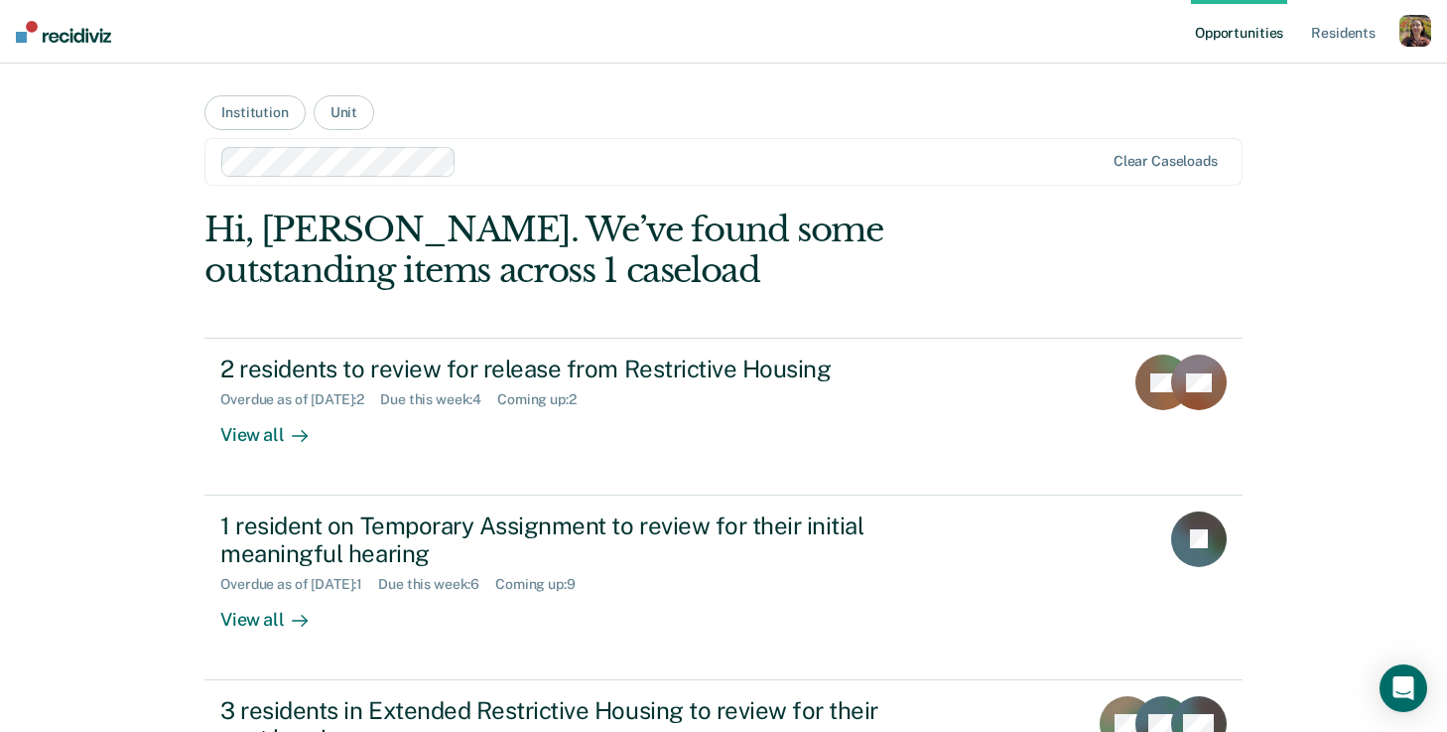
click at [1418, 37] on div "button" at bounding box center [1416, 31] width 32 height 32
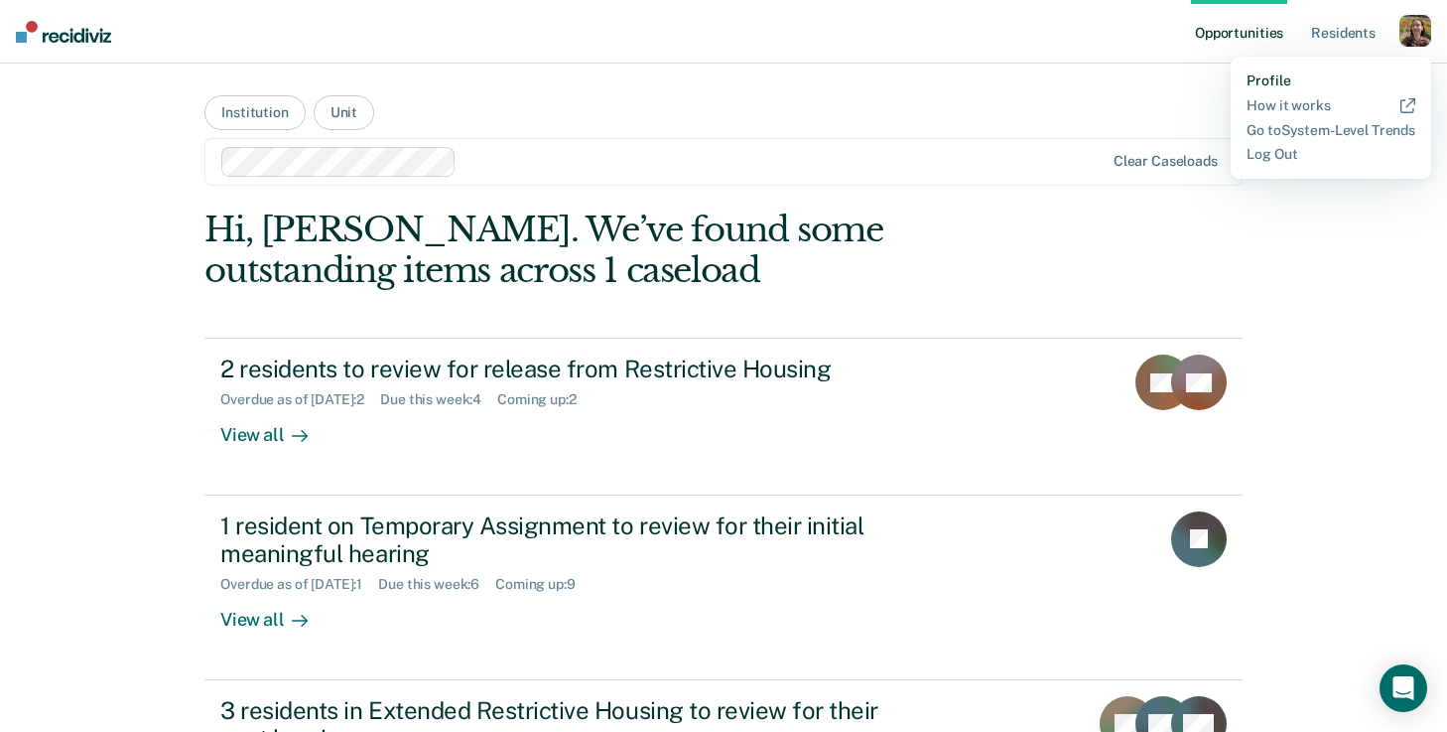
click at [1298, 80] on link "Profile" at bounding box center [1331, 80] width 169 height 17
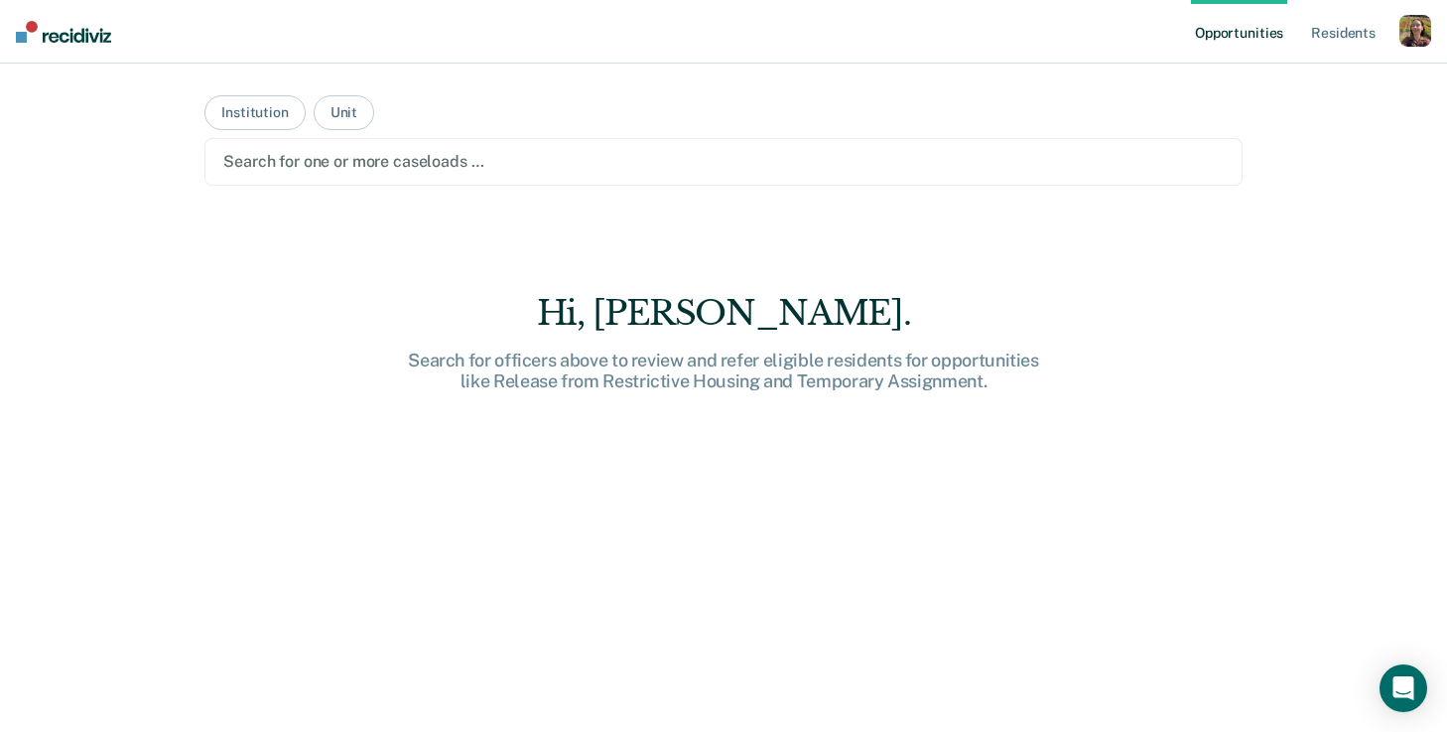
click at [1416, 27] on div "button" at bounding box center [1416, 31] width 32 height 32
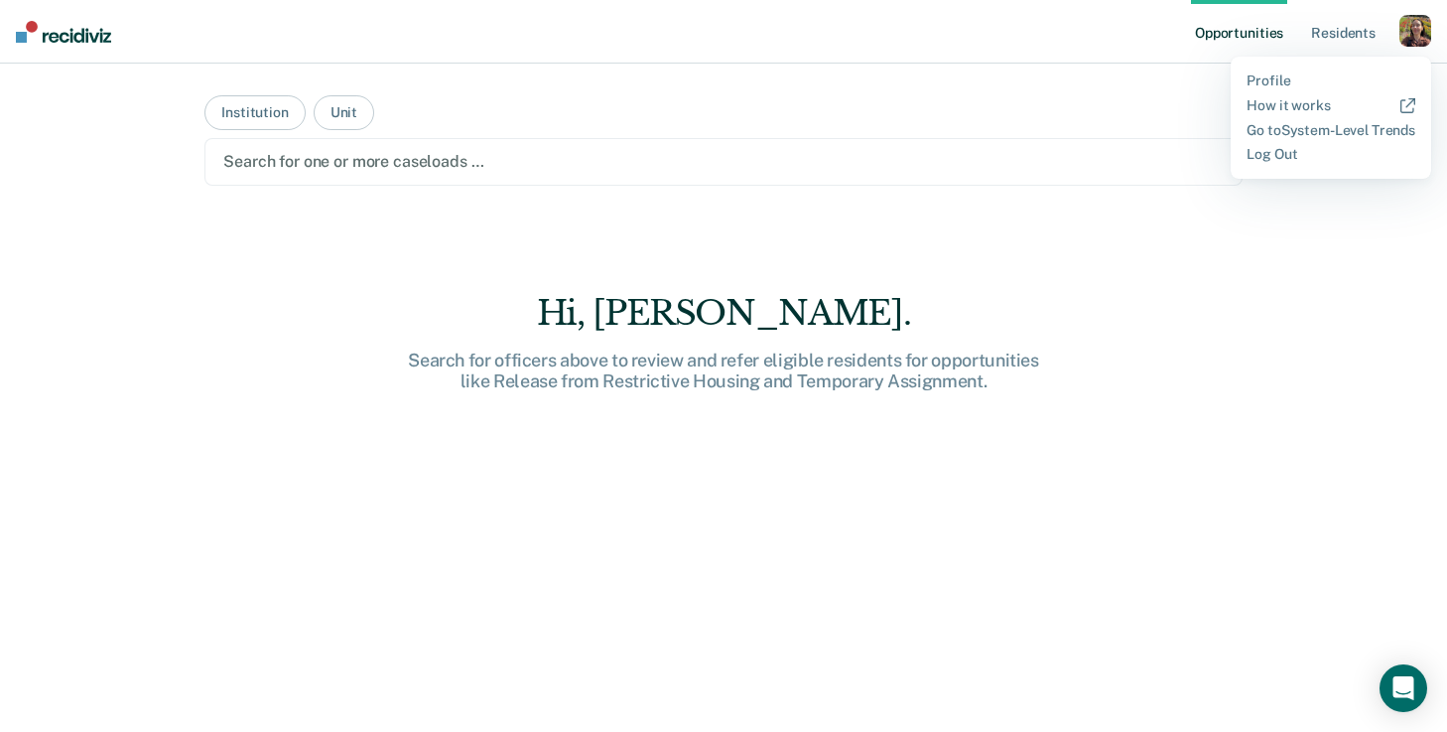
click at [1279, 71] on div "Profile How it works Go to System-Level Trends Log Out" at bounding box center [1331, 118] width 201 height 122
click at [1270, 86] on link "Profile" at bounding box center [1331, 80] width 169 height 17
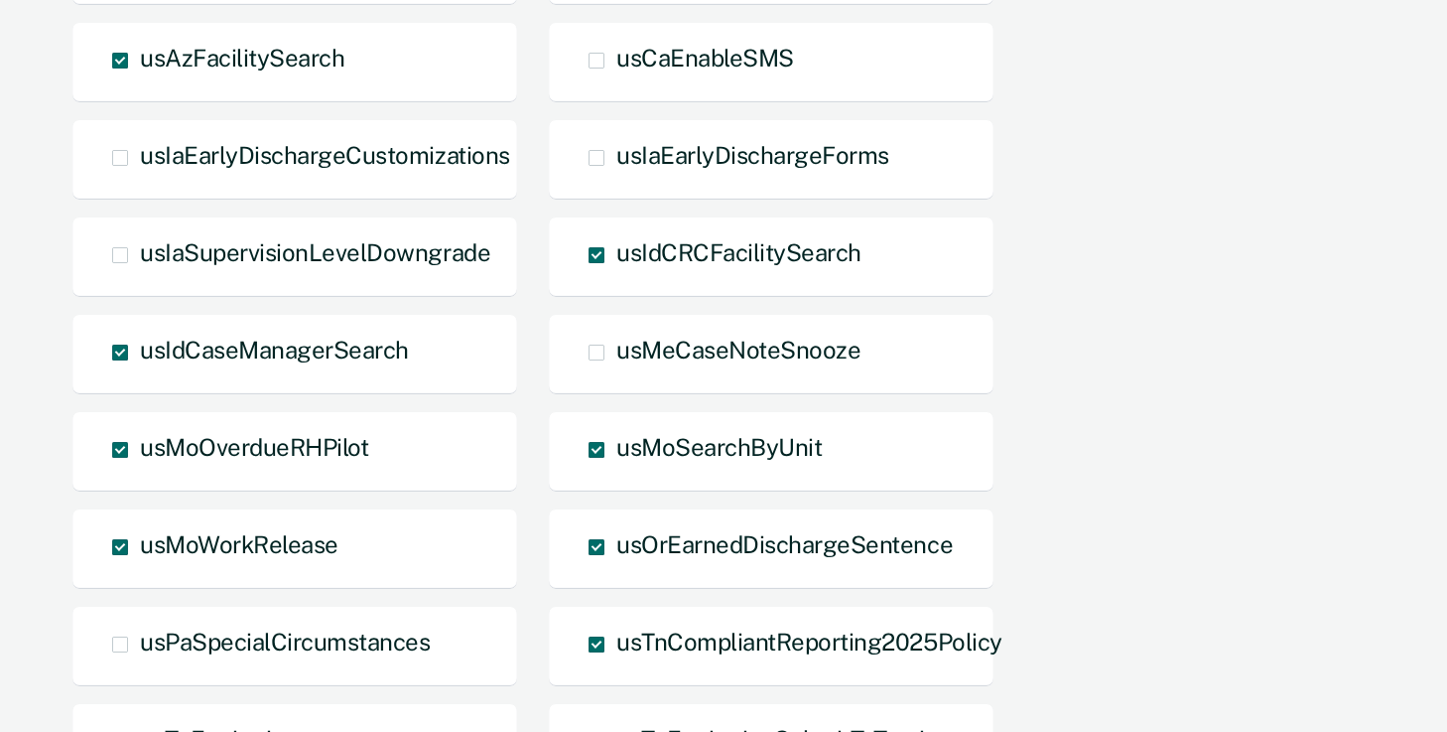
scroll to position [1876, 0]
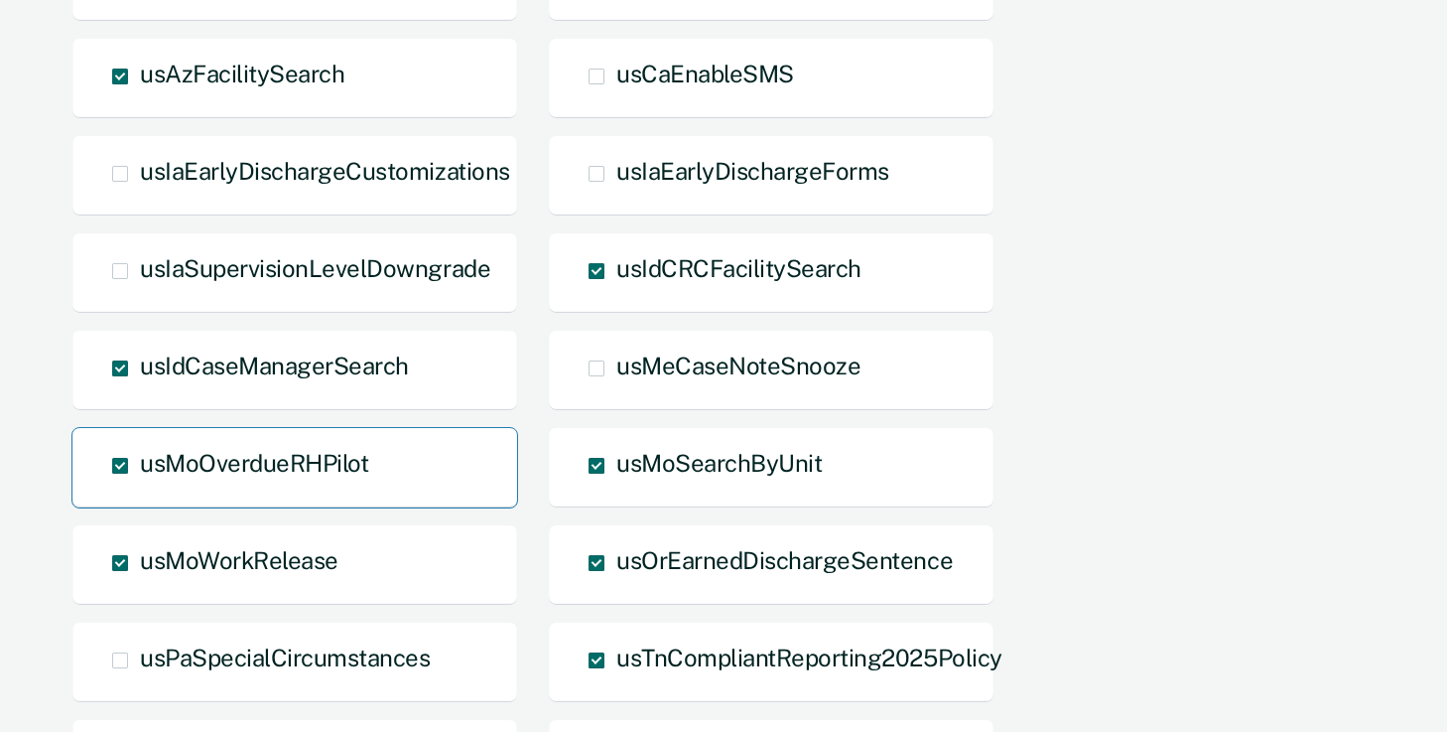
click at [123, 463] on span at bounding box center [120, 466] width 16 height 16
click at [140, 480] on input "usMoOverdueRHPilot" at bounding box center [140, 480] width 0 height 0
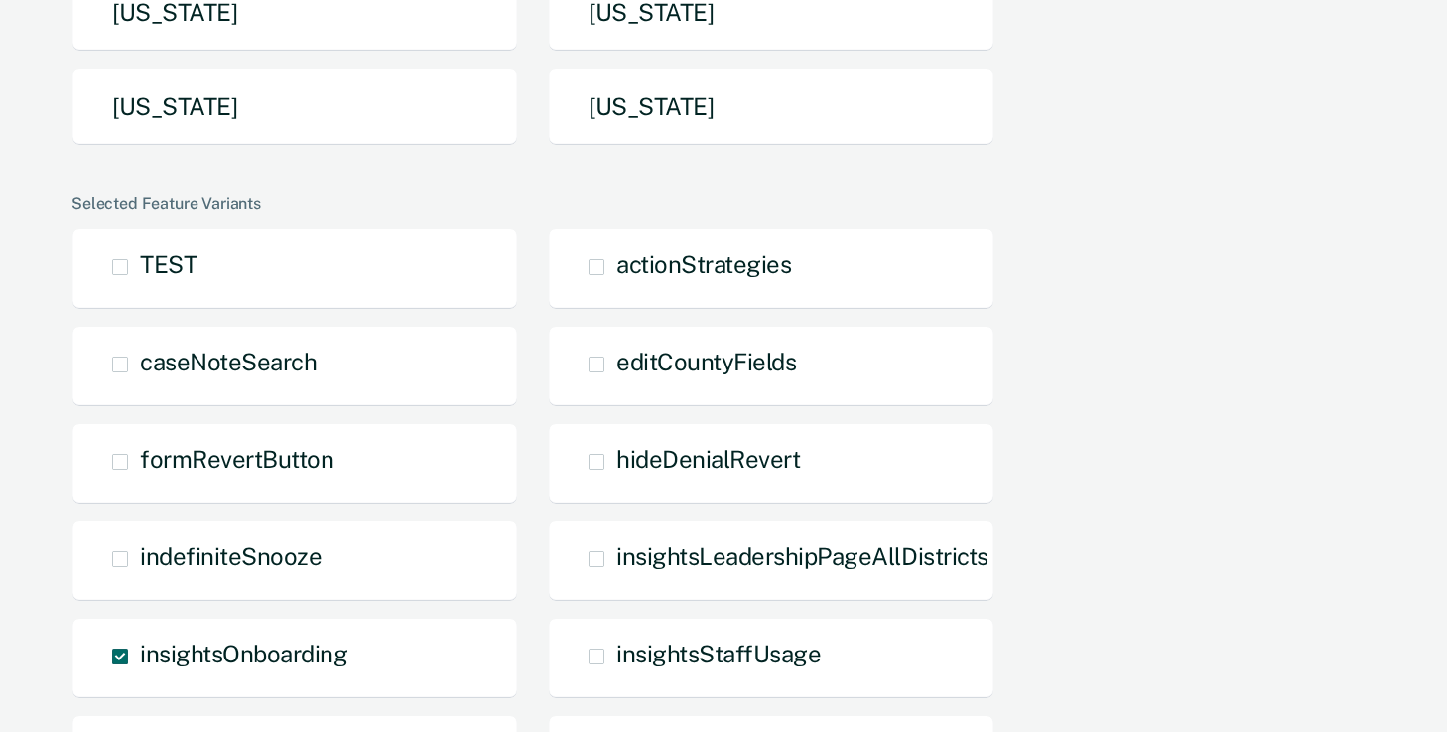
scroll to position [0, 0]
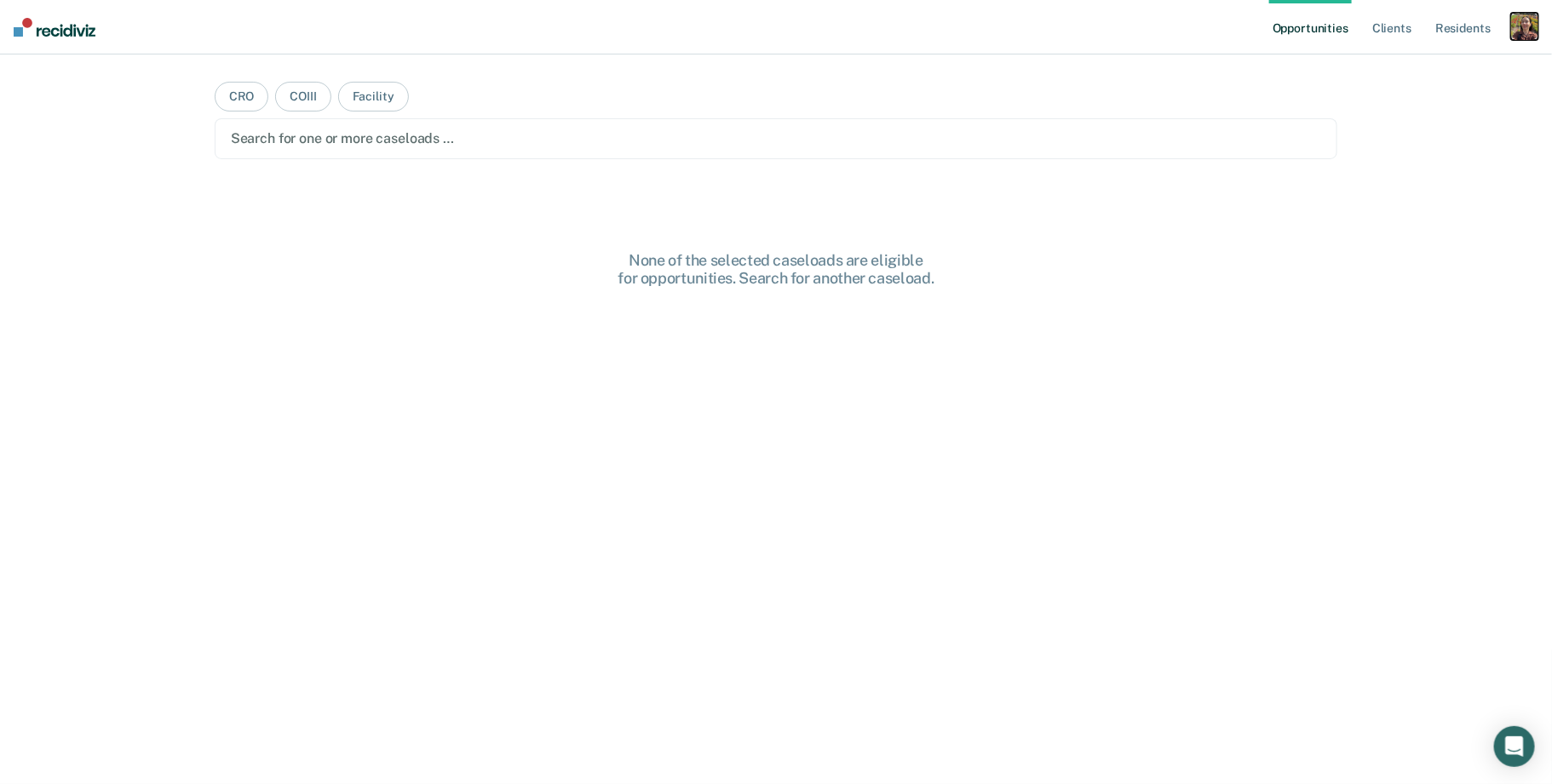
click at [1519, 35] on div "button" at bounding box center [1525, 27] width 27 height 27
click at [1422, 69] on link "Profile" at bounding box center [1456, 69] width 137 height 15
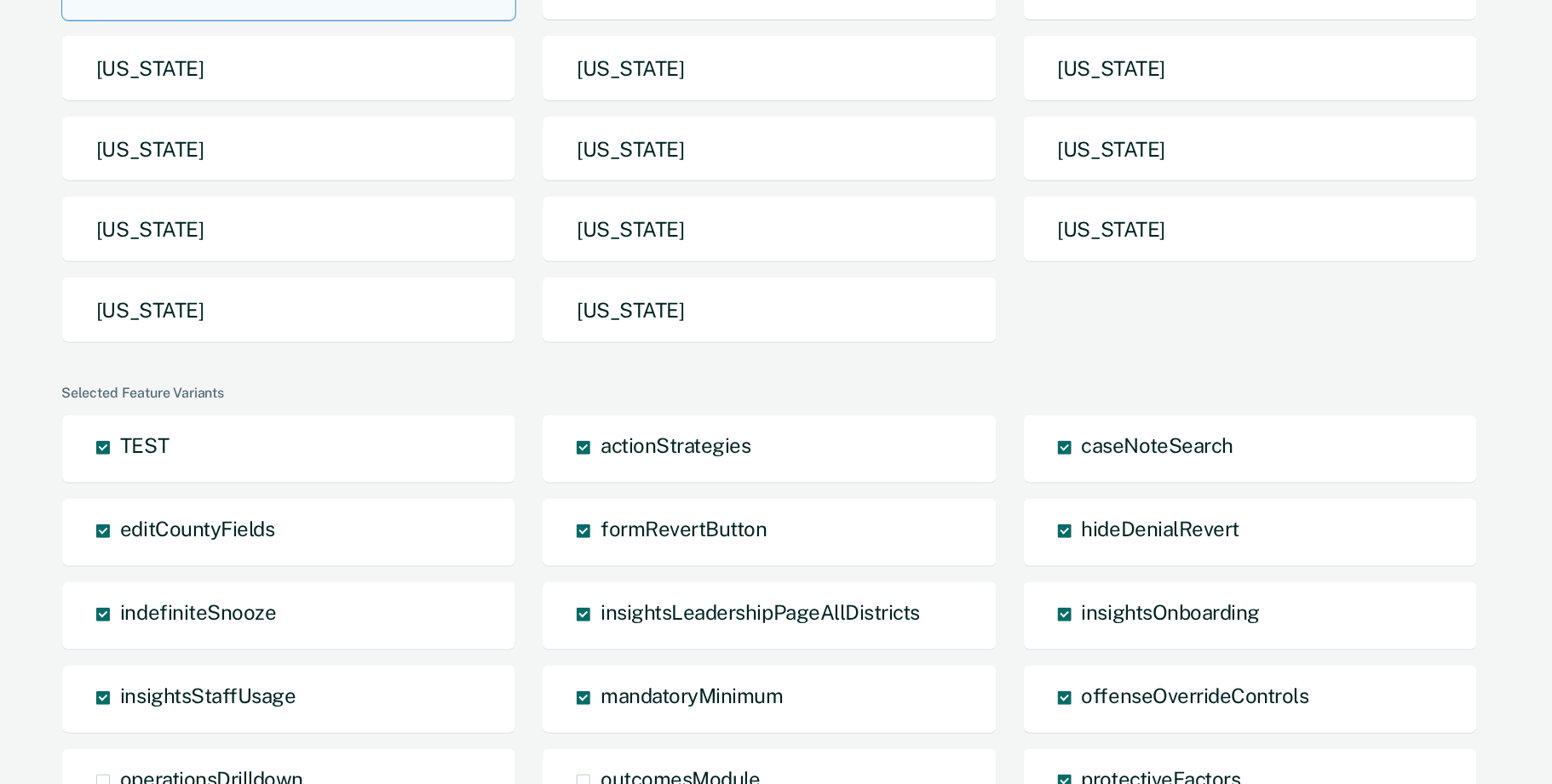
scroll to position [215, 0]
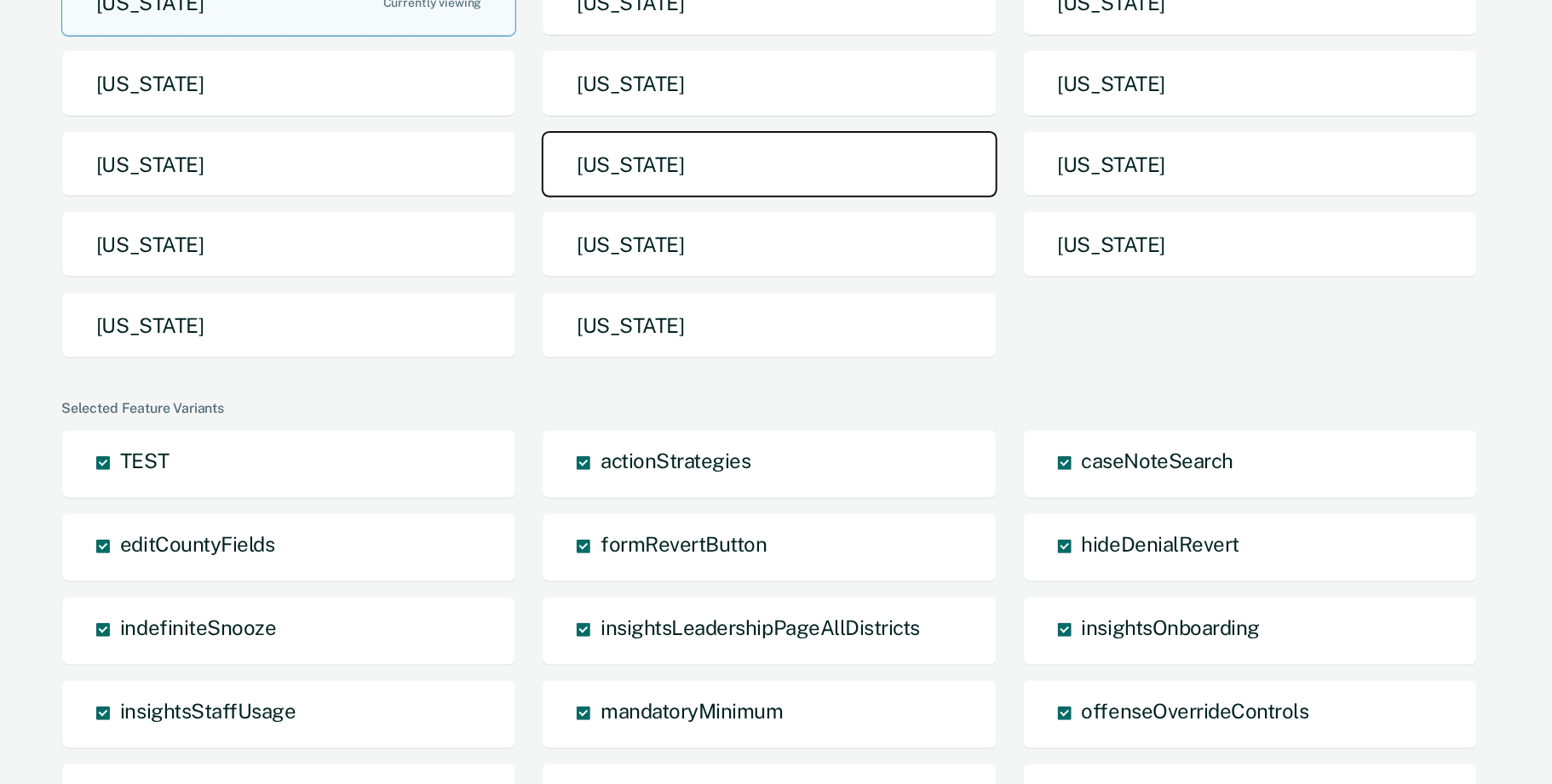
click at [806, 185] on button "[US_STATE]" at bounding box center [769, 165] width 455 height 67
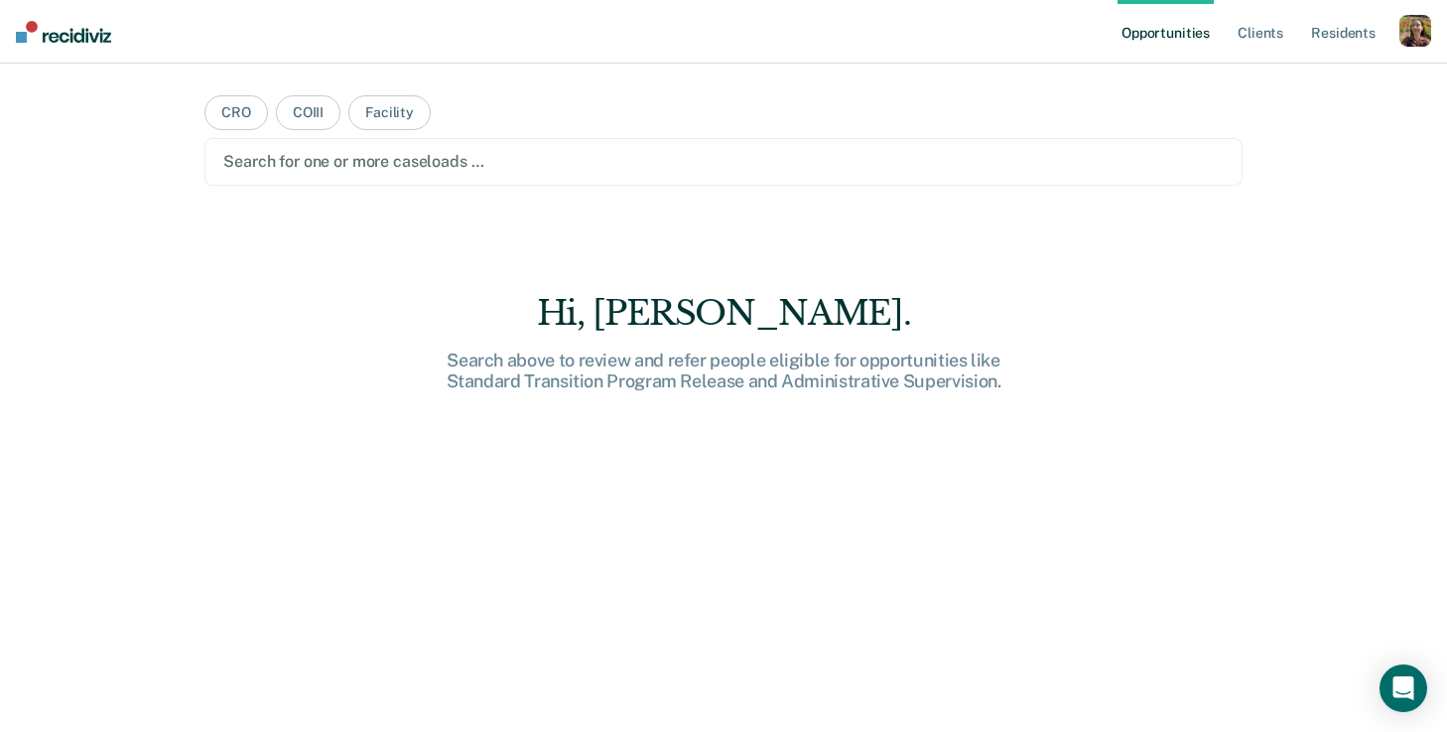
click at [1416, 39] on div "button" at bounding box center [1416, 31] width 32 height 32
click at [1290, 69] on div "Profile How it works Log Out" at bounding box center [1336, 105] width 192 height 97
click at [1287, 81] on link "Profile" at bounding box center [1336, 80] width 160 height 17
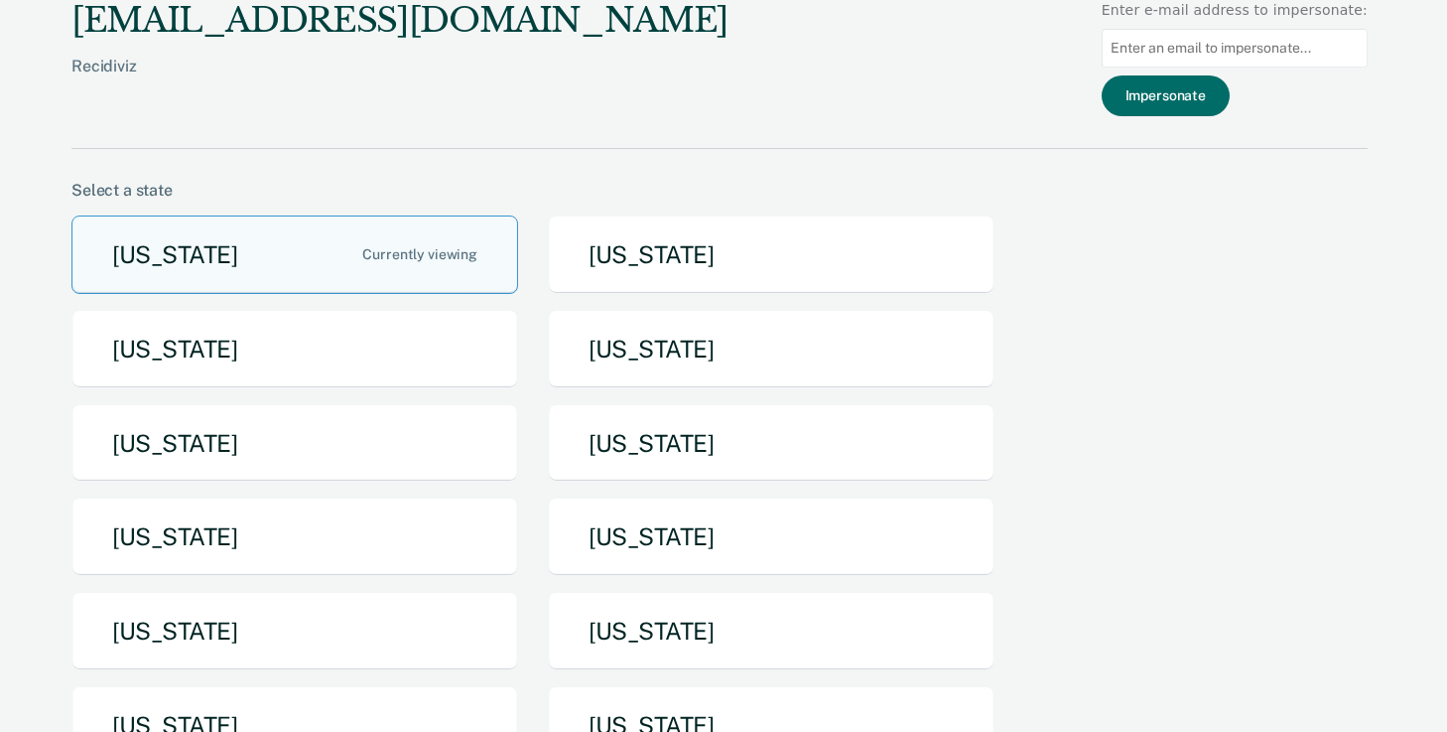
click at [1227, 50] on input at bounding box center [1235, 48] width 266 height 39
paste input "Charles.matthews@doc.mo.gov"
type input "Charles.matthews@doc.mo.gov"
click at [1213, 86] on button "Impersonate" at bounding box center [1166, 95] width 128 height 41
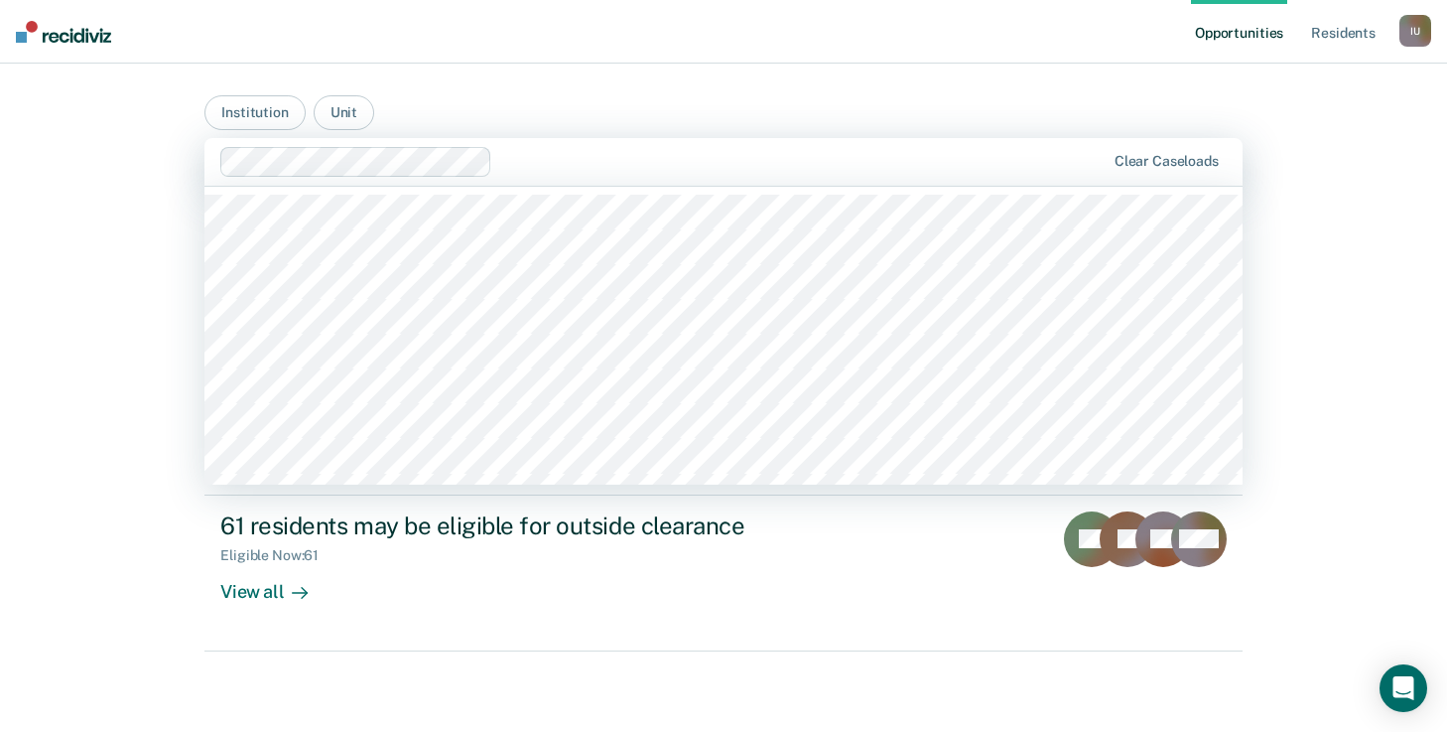
click at [536, 168] on div at bounding box center [802, 161] width 605 height 23
type input "a"
click at [485, 96] on main "Institution Unit Algoa Correctional Center / AFL 003, 4 of 551. 551 results ava…" at bounding box center [724, 374] width 1086 height 620
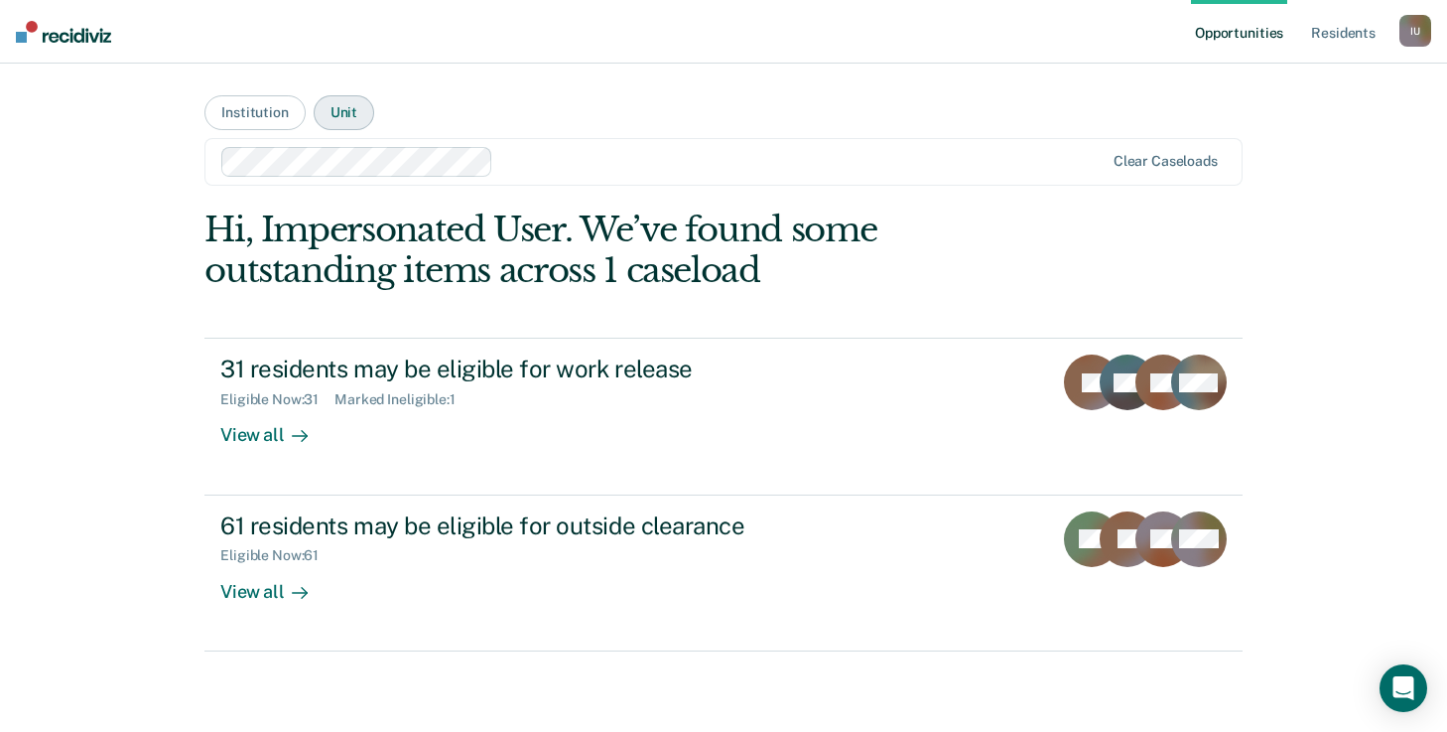
click at [335, 118] on button "Unit" at bounding box center [344, 112] width 61 height 35
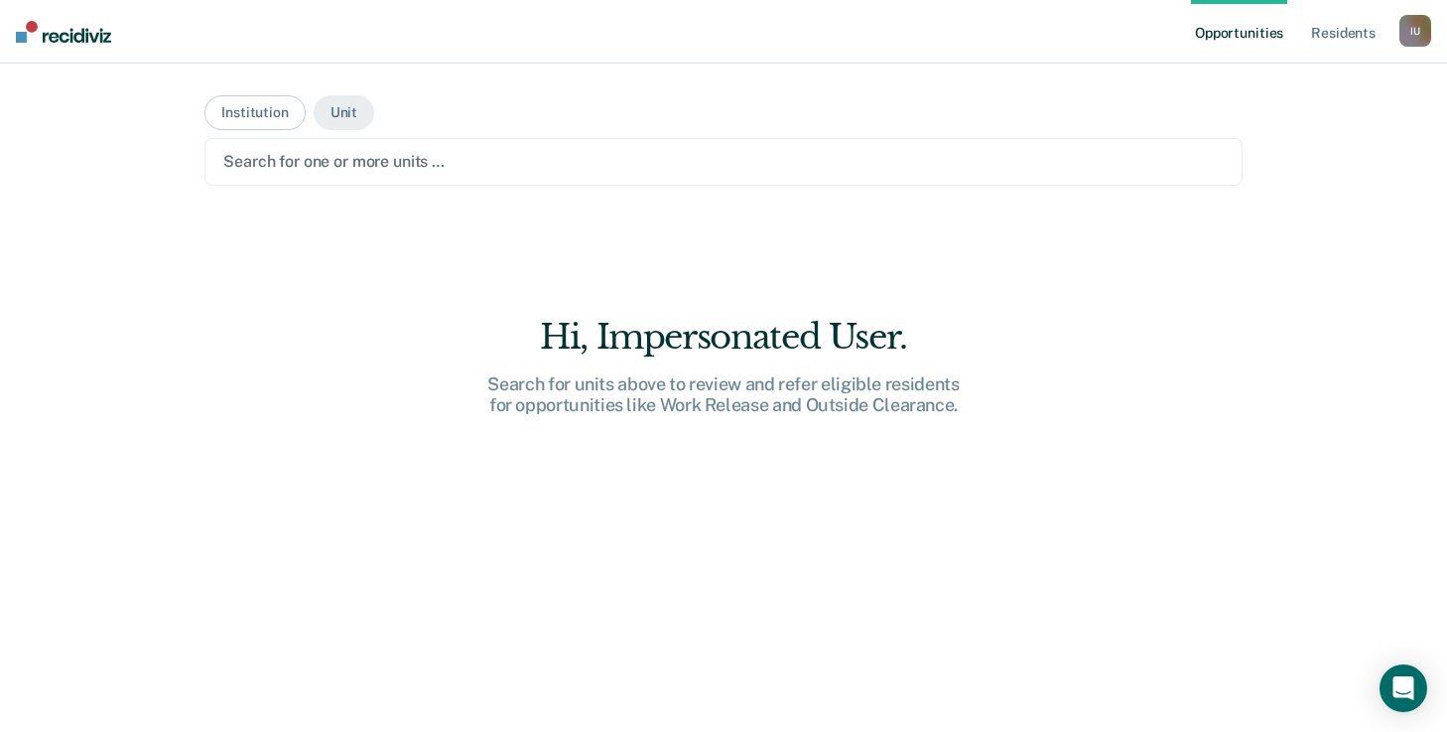
click at [477, 159] on div at bounding box center [723, 161] width 1001 height 23
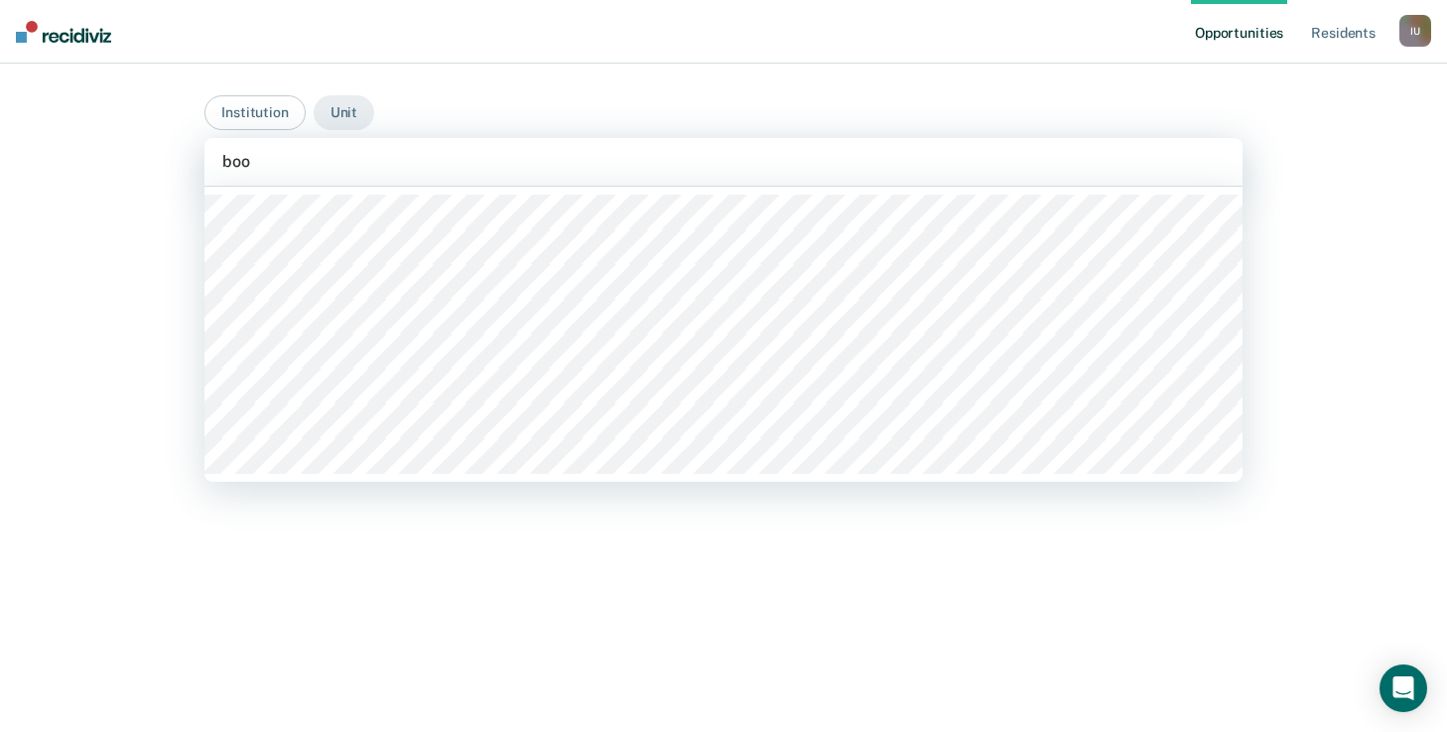
type input "boon"
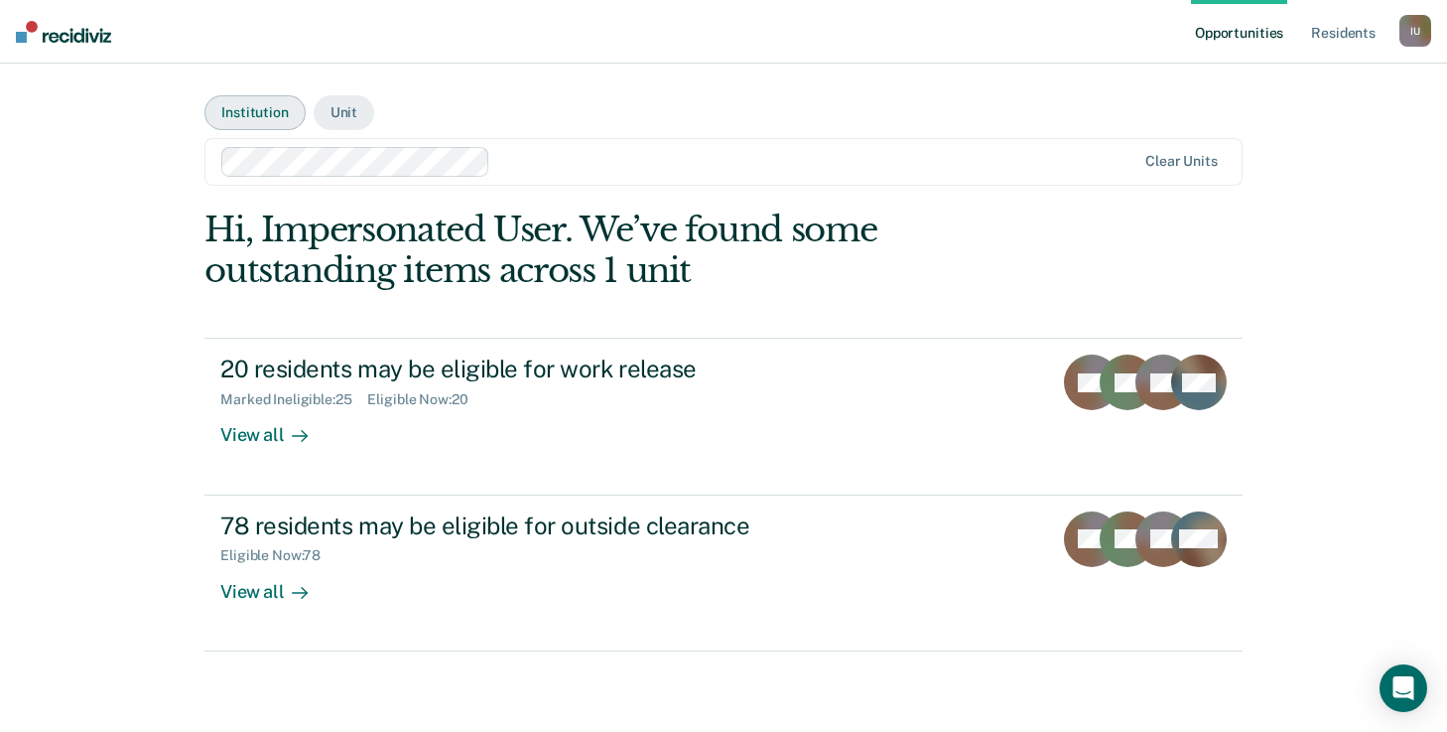
click at [266, 114] on button "Institution" at bounding box center [255, 112] width 100 height 35
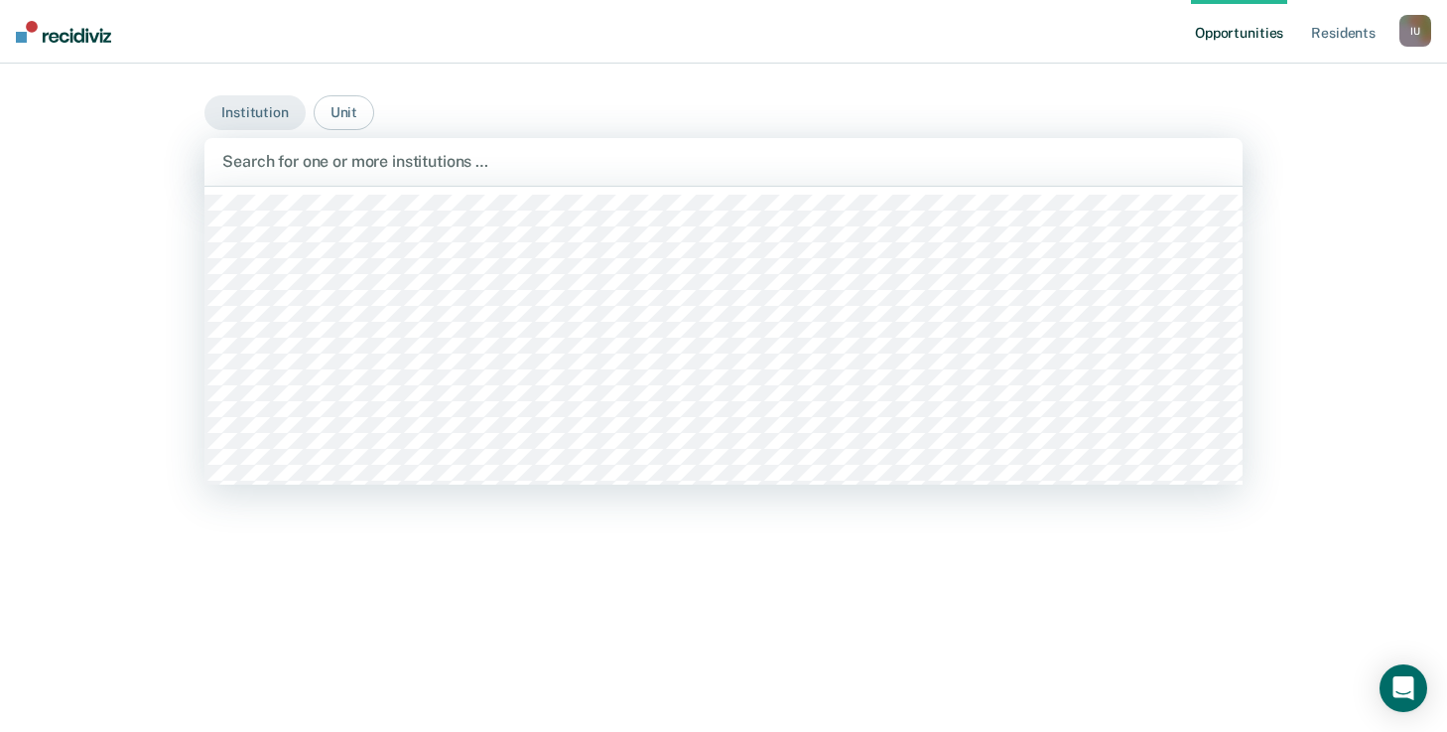
click at [347, 164] on div at bounding box center [723, 161] width 1003 height 23
type input "b"
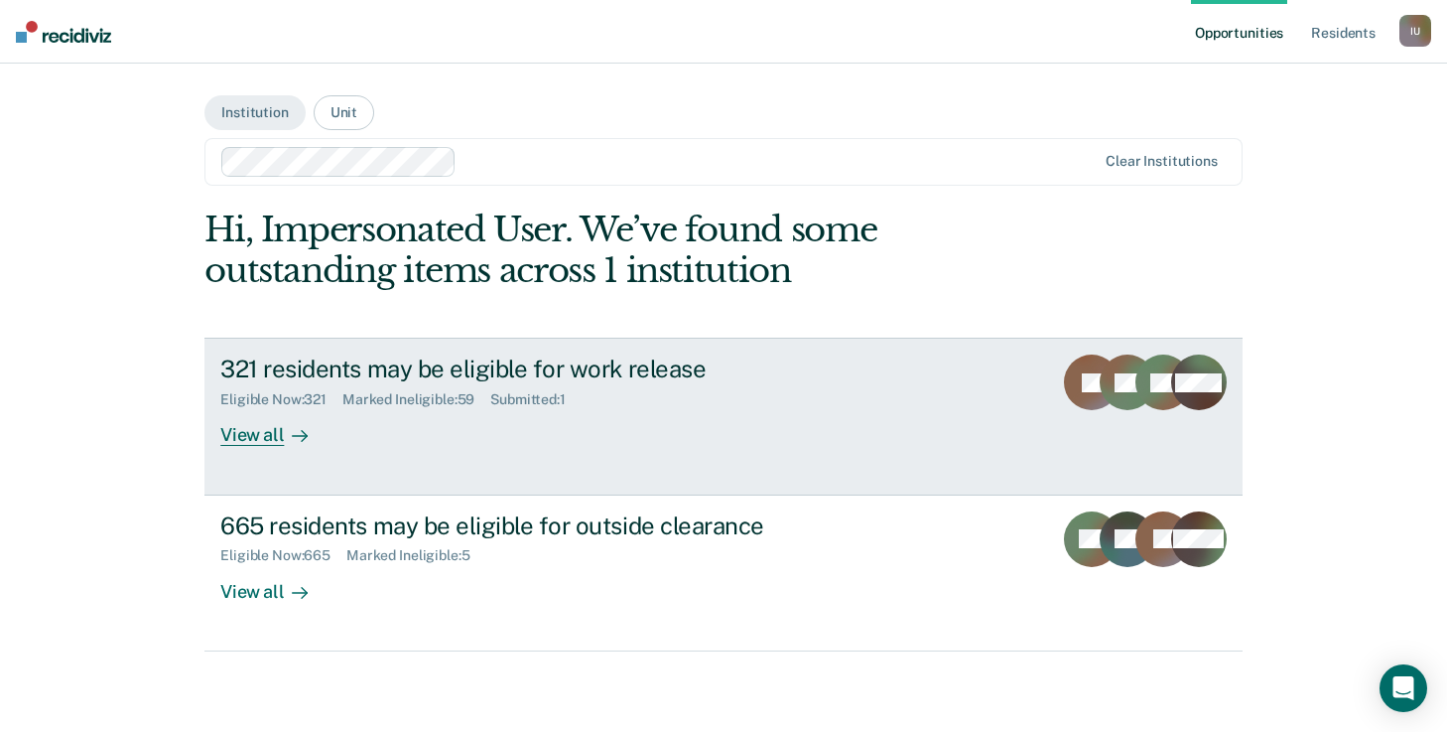
click at [264, 438] on div "View all" at bounding box center [275, 427] width 111 height 39
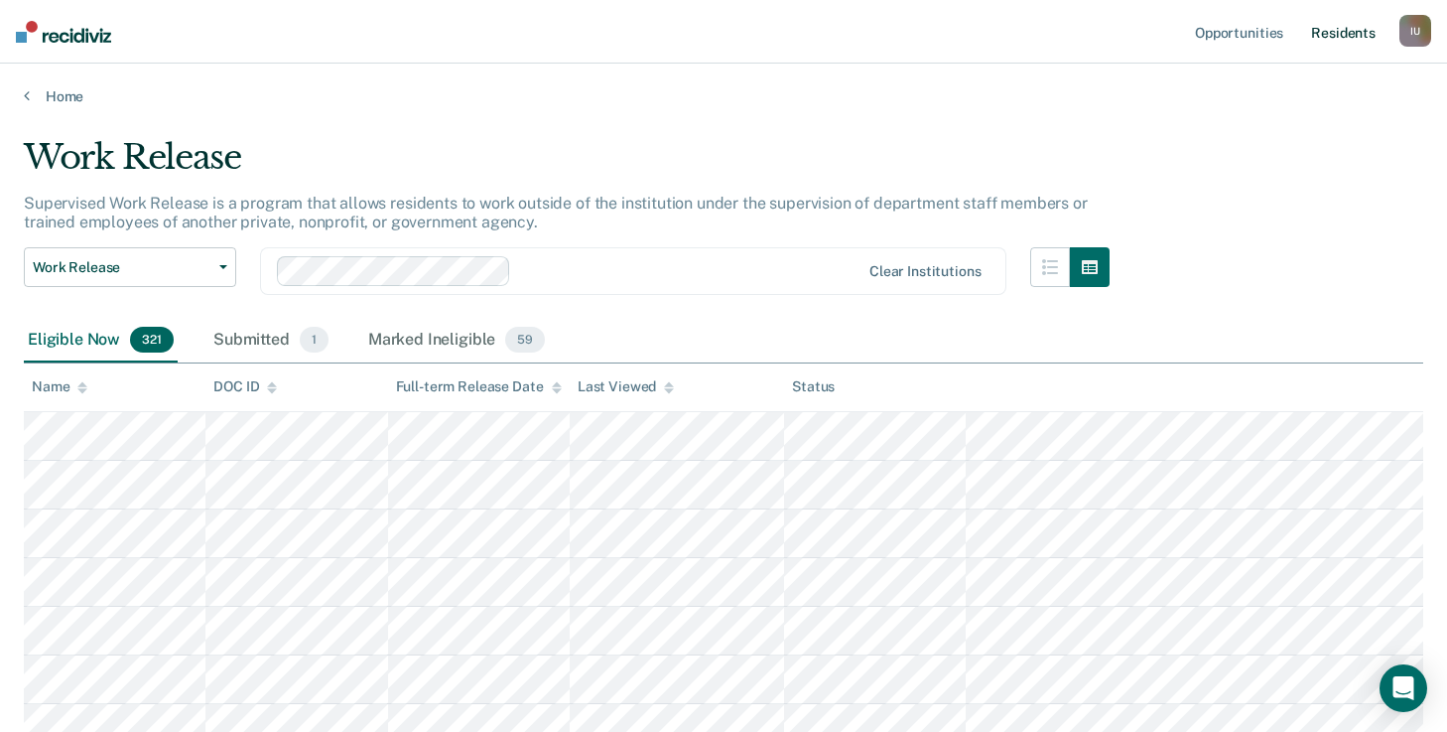
click at [1362, 27] on link "Resident s" at bounding box center [1343, 32] width 72 height 64
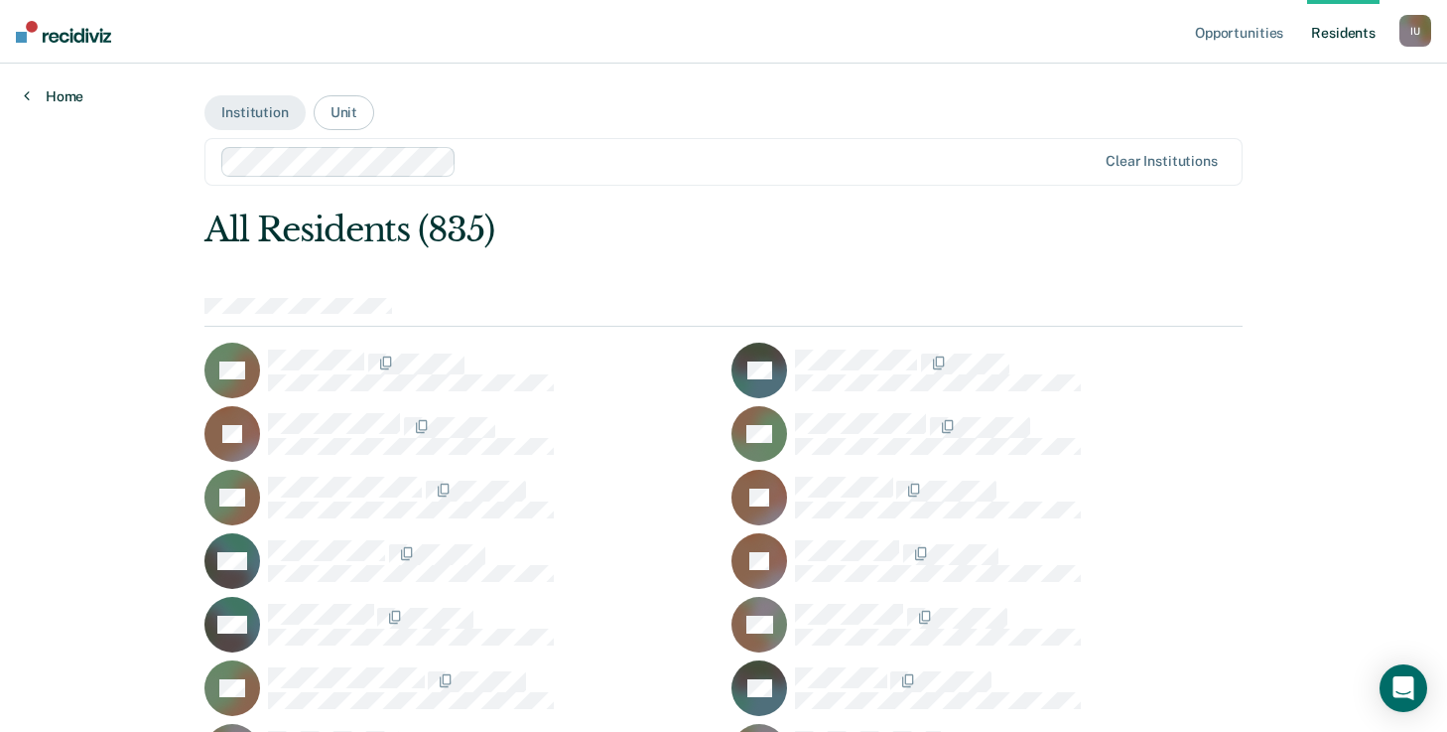
click at [62, 93] on link "Home" at bounding box center [54, 96] width 60 height 18
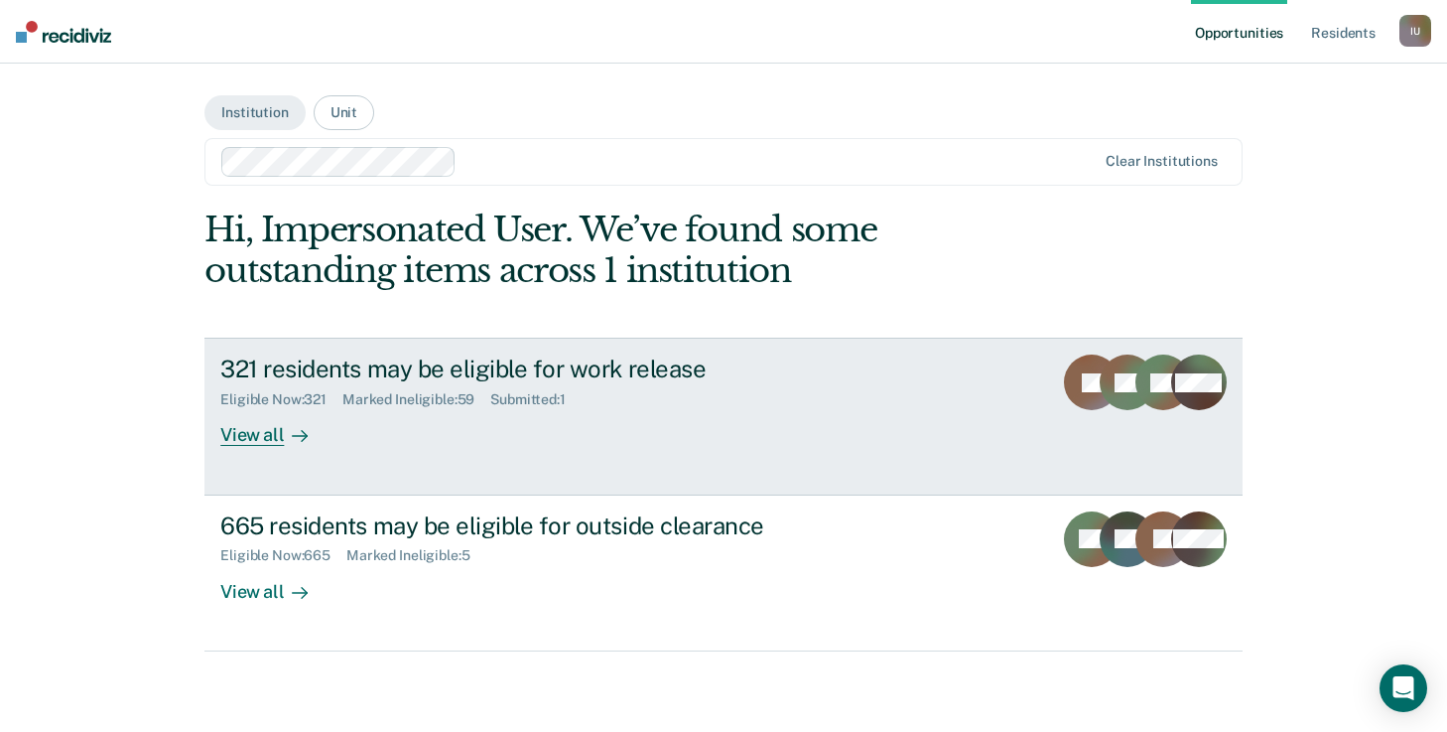
click at [381, 477] on link "321 residents may be eligible for work release Eligible Now : 321 Marked Inelig…" at bounding box center [724, 416] width 1038 height 157
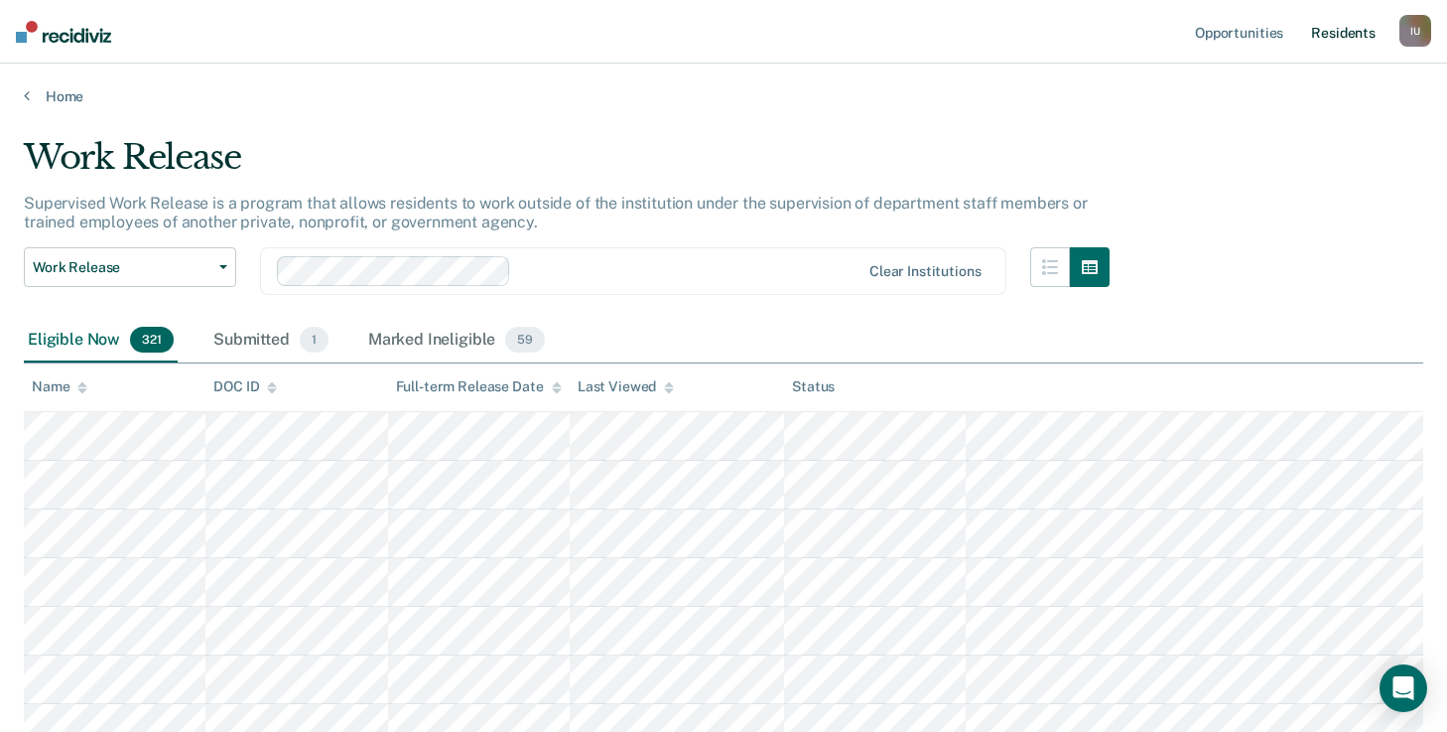
click at [1347, 48] on link "Resident s" at bounding box center [1343, 32] width 72 height 64
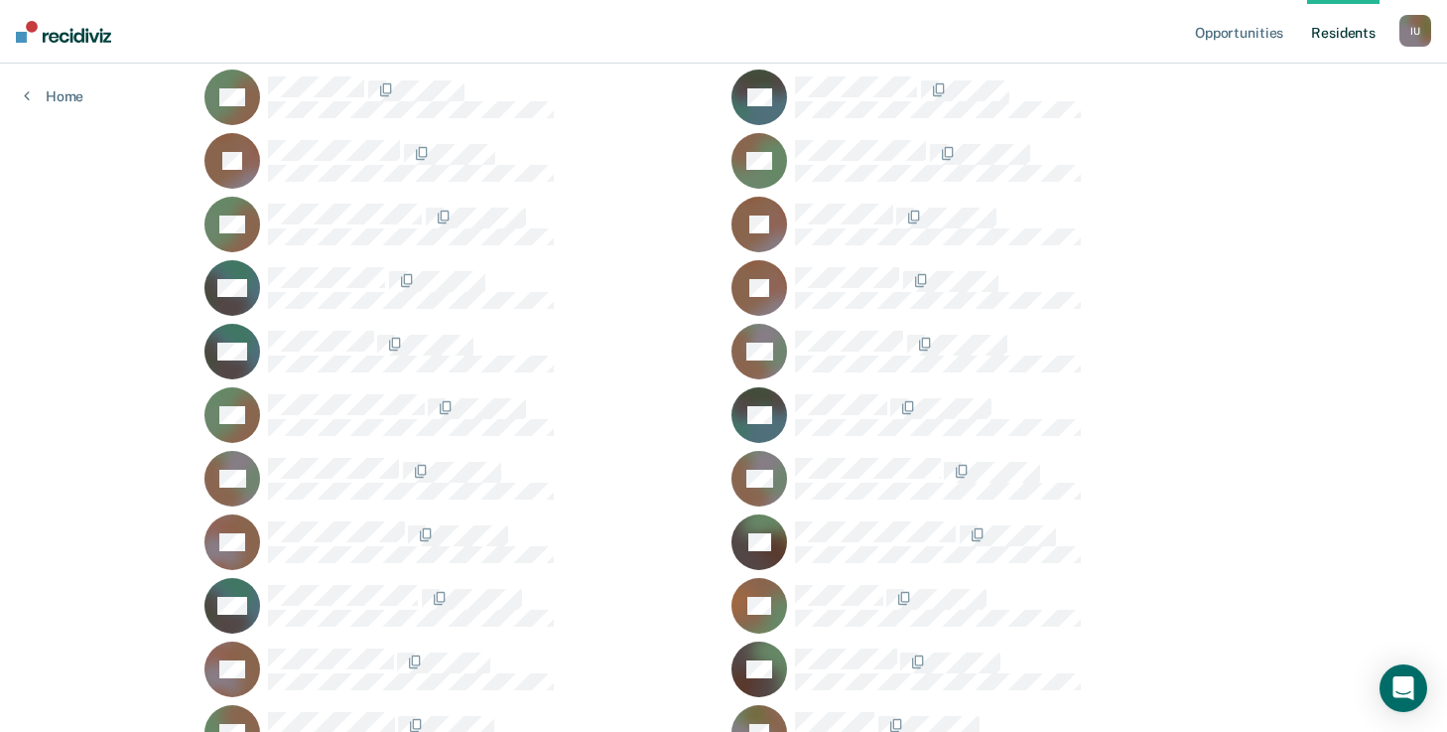
scroll to position [274, 0]
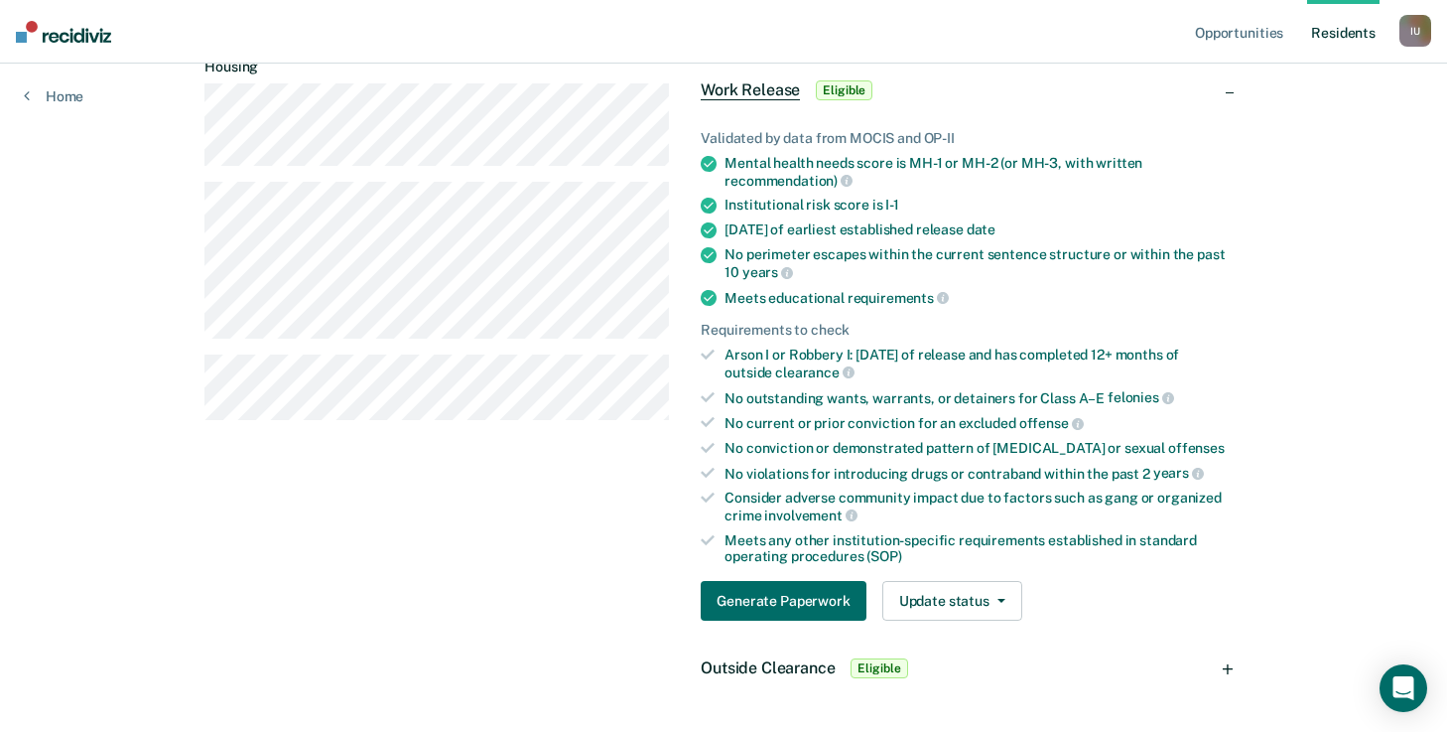
scroll to position [244, 0]
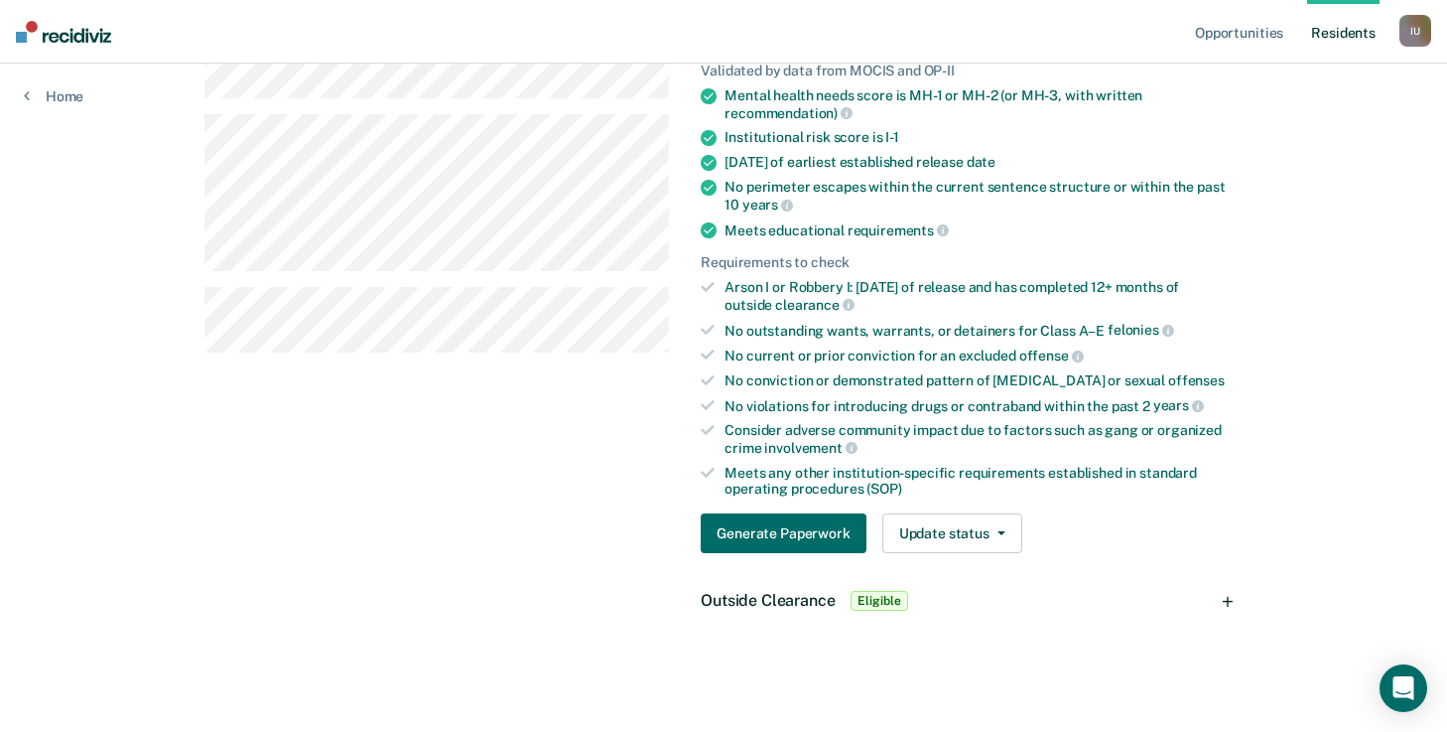
click at [965, 601] on div "Outside Clearance Eligible" at bounding box center [964, 601] width 558 height 64
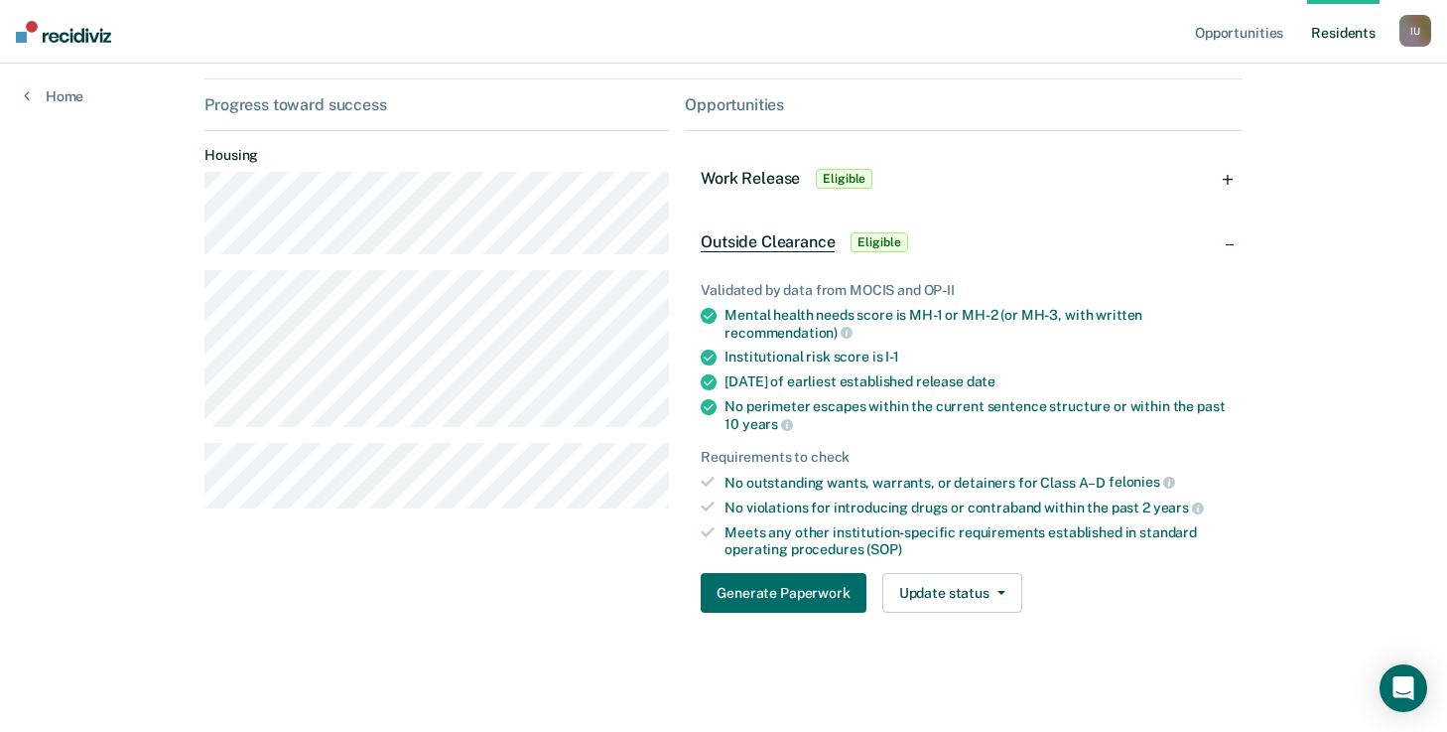
scroll to position [86, 0]
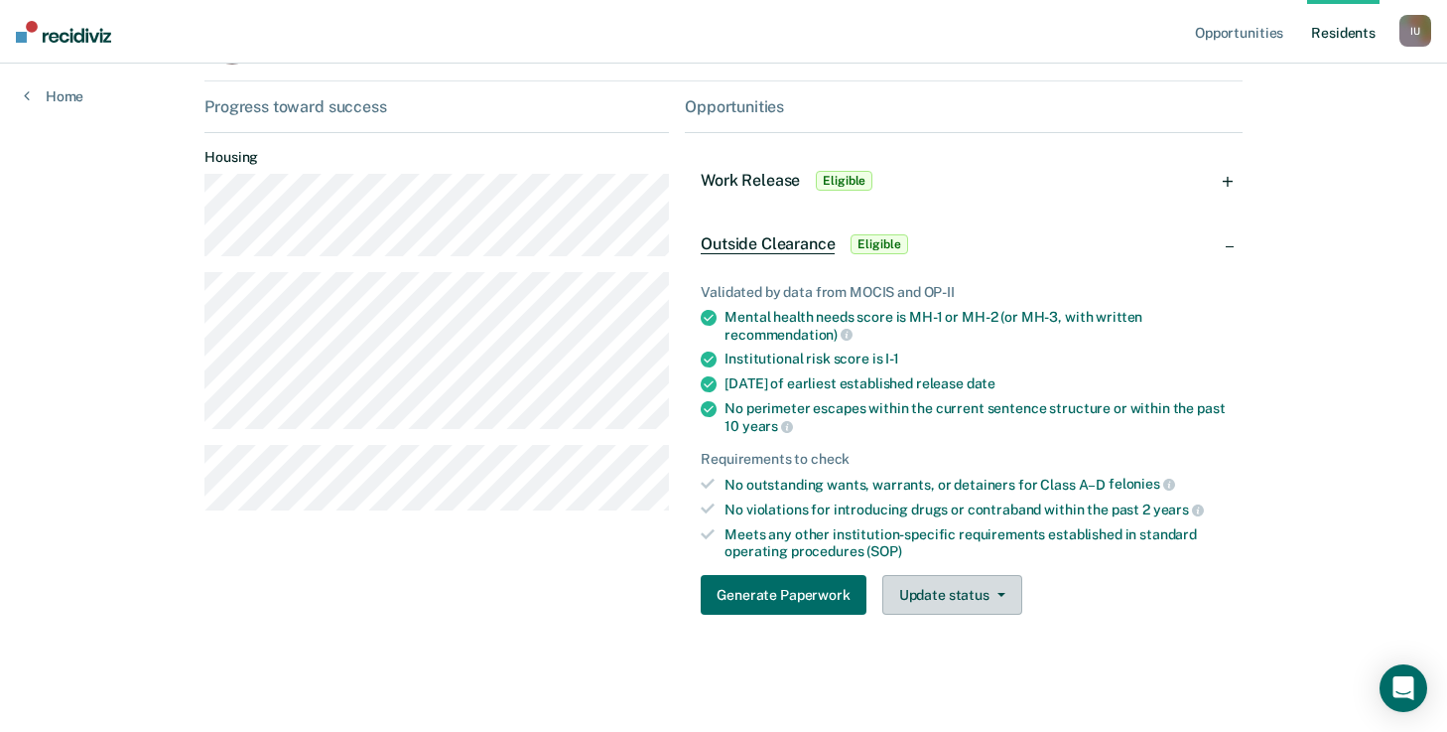
click at [1013, 600] on button "Update status" at bounding box center [953, 595] width 140 height 40
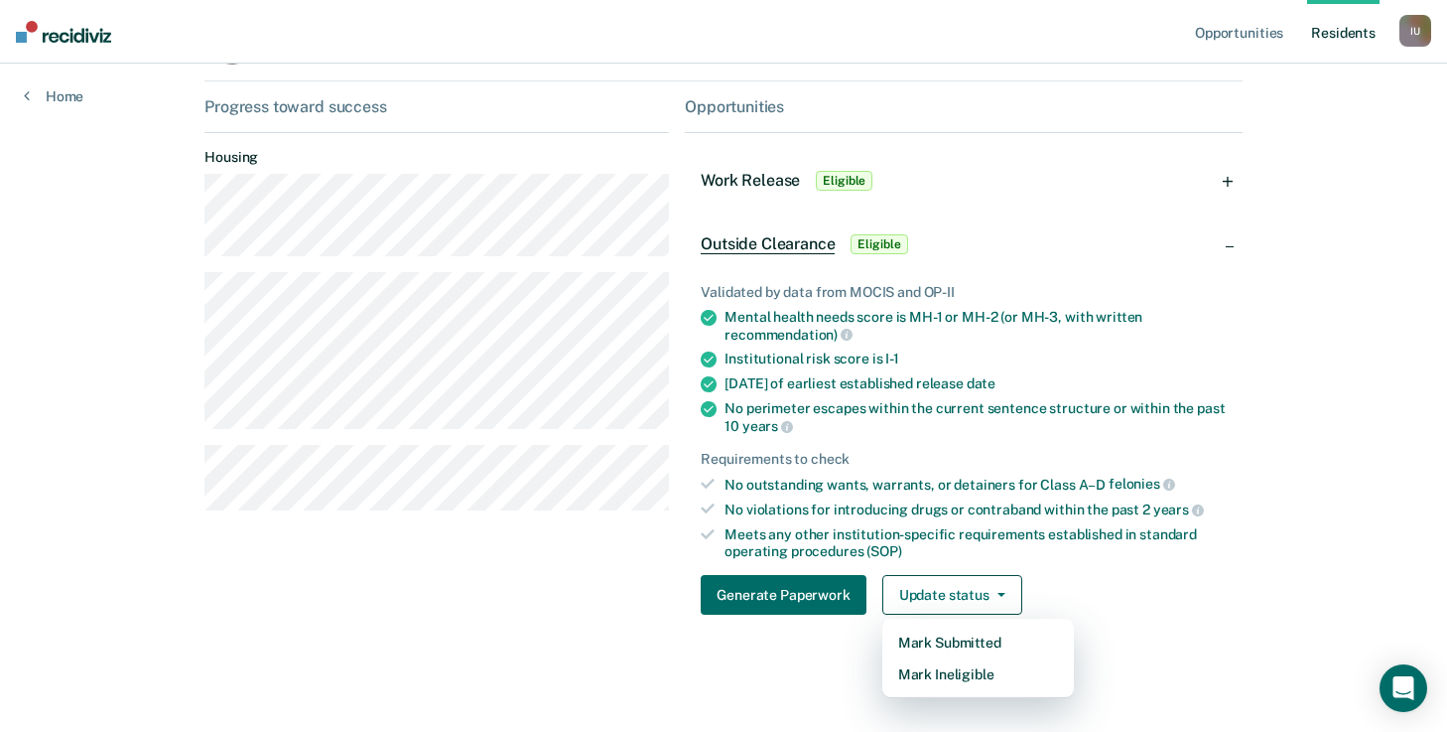
click at [1074, 396] on ul "Validated by data from MOCIS and OP-II Mental health needs score is MH-1 or MH-…" at bounding box center [964, 421] width 526 height 275
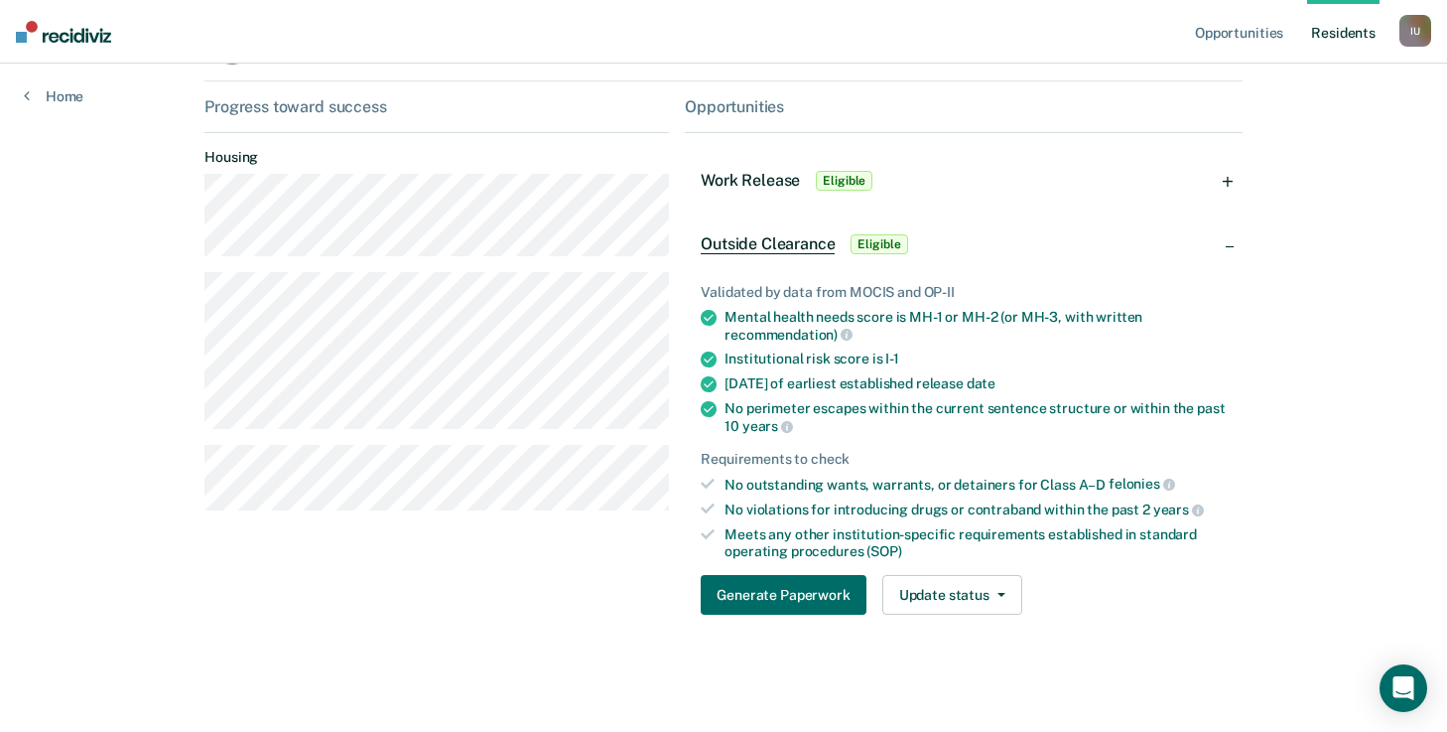
scroll to position [0, 0]
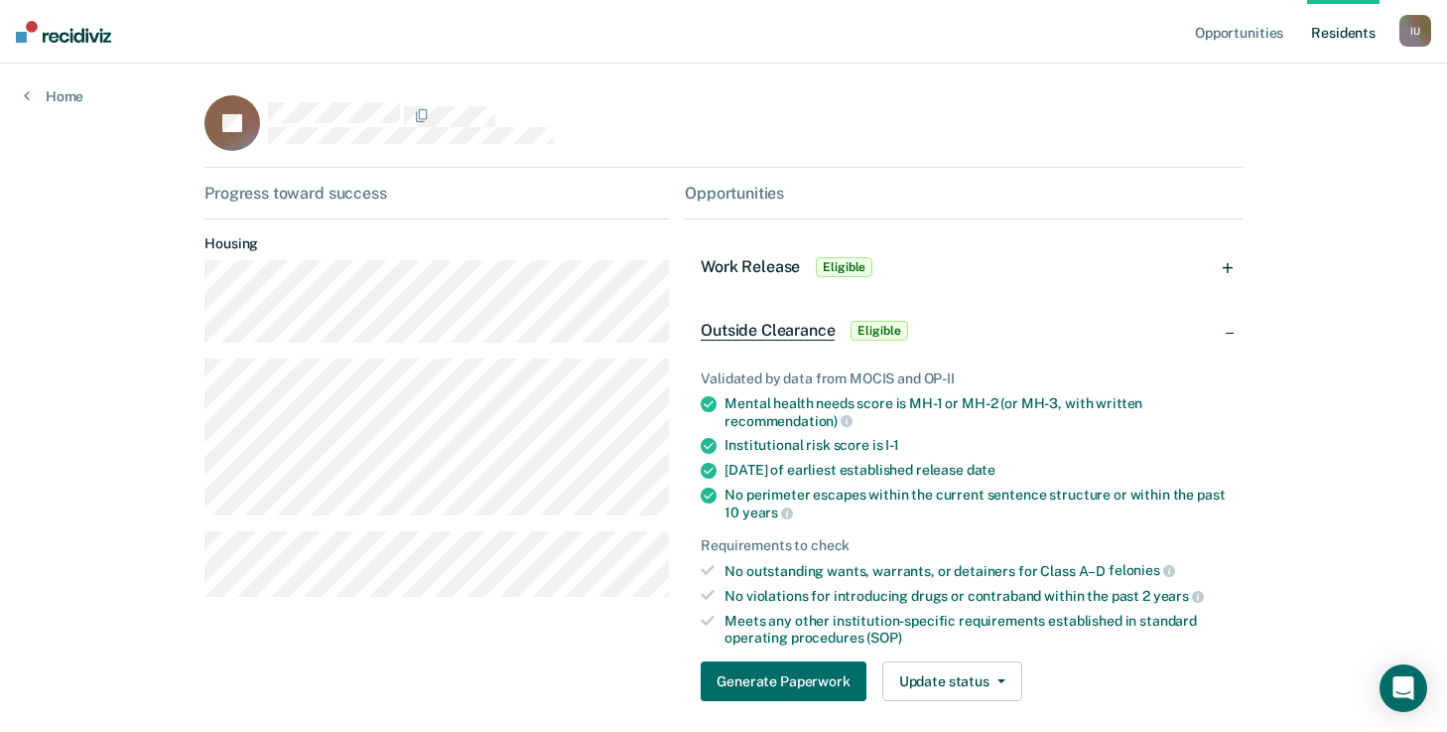
click at [1420, 32] on div "I U" at bounding box center [1416, 31] width 32 height 32
click at [1310, 232] on div "Opportunities Resident s Impersonated User I U Profile How it works Log Out Hom…" at bounding box center [723, 410] width 1447 height 820
click at [1409, 698] on div "Open Intercom Messenger" at bounding box center [1404, 688] width 53 height 53
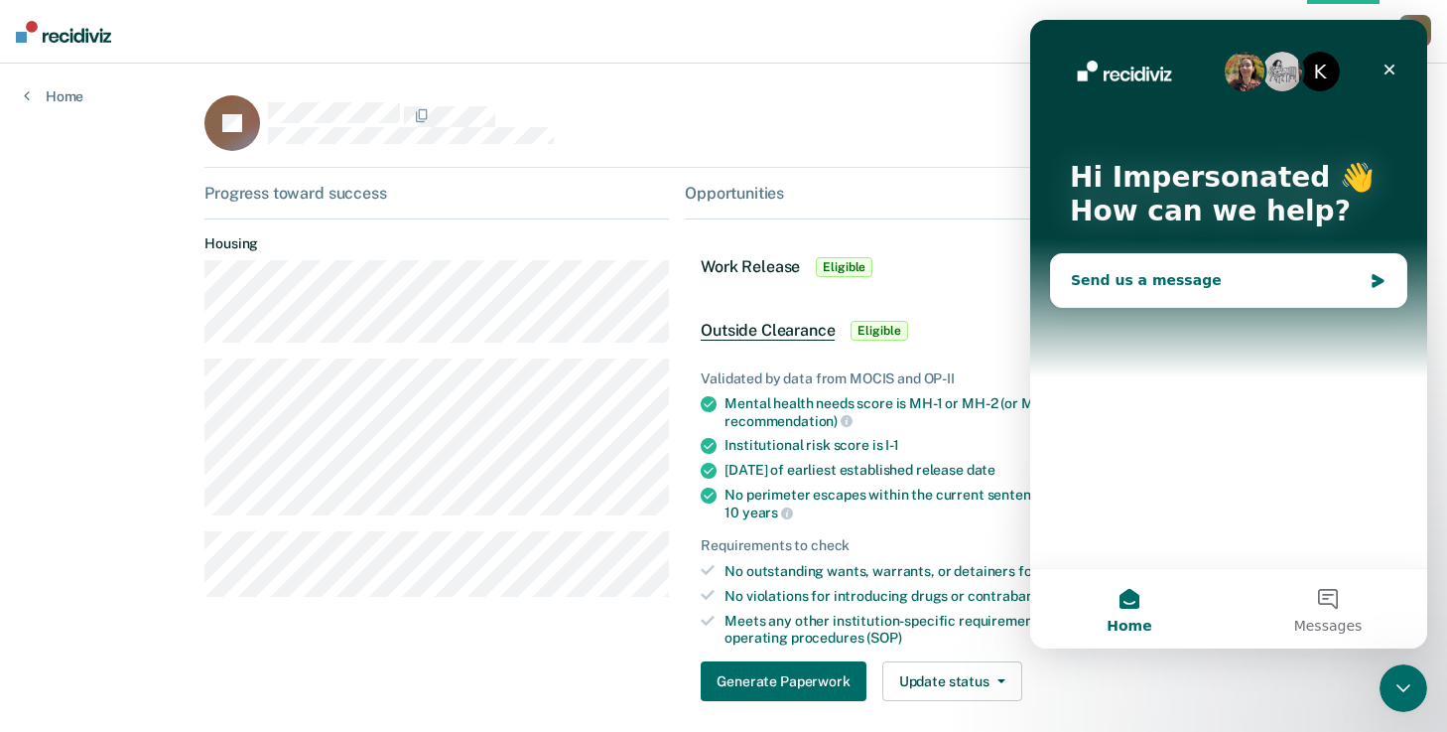
click at [1216, 286] on div "Send us a message" at bounding box center [1216, 280] width 291 height 21
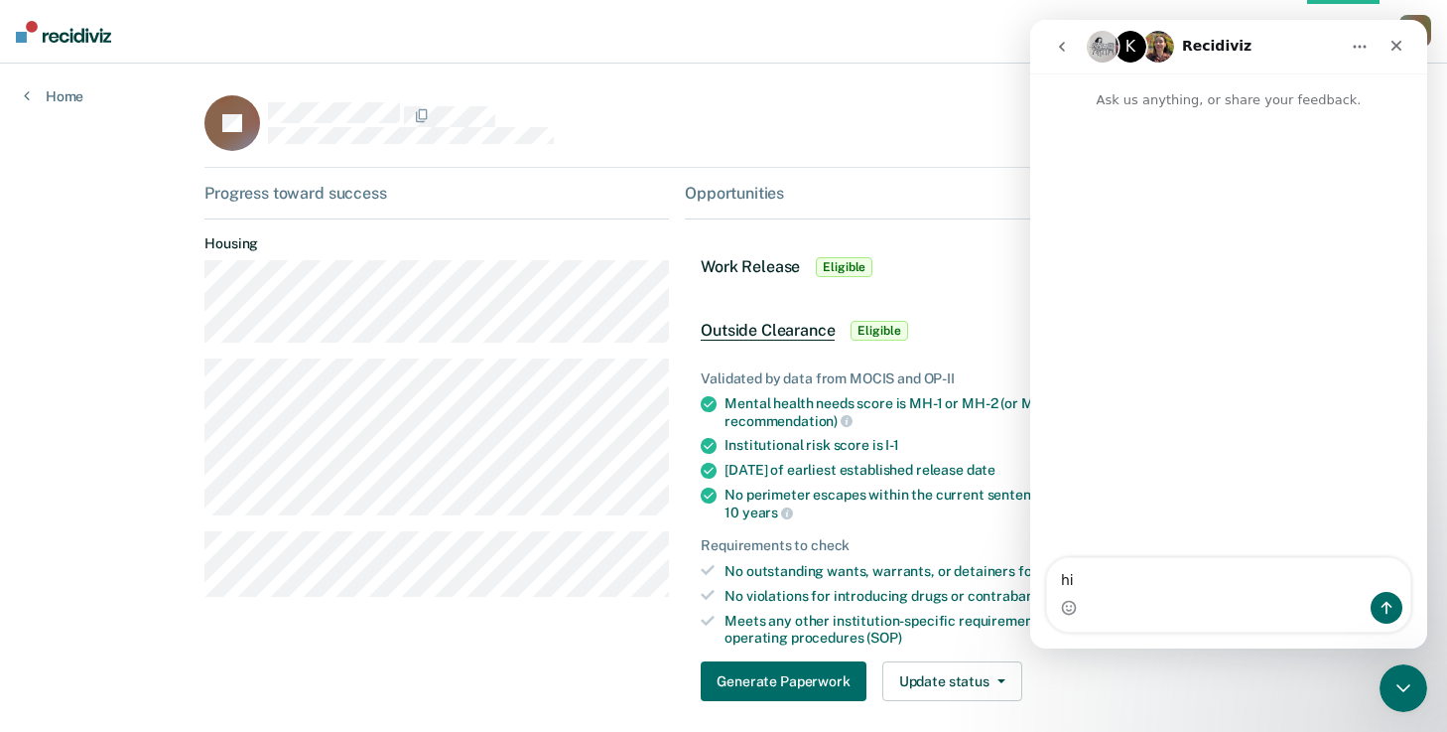
type textarea "h"
type textarea "feedback@recidiviz.org"
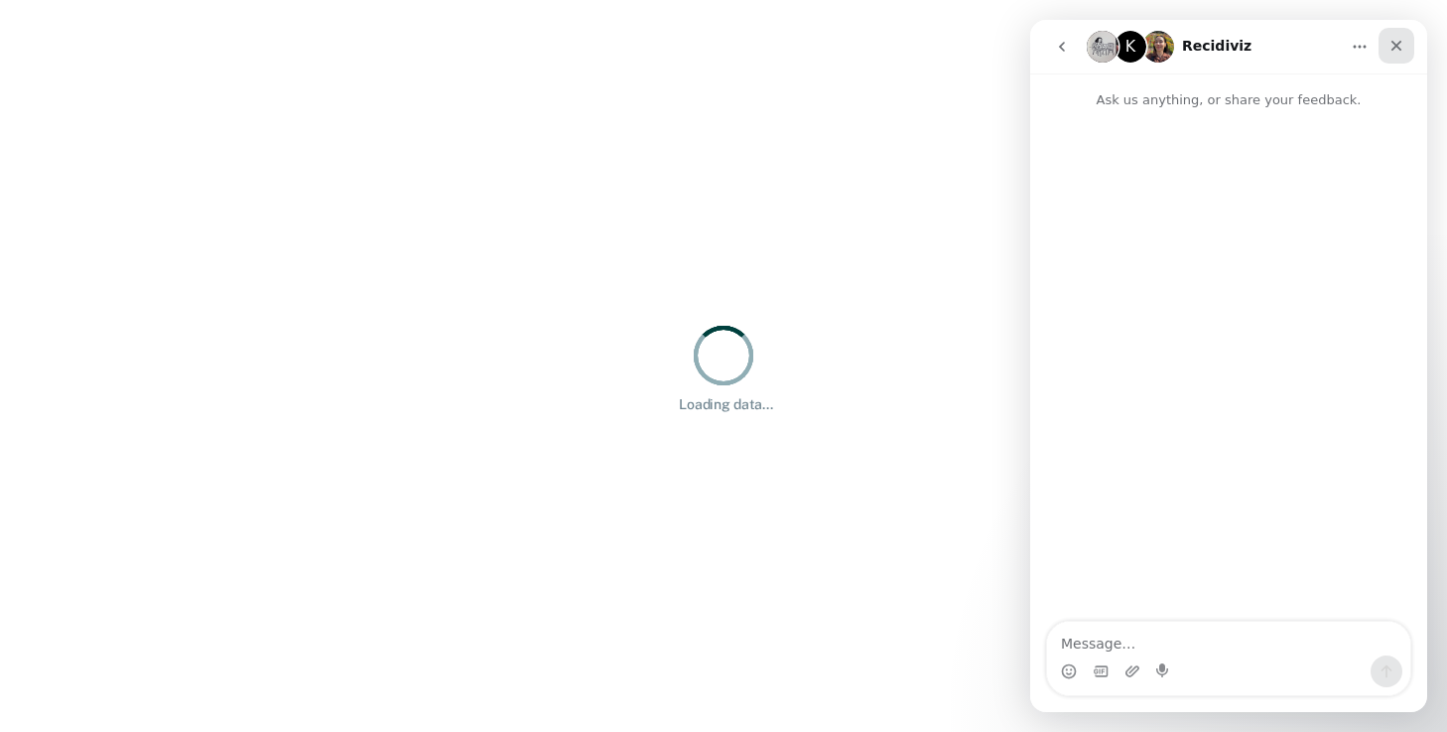
click at [1391, 46] on icon "Close" at bounding box center [1397, 46] width 16 height 16
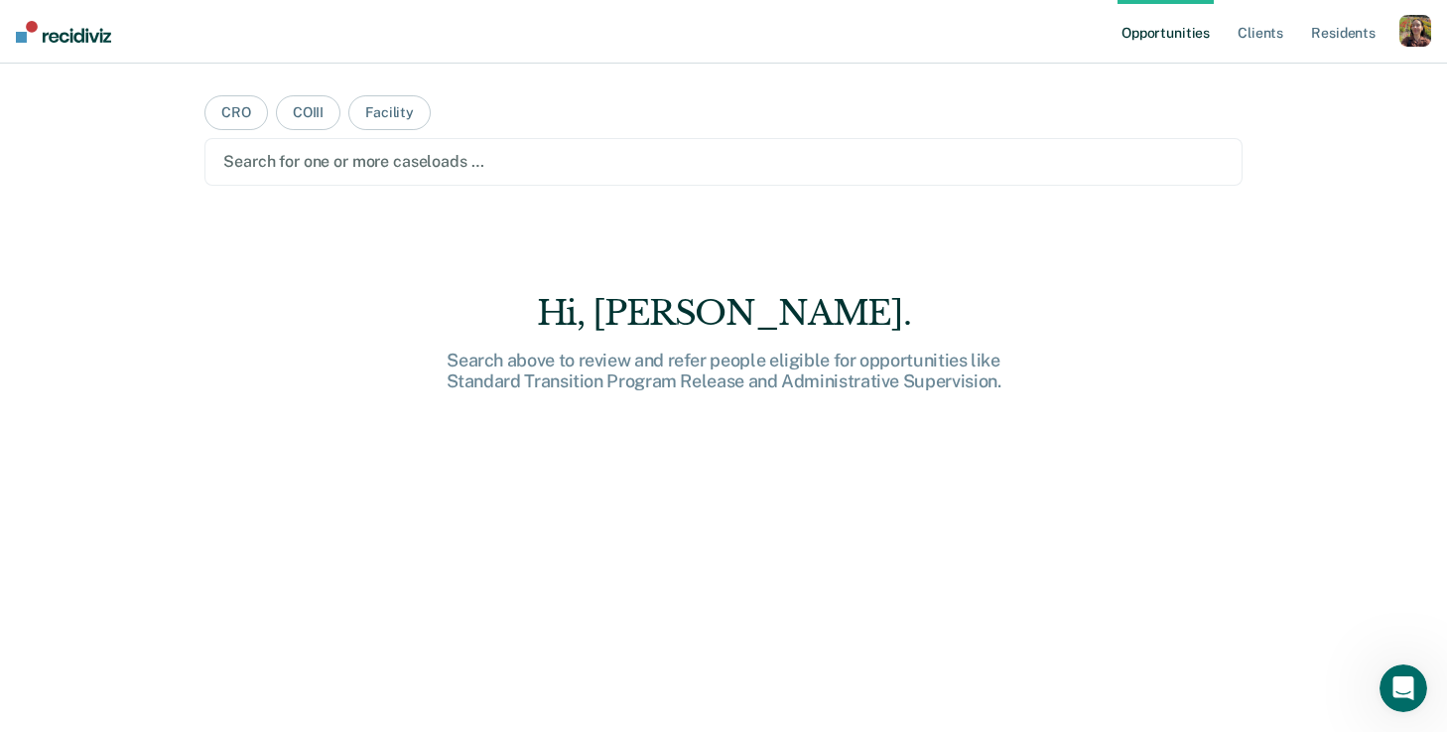
click at [1406, 48] on div "Profile How it works Log Out" at bounding box center [1416, 34] width 32 height 38
click at [1413, 34] on div "button" at bounding box center [1416, 31] width 32 height 32
click at [1282, 128] on link "Log Out" at bounding box center [1336, 130] width 160 height 17
